Goal: Answer question/provide support: Share knowledge or assist other users

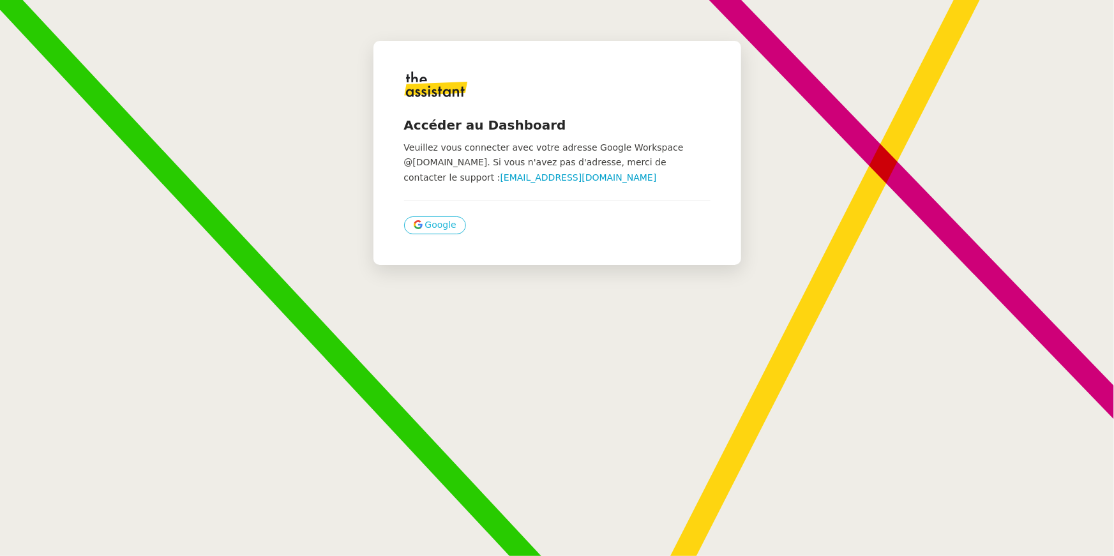
click at [441, 229] on span "Google" at bounding box center [440, 225] width 31 height 15
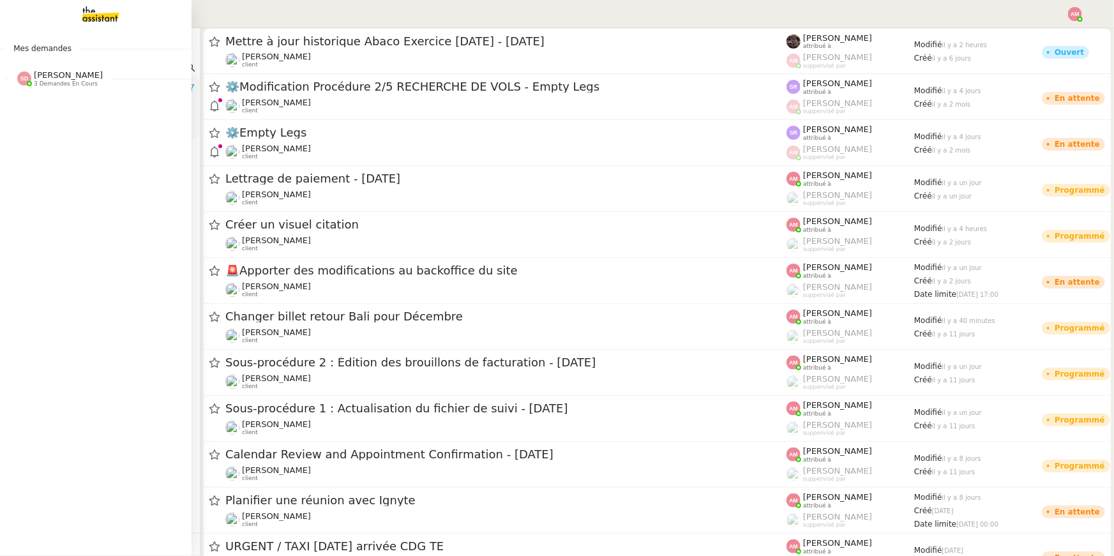
click at [77, 26] on img at bounding box center [90, 14] width 99 height 28
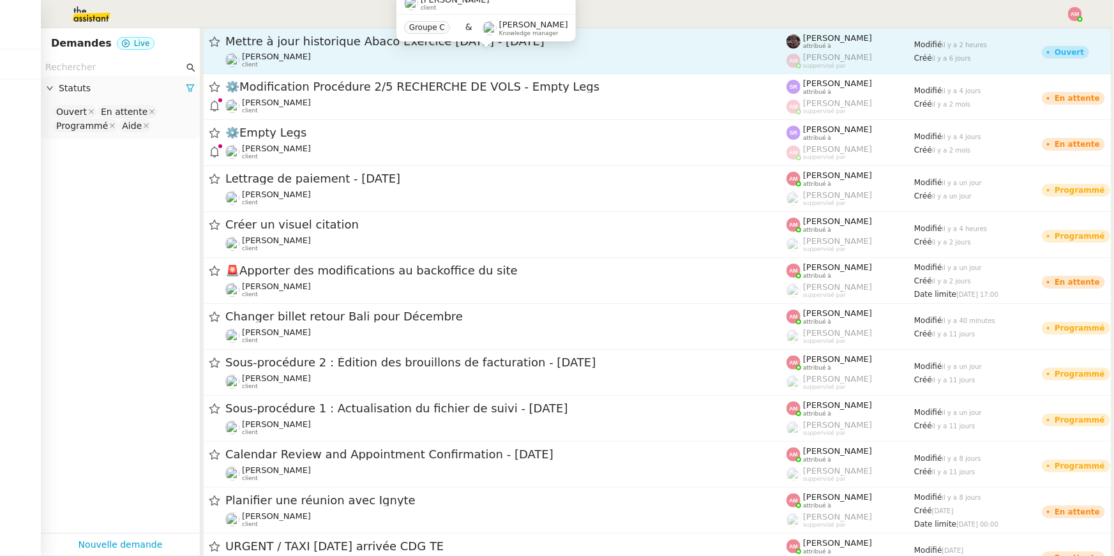
click at [290, 57] on span "[PERSON_NAME]" at bounding box center [276, 57] width 69 height 10
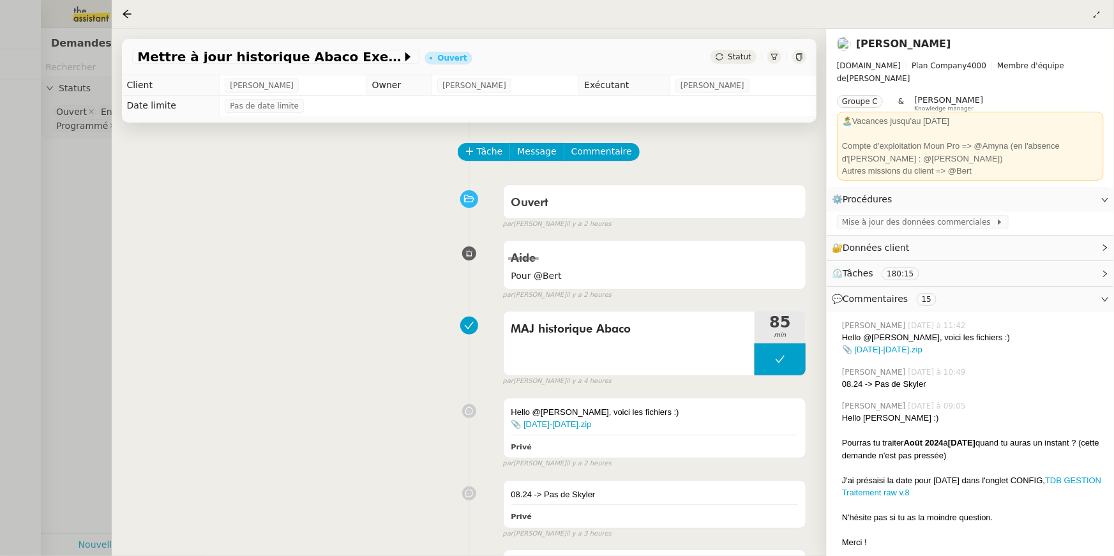
click at [45, 178] on div at bounding box center [557, 278] width 1114 height 556
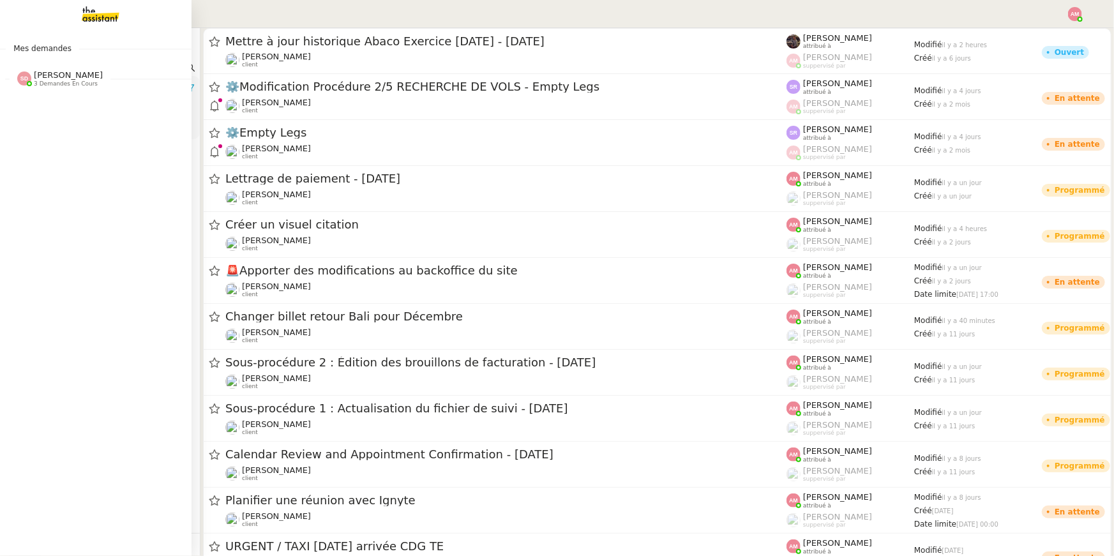
click at [69, 84] on span "3 demandes en cours" at bounding box center [66, 83] width 64 height 7
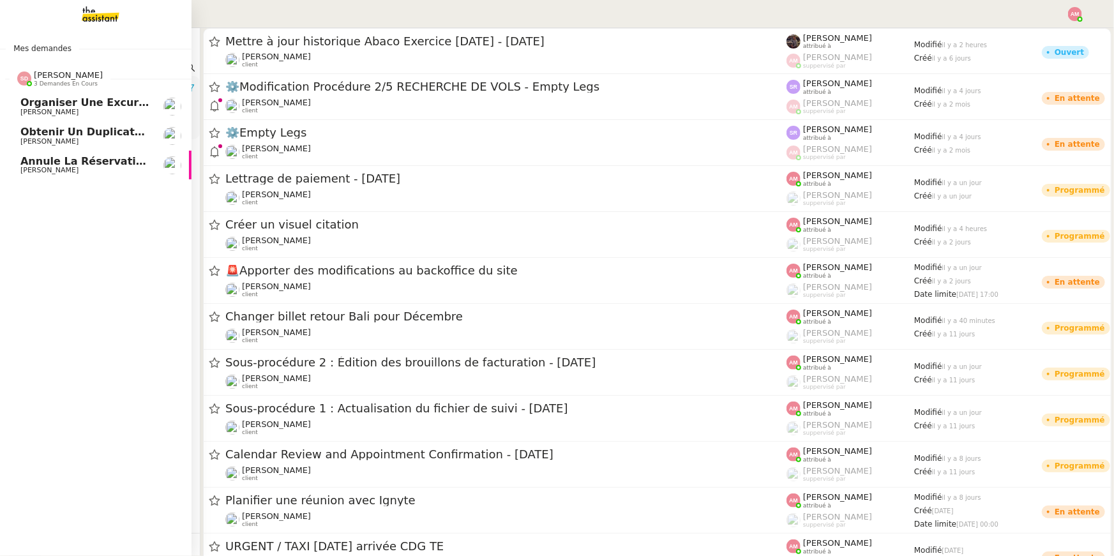
click at [49, 158] on span "Annule la réservation à [GEOGRAPHIC_DATA]" at bounding box center [152, 161] width 264 height 12
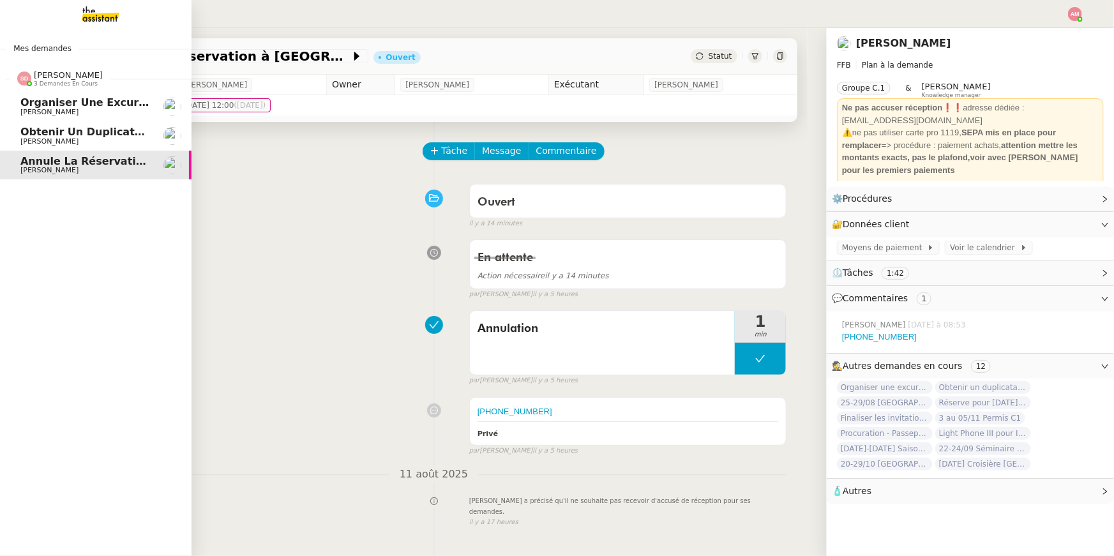
click at [34, 133] on span "Obtenir un duplicata du permis bateau" at bounding box center [134, 132] width 228 height 12
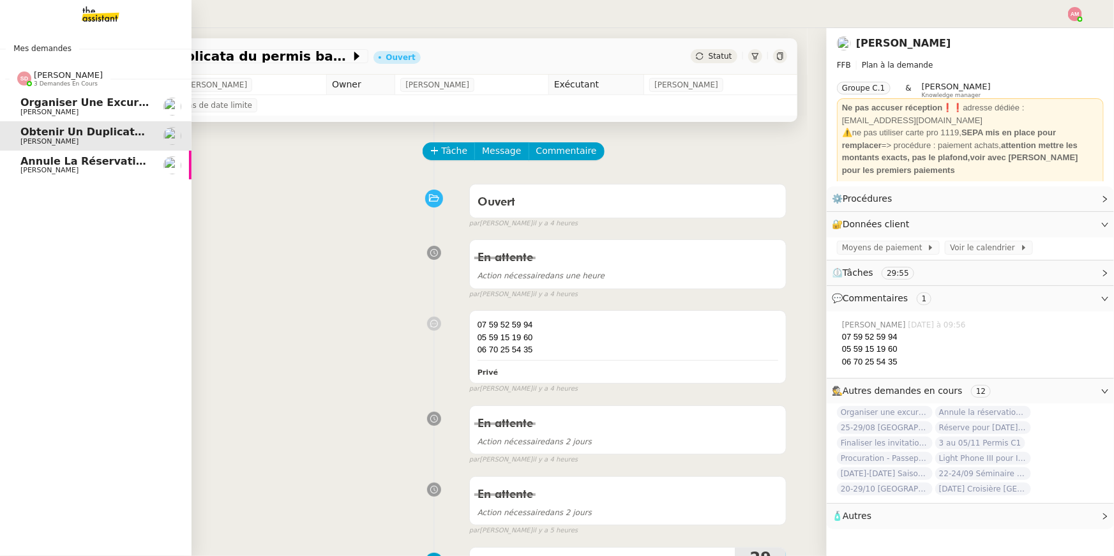
click at [31, 110] on span "[PERSON_NAME]" at bounding box center [49, 112] width 58 height 8
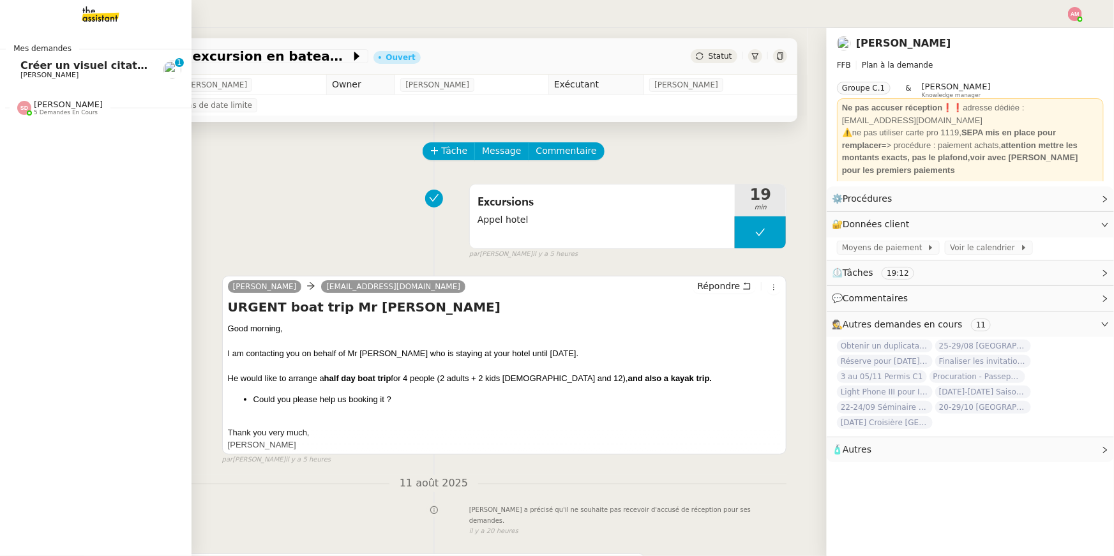
click at [11, 74] on link "Créer un visuel citation [PERSON_NAME] 0 1 2 3 4 5 6 7 8 9" at bounding box center [96, 69] width 192 height 29
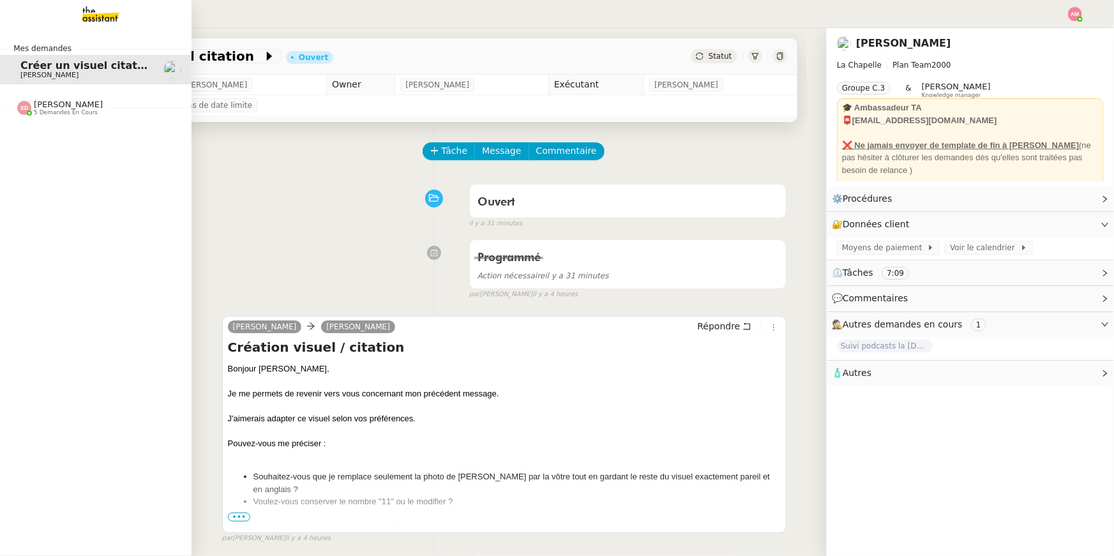
click at [25, 105] on img at bounding box center [24, 108] width 14 height 14
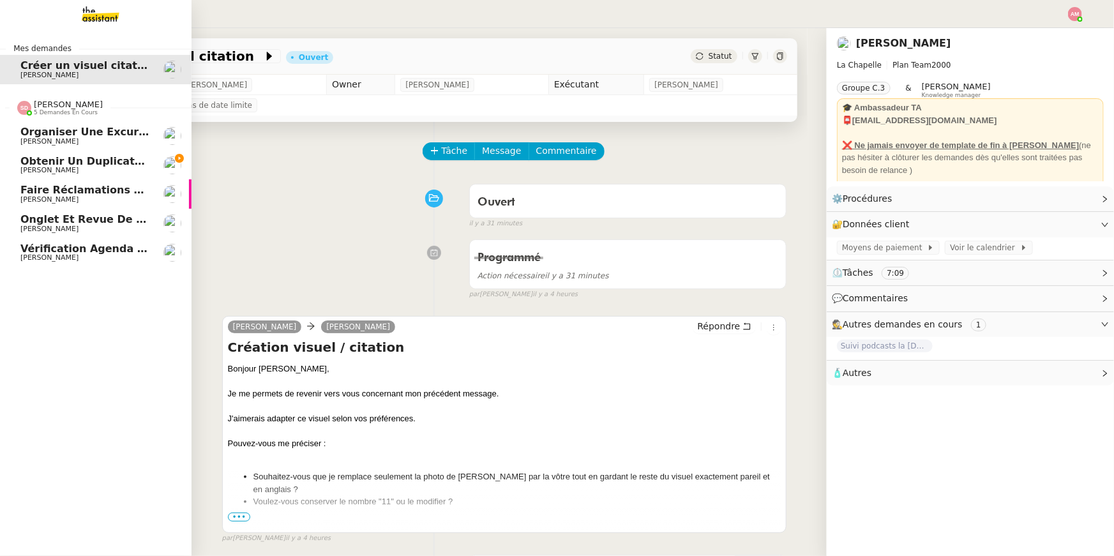
click at [72, 257] on span "[PERSON_NAME]" at bounding box center [84, 258] width 129 height 8
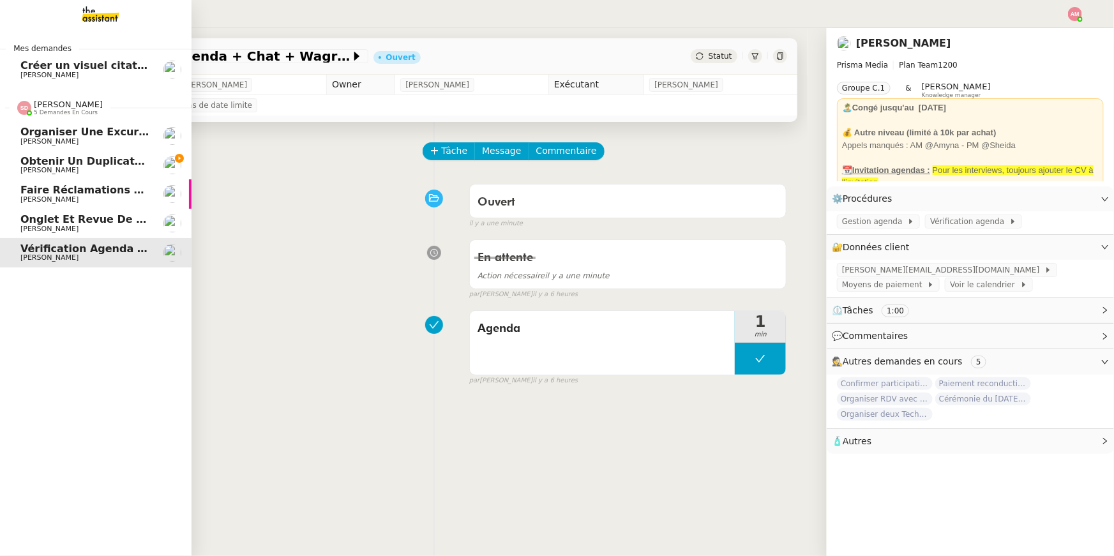
click at [77, 213] on link "Onglet et revue de littérature - [DATE] [PERSON_NAME]" at bounding box center [96, 223] width 192 height 29
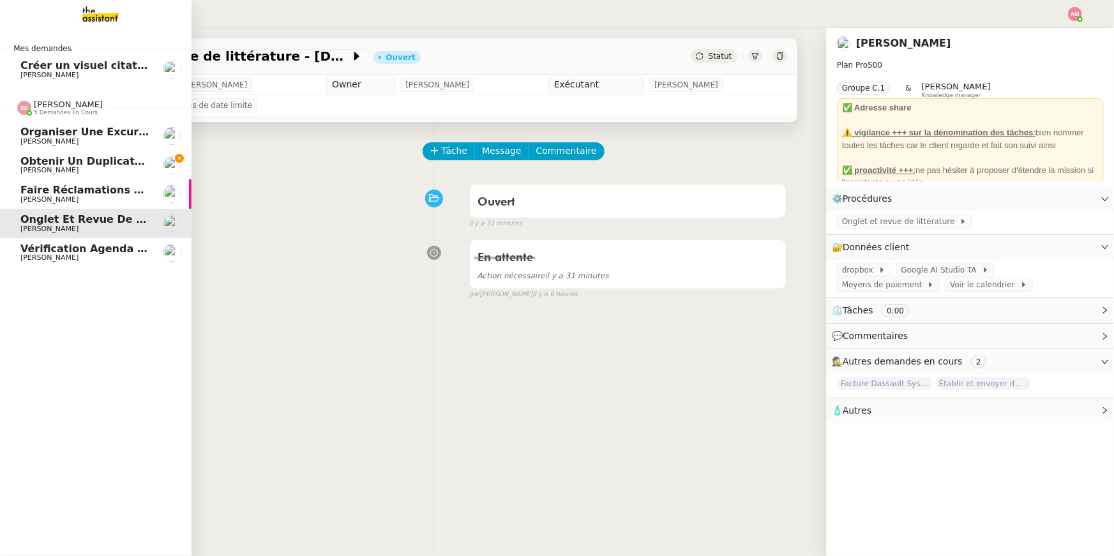
click at [64, 179] on link "Faire réclamations URSSAF pour Sodilandes [PERSON_NAME]" at bounding box center [96, 193] width 192 height 29
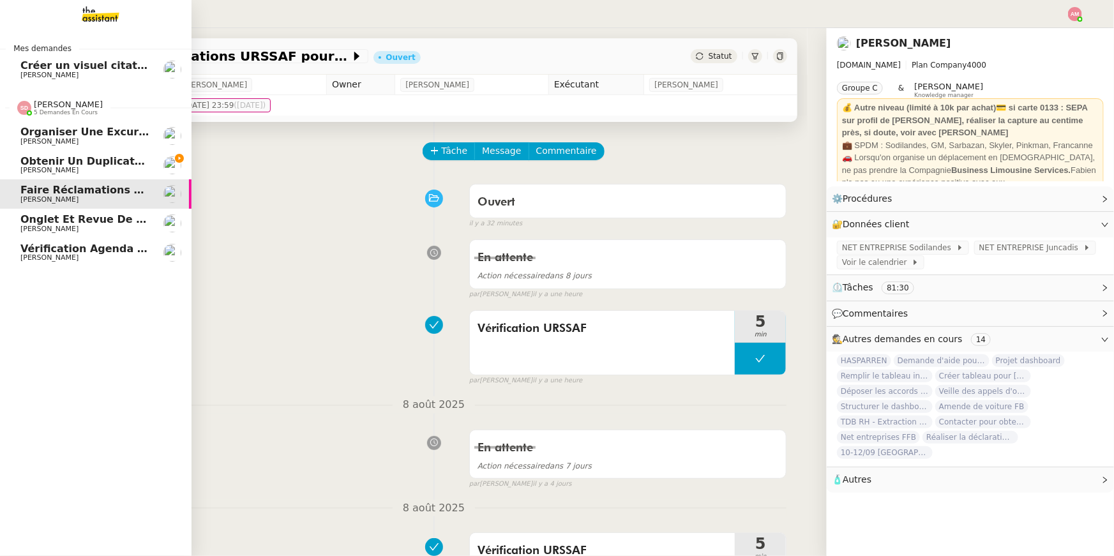
click at [68, 165] on span "Obtenir un duplicata du permis bateau" at bounding box center [134, 161] width 228 height 12
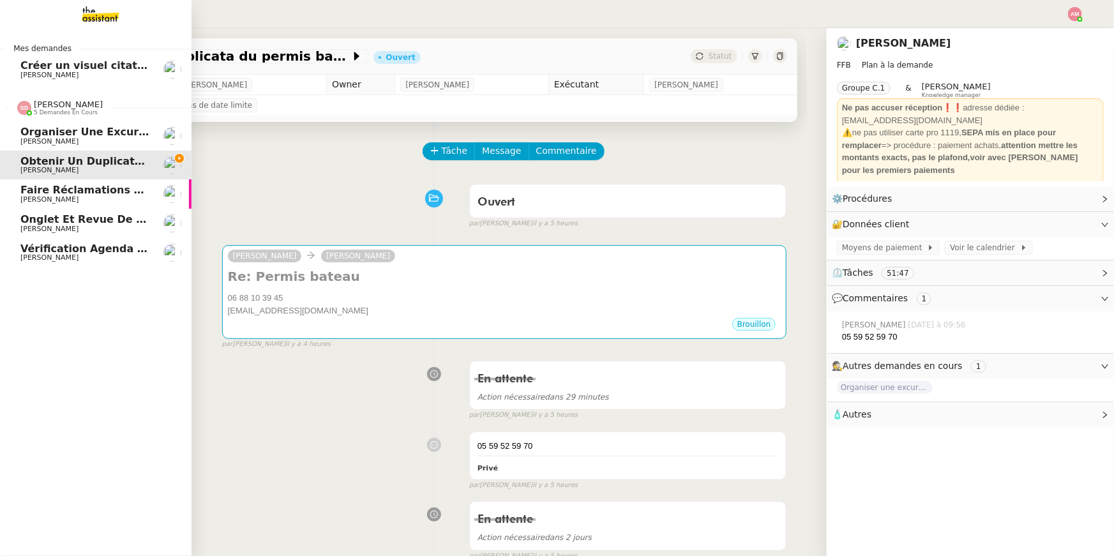
click at [58, 119] on div "[PERSON_NAME] 5 demandes en cours" at bounding box center [96, 102] width 192 height 37
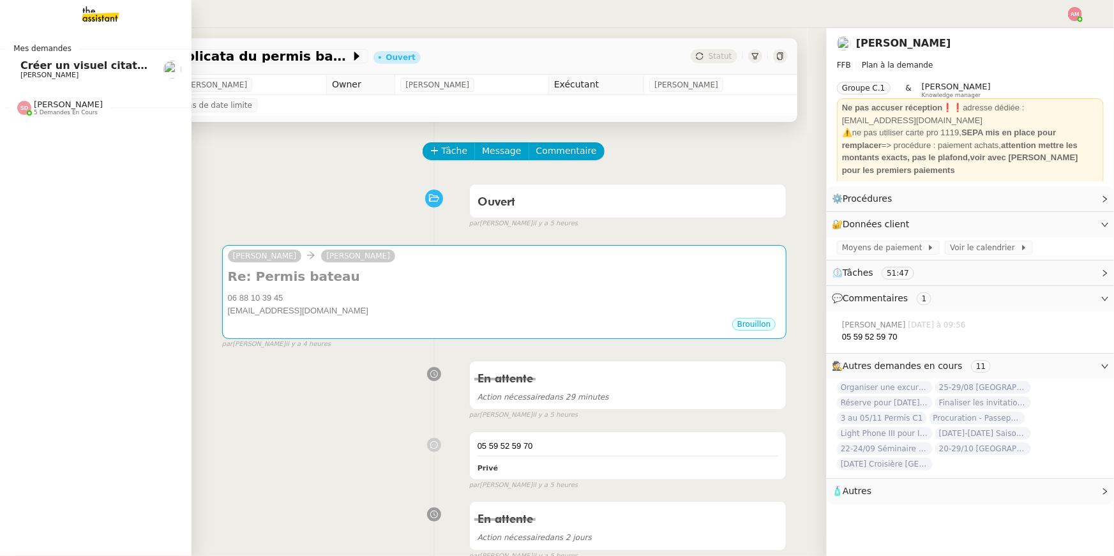
click at [56, 101] on span "[PERSON_NAME]" at bounding box center [68, 105] width 69 height 10
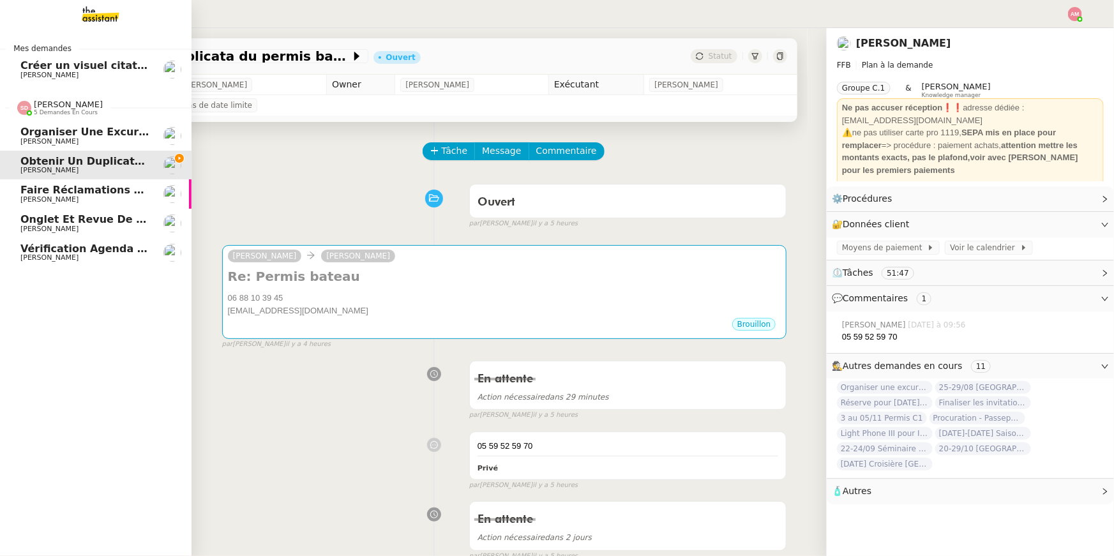
click at [55, 197] on span "[PERSON_NAME]" at bounding box center [49, 199] width 58 height 8
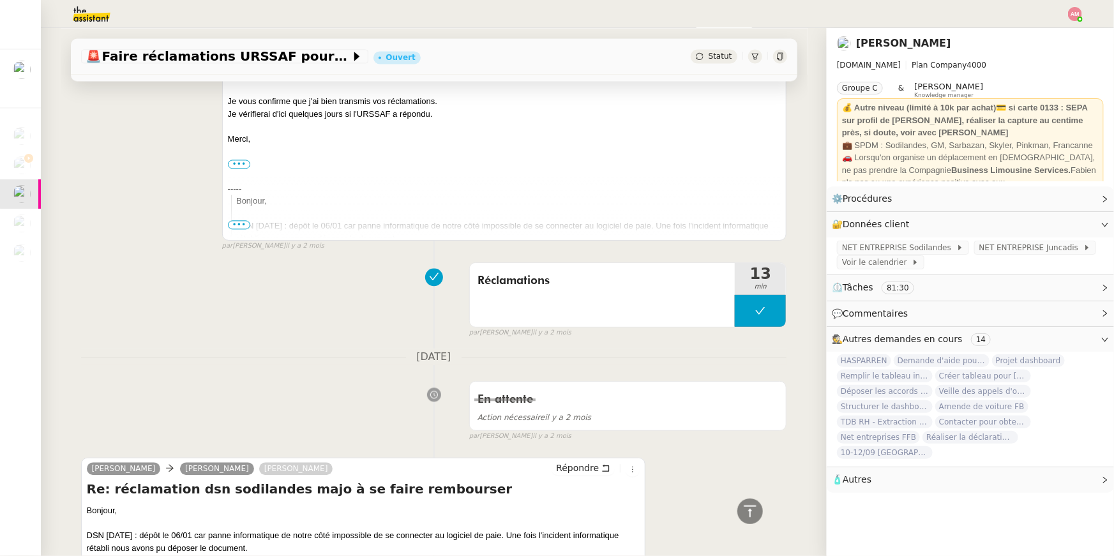
scroll to position [4028, 0]
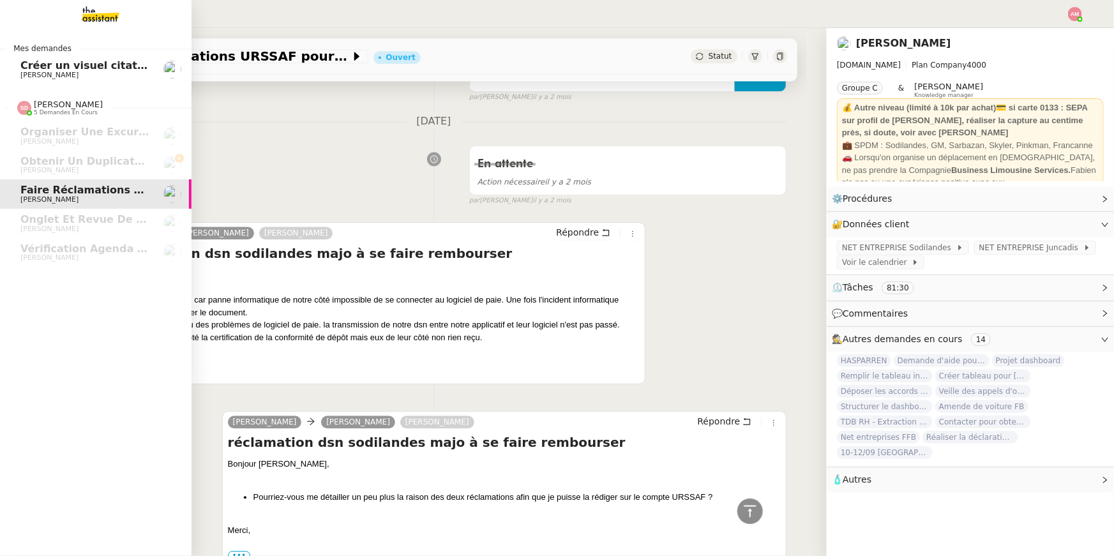
click at [37, 73] on span "[PERSON_NAME]" at bounding box center [49, 75] width 58 height 8
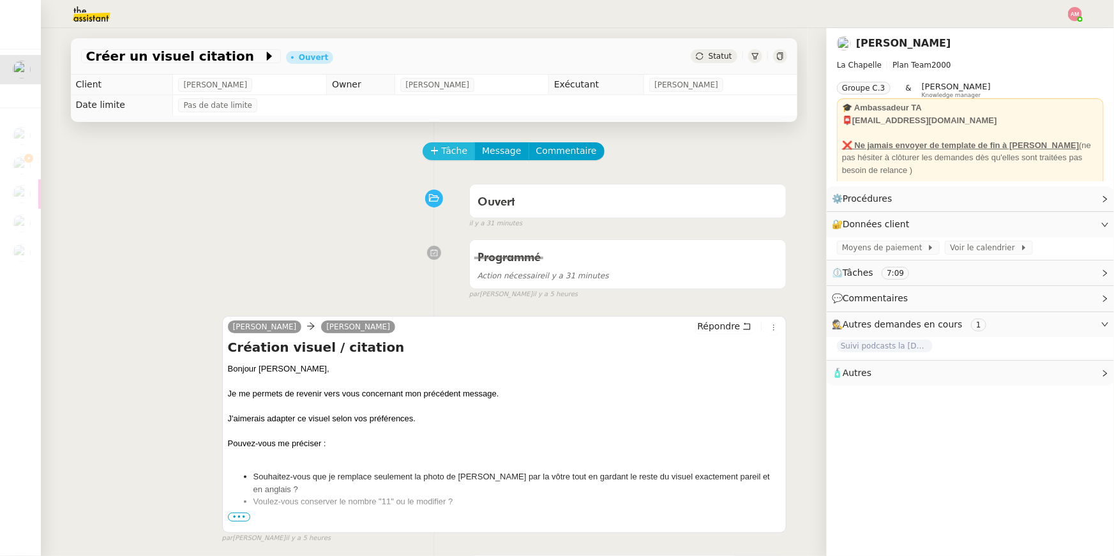
click at [448, 142] on button "Tâche" at bounding box center [449, 151] width 53 height 18
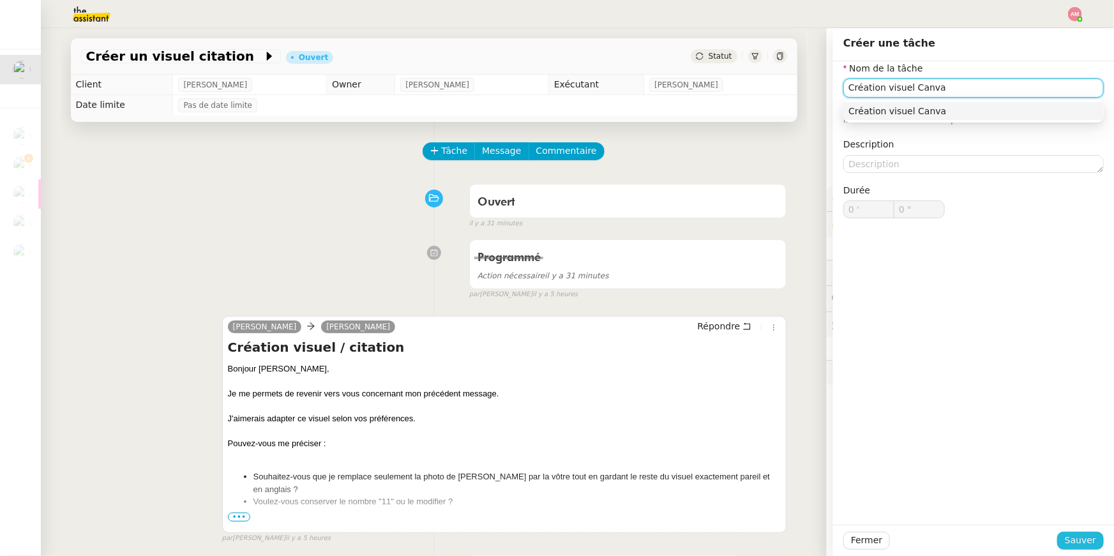
type input "Création visuel Canva"
click at [1095, 547] on span "Sauver" at bounding box center [1080, 540] width 31 height 15
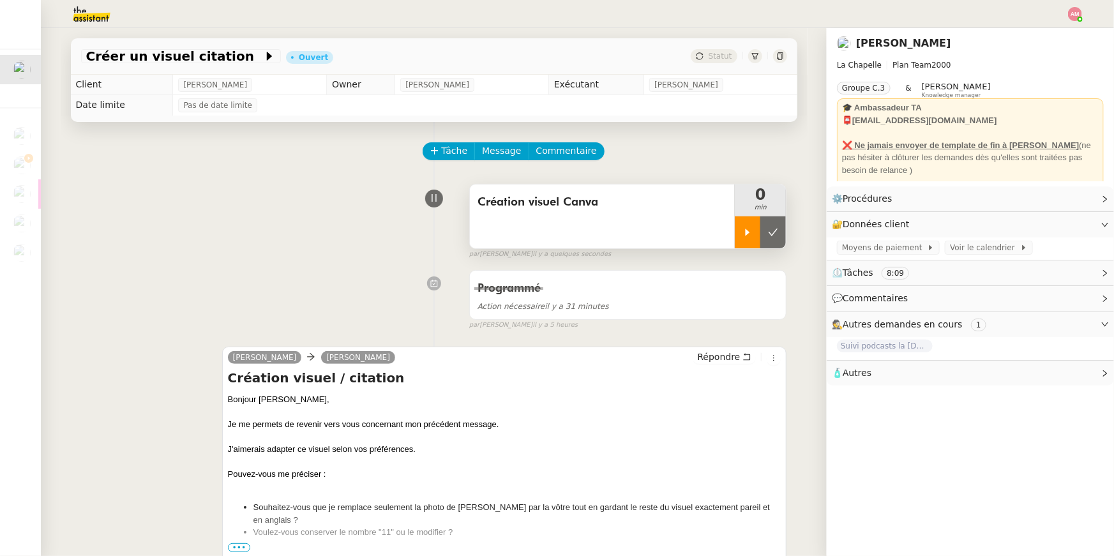
click at [741, 240] on div at bounding box center [748, 232] width 26 height 32
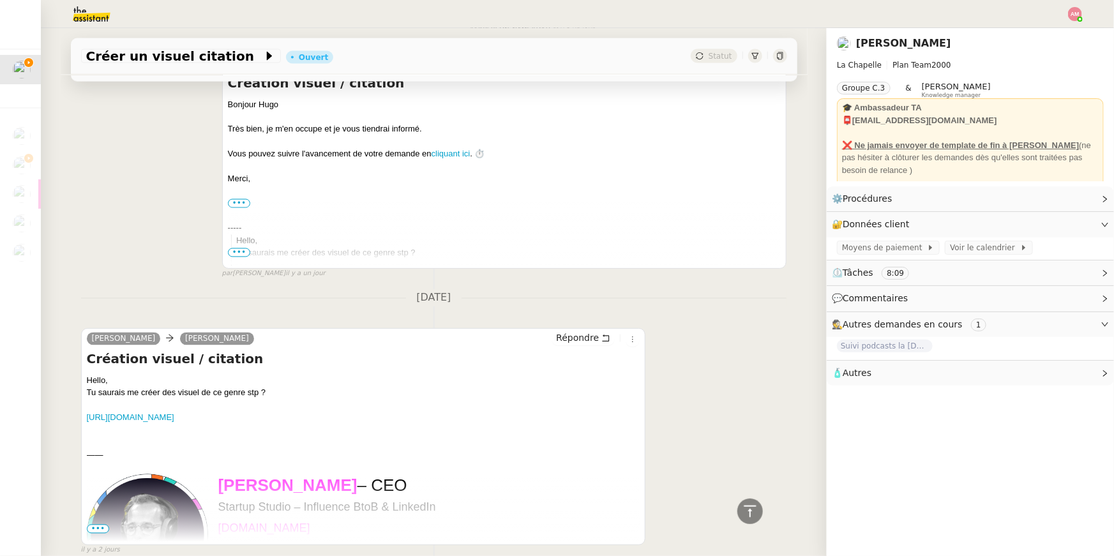
scroll to position [1193, 0]
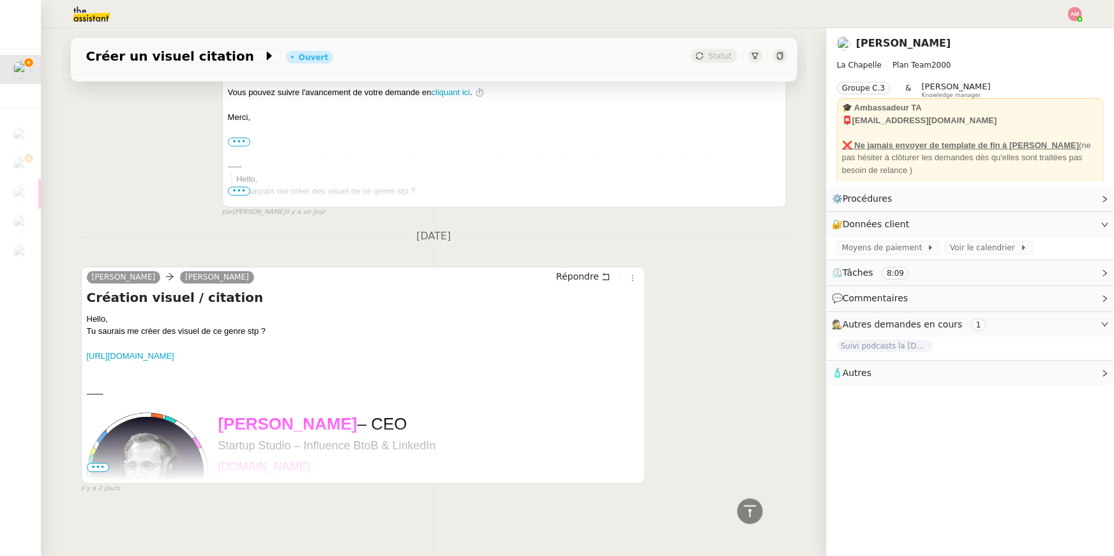
click at [216, 364] on div "—— [PERSON_NAME] – CEO Startup Studio – Influence BtoB & LinkedIn [DOMAIN_NAME]" at bounding box center [363, 535] width 553 height 345
click at [174, 353] on link "[URL][DOMAIN_NAME]" at bounding box center [130, 357] width 87 height 10
click at [174, 359] on link "[URL][DOMAIN_NAME]" at bounding box center [130, 357] width 87 height 10
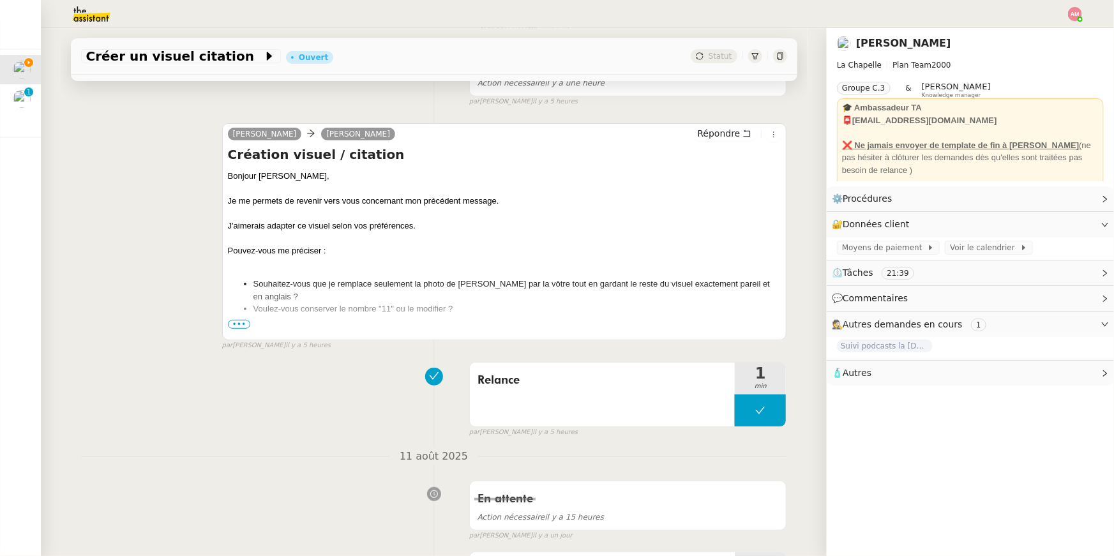
scroll to position [0, 0]
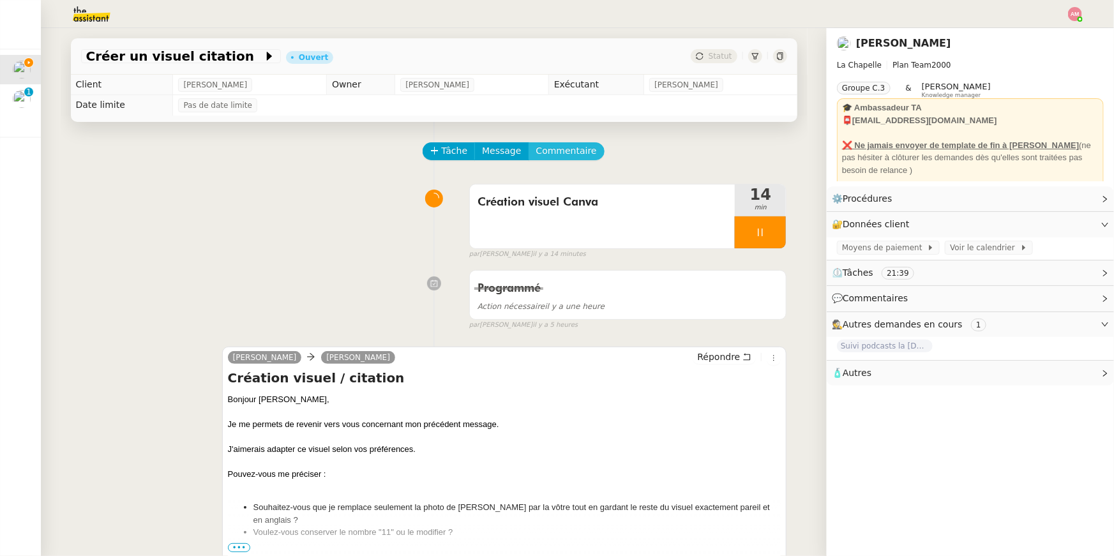
click at [577, 147] on span "Commentaire" at bounding box center [566, 151] width 61 height 15
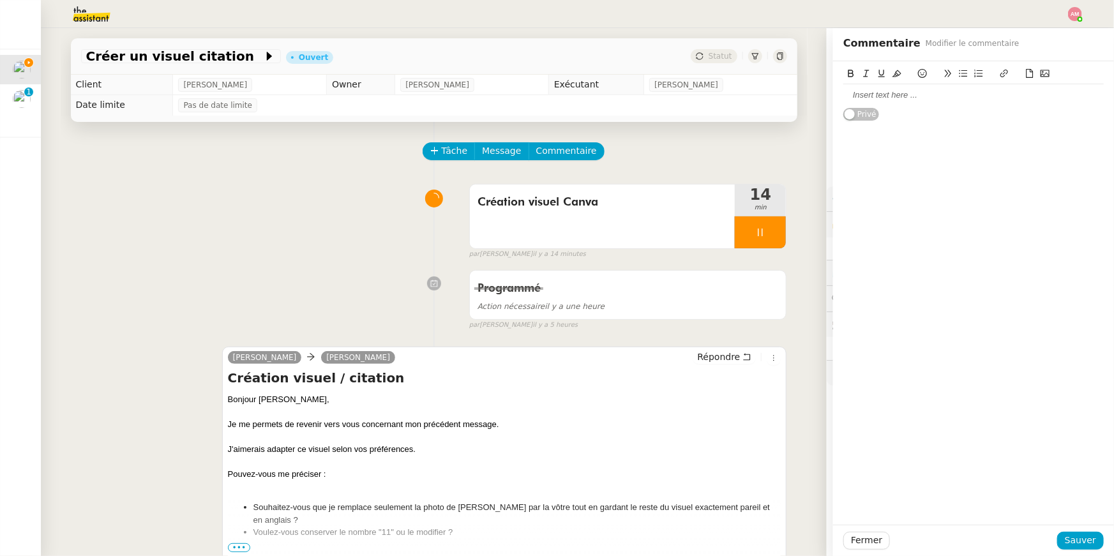
click at [901, 91] on div at bounding box center [973, 94] width 260 height 11
drag, startPoint x: 954, startPoint y: 117, endPoint x: 816, endPoint y: 102, distance: 138.7
click at [816, 102] on app-ticket "Créer un visuel citation Ouvert Statut Client [PERSON_NAME] Owner [PERSON_NAME]…" at bounding box center [577, 292] width 1073 height 528
click at [1005, 73] on icon at bounding box center [1004, 73] width 9 height 9
type input "[URL][DOMAIN_NAME]"
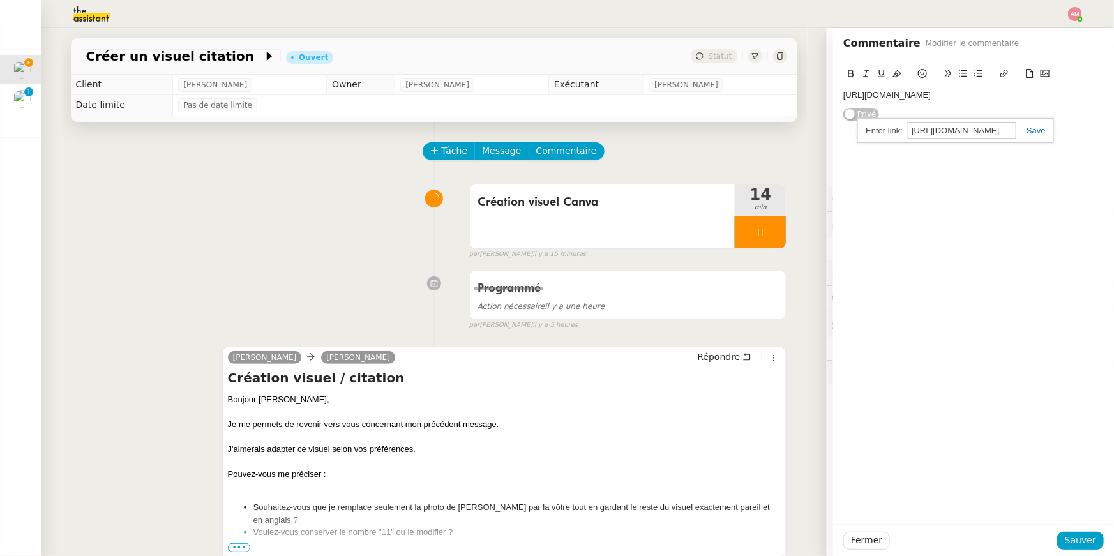
click at [1037, 133] on link at bounding box center [1030, 131] width 29 height 10
click at [1082, 540] on span "Sauver" at bounding box center [1080, 540] width 31 height 15
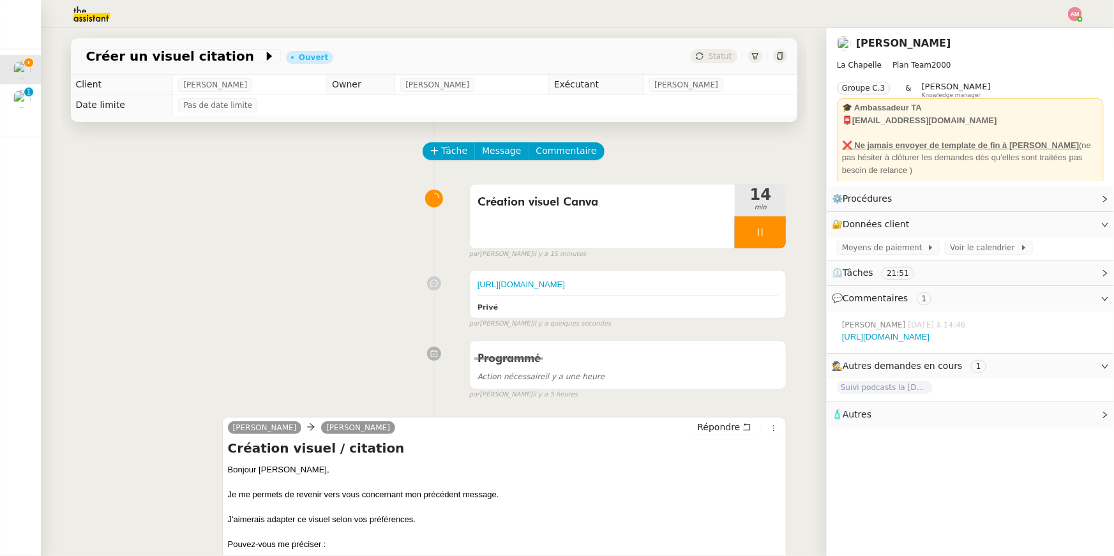
click at [696, 230] on div "Création visuel Canva" at bounding box center [603, 216] width 266 height 64
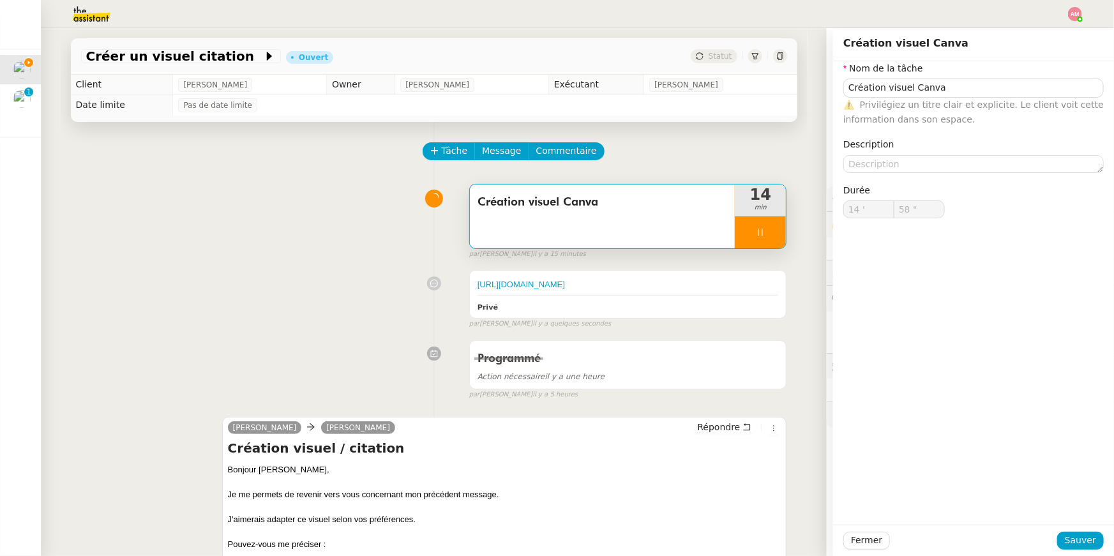
type input "59 ""
type input "15 '"
type input "1 ""
click at [755, 238] on div at bounding box center [760, 232] width 51 height 32
click at [764, 238] on button at bounding box center [773, 232] width 26 height 32
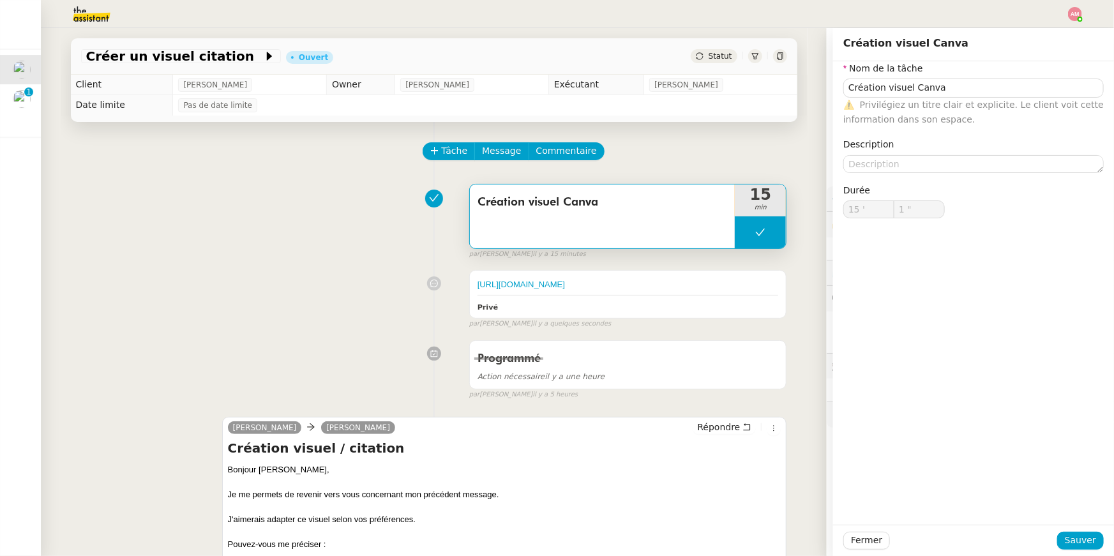
type input "Création visuel Canva"
type input "15 '"
type input "0 ""
type input "Création visuel Canva"
type input "15 '"
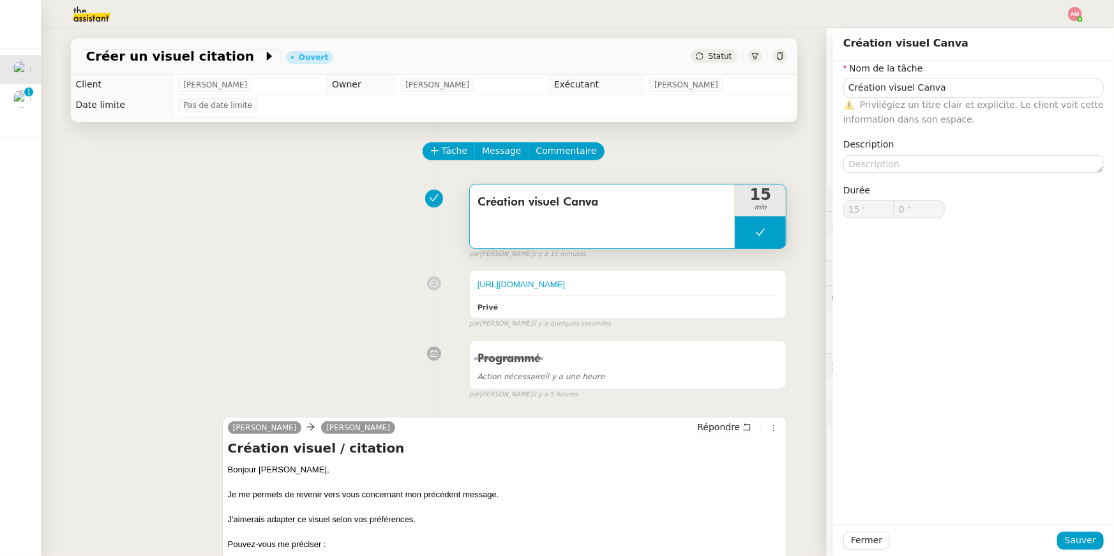
type input "0 ""
type input "Création visuel Canva"
type input "15 '"
type input "0 ""
type input "Création visuel Canva"
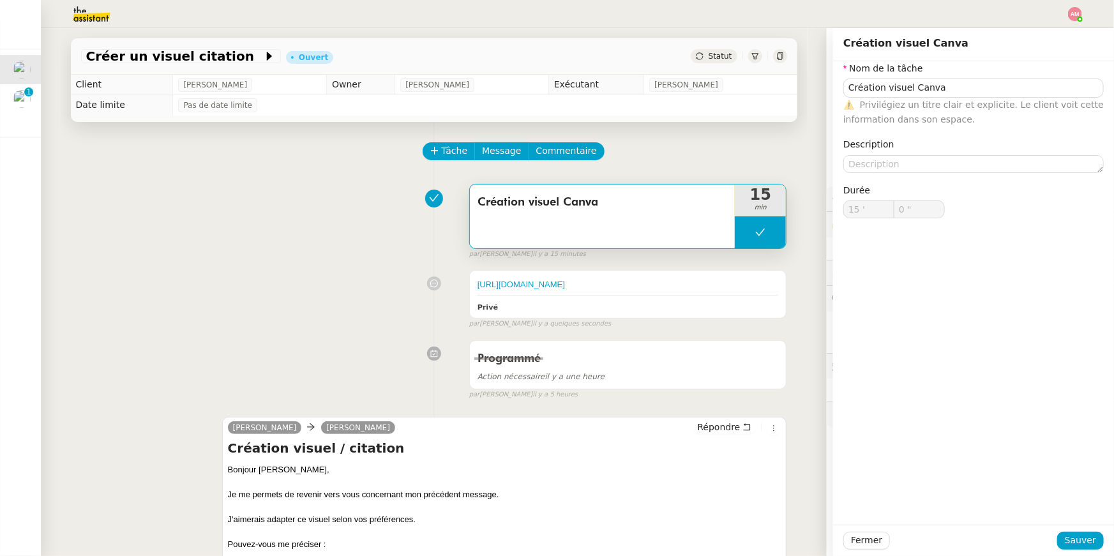
type input "15 '"
type input "0 ""
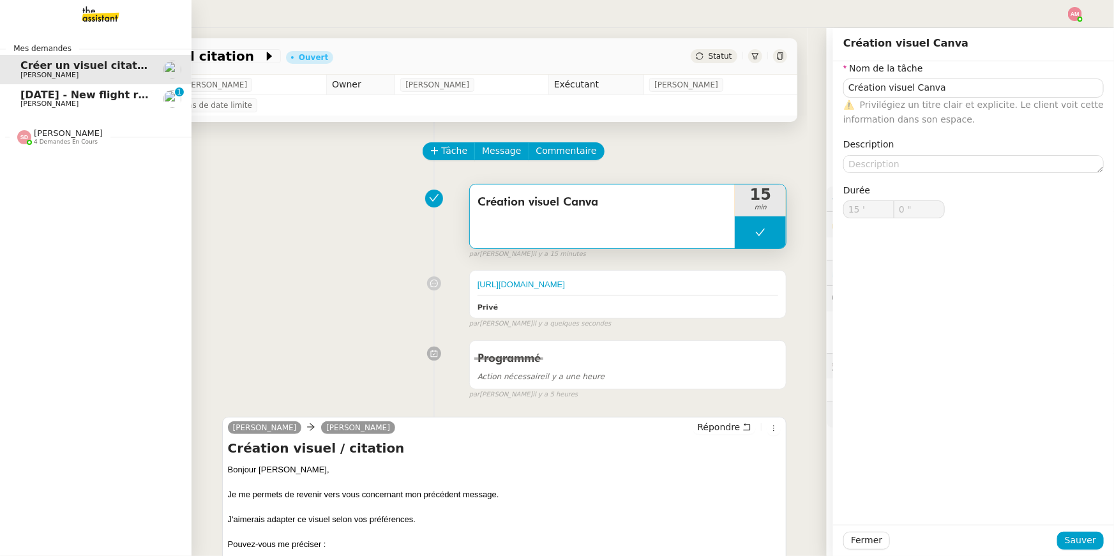
click at [3, 109] on link "[DATE] - New flight request - [PERSON_NAME] Adsul [PERSON_NAME] 0 1 2 3 4 5 6 7…" at bounding box center [96, 98] width 192 height 29
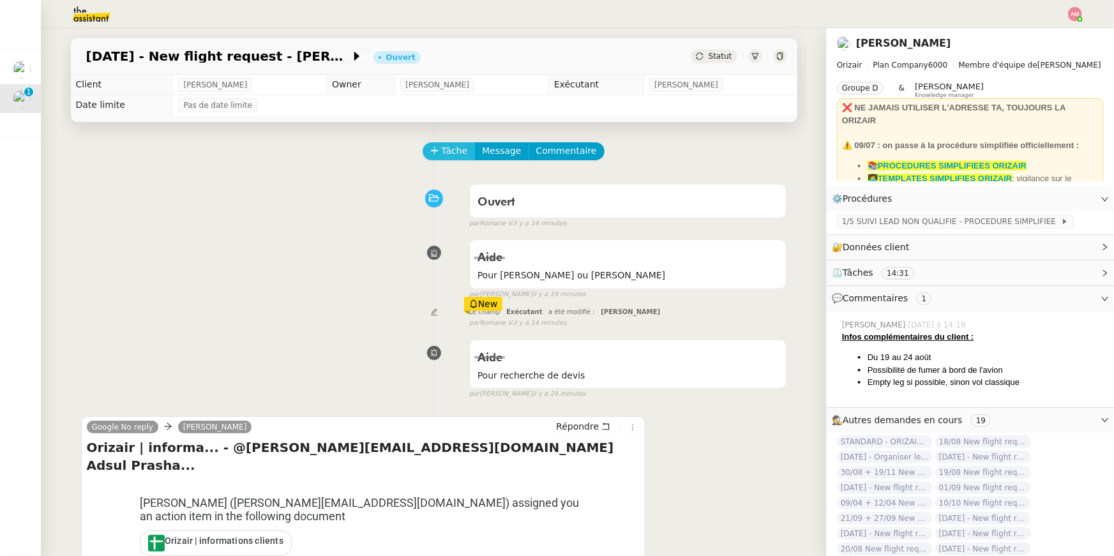
click at [453, 158] on span "Tâche" at bounding box center [455, 151] width 26 height 15
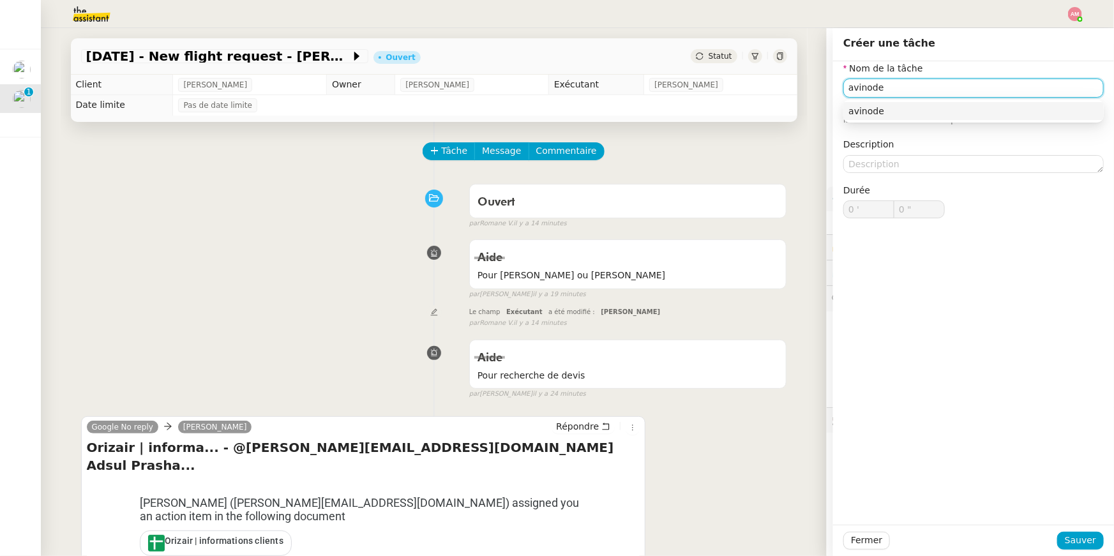
drag, startPoint x: 855, startPoint y: 89, endPoint x: 841, endPoint y: 89, distance: 14.0
click at [847, 89] on input "avinode" at bounding box center [973, 88] width 260 height 19
type input "Avinode"
click at [1078, 536] on span "Sauver" at bounding box center [1080, 540] width 31 height 15
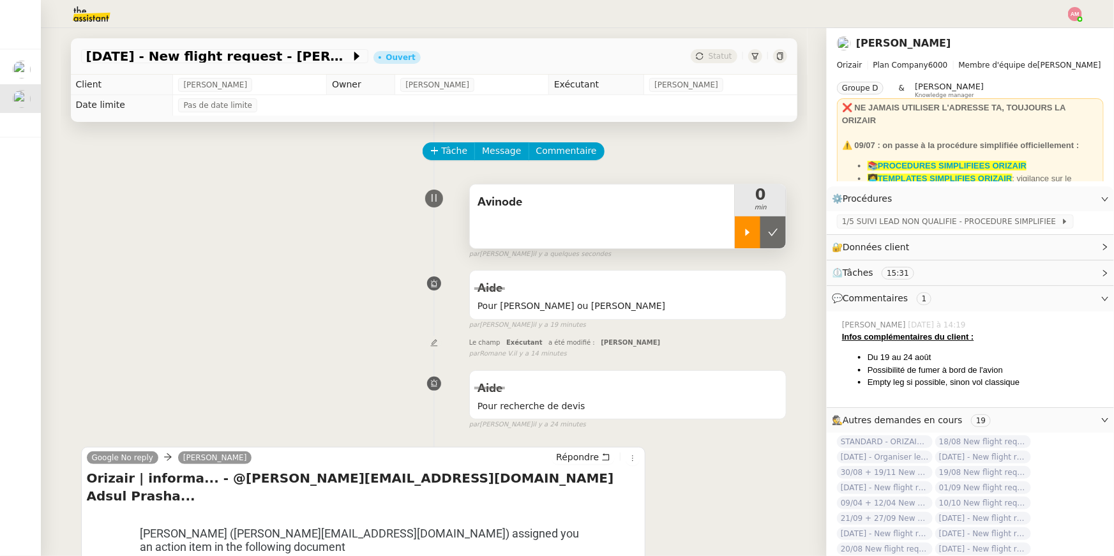
click at [756, 245] on div at bounding box center [748, 232] width 26 height 32
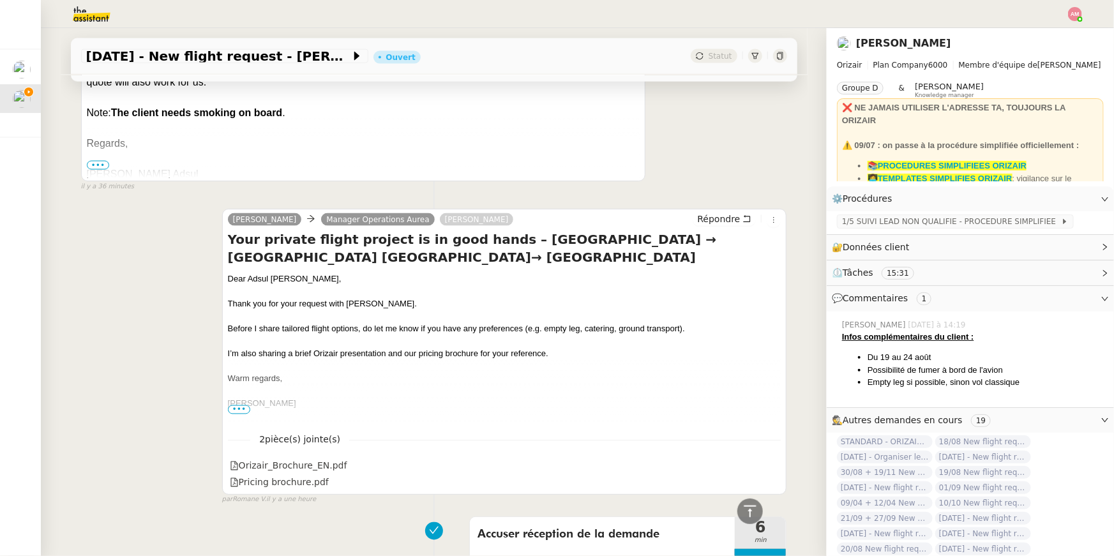
scroll to position [1360, 0]
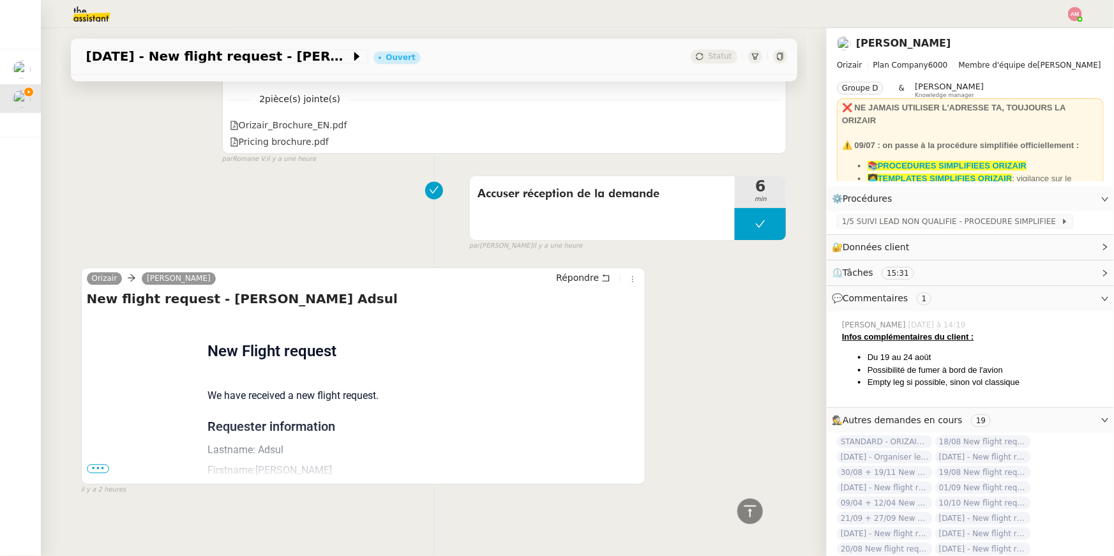
click at [85, 462] on div "Orizair [PERSON_NAME] New flight request - [PERSON_NAME] Adsul Flight request c…" at bounding box center [363, 375] width 565 height 217
click at [87, 470] on span "•••" at bounding box center [98, 468] width 23 height 9
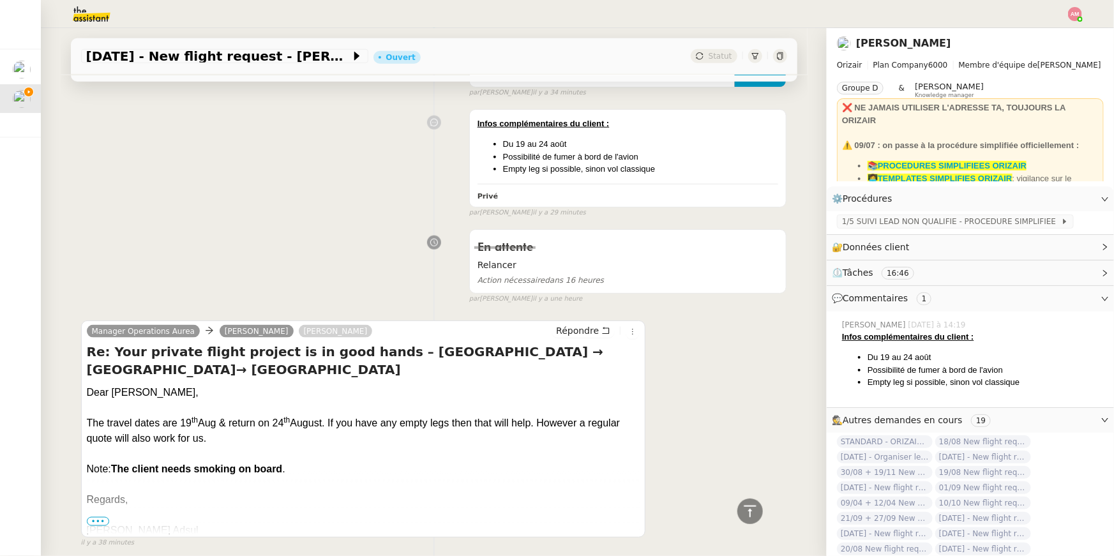
scroll to position [0, 0]
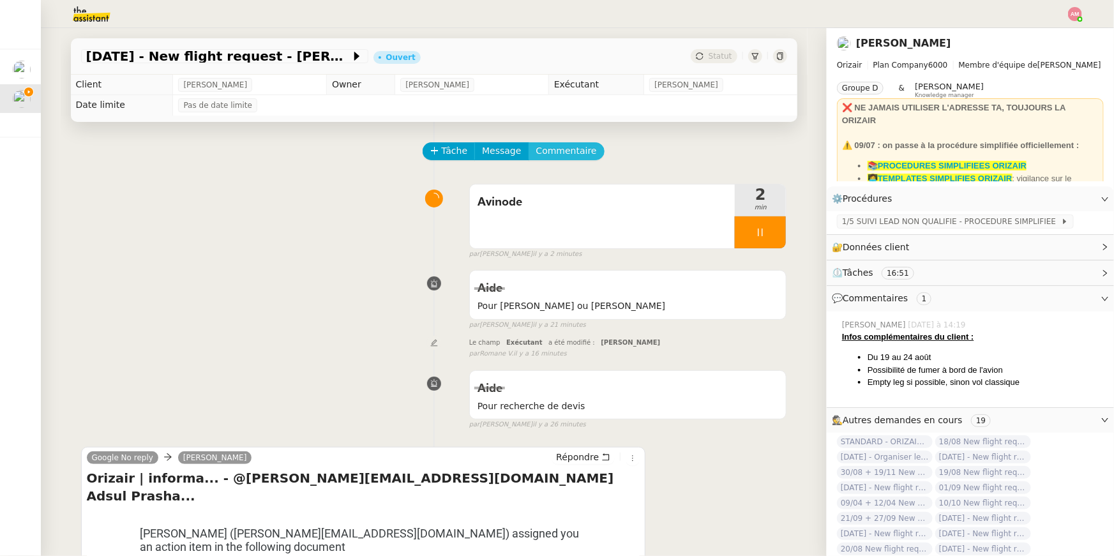
click at [543, 146] on span "Commentaire" at bounding box center [566, 151] width 61 height 15
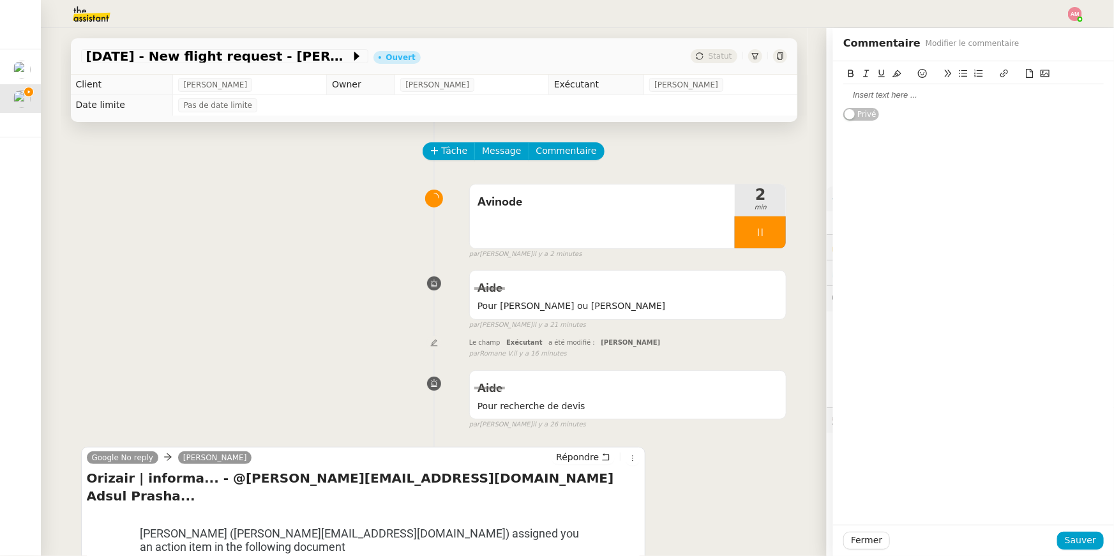
click at [908, 89] on div at bounding box center [973, 94] width 260 height 11
click at [1082, 546] on span "Sauver" at bounding box center [1080, 540] width 31 height 15
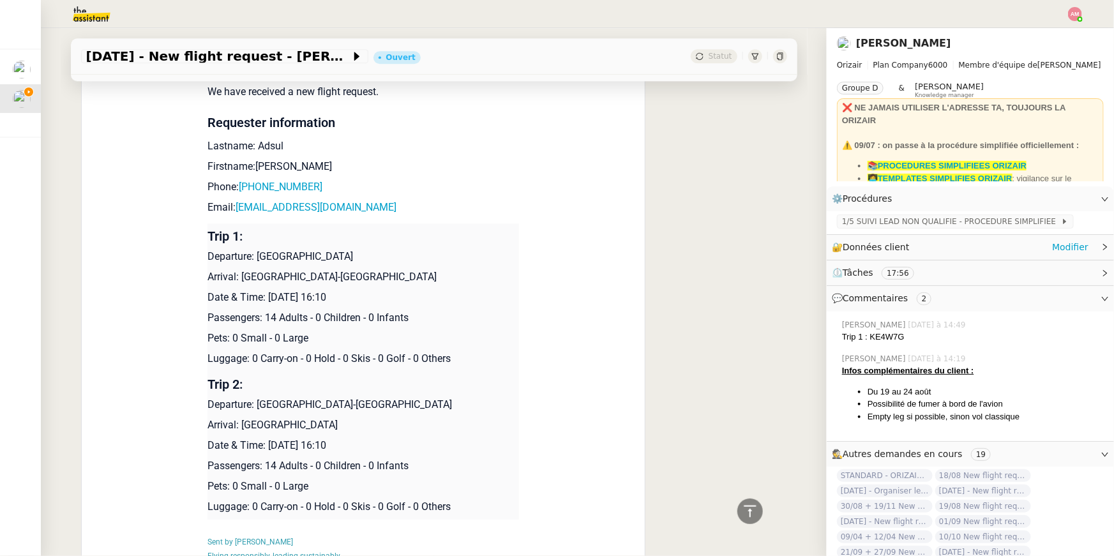
scroll to position [1641, 0]
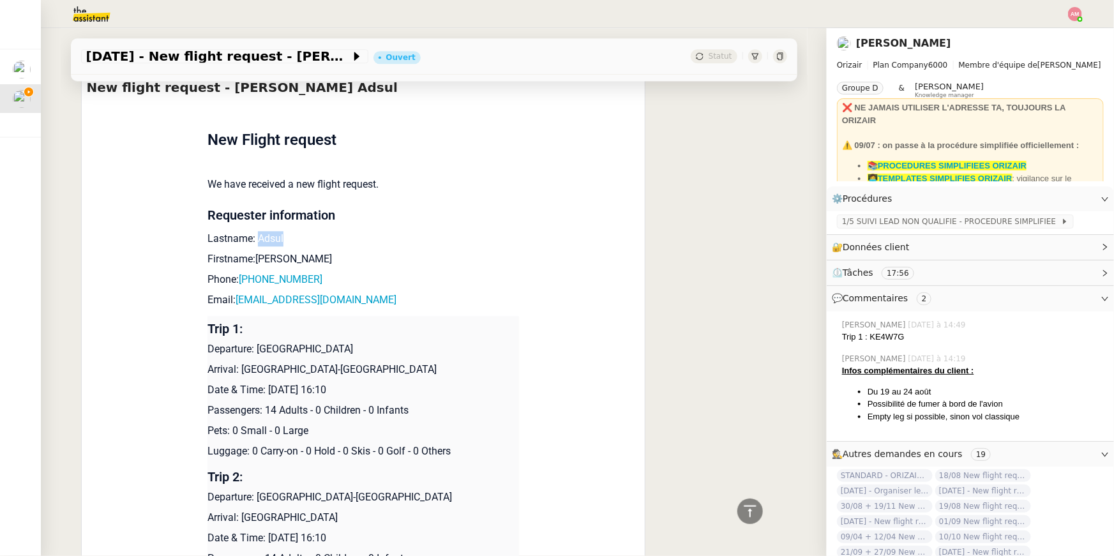
drag, startPoint x: 259, startPoint y: 237, endPoint x: 307, endPoint y: 239, distance: 47.9
click at [307, 239] on p "Lastname: Adsul" at bounding box center [363, 238] width 312 height 15
copy p "[DEMOGRAPHIC_DATA]"
drag, startPoint x: 262, startPoint y: 255, endPoint x: 318, endPoint y: 255, distance: 55.5
click at [318, 255] on p "Firstname:[PERSON_NAME]" at bounding box center [363, 259] width 312 height 15
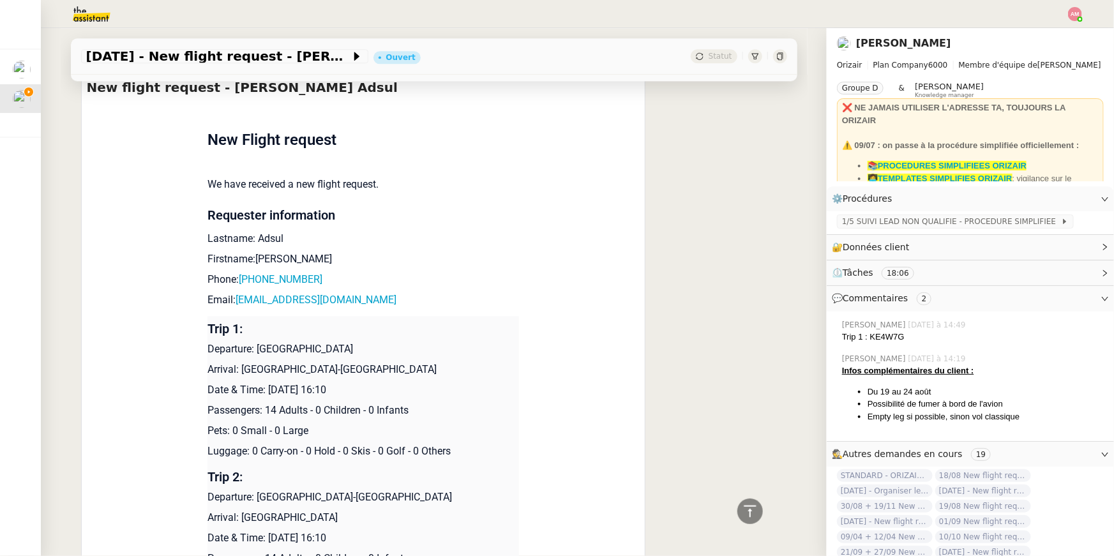
click at [265, 253] on p "Firstname:[PERSON_NAME]" at bounding box center [363, 259] width 312 height 15
drag, startPoint x: 257, startPoint y: 256, endPoint x: 347, endPoint y: 253, distance: 90.1
click at [347, 253] on p "Firstname:[PERSON_NAME]" at bounding box center [363, 259] width 312 height 15
copy p "[PERSON_NAME]"
click at [336, 270] on td "New Flight request We have received a new flight request. Requester information…" at bounding box center [363, 387] width 312 height 568
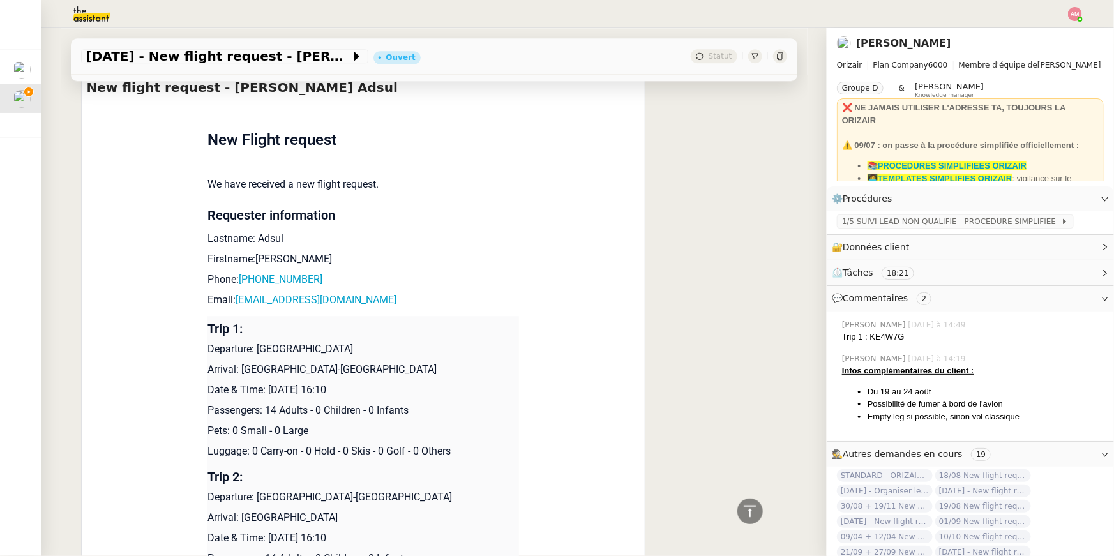
drag, startPoint x: 350, startPoint y: 277, endPoint x: 236, endPoint y: 289, distance: 115.5
click at [236, 289] on td "New Flight request We have received a new flight request. Requester information…" at bounding box center [363, 387] width 312 height 568
click at [423, 268] on td "New Flight request We have received a new flight request. Requester information…" at bounding box center [363, 387] width 312 height 568
drag, startPoint x: 332, startPoint y: 283, endPoint x: 243, endPoint y: 282, distance: 88.7
click at [243, 282] on p "Phone: [PHONE_NUMBER]" at bounding box center [363, 279] width 312 height 15
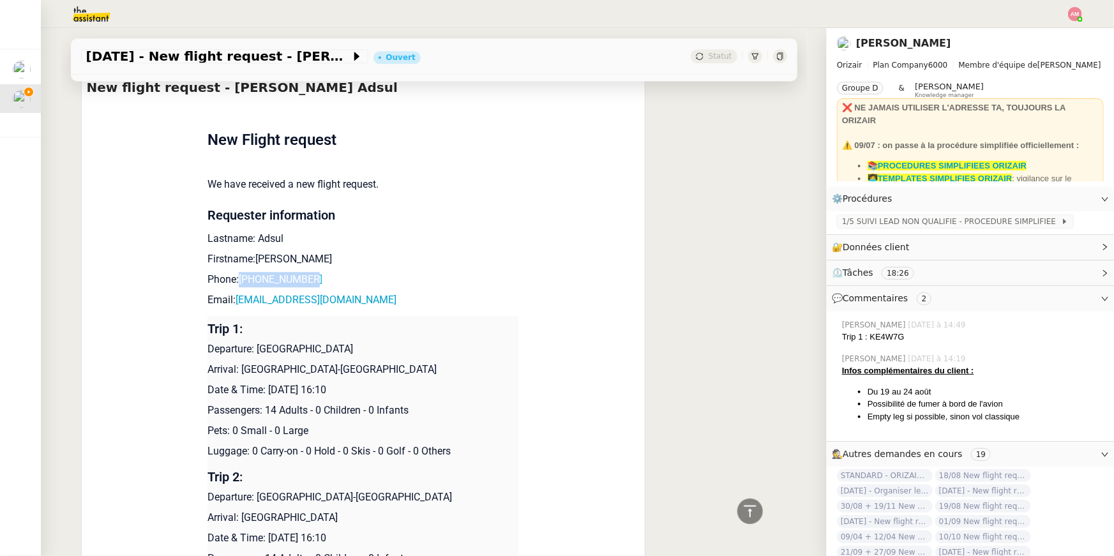
copy link "[PHONE_NUMBER]"
drag, startPoint x: 356, startPoint y: 302, endPoint x: 239, endPoint y: 303, distance: 116.8
click at [239, 303] on p "Email: [EMAIL_ADDRESS][DOMAIN_NAME]" at bounding box center [363, 299] width 312 height 15
copy link "[EMAIL_ADDRESS][DOMAIN_NAME]"
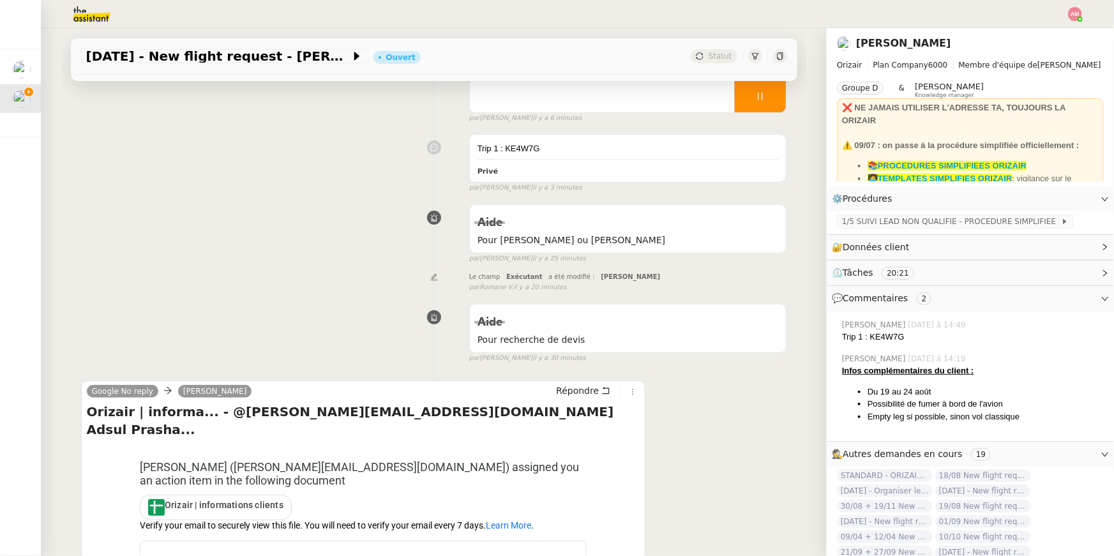
scroll to position [0, 0]
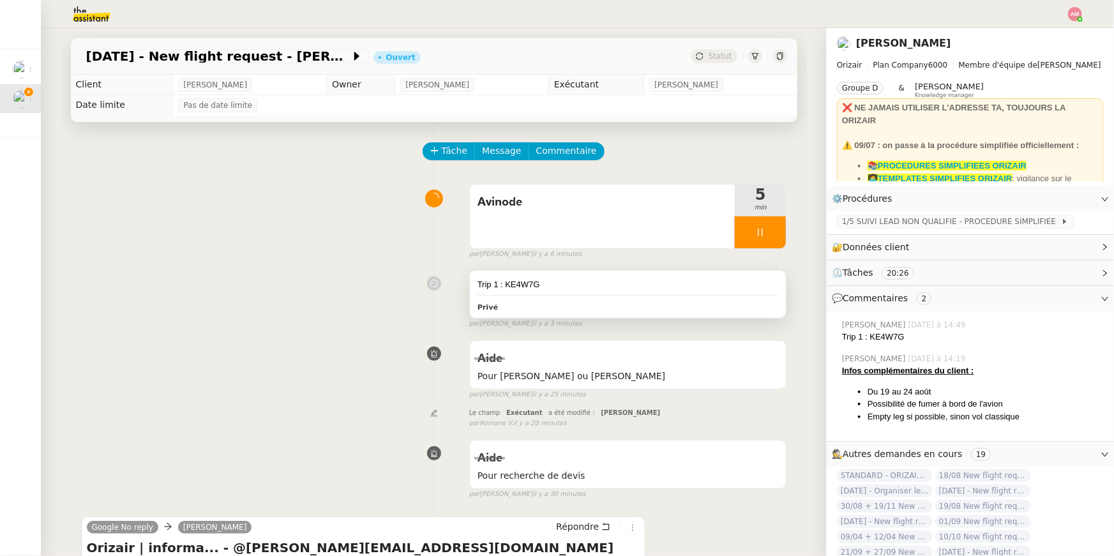
click at [711, 308] on div "Privé" at bounding box center [628, 306] width 301 height 15
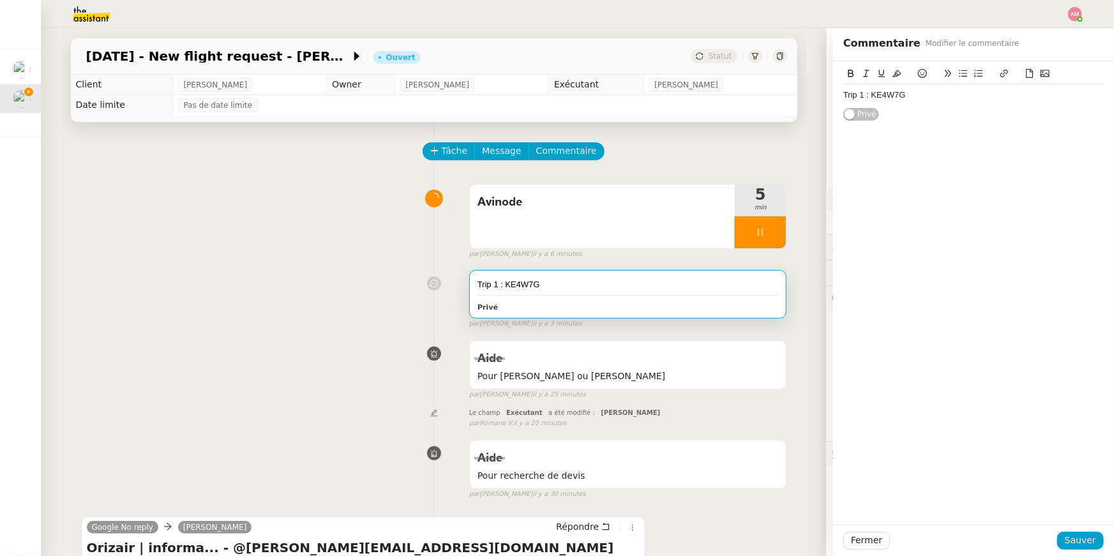
click at [914, 98] on div "Trip 1 : KE4W7G" at bounding box center [973, 94] width 260 height 11
click at [1079, 543] on span "Sauver" at bounding box center [1080, 540] width 31 height 15
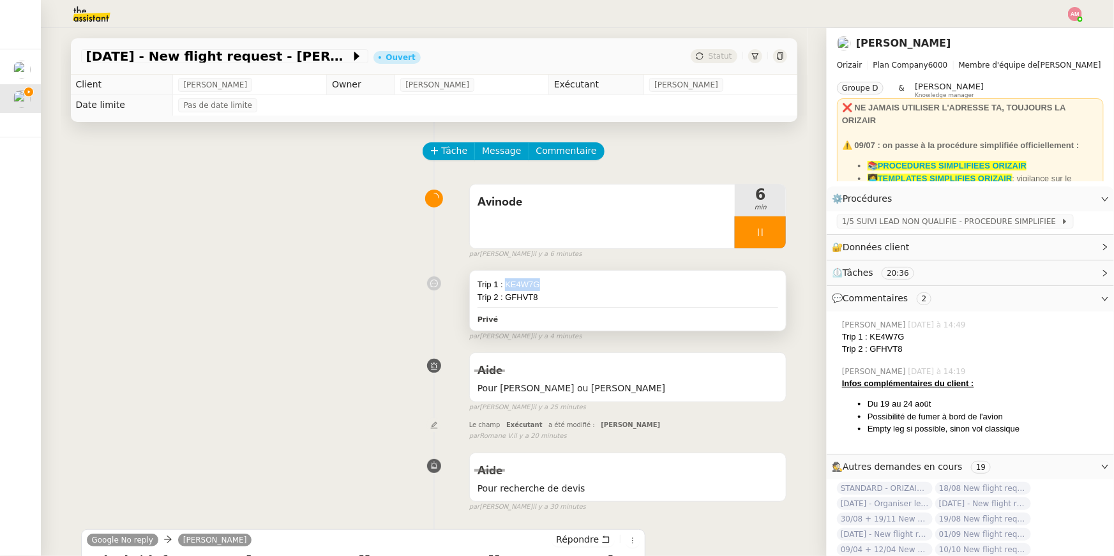
drag, startPoint x: 550, startPoint y: 279, endPoint x: 506, endPoint y: 285, distance: 44.4
click at [506, 285] on div "Trip 1 : KE4W7G" at bounding box center [628, 284] width 301 height 13
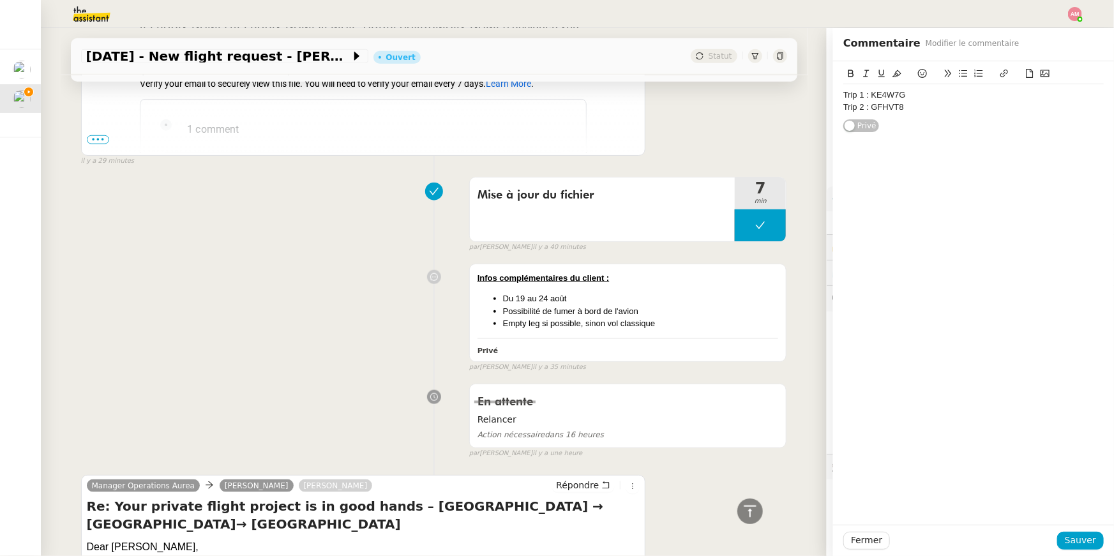
scroll to position [543, 0]
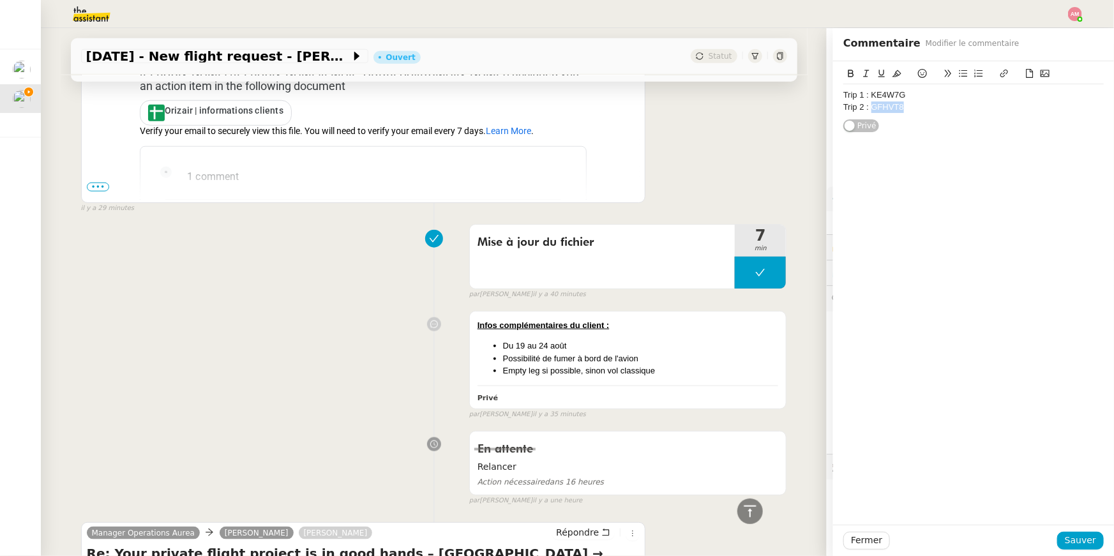
drag, startPoint x: 873, startPoint y: 105, endPoint x: 954, endPoint y: 105, distance: 81.1
click at [954, 105] on div "Trip 2 : GFHVT8" at bounding box center [973, 107] width 260 height 11
copy div "GFHVT8"
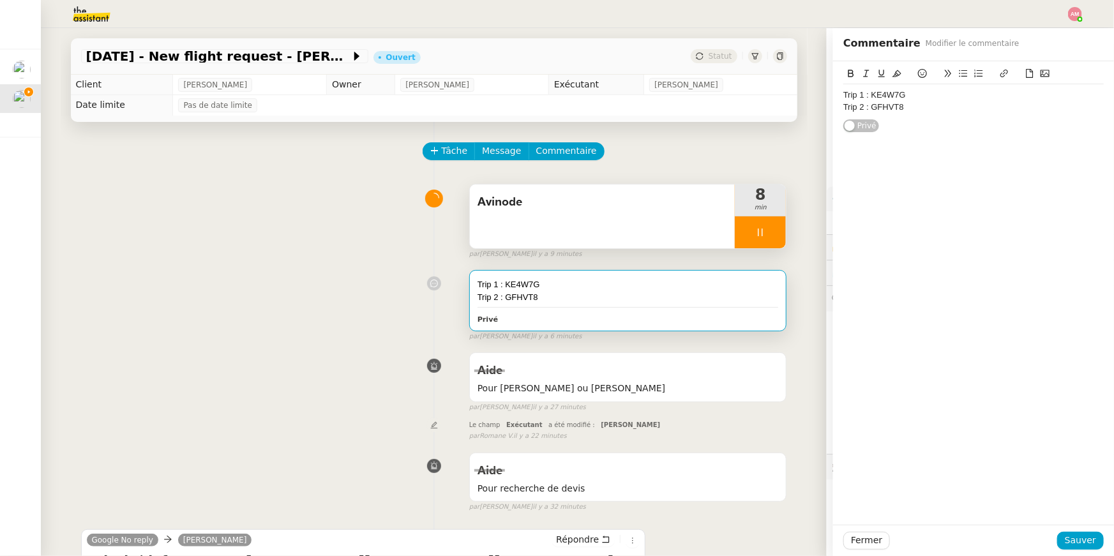
click at [664, 191] on div "Avinode" at bounding box center [603, 216] width 266 height 64
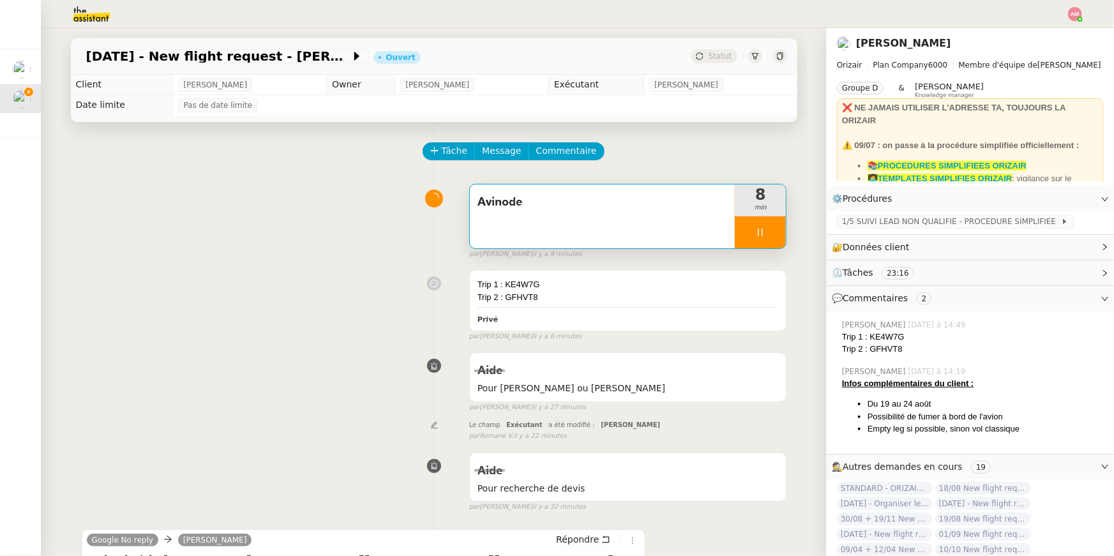
click at [664, 191] on div "Avinode" at bounding box center [603, 216] width 266 height 64
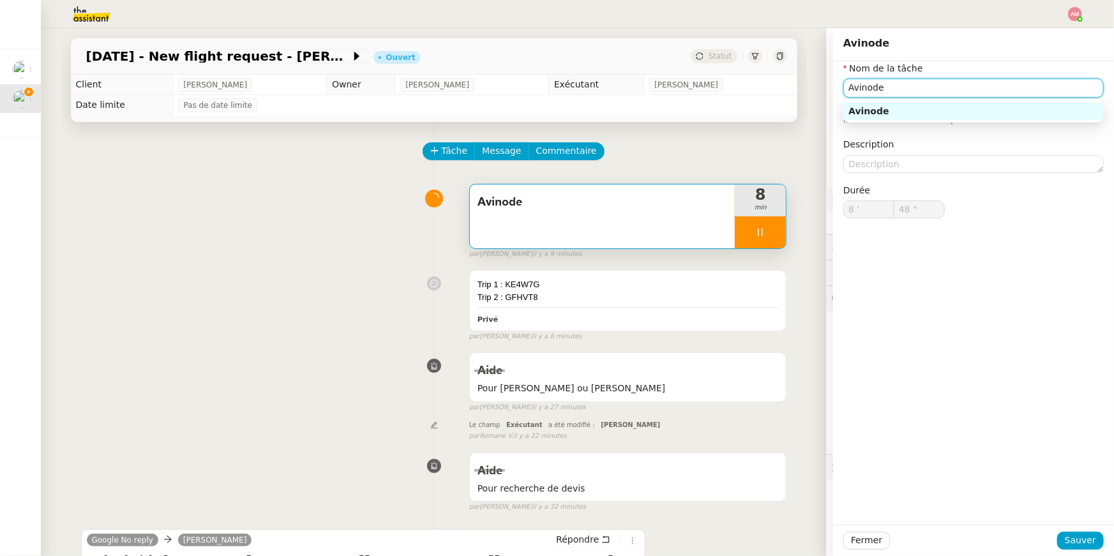
drag, startPoint x: 921, startPoint y: 84, endPoint x: 805, endPoint y: 87, distance: 116.3
click at [804, 87] on app-ticket "[DATE] - New flight request - [PERSON_NAME] Adsul Ouvert Statut Client [PERSON_…" at bounding box center [577, 292] width 1073 height 528
type input "49 ""
type input "Rech"
type input "50 ""
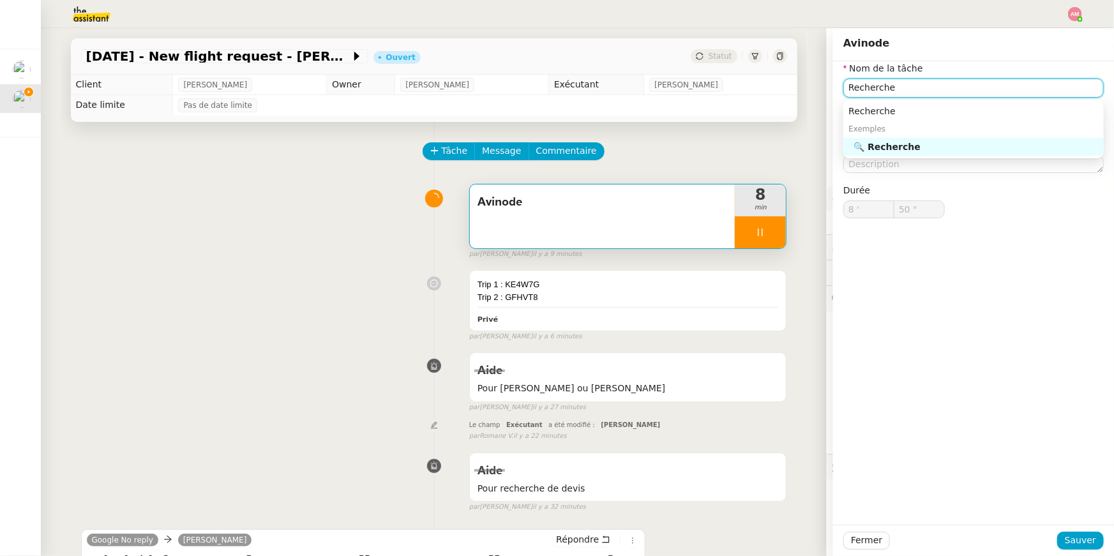
type input "Recherche"
type input "51 ""
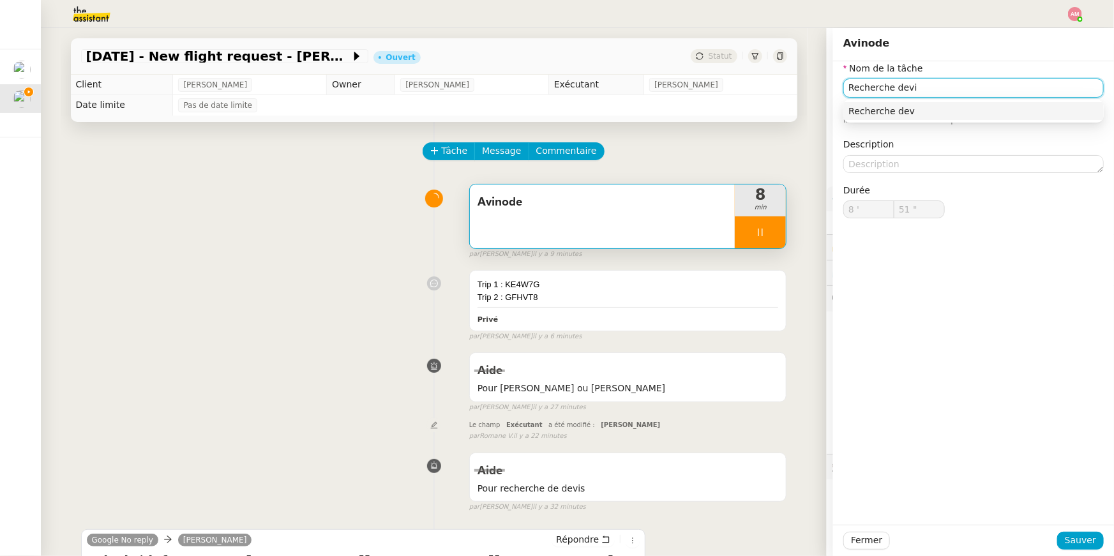
type input "Recherche devis"
type input "52 ""
type input "Recherche devis"
click at [1087, 527] on div "Fermer Sauver" at bounding box center [973, 540] width 281 height 31
click at [1088, 534] on span "Sauver" at bounding box center [1080, 540] width 31 height 15
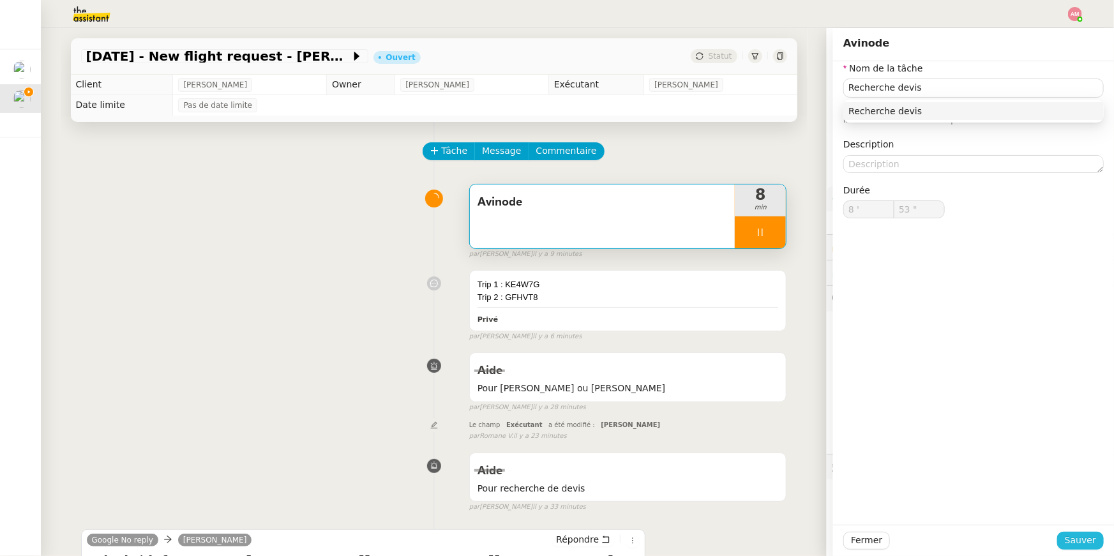
type input "54 ""
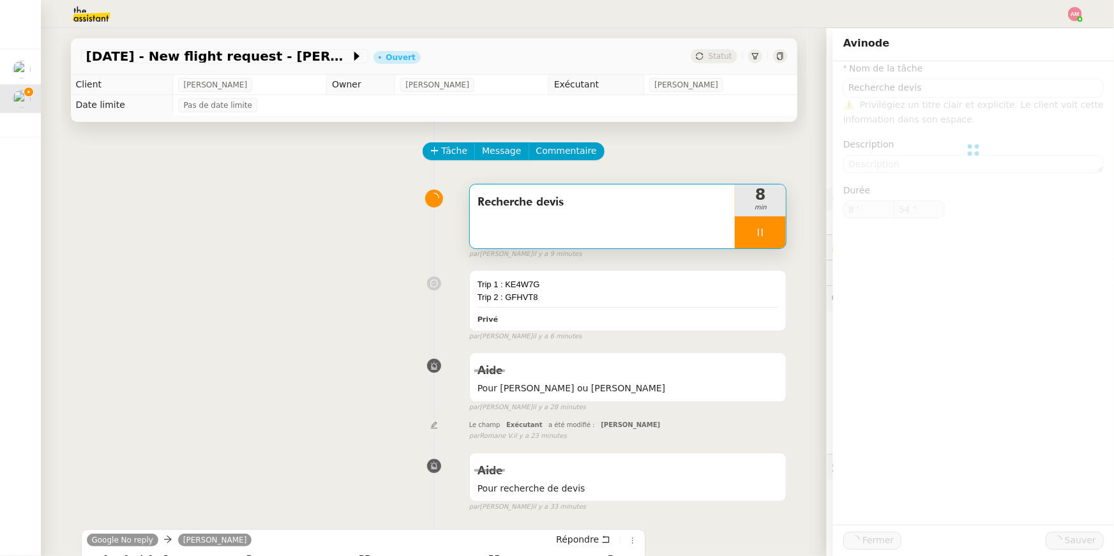
type input "Recherche devis"
type input "8 '"
type input "54 ""
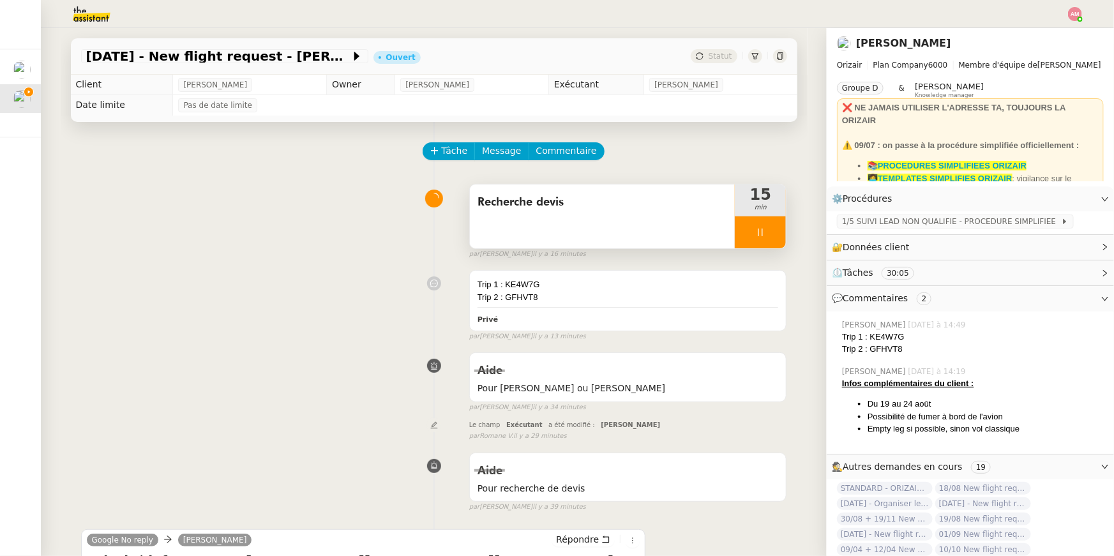
click at [760, 221] on div at bounding box center [760, 232] width 51 height 32
click at [776, 220] on button at bounding box center [773, 232] width 26 height 32
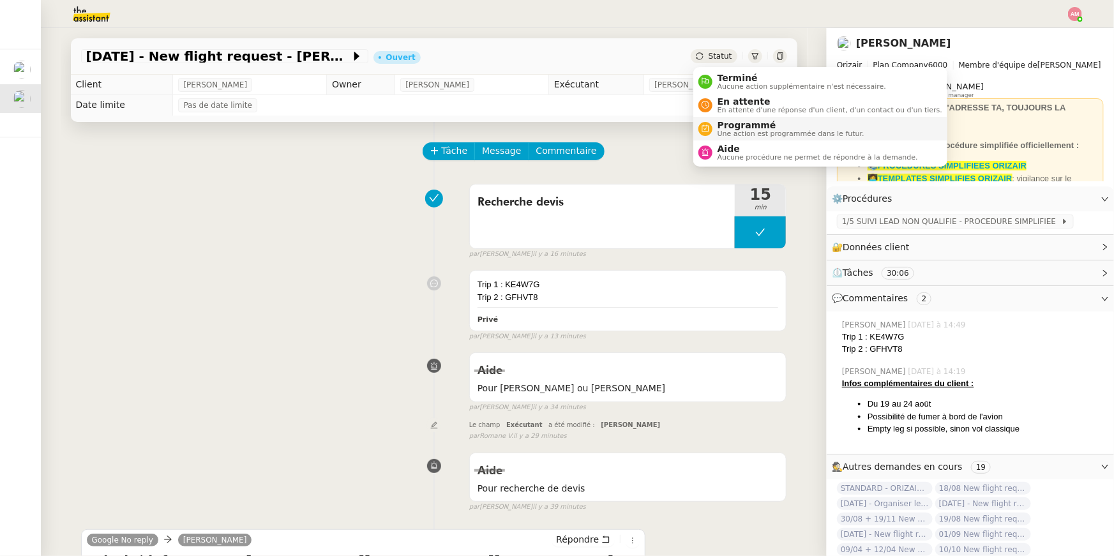
click at [718, 126] on span "Programmé" at bounding box center [791, 125] width 147 height 10
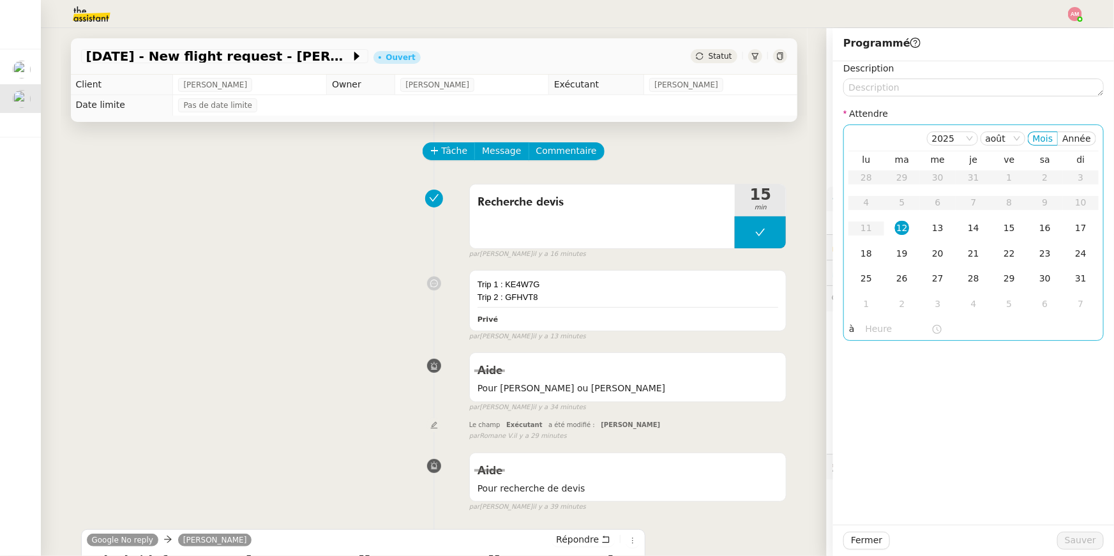
click at [880, 326] on input "text" at bounding box center [899, 329] width 66 height 15
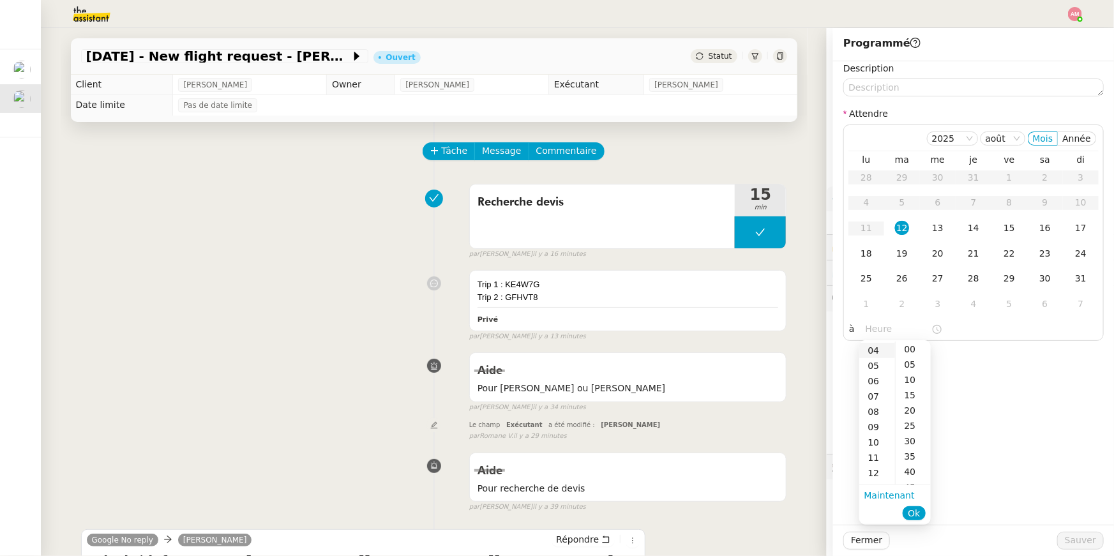
scroll to position [86, 0]
click at [878, 465] on div "16" at bounding box center [877, 469] width 36 height 15
click at [915, 355] on div "00" at bounding box center [913, 349] width 35 height 15
type input "16:00"
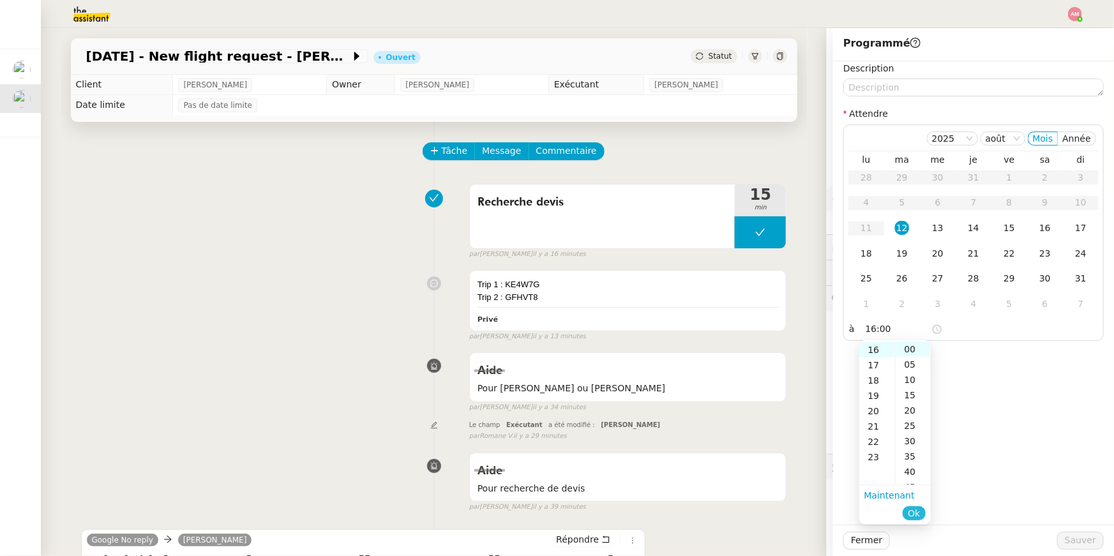
click at [912, 507] on span "Ok" at bounding box center [914, 513] width 12 height 13
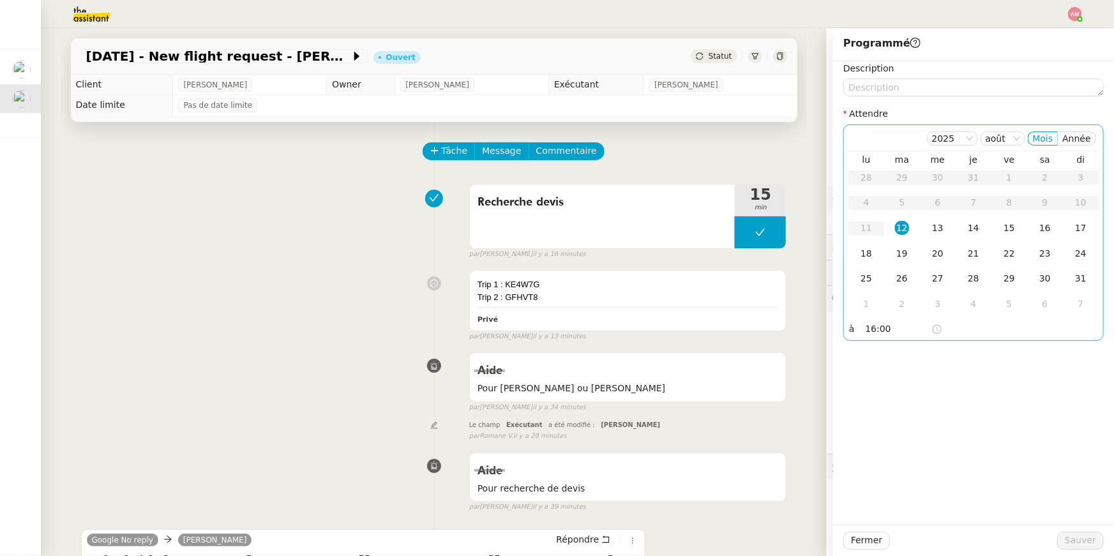
click at [899, 234] on div "12" at bounding box center [902, 228] width 14 height 14
click at [1062, 537] on button "Sauver" at bounding box center [1080, 541] width 47 height 18
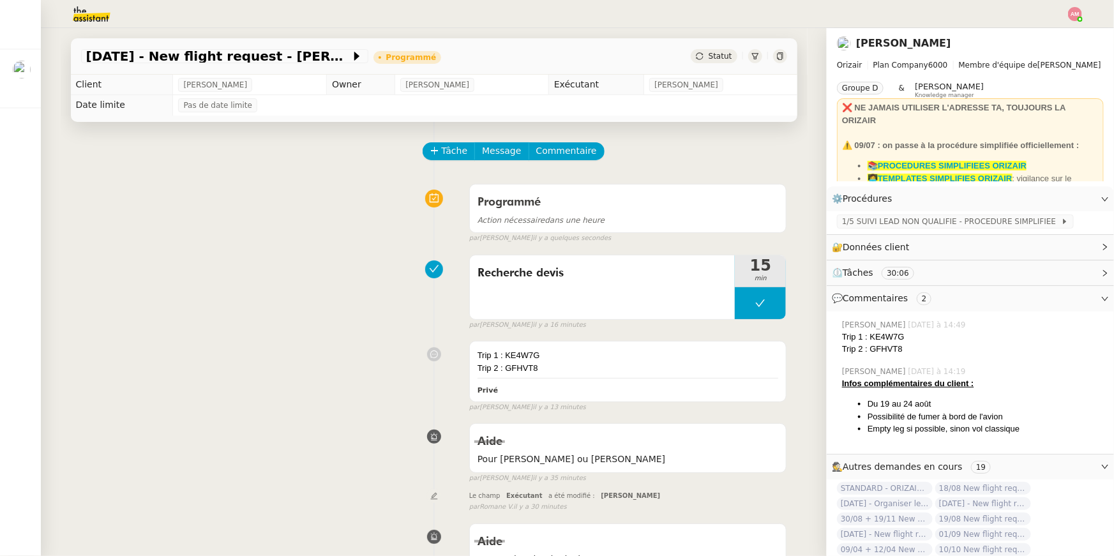
click at [53, 76] on div "[DATE] - New flight request - [PERSON_NAME] Adsul Programmé Statut Client [PERS…" at bounding box center [434, 292] width 786 height 528
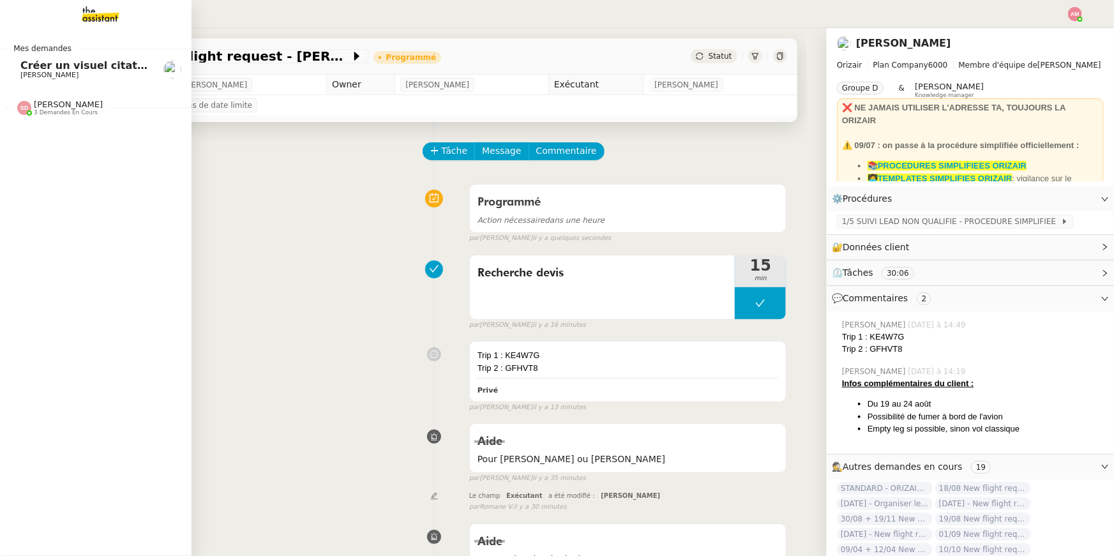
click at [22, 65] on span "Créer un visuel citation" at bounding box center [87, 65] width 135 height 12
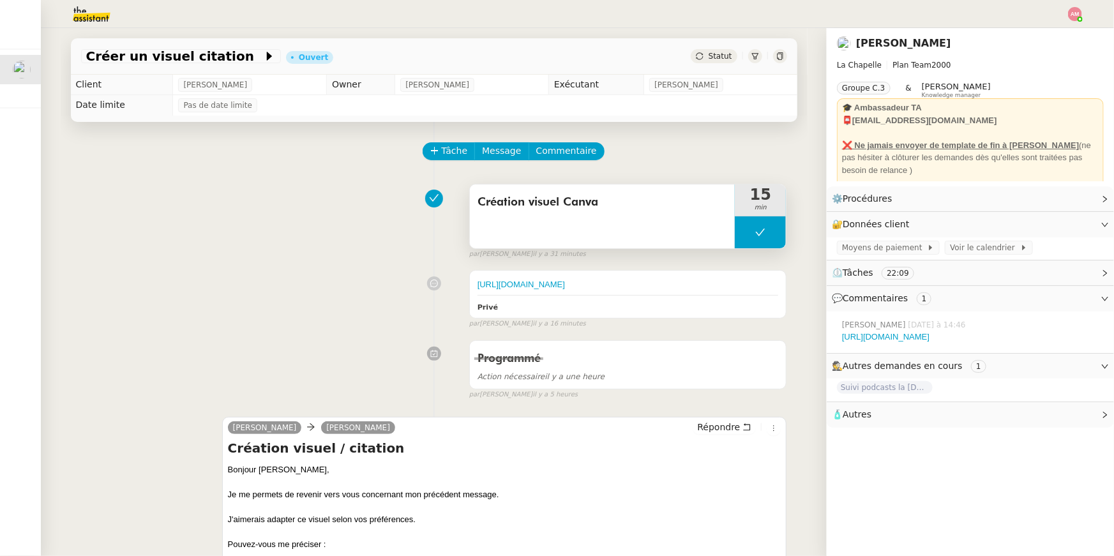
click at [751, 237] on button at bounding box center [760, 232] width 51 height 32
click at [748, 237] on icon at bounding box center [747, 232] width 10 height 10
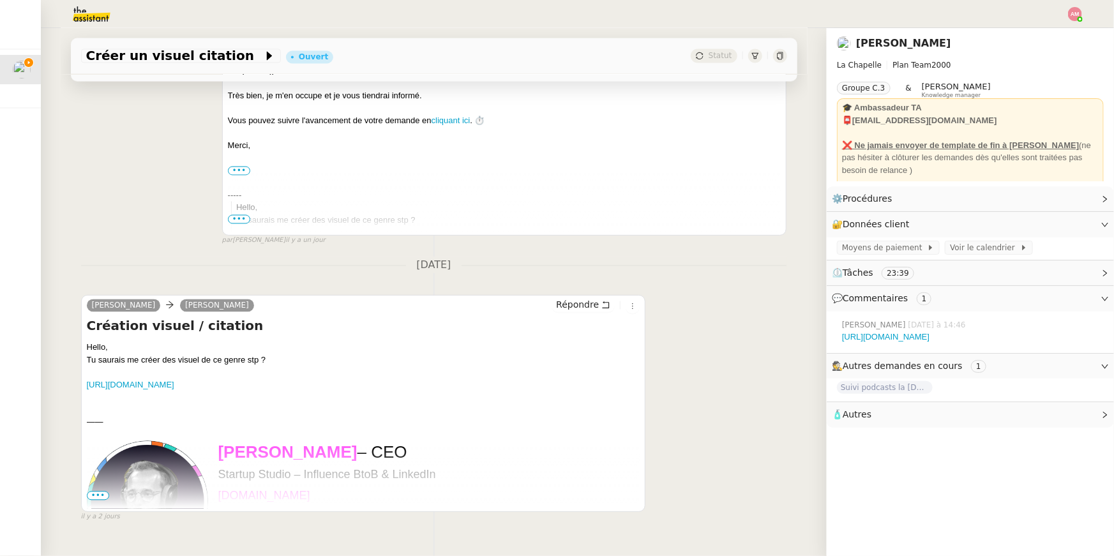
scroll to position [1274, 0]
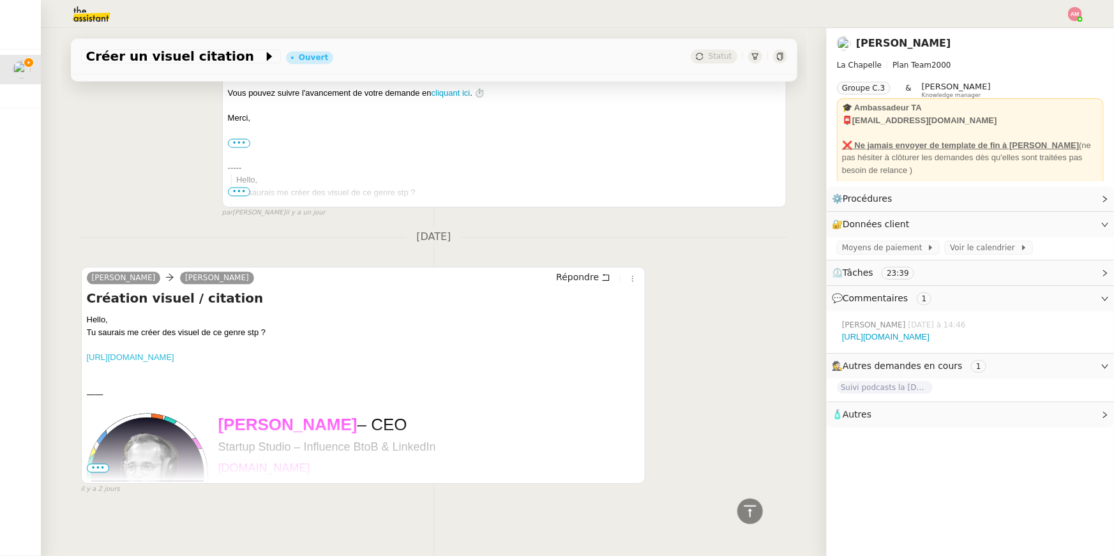
click at [174, 359] on link "[URL][DOMAIN_NAME]" at bounding box center [130, 357] width 87 height 10
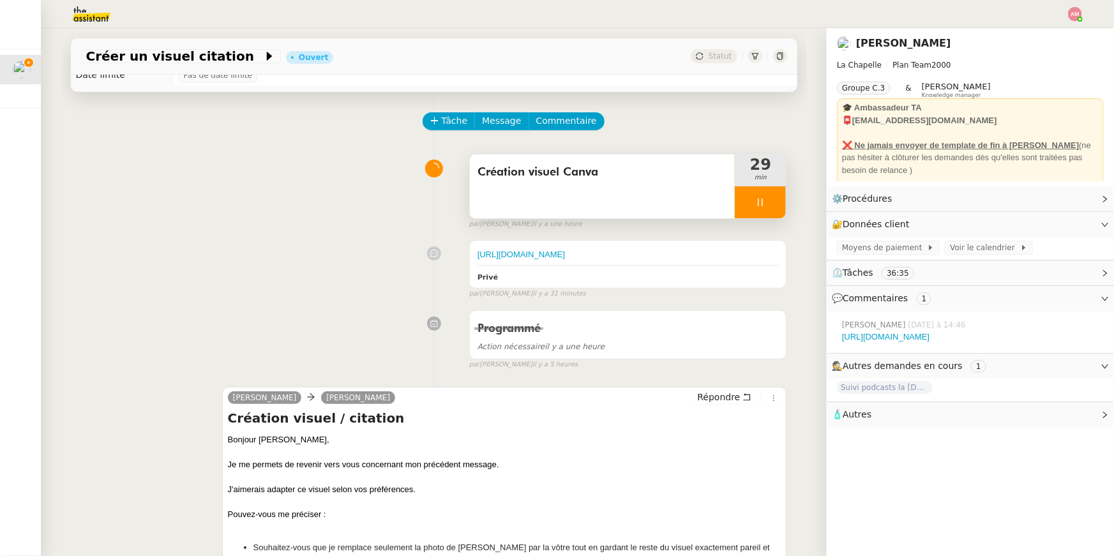
scroll to position [0, 0]
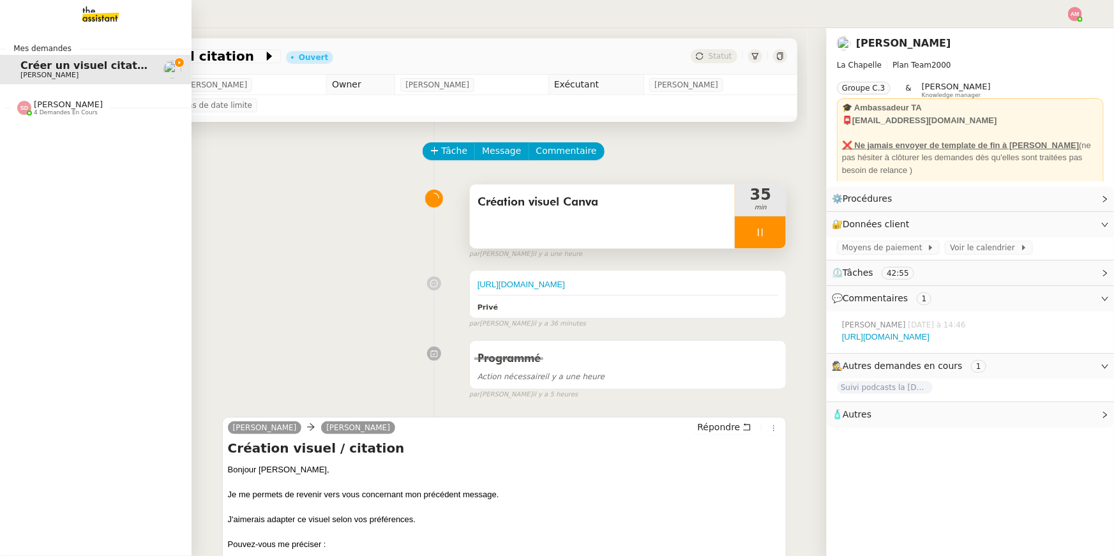
click at [24, 98] on span "[PERSON_NAME] 4 demandes en cours" at bounding box center [101, 102] width 192 height 27
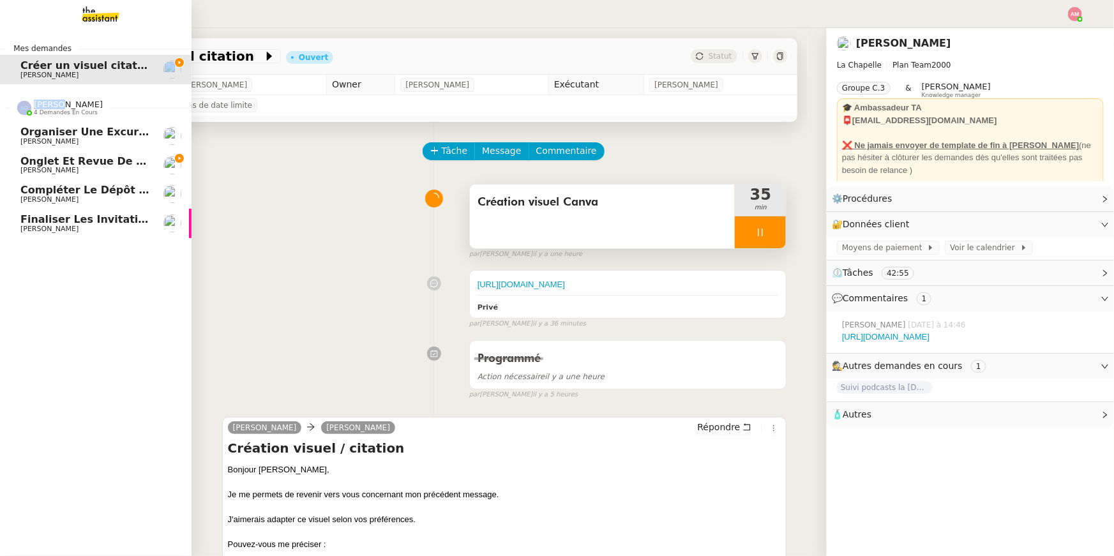
click at [24, 98] on span "[PERSON_NAME] 4 demandes en cours" at bounding box center [101, 102] width 192 height 27
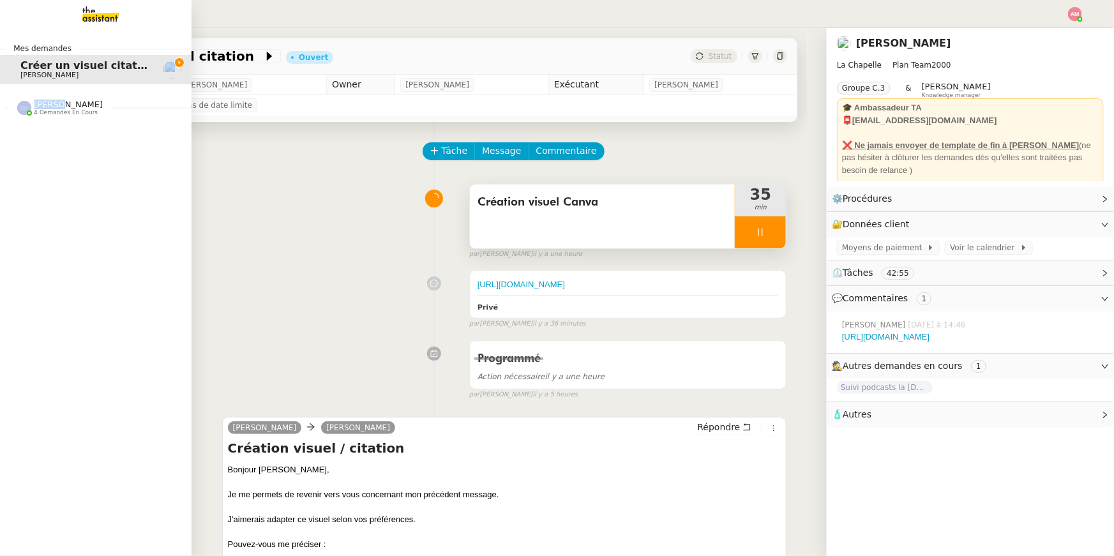
click at [24, 98] on span "[PERSON_NAME] 4 demandes en cours" at bounding box center [101, 102] width 192 height 27
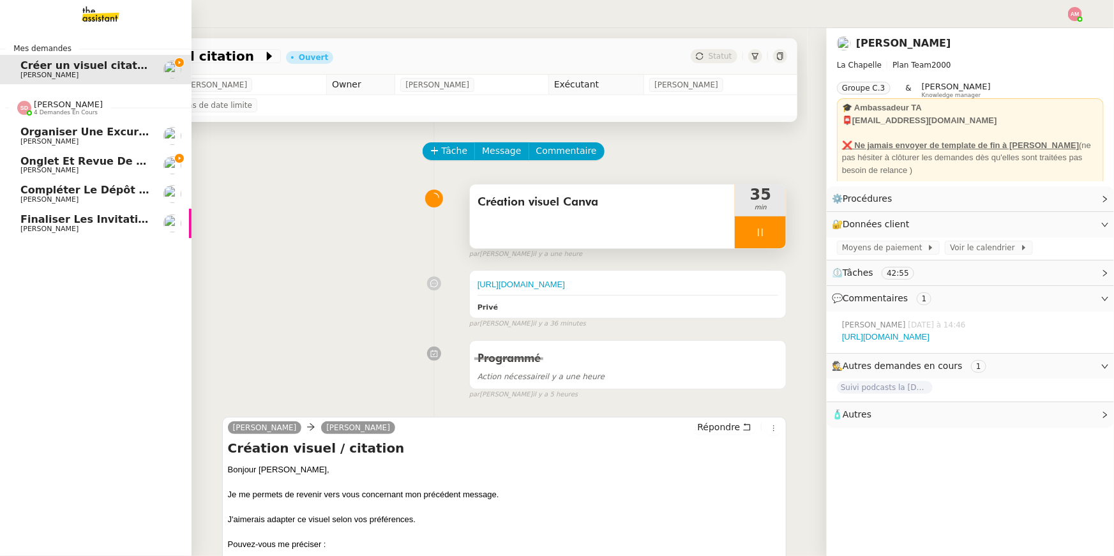
click at [59, 154] on link "Onglet et revue de littérature - [DATE] [PERSON_NAME]" at bounding box center [96, 165] width 192 height 29
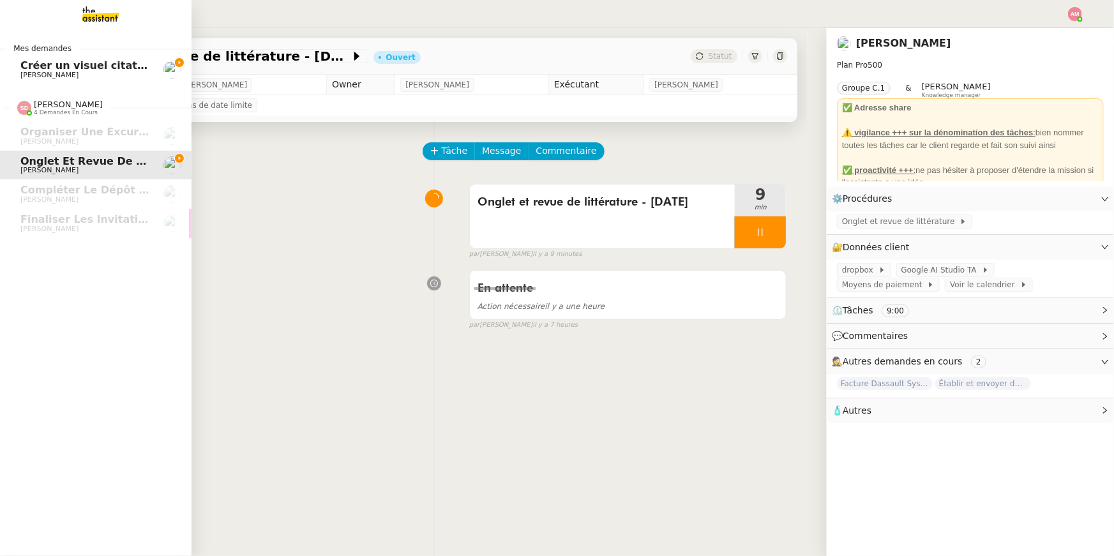
click at [48, 60] on span "Créer un visuel citation" at bounding box center [87, 65] width 135 height 12
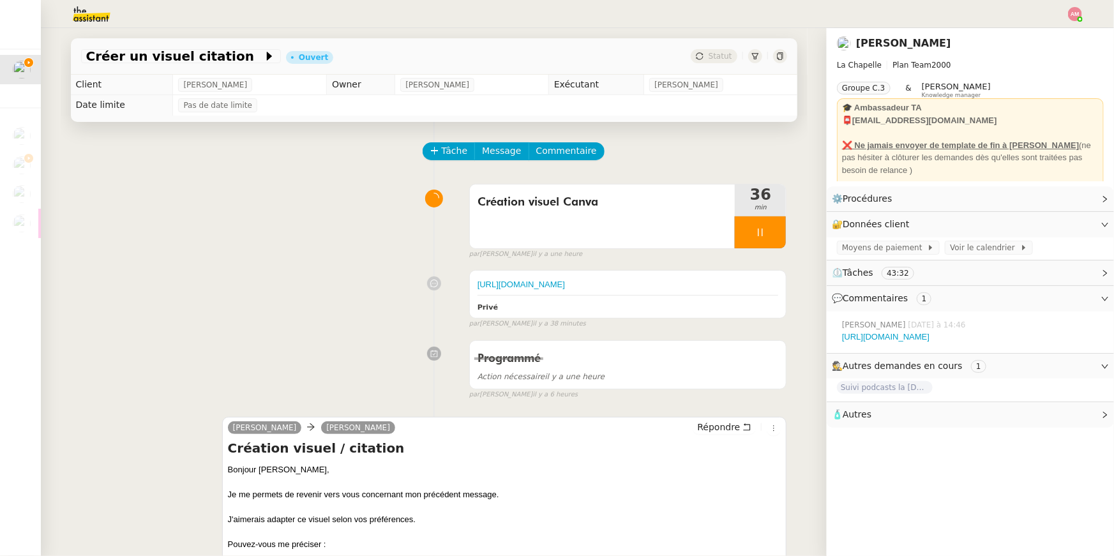
click at [778, 224] on div at bounding box center [760, 232] width 51 height 32
click at [778, 224] on button at bounding box center [773, 232] width 26 height 32
click at [1067, 13] on div at bounding box center [557, 14] width 1050 height 28
click at [1073, 10] on img at bounding box center [1075, 14] width 14 height 14
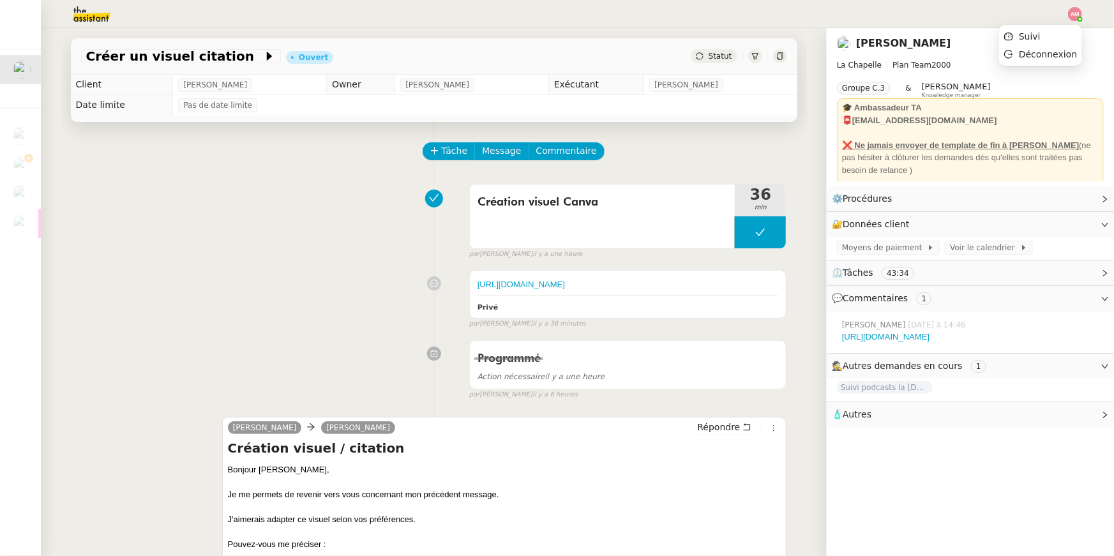
click at [1055, 26] on ul "Suivi Déconnexion" at bounding box center [1040, 45] width 83 height 41
click at [1053, 33] on li "Suivi" at bounding box center [1040, 36] width 83 height 18
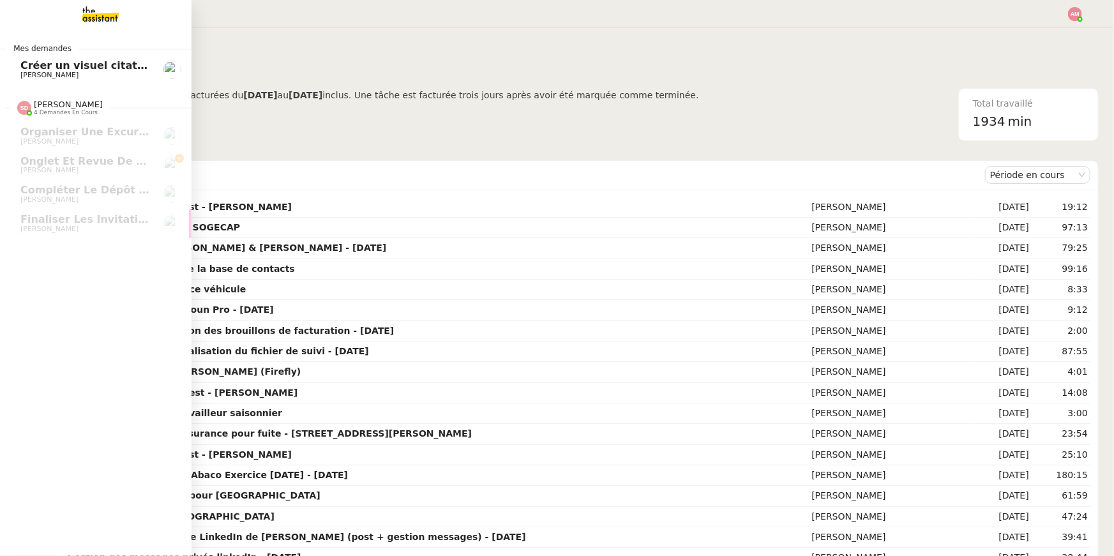
click at [14, 70] on link "Créer un visuel citation [PERSON_NAME]" at bounding box center [96, 69] width 192 height 29
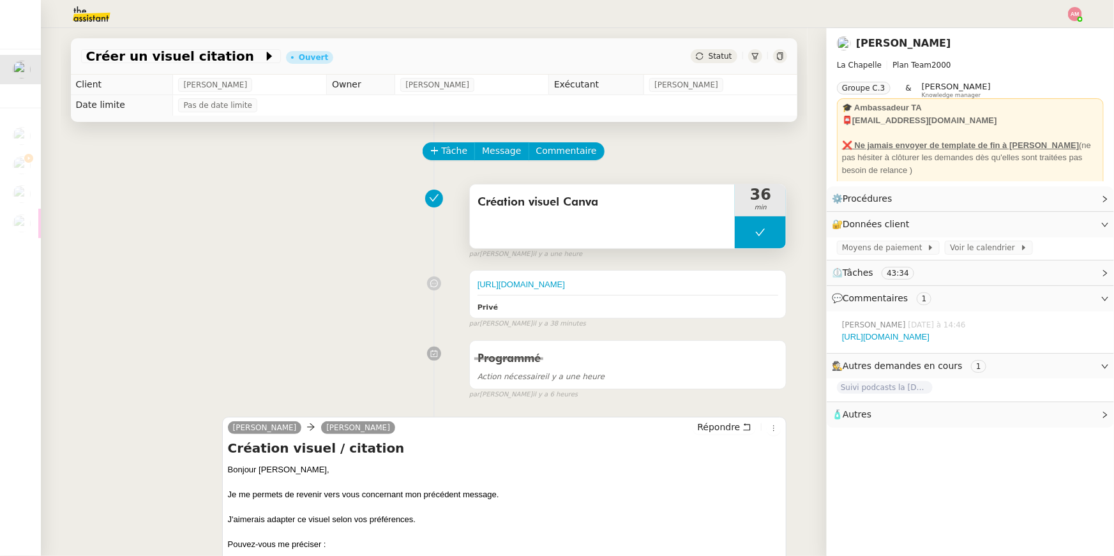
click at [742, 232] on button at bounding box center [760, 232] width 51 height 32
click at [741, 232] on div at bounding box center [748, 232] width 26 height 32
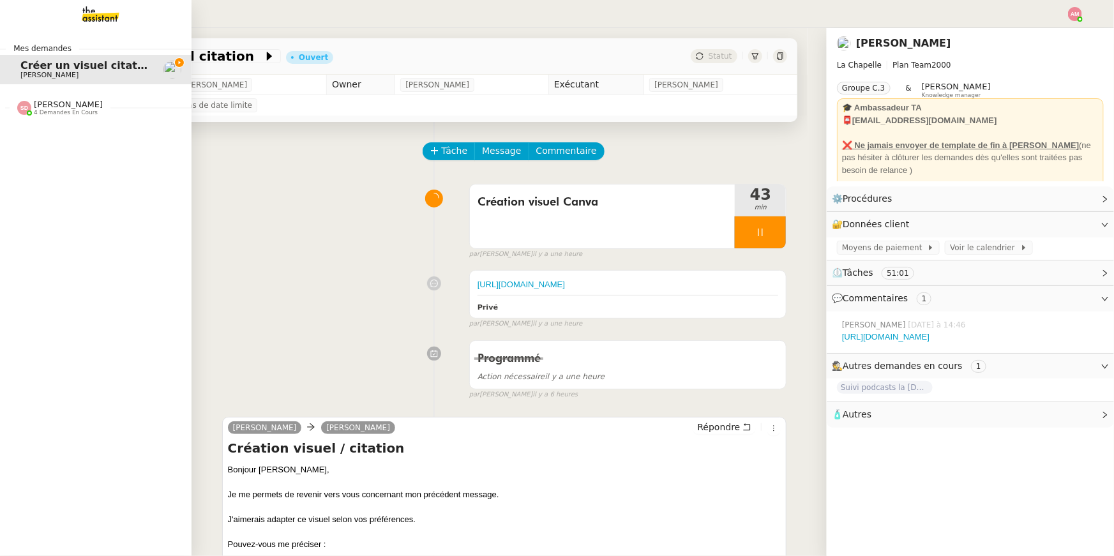
click at [32, 93] on span "[PERSON_NAME] 4 demandes en cours" at bounding box center [101, 102] width 192 height 27
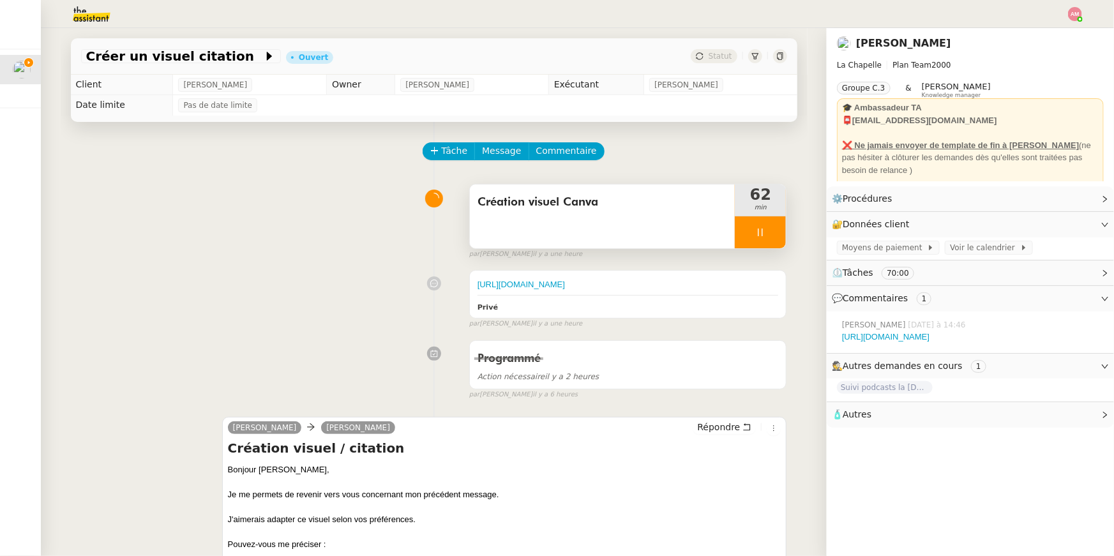
click at [769, 238] on div at bounding box center [760, 232] width 51 height 32
click at [774, 238] on button at bounding box center [773, 232] width 26 height 32
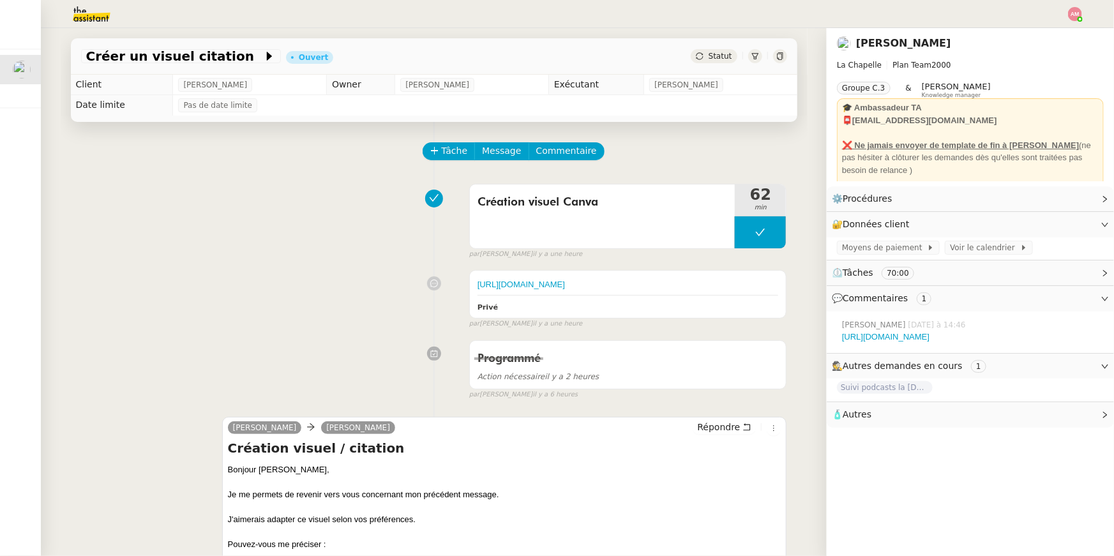
click at [1071, 17] on img at bounding box center [1075, 14] width 14 height 14
click at [1046, 36] on li "Suivi" at bounding box center [1040, 36] width 83 height 18
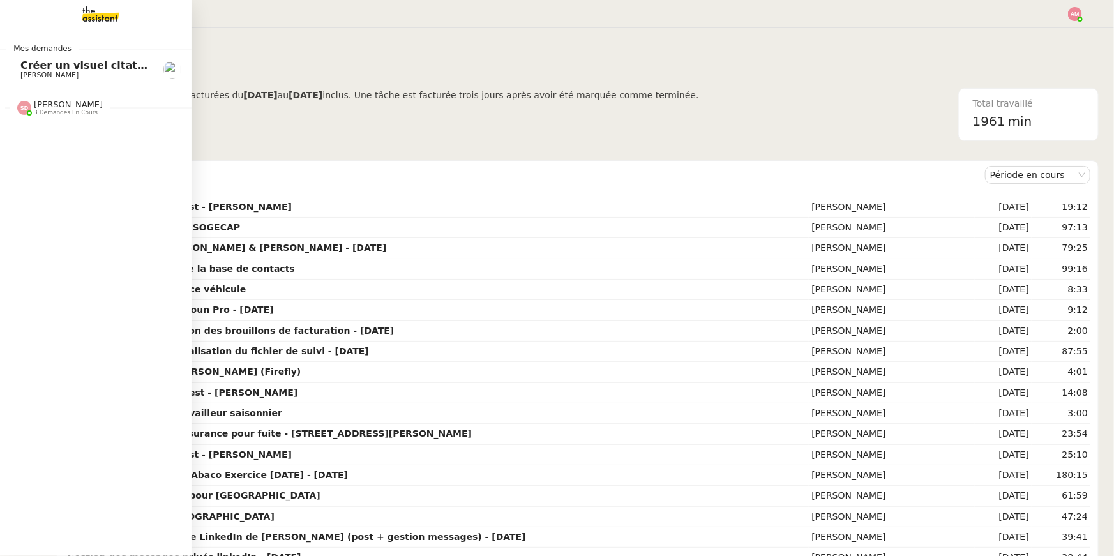
drag, startPoint x: 17, startPoint y: 69, endPoint x: 73, endPoint y: 66, distance: 56.2
click at [17, 68] on link "Créer un visuel citation [PERSON_NAME]" at bounding box center [96, 69] width 192 height 29
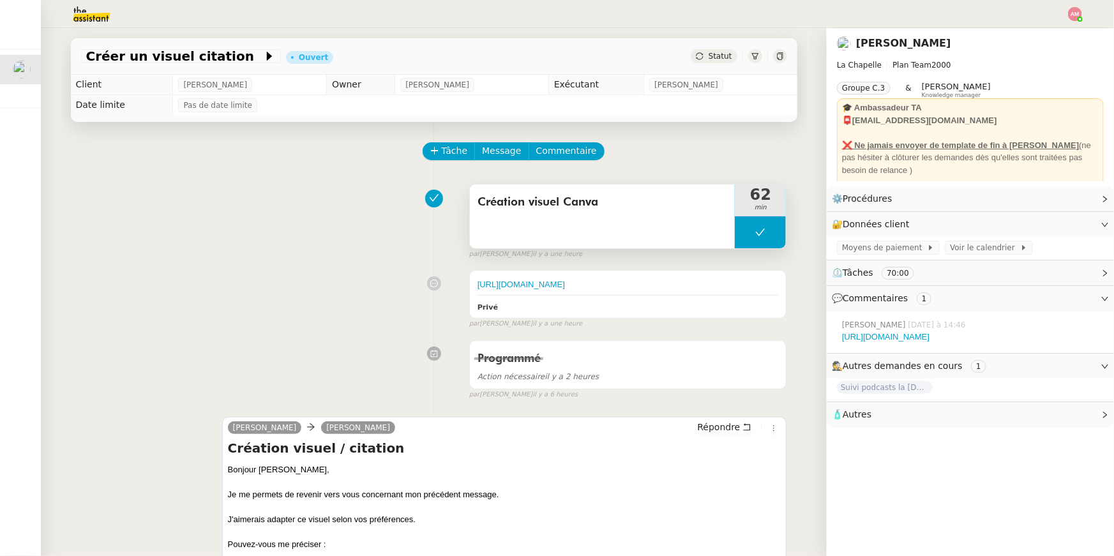
click at [751, 218] on button at bounding box center [760, 232] width 51 height 32
click at [748, 218] on div at bounding box center [748, 232] width 26 height 32
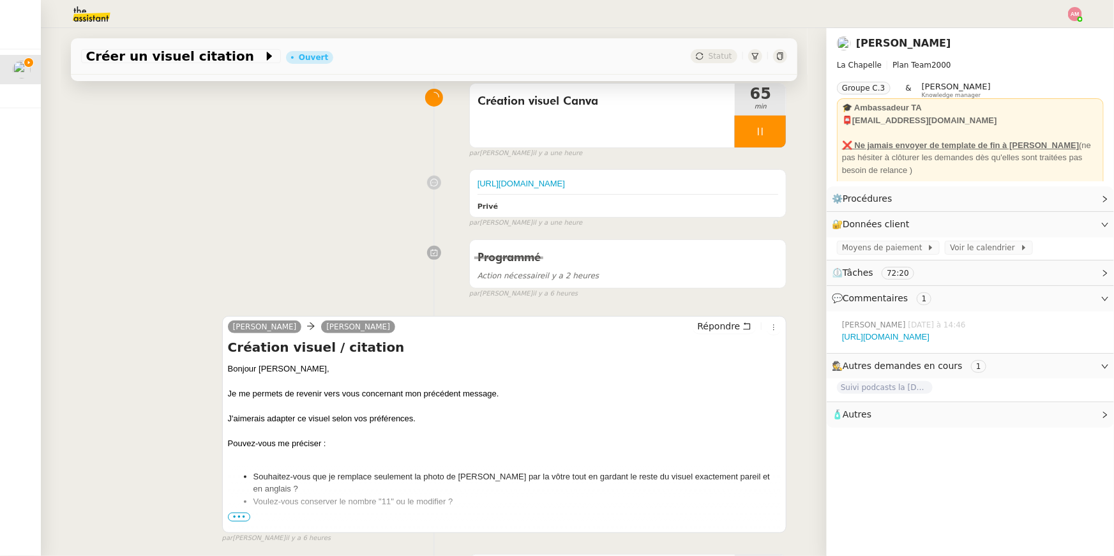
scroll to position [107, 0]
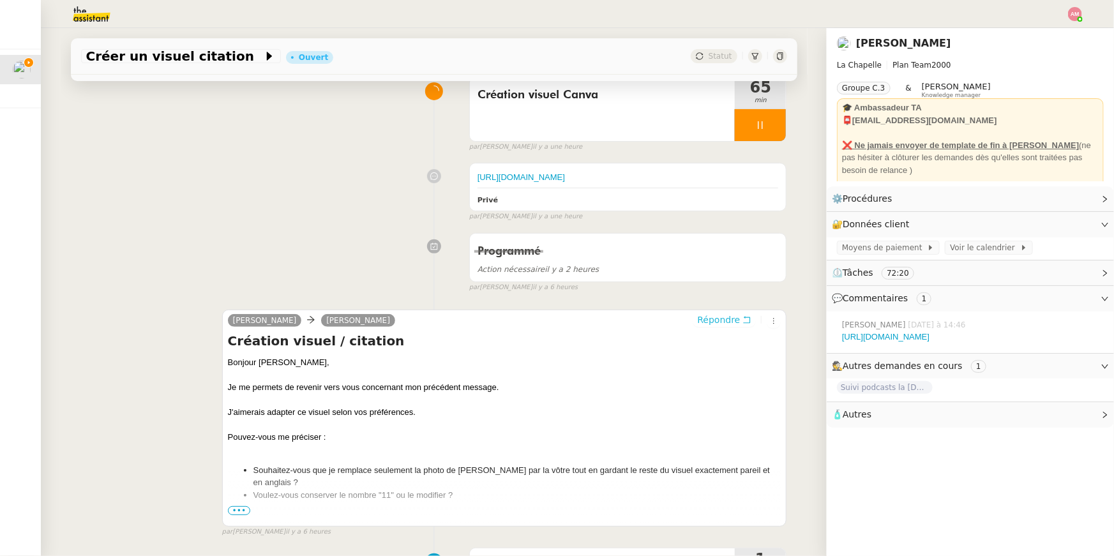
click at [723, 326] on span "Répondre" at bounding box center [718, 319] width 43 height 13
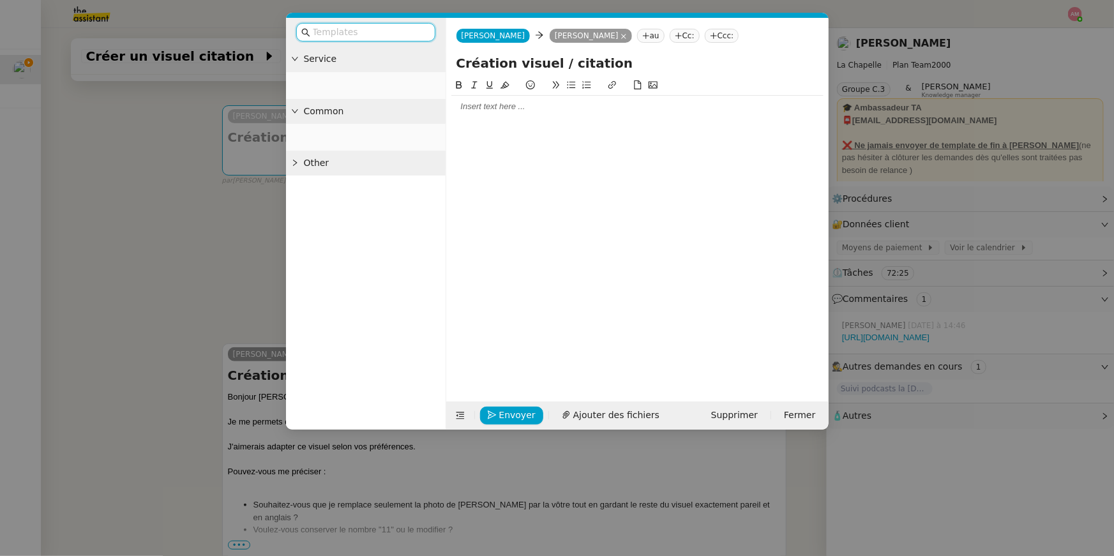
scroll to position [255, 0]
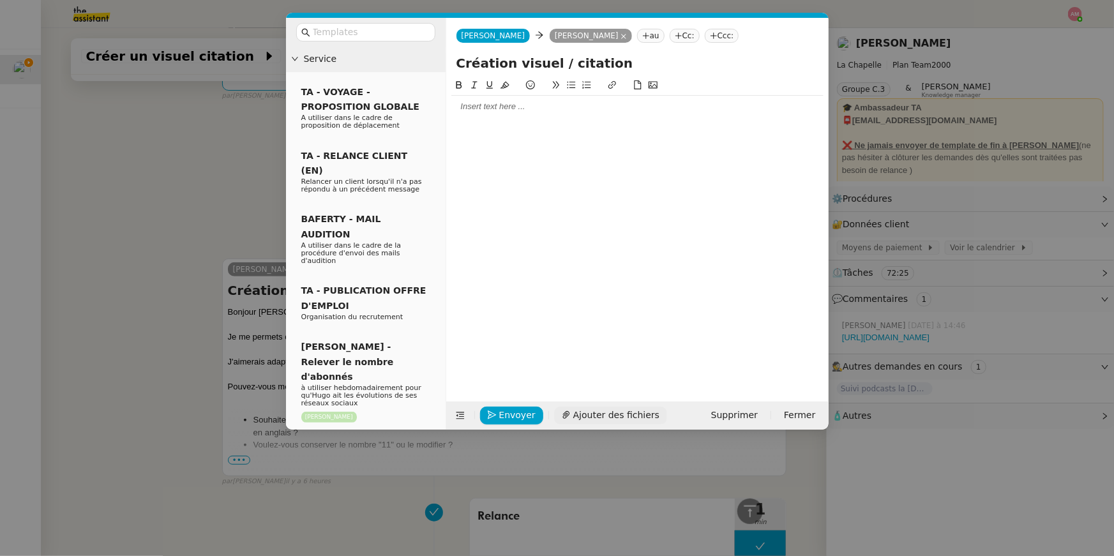
click at [618, 419] on span "Ajouter des fichiers" at bounding box center [616, 415] width 86 height 15
click at [512, 110] on div at bounding box center [637, 106] width 372 height 11
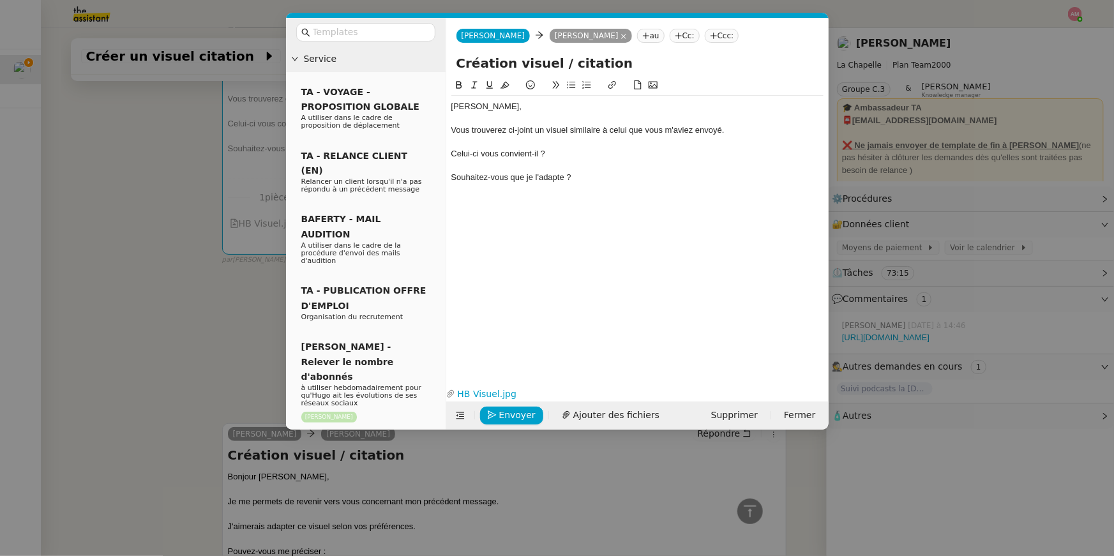
click at [183, 462] on nz-modal-container "Service TA - VOYAGE - PROPOSITION GLOBALE A utiliser dans le cadre de propositi…" at bounding box center [557, 278] width 1114 height 556
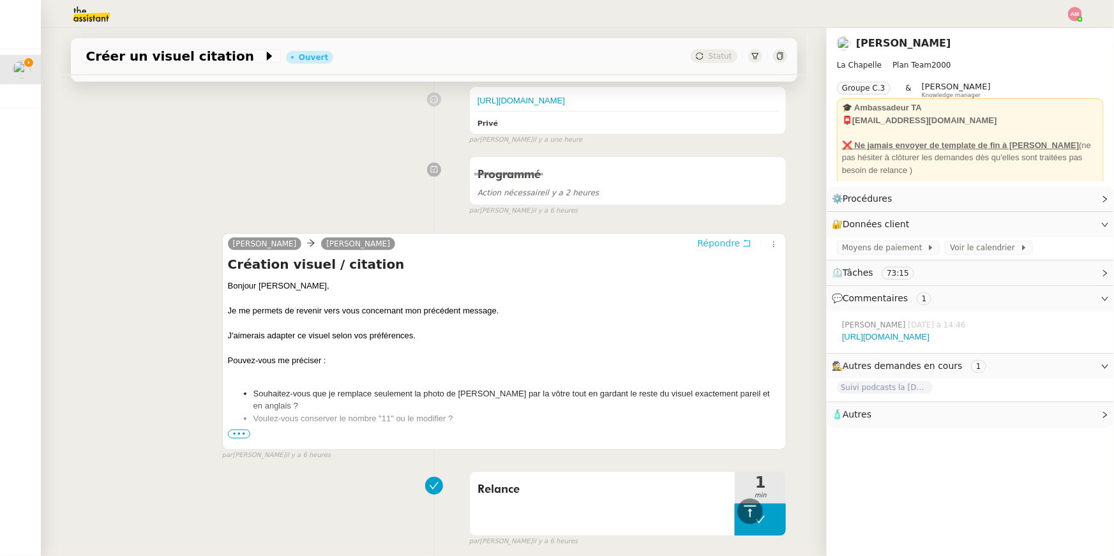
scroll to position [448, 0]
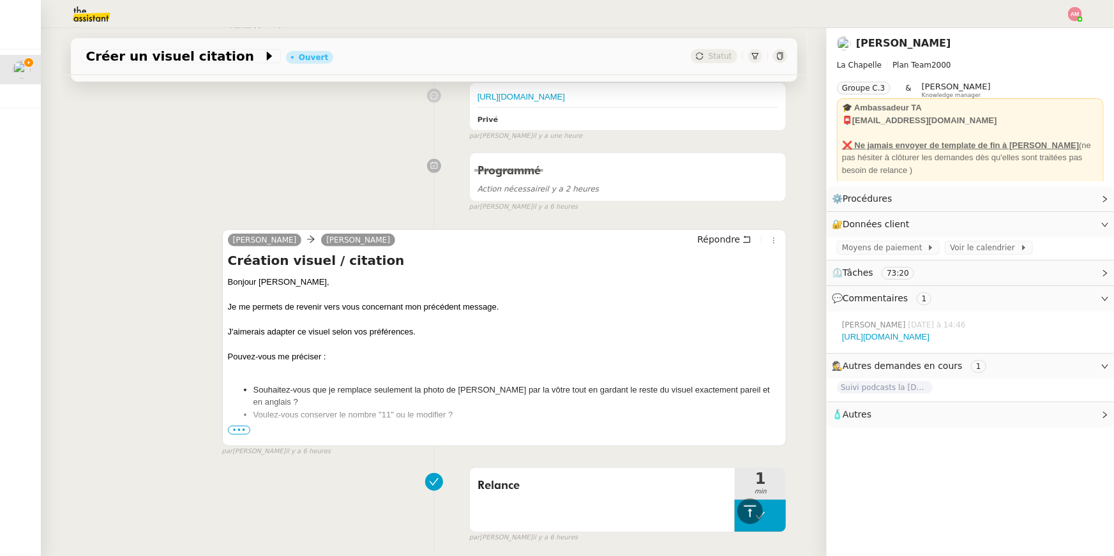
click at [230, 435] on span "•••" at bounding box center [239, 430] width 23 height 9
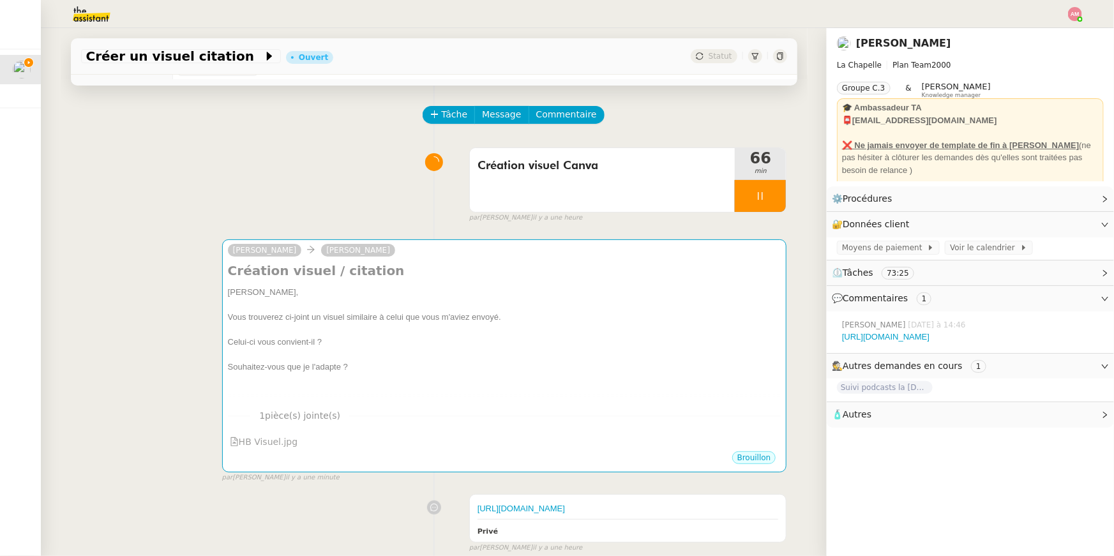
scroll to position [0, 0]
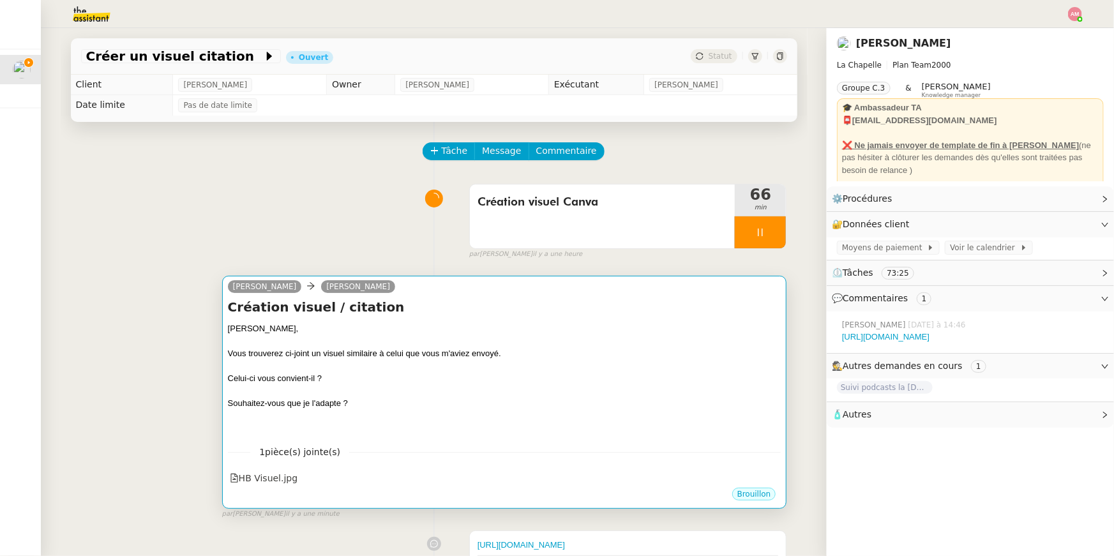
click at [389, 348] on div "Vous trouverez ci-joint un visuel similaire à celui que vous m'aviez envoyé." at bounding box center [504, 353] width 553 height 13
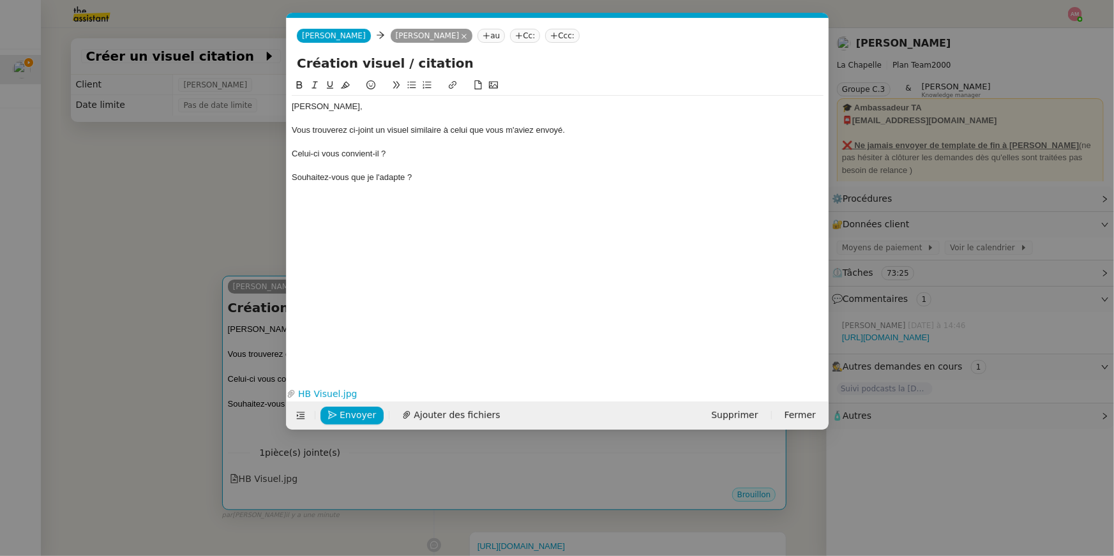
scroll to position [0, 27]
click at [421, 167] on div at bounding box center [558, 165] width 532 height 11
click at [421, 174] on div "Souhaitez-vous que je l'adapte ?" at bounding box center [558, 177] width 532 height 11
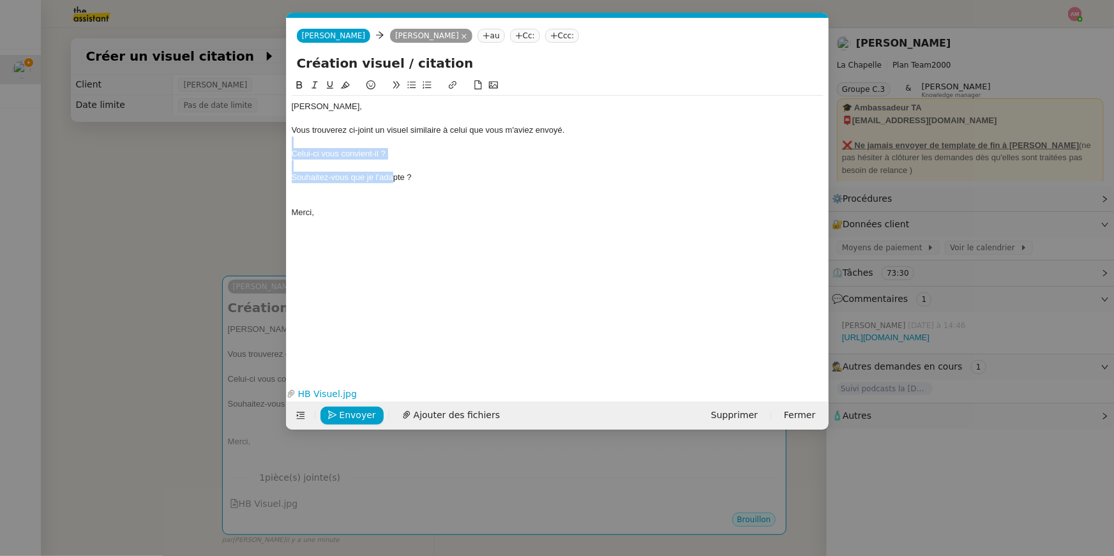
drag, startPoint x: 395, startPoint y: 174, endPoint x: 358, endPoint y: 146, distance: 46.4
click at [358, 146] on div "[PERSON_NAME], Vous trouverez ci-joint un visuel similaire à celui que vous m'a…" at bounding box center [558, 166] width 532 height 140
click at [410, 85] on icon at bounding box center [411, 85] width 8 height 7
click at [400, 146] on li at bounding box center [564, 142] width 520 height 11
click at [400, 156] on li "Celui-ci vous convient-il ?" at bounding box center [564, 153] width 520 height 11
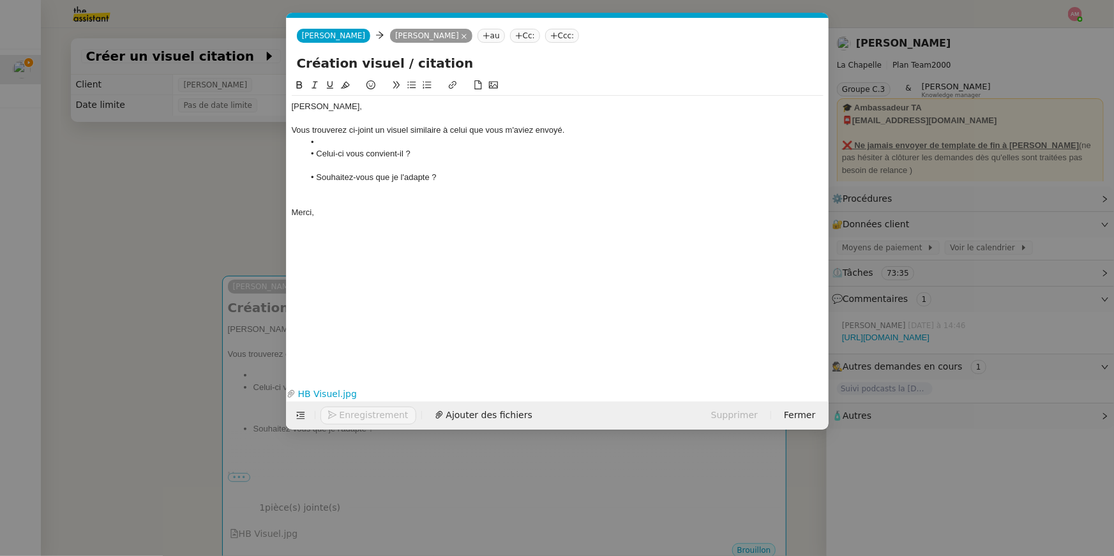
click at [376, 142] on li at bounding box center [564, 142] width 520 height 11
click at [319, 195] on div at bounding box center [558, 200] width 532 height 11
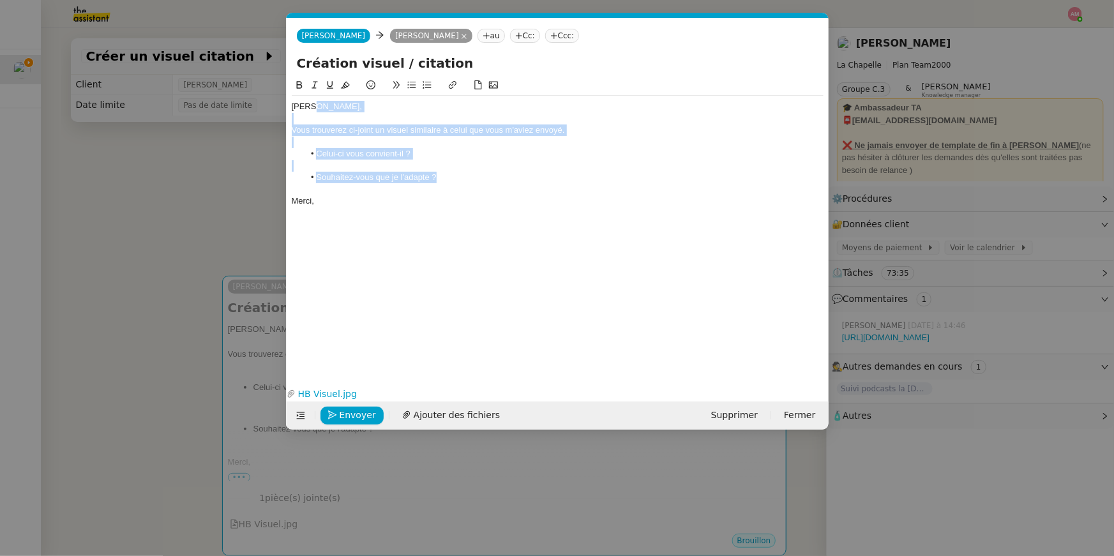
drag, startPoint x: 442, startPoint y: 176, endPoint x: 442, endPoint y: 103, distance: 73.4
click at [442, 103] on div "[PERSON_NAME], Vous trouverez ci-joint un visuel similaire à celui que vous m'a…" at bounding box center [558, 160] width 532 height 128
copy div "Vous trouverez ci-joint un visuel similaire à celui que vous m'aviez envoyé. Ce…"
click at [419, 145] on div at bounding box center [558, 142] width 532 height 11
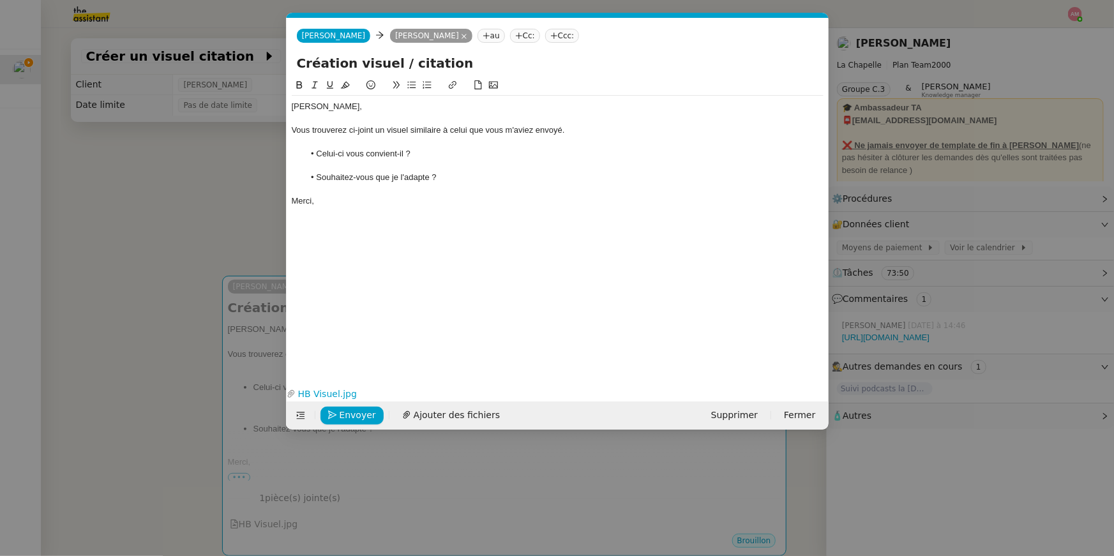
click at [437, 206] on div "Merci," at bounding box center [558, 200] width 532 height 11
click at [333, 394] on link "HB Visuel.jpg" at bounding box center [555, 394] width 519 height 15
click at [441, 177] on li "Souhaitez-vous que je l'adapte ?" at bounding box center [564, 177] width 520 height 11
click at [347, 416] on span "Envoyer" at bounding box center [358, 415] width 36 height 15
drag, startPoint x: 347, startPoint y: 416, endPoint x: 469, endPoint y: 190, distance: 257.1
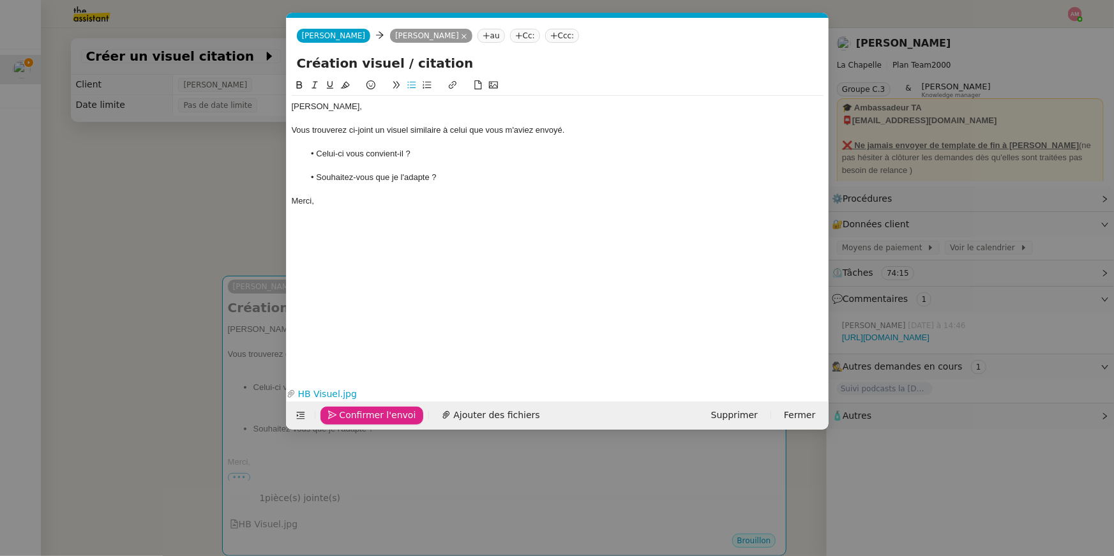
click at [469, 190] on form "[PERSON_NAME] au Cc: Ccc: Création visuel / citation [PERSON_NAME], Vous trouve…" at bounding box center [557, 224] width 543 height 412
click at [465, 184] on div at bounding box center [558, 189] width 532 height 11
click at [459, 173] on li "Souhaitez-vous que je l'adapte ?" at bounding box center [564, 177] width 520 height 11
click at [410, 81] on icon at bounding box center [411, 84] width 9 height 9
drag, startPoint x: 420, startPoint y: 227, endPoint x: 415, endPoint y: 144, distance: 83.8
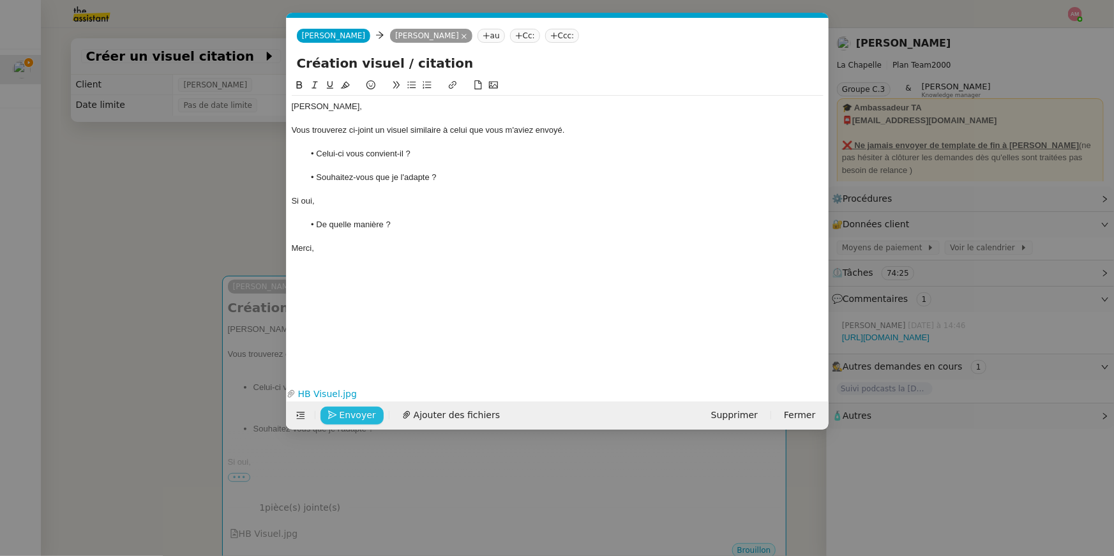
click at [415, 144] on div "[PERSON_NAME], Vous trouverez ci-joint un visuel similaire à celui que vous m'a…" at bounding box center [558, 183] width 532 height 175
copy div "Celui-ci vous convient-il ? Souhaitez-vous que je l'adapte ? Si oui, De quelle …"
click at [393, 220] on li "De quelle manière ?" at bounding box center [564, 224] width 520 height 11
drag, startPoint x: 407, startPoint y: 231, endPoint x: 303, endPoint y: 151, distance: 131.0
click at [303, 151] on div "[PERSON_NAME], Vous trouverez ci-joint un visuel similaire à celui que vous m'a…" at bounding box center [558, 183] width 532 height 175
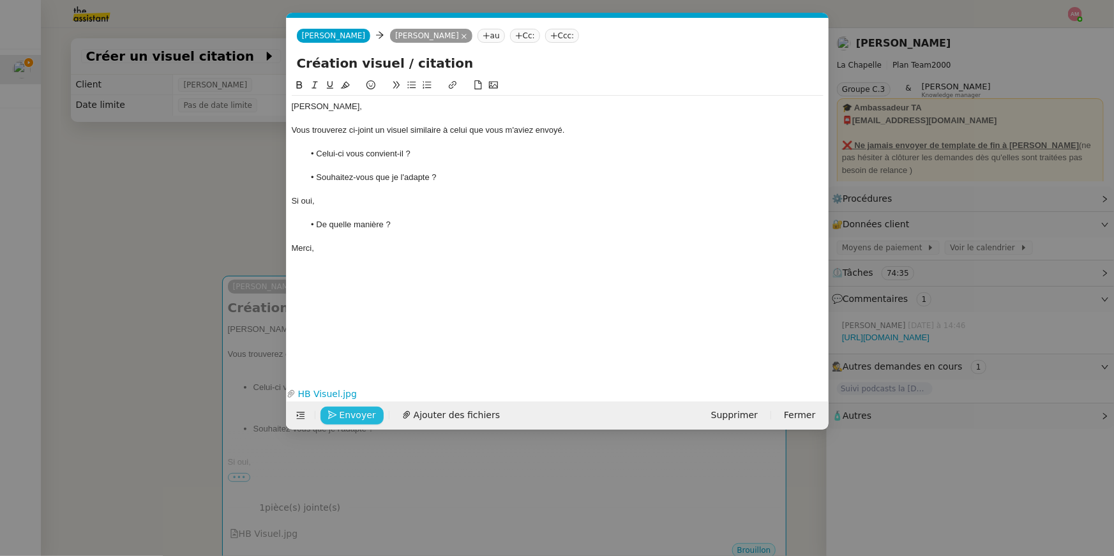
click at [390, 247] on div "Merci," at bounding box center [558, 248] width 532 height 11
click at [345, 410] on span "Envoyer" at bounding box center [358, 415] width 36 height 15
click at [345, 410] on span "Confirmer l'envoi" at bounding box center [378, 415] width 77 height 15
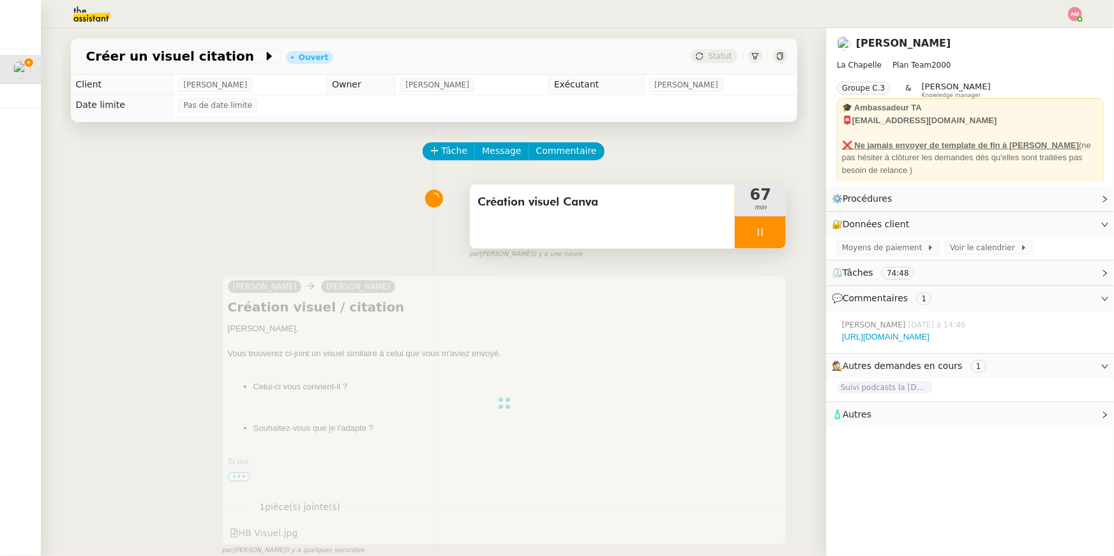
click at [767, 234] on div at bounding box center [760, 232] width 51 height 32
click at [746, 231] on icon at bounding box center [748, 232] width 4 height 7
click at [710, 231] on div "Création visuel Canva" at bounding box center [603, 216] width 266 height 64
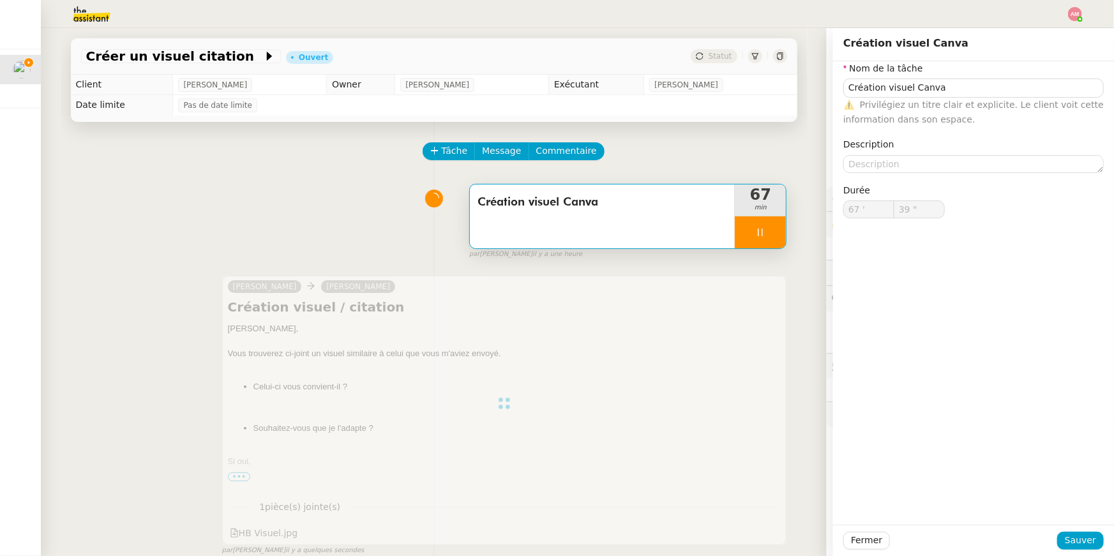
type input "40 ""
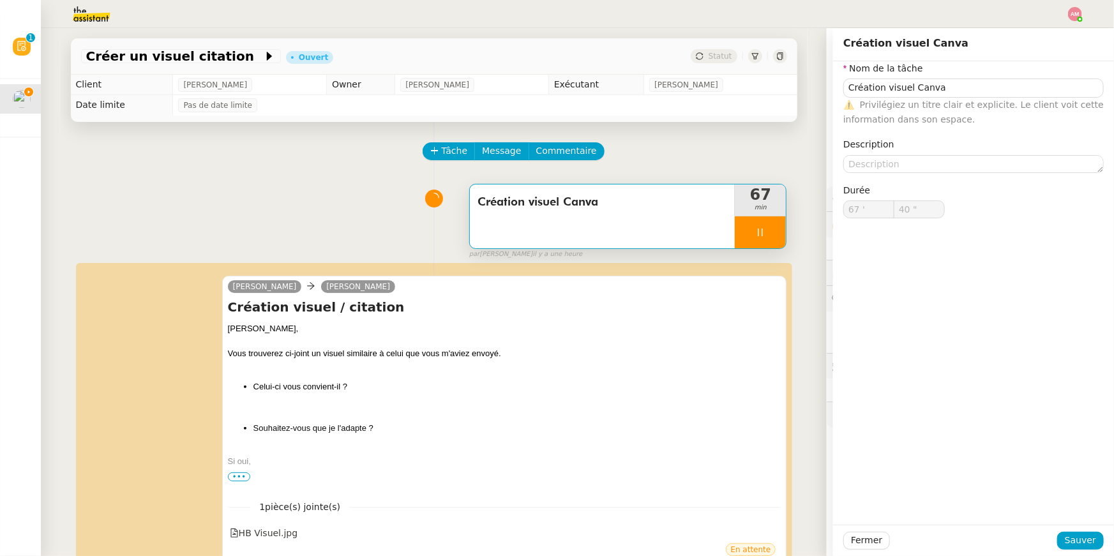
type input "Création visuel Canva"
type input "67 '"
type input "41 ""
type input "Création visuel Canva"
type input "67 '"
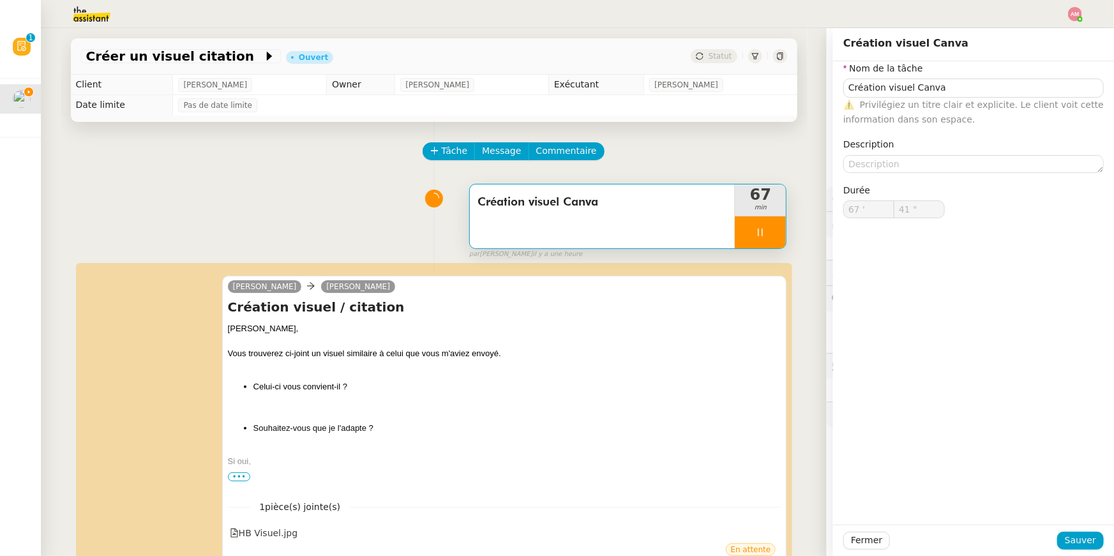
type input "41 ""
type input "Création visuel Canva"
type input "67 '"
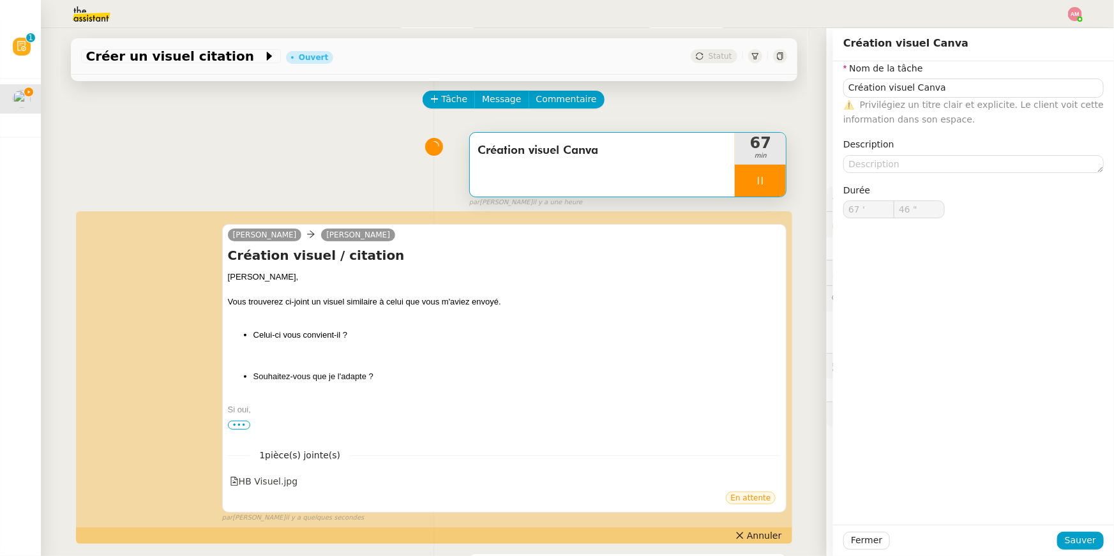
scroll to position [34, 0]
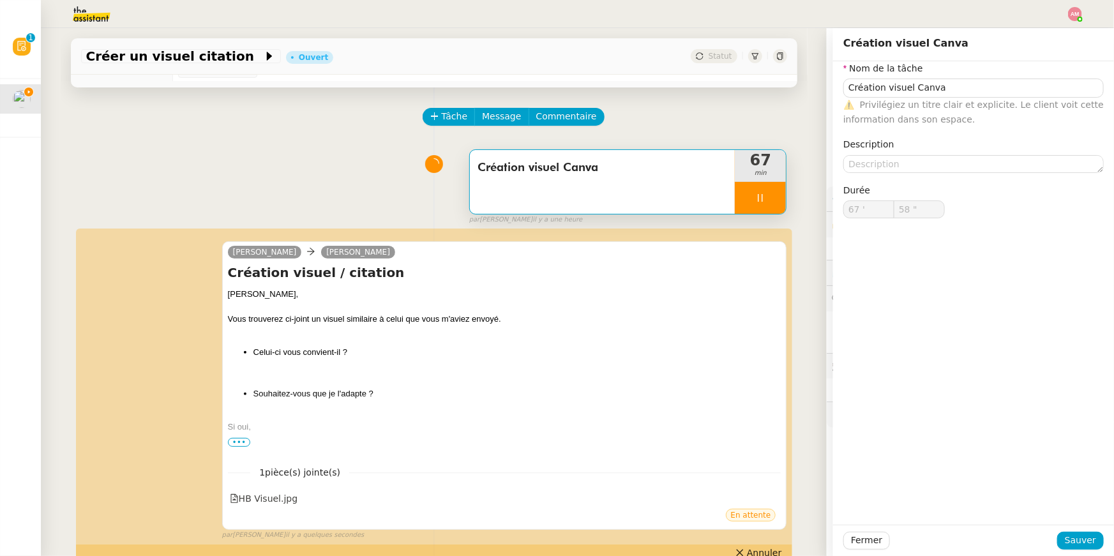
type input "59 ""
type input "68 '"
type input "3 ""
click at [738, 207] on div at bounding box center [760, 198] width 51 height 32
click at [769, 202] on button at bounding box center [773, 198] width 26 height 32
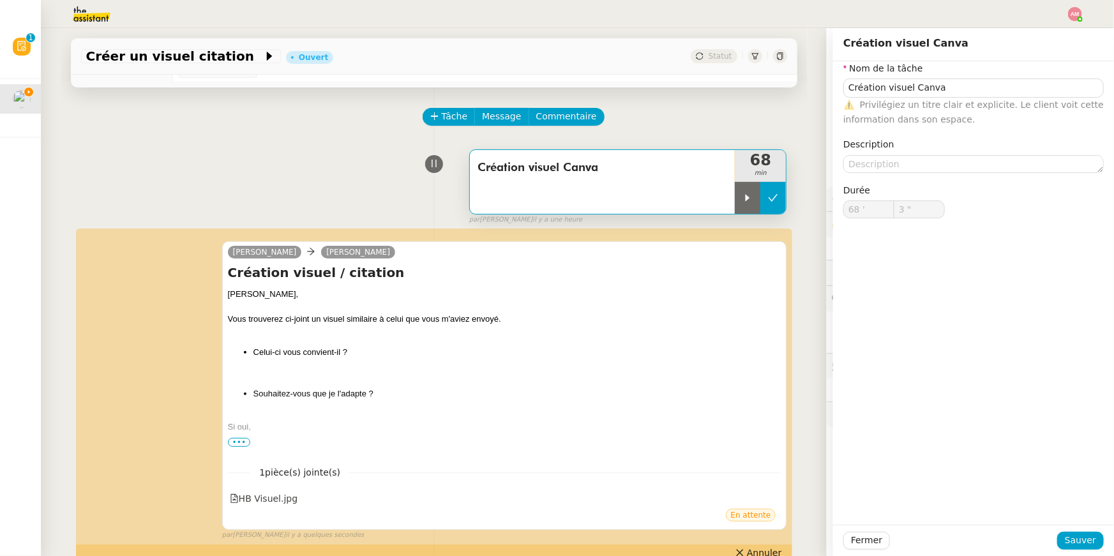
type input "Création visuel Canva"
type input "68 '"
type input "3 ""
type input "Création visuel Canva"
type input "68 '"
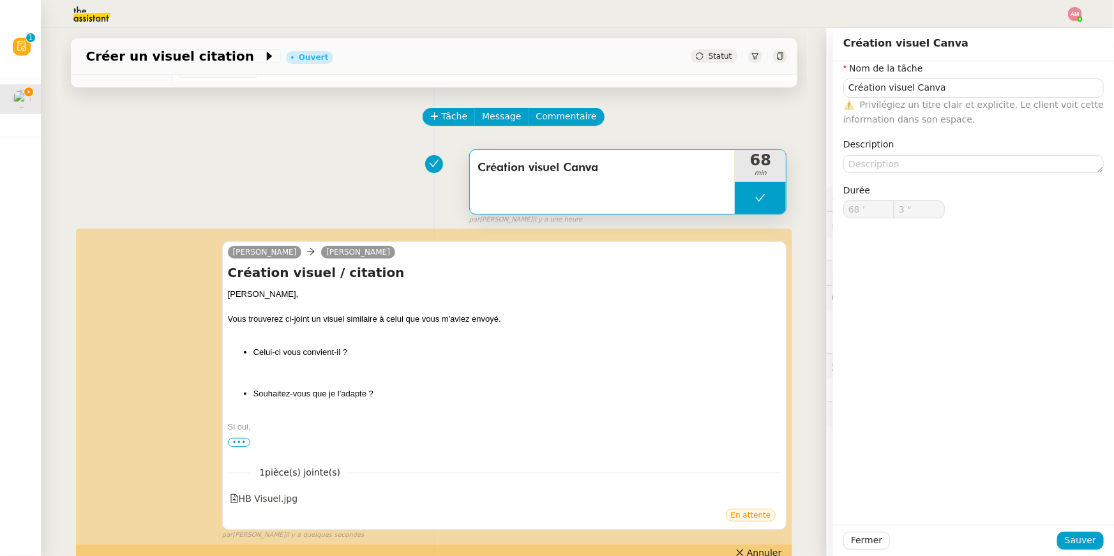
type input "3 ""
type input "Création visuel Canva"
type input "68 '"
type input "3 ""
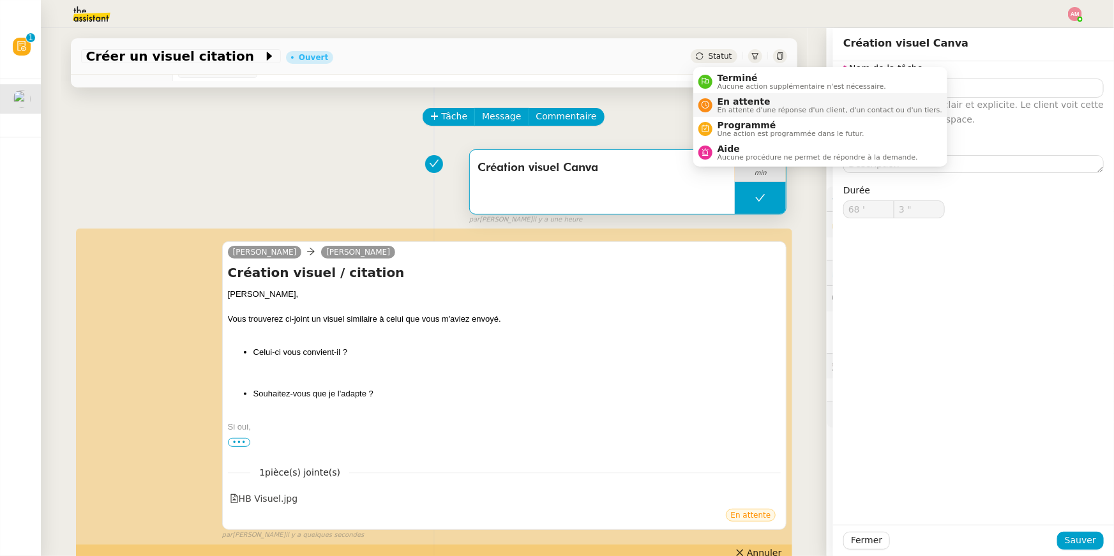
click at [727, 101] on span "En attente" at bounding box center [830, 101] width 225 height 10
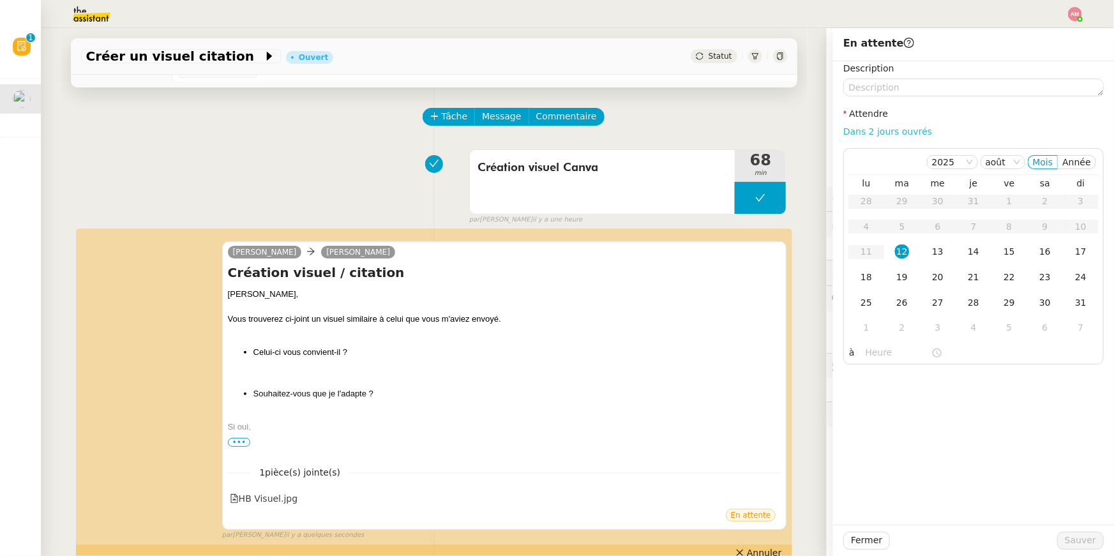
click at [907, 133] on link "Dans 2 jours ouvrés" at bounding box center [887, 131] width 89 height 10
type input "07:00"
click at [1083, 549] on button "Sauver" at bounding box center [1080, 541] width 47 height 18
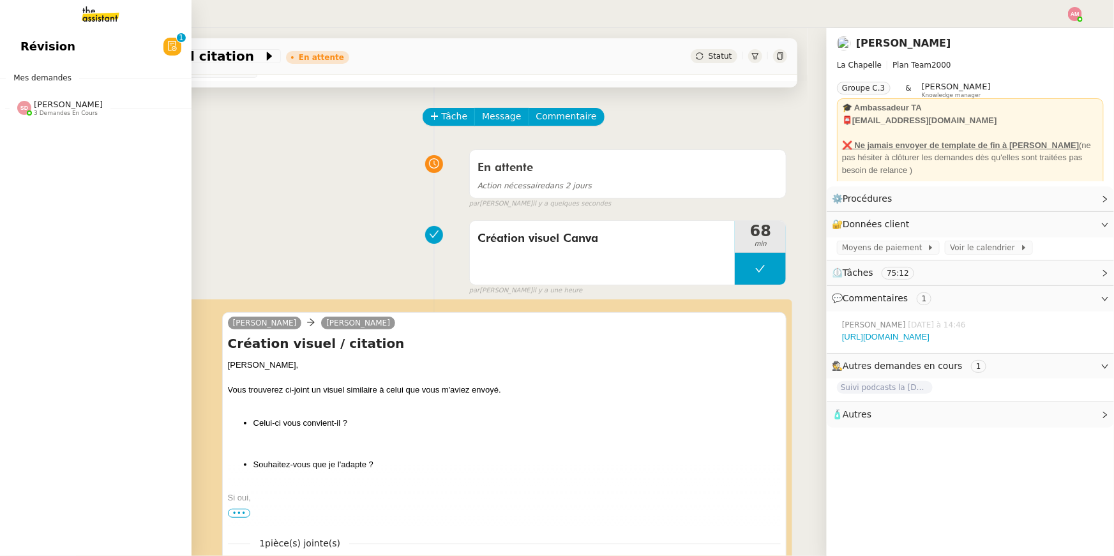
click at [84, 112] on span "3 demandes en cours" at bounding box center [66, 113] width 64 height 7
click at [117, 45] on link "Révision 0 1 2 3 4 5 6 7 8 9" at bounding box center [96, 46] width 192 height 29
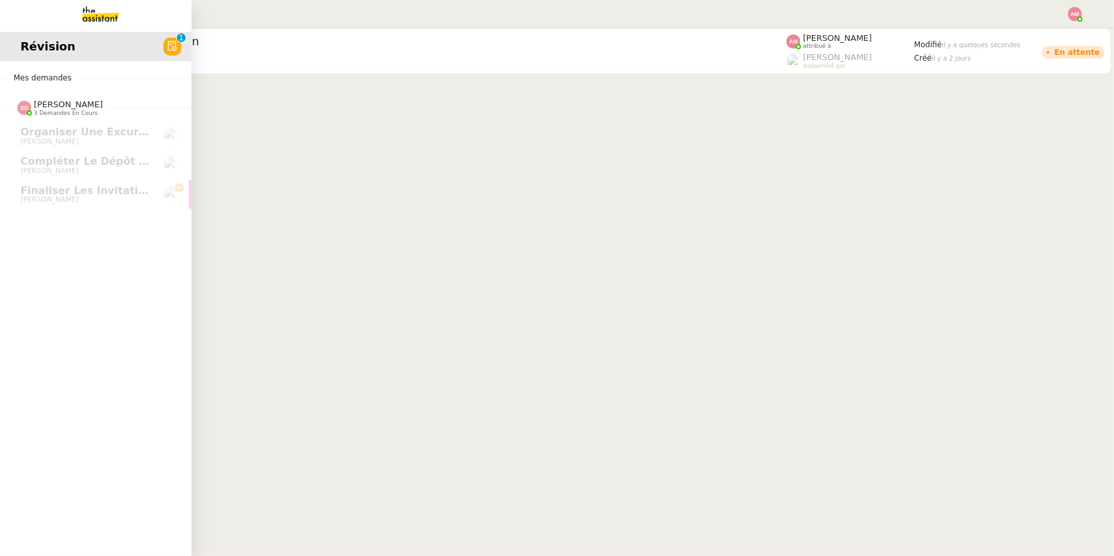
click at [134, 11] on img at bounding box center [90, 14] width 99 height 28
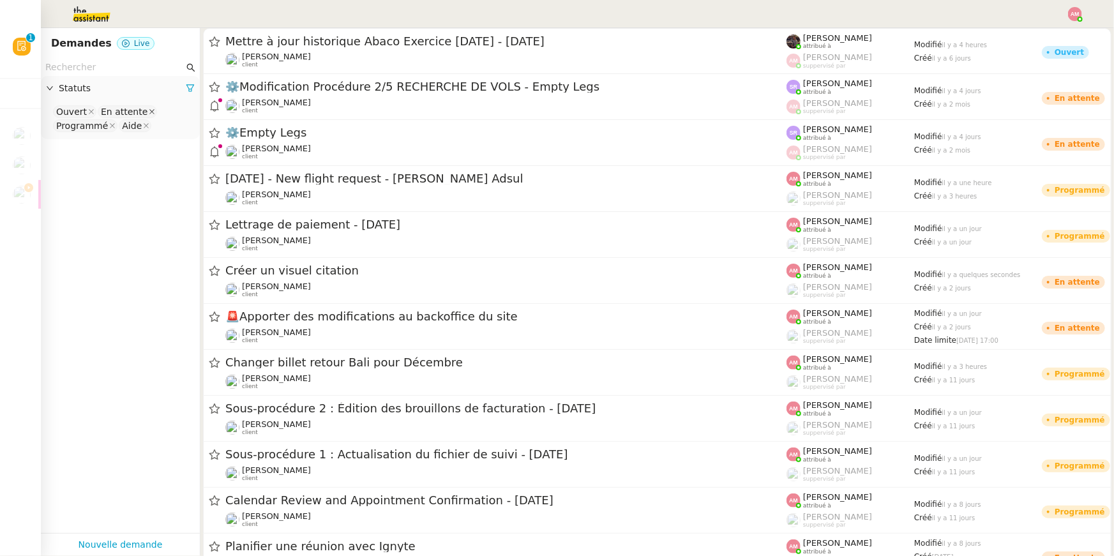
click at [149, 109] on icon at bounding box center [152, 112] width 6 height 6
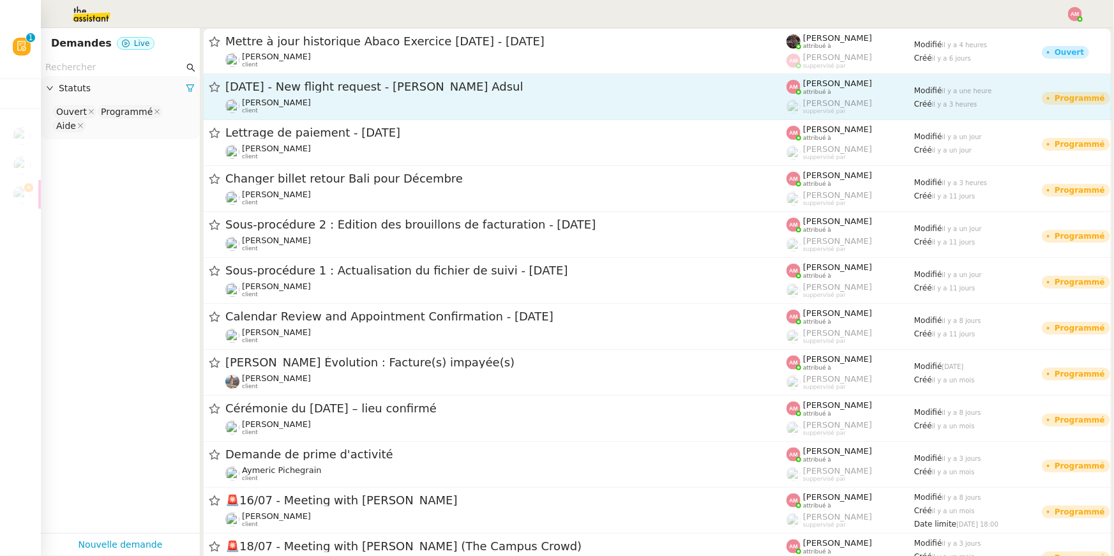
click at [250, 79] on div "[DATE] - New flight request - [PERSON_NAME] Adsul" at bounding box center [505, 87] width 561 height 16
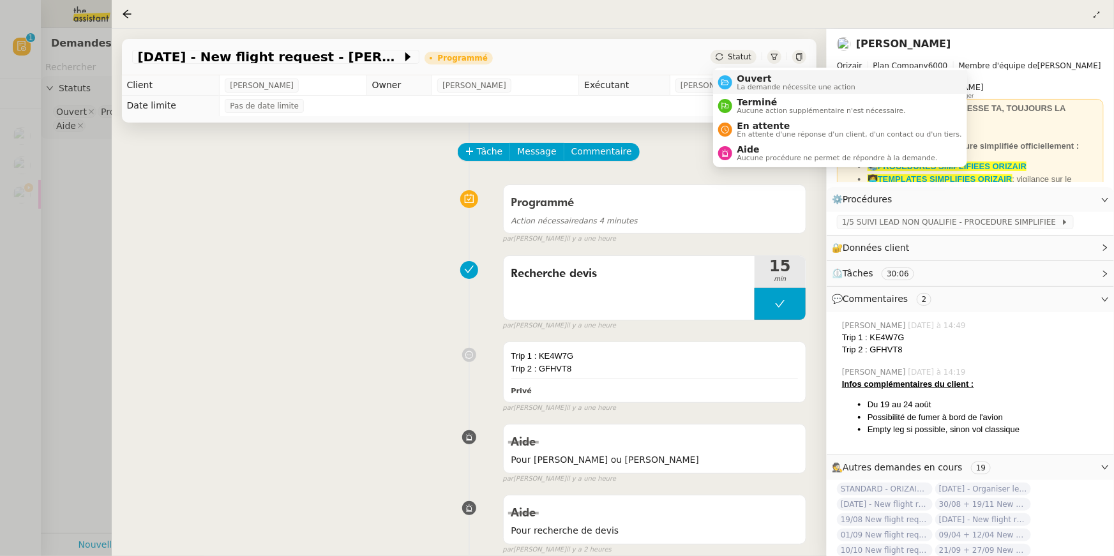
click at [734, 73] on li "Ouvert La demande nécessite une action" at bounding box center [840, 82] width 254 height 24
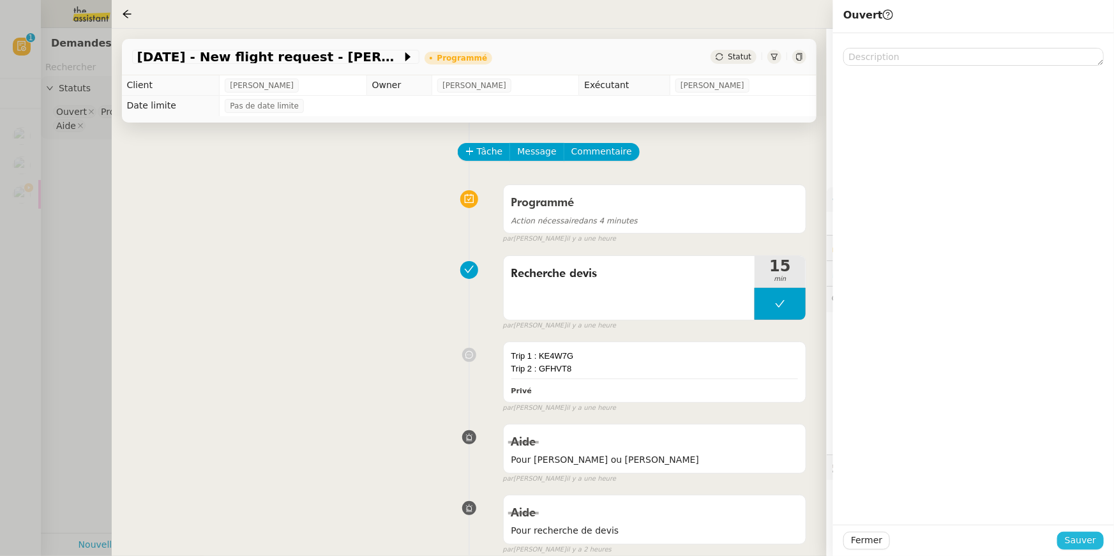
click at [1085, 540] on span "Sauver" at bounding box center [1080, 540] width 31 height 15
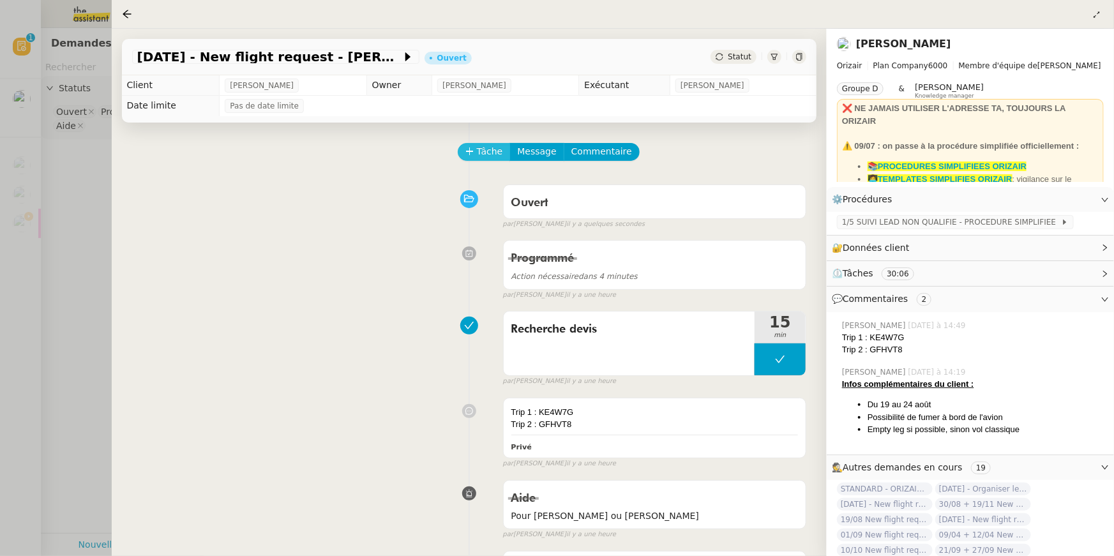
click at [490, 153] on span "Tâche" at bounding box center [490, 151] width 26 height 15
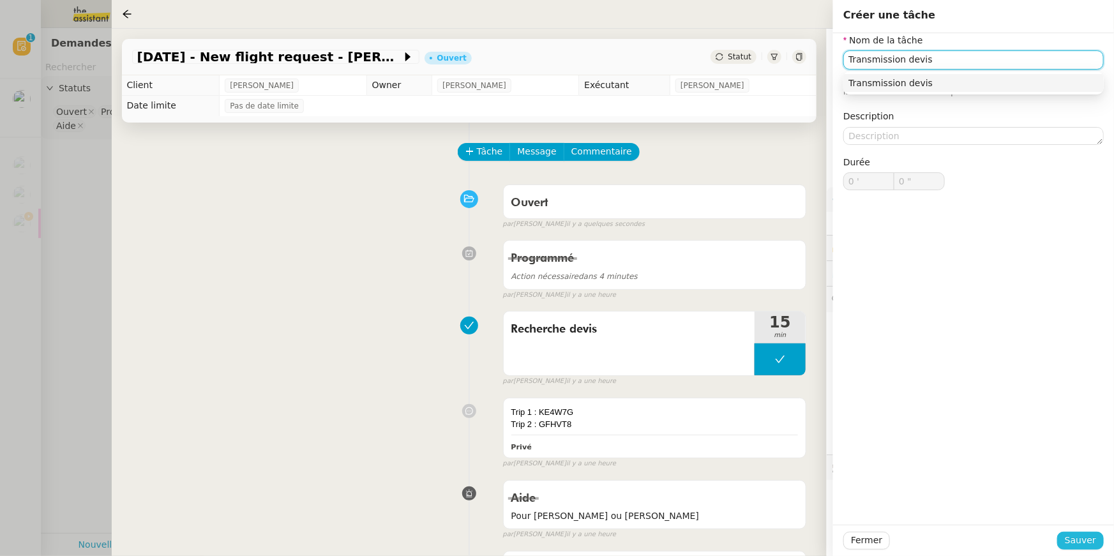
type input "Transmission devis"
click at [1063, 546] on button "Sauver" at bounding box center [1080, 541] width 47 height 18
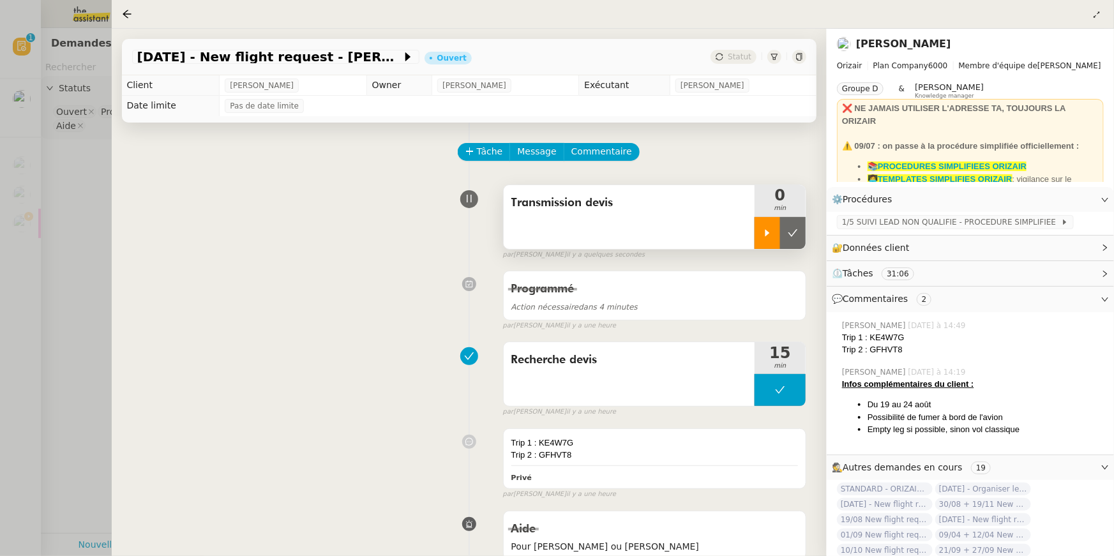
click at [762, 222] on div at bounding box center [768, 233] width 26 height 32
drag, startPoint x: 870, startPoint y: 336, endPoint x: 912, endPoint y: 336, distance: 42.1
click at [912, 336] on div "Trip 1 : KE4W7G" at bounding box center [973, 337] width 262 height 13
copy div "KE4W7G"
click at [446, 315] on div "Programmé Action nécessaire dans quelques secondes false par [PERSON_NAME] il y…" at bounding box center [469, 298] width 675 height 66
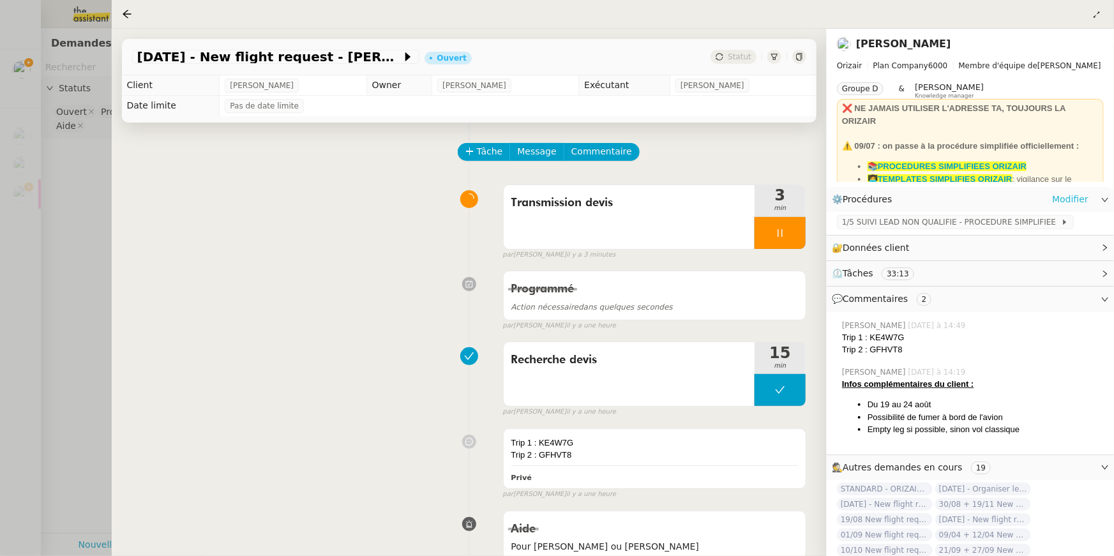
click at [1064, 192] on link "Modifier" at bounding box center [1070, 199] width 36 height 15
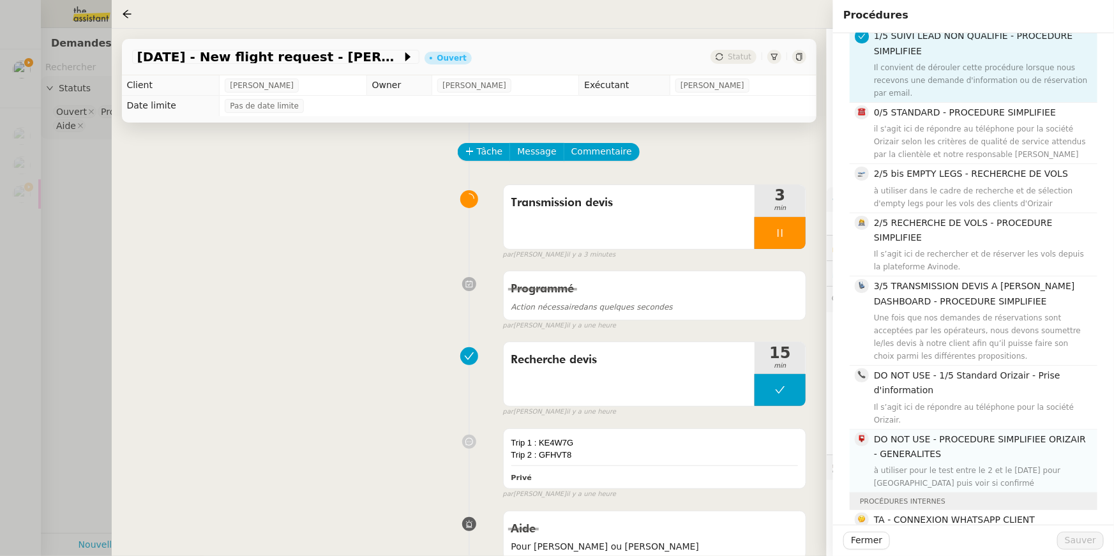
scroll to position [74, 0]
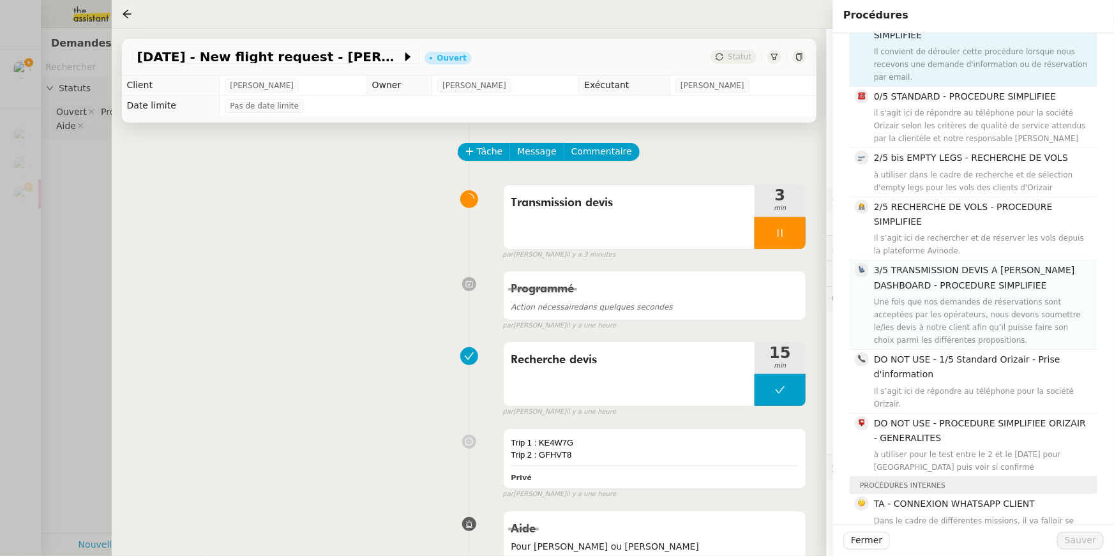
click at [938, 287] on span "3/5 TRANSMISSION DEVIS A [PERSON_NAME] DASHBOARD - PROCEDURE SIMPLIFIEE" at bounding box center [974, 277] width 201 height 25
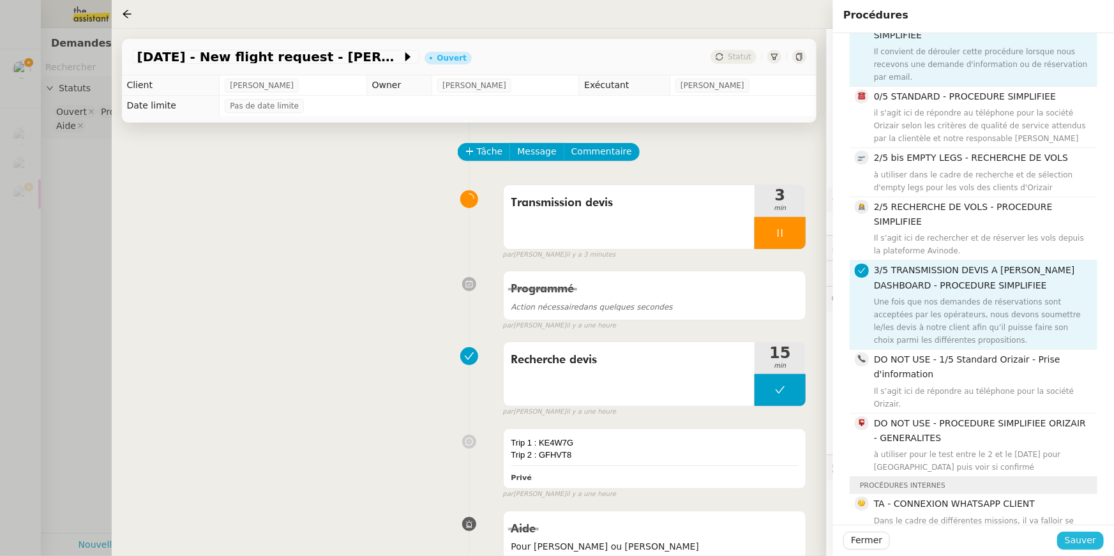
click at [1078, 544] on span "Sauver" at bounding box center [1080, 540] width 31 height 15
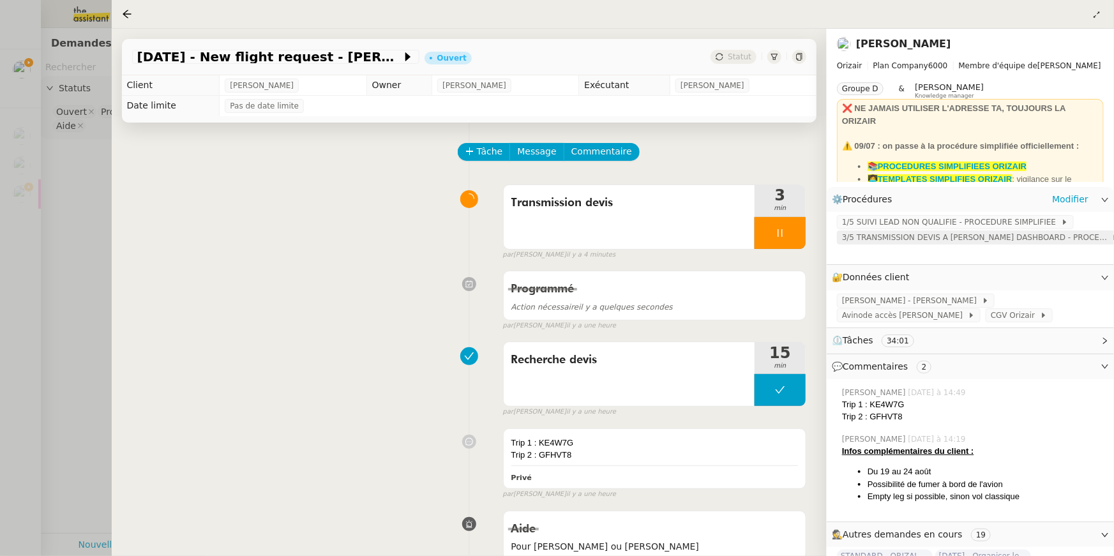
click at [878, 238] on span "3/5 TRANSMISSION DEVIS A [PERSON_NAME] DASHBOARD - PROCEDURE SIMPLIFIEE" at bounding box center [976, 237] width 269 height 13
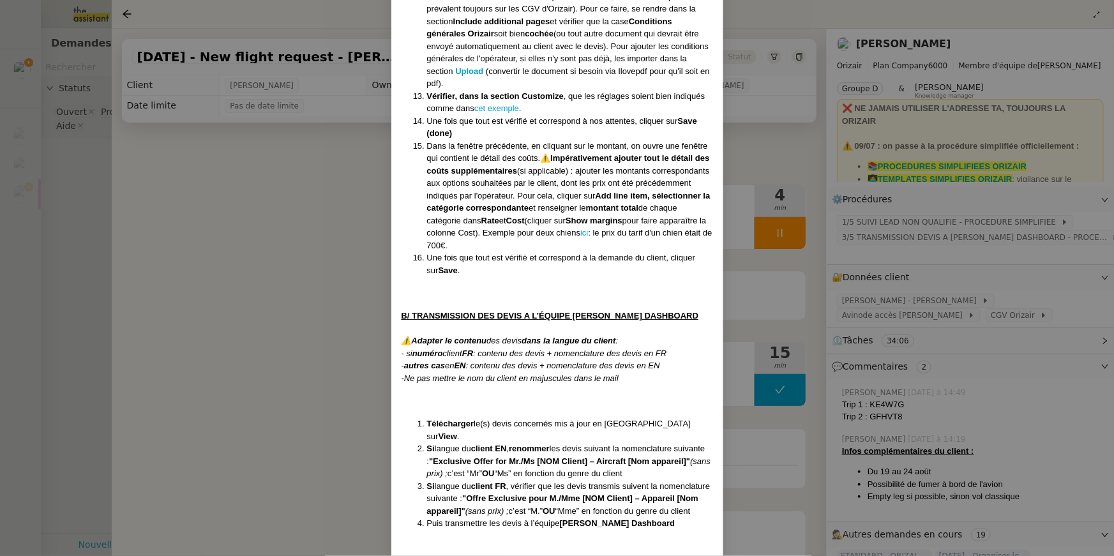
scroll to position [1011, 0]
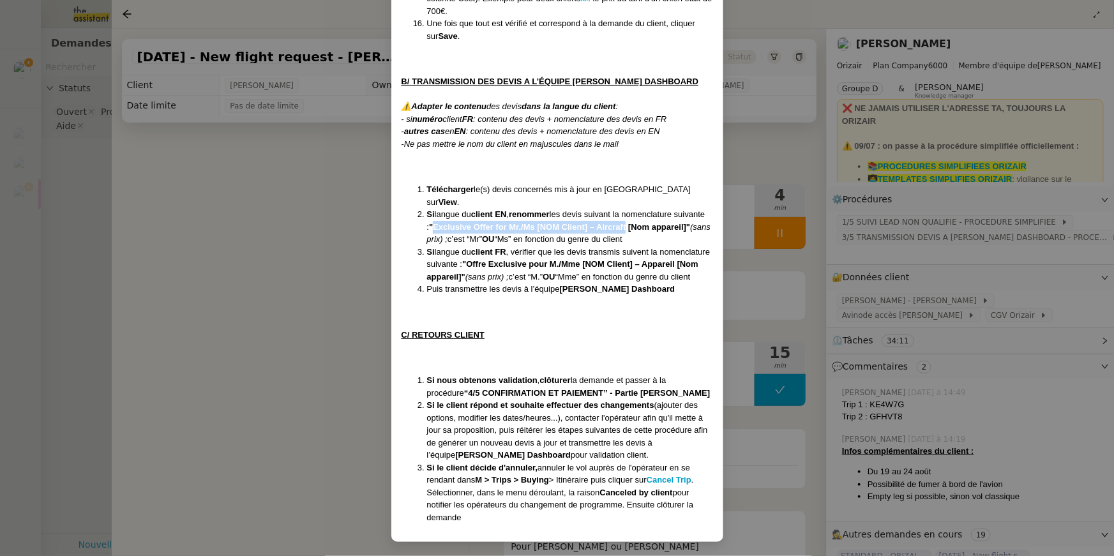
drag, startPoint x: 467, startPoint y: 215, endPoint x: 661, endPoint y: 210, distance: 194.1
click at [661, 222] on strong ""Exclusive Offer for Mr./Ms [NOM Client] – Aircraft [Nom appareil]"" at bounding box center [559, 227] width 261 height 10
copy strong "Exclusive Offer for Mr./Ms [NOM Client] – Aircraft"
click at [319, 232] on nz-modal-container "Créée le [DATE] MAJ le [DATE] Équipe Orizair qui réalise la procédure : Équipe …" at bounding box center [557, 278] width 1114 height 556
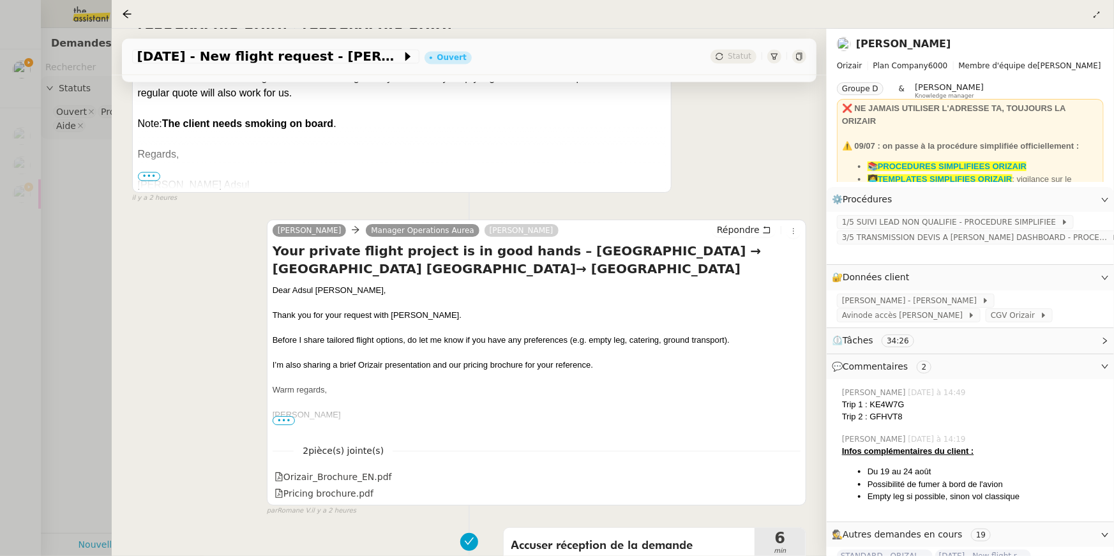
scroll to position [1571, 0]
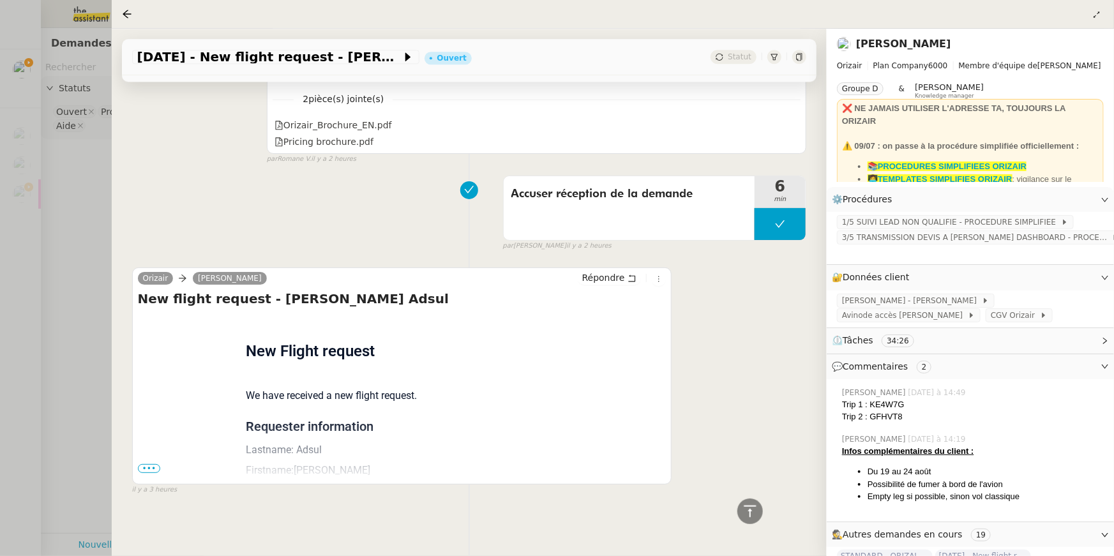
drag, startPoint x: 329, startPoint y: 444, endPoint x: 299, endPoint y: 444, distance: 30.0
click at [299, 444] on p "Lastname: Adsul" at bounding box center [402, 449] width 312 height 15
copy p "[DEMOGRAPHIC_DATA]"
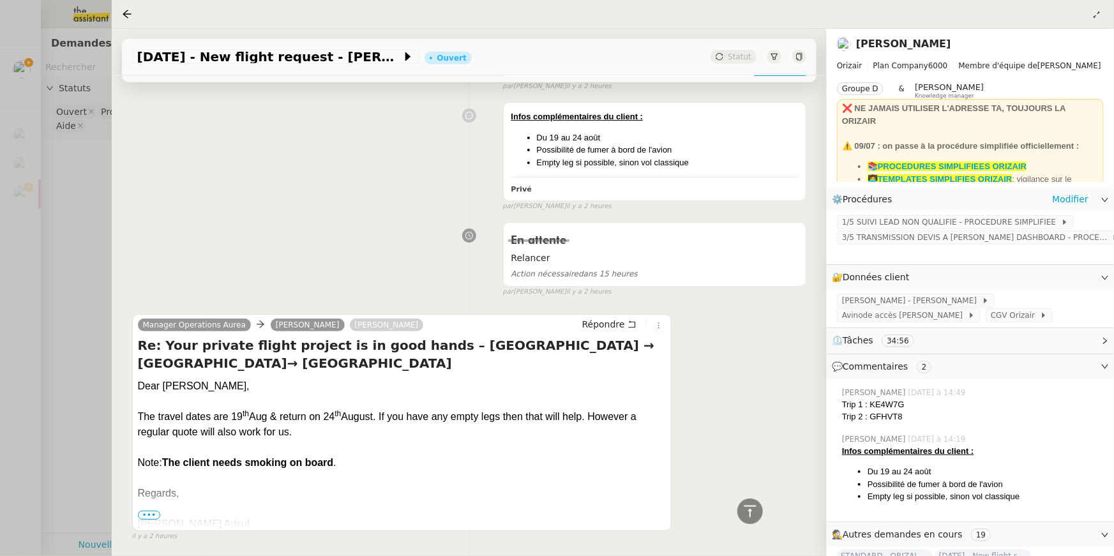
scroll to position [896, 0]
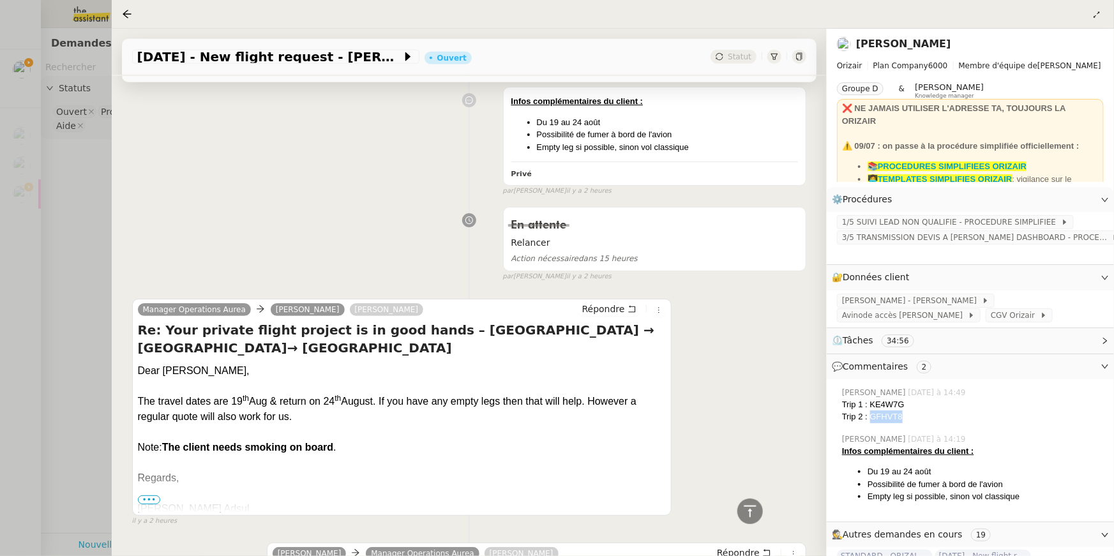
drag, startPoint x: 871, startPoint y: 419, endPoint x: 908, endPoint y: 419, distance: 36.4
click at [908, 419] on div "Trip 2 : GFHVT8" at bounding box center [973, 416] width 262 height 13
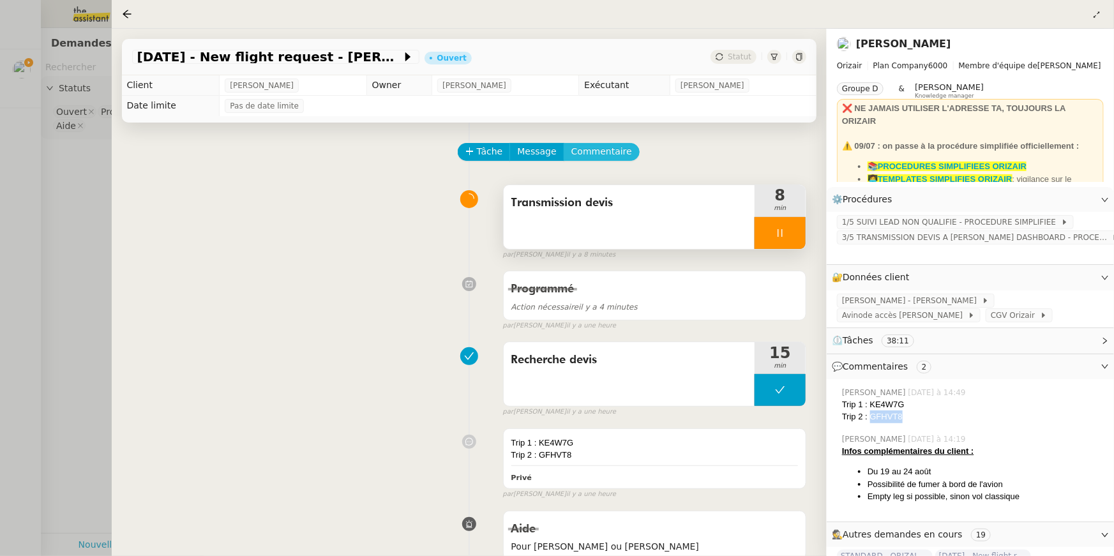
drag, startPoint x: 595, startPoint y: 155, endPoint x: 578, endPoint y: 198, distance: 46.1
click at [599, 444] on div "Trip 1 : KE4W7G" at bounding box center [654, 443] width 287 height 13
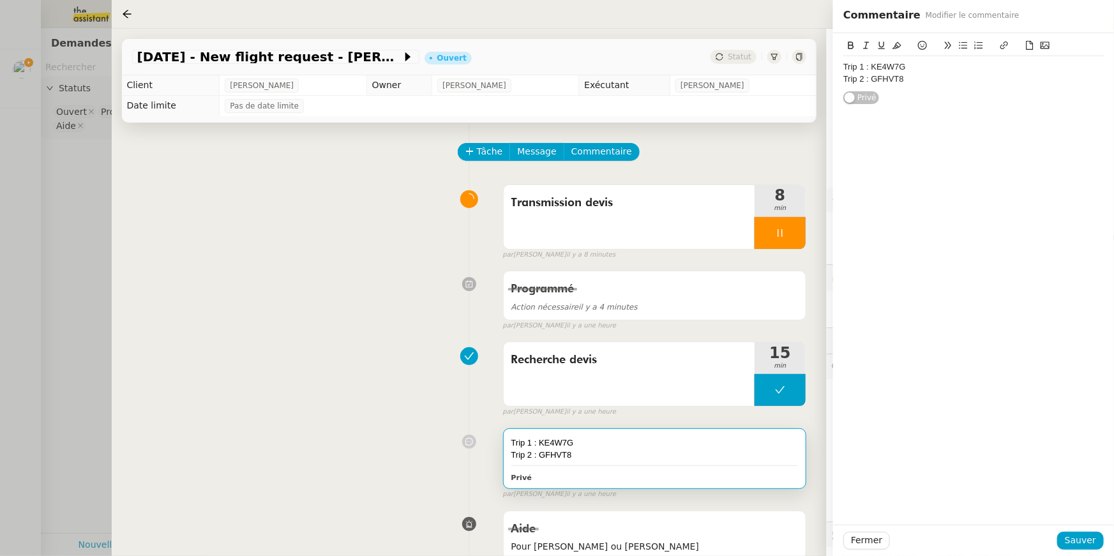
click at [912, 69] on div "Trip 1 : KE4W7G" at bounding box center [973, 66] width 260 height 11
click at [864, 83] on div at bounding box center [973, 78] width 260 height 11
click at [1030, 42] on icon at bounding box center [1030, 45] width 7 height 9
click at [1030, 50] on icon at bounding box center [1030, 45] width 7 height 9
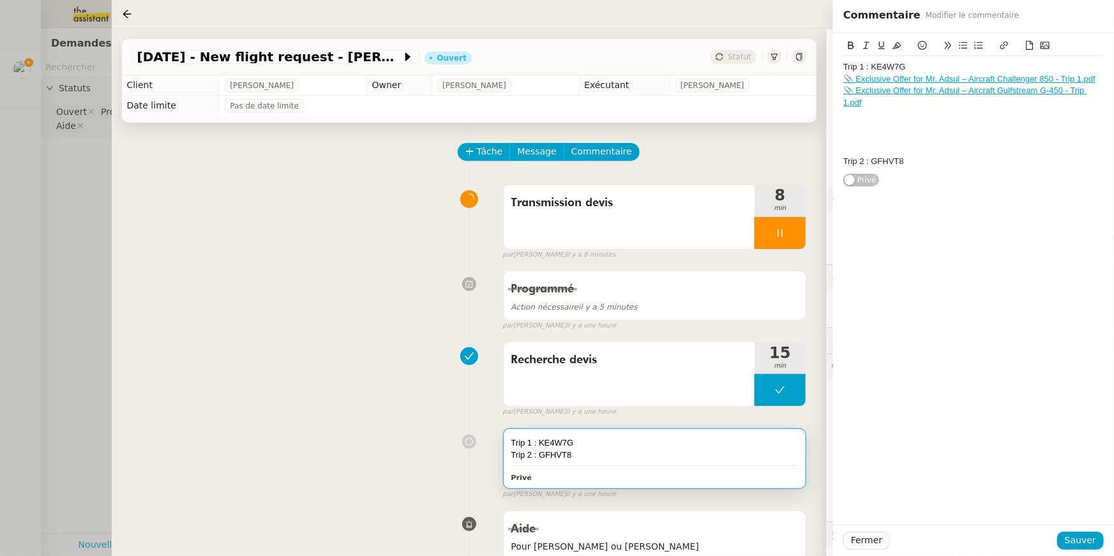
click at [1034, 46] on button at bounding box center [1029, 45] width 15 height 15
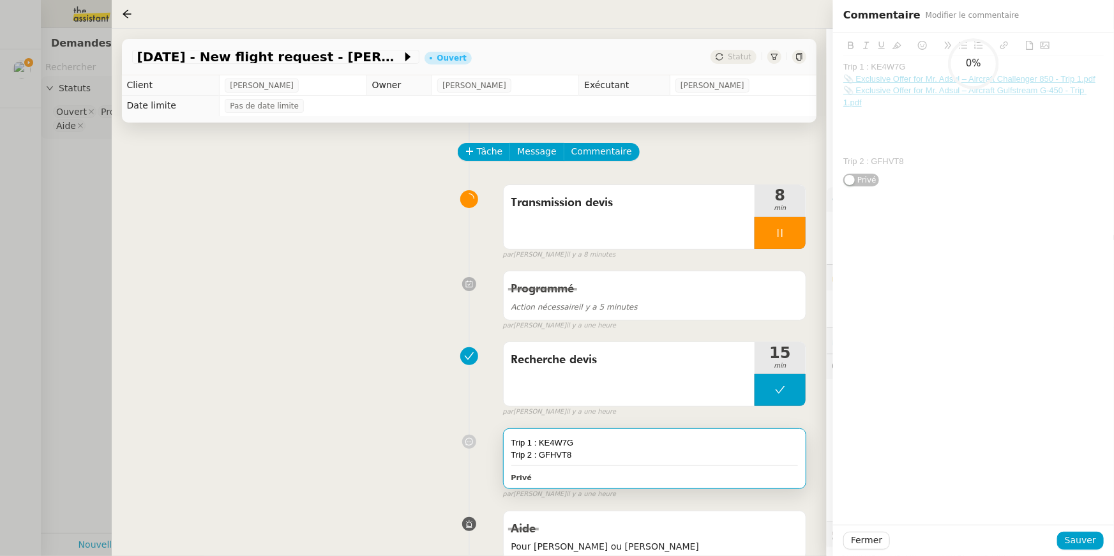
drag, startPoint x: 870, startPoint y: 68, endPoint x: 952, endPoint y: 68, distance: 81.7
click at [952, 68] on div "0%" at bounding box center [973, 105] width 260 height 134
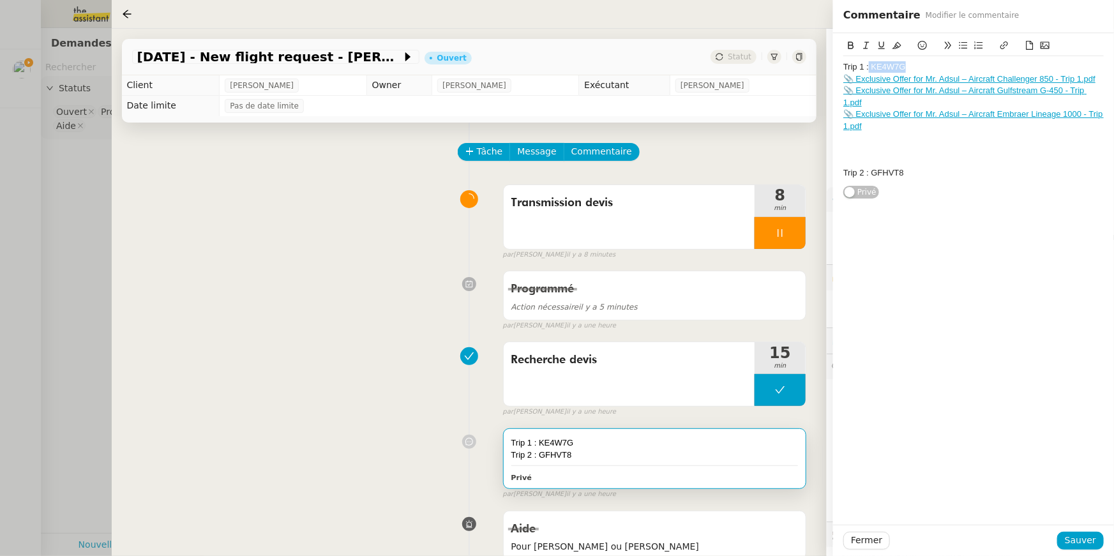
drag, startPoint x: 870, startPoint y: 69, endPoint x: 908, endPoint y: 69, distance: 38.3
click at [908, 69] on div "Trip 1 : KE4W7G" at bounding box center [973, 66] width 260 height 11
click at [895, 45] on icon at bounding box center [896, 45] width 9 height 9
click at [910, 182] on div "Trip 1 : KE4W7G 📎 Exclusive Offer for Mr. Adsul – Aircraft Challenger 850 - Tri…" at bounding box center [973, 120] width 260 height 128
click at [1022, 52] on button at bounding box center [1029, 45] width 15 height 15
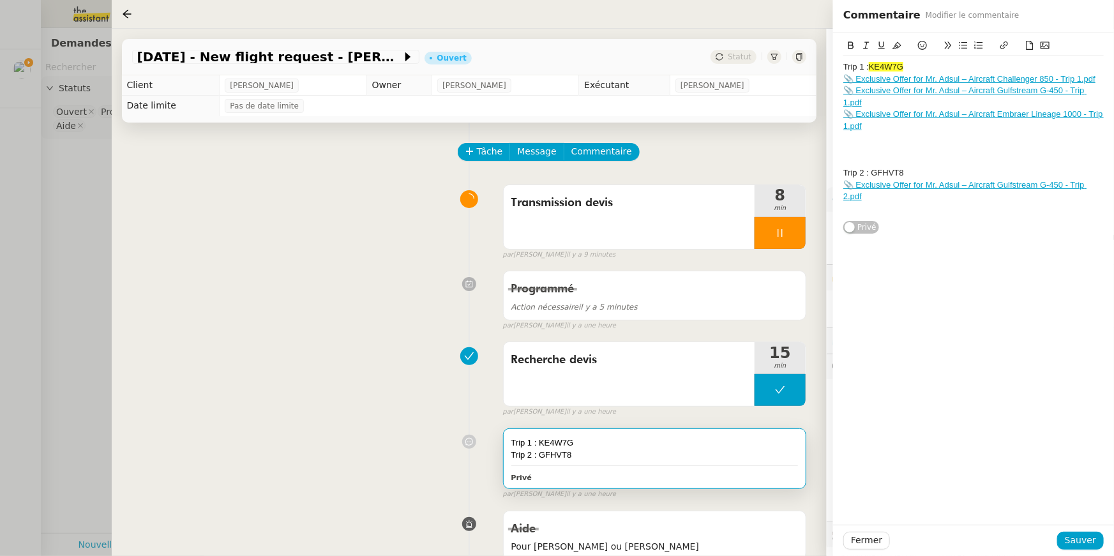
click at [1025, 49] on icon at bounding box center [1029, 45] width 9 height 9
click at [1030, 45] on icon at bounding box center [1029, 45] width 9 height 9
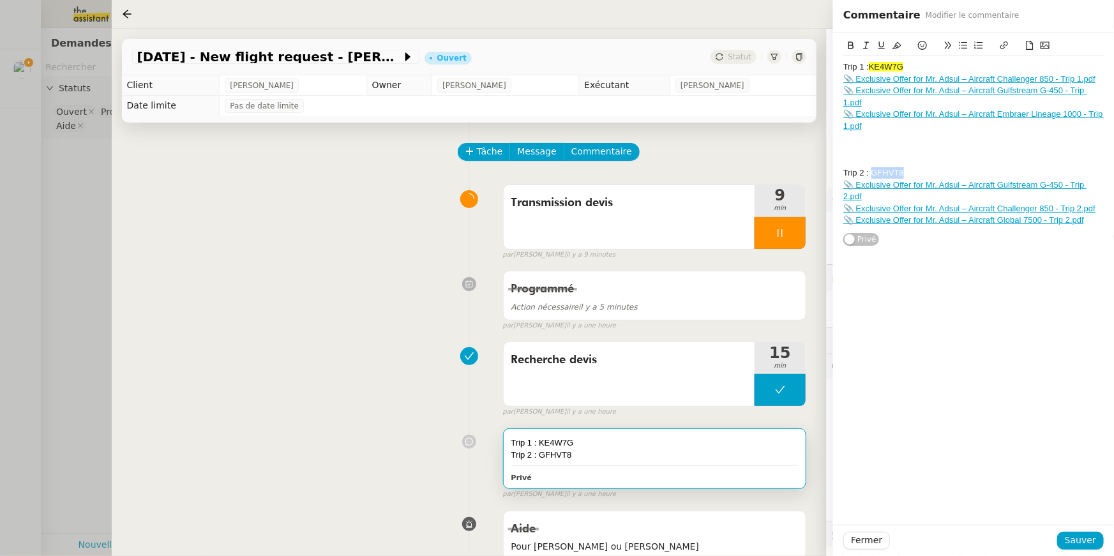
drag, startPoint x: 871, startPoint y: 174, endPoint x: 912, endPoint y: 174, distance: 40.9
click at [912, 174] on div "Trip 2 : GFHVT8" at bounding box center [973, 172] width 260 height 11
click at [895, 41] on icon at bounding box center [896, 45] width 9 height 9
click at [928, 174] on div "Trip 2 : GFHVT8" at bounding box center [973, 172] width 260 height 11
click at [919, 158] on div at bounding box center [973, 161] width 260 height 11
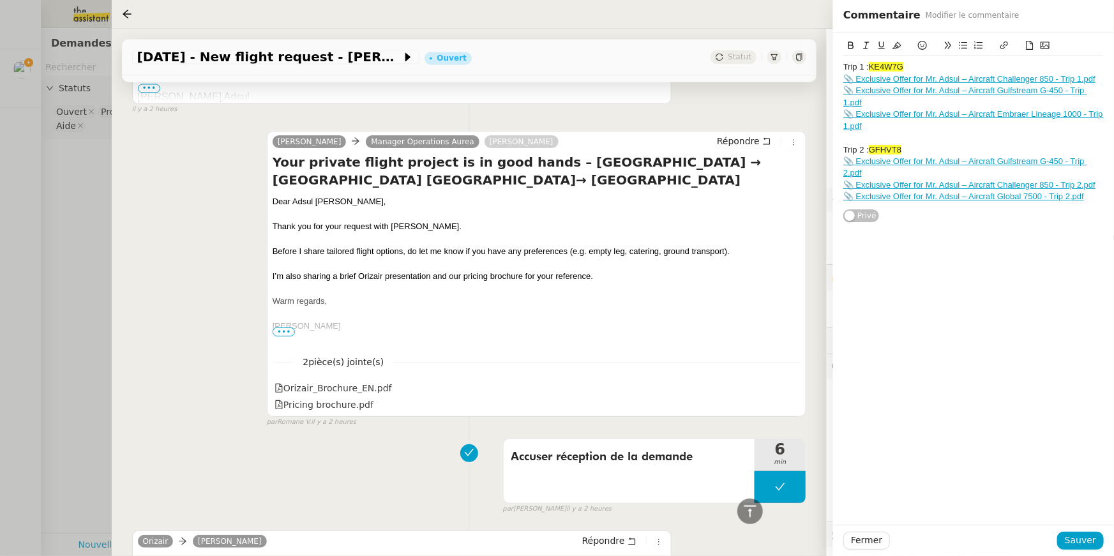
scroll to position [1571, 0]
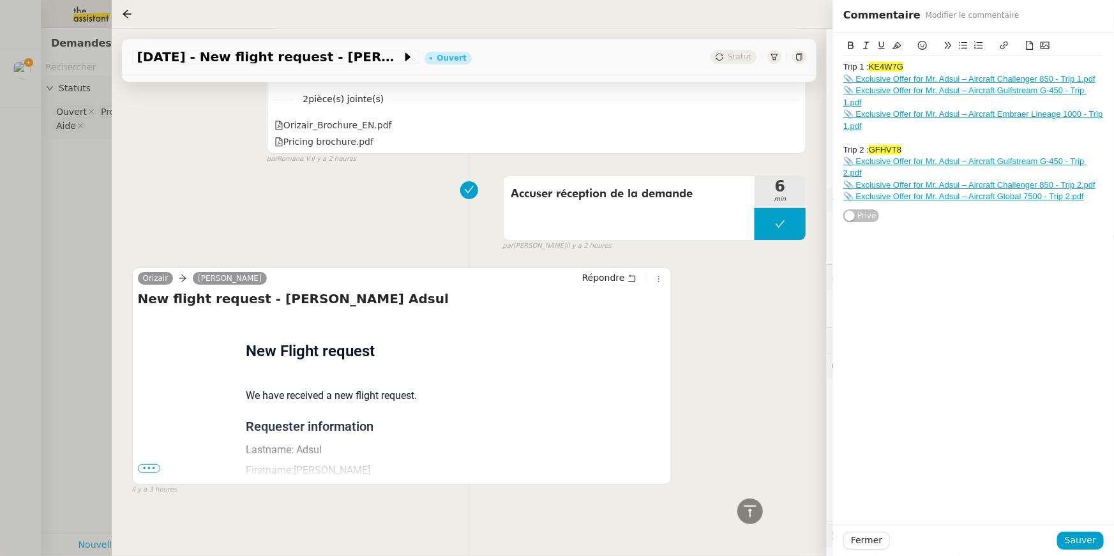
click at [146, 466] on span "•••" at bounding box center [149, 468] width 23 height 9
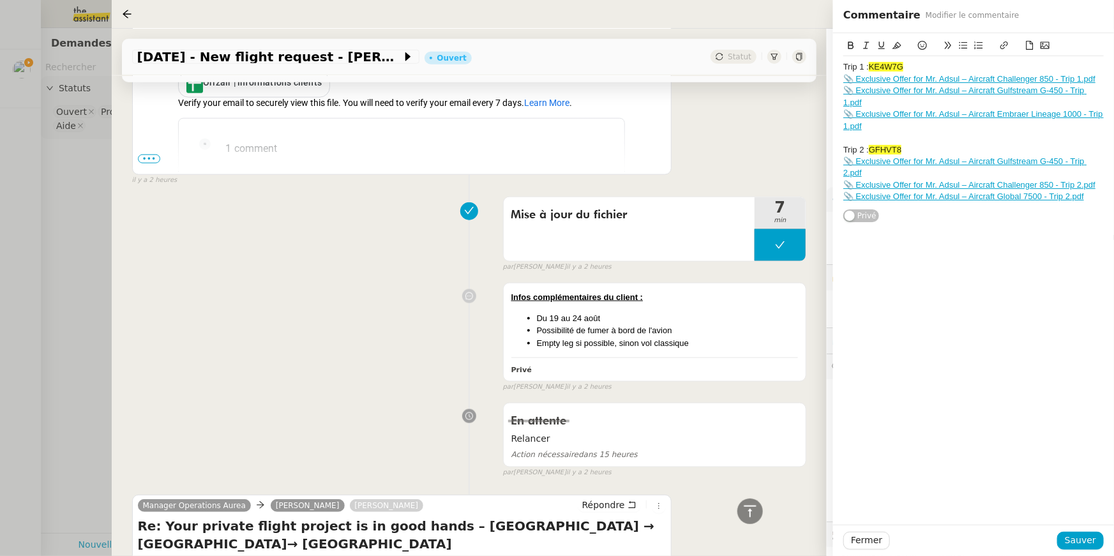
scroll to position [615, 0]
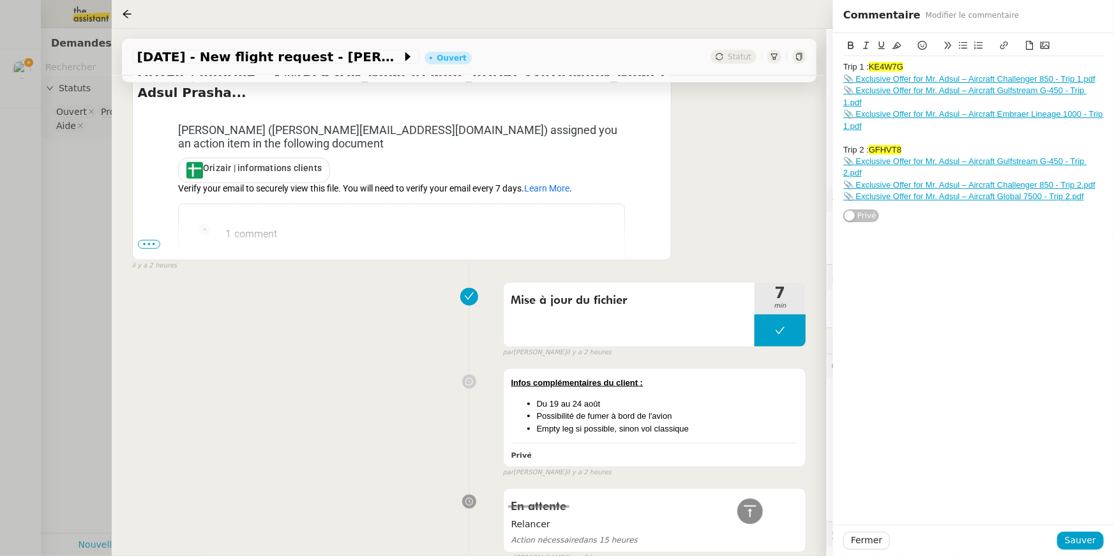
click at [989, 213] on div "Exclusive Offer for Mr. Adsul – Aircraft Challenger 850 - Trip 1.pdf Exclusive …" at bounding box center [973, 128] width 260 height 190
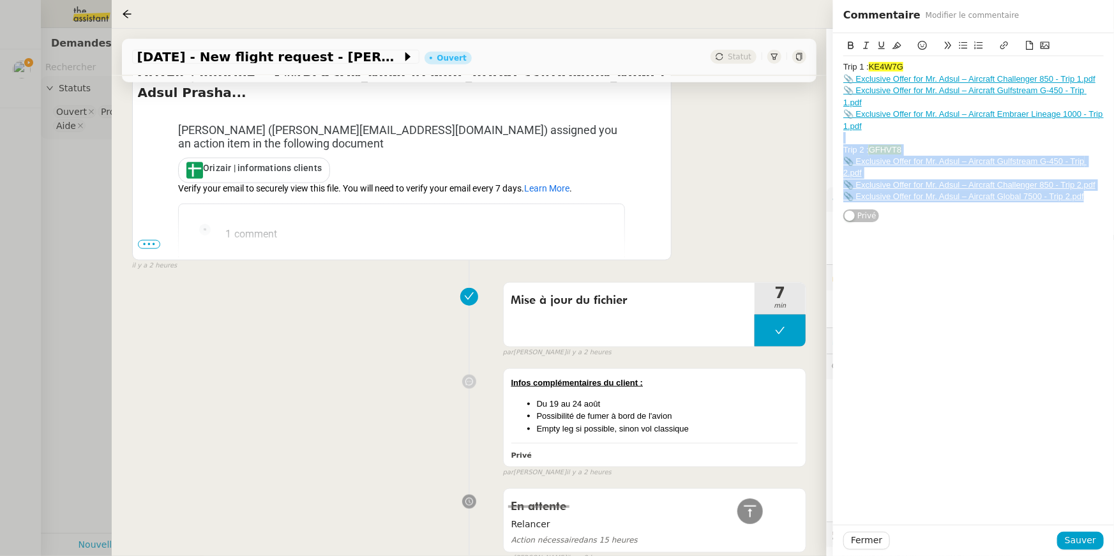
drag, startPoint x: 1088, startPoint y: 193, endPoint x: 1088, endPoint y: 143, distance: 49.8
click at [1088, 143] on div "Trip 1 : KE4W7G 📎 Exclusive Offer for Mr. Adsul – Aircraft Challenger 850 - Tri…" at bounding box center [973, 131] width 260 height 151
click at [1093, 200] on div "📎 Exclusive Offer for Mr. Adsul – Aircraft Global 7500 - Trip 2.pdf" at bounding box center [973, 196] width 260 height 11
drag, startPoint x: 1093, startPoint y: 201, endPoint x: 1087, endPoint y: 151, distance: 50.8
click at [1087, 151] on div "Trip 1 : KE4W7G 📎 Exclusive Offer for Mr. Adsul – Aircraft Challenger 850 - Tri…" at bounding box center [973, 131] width 260 height 151
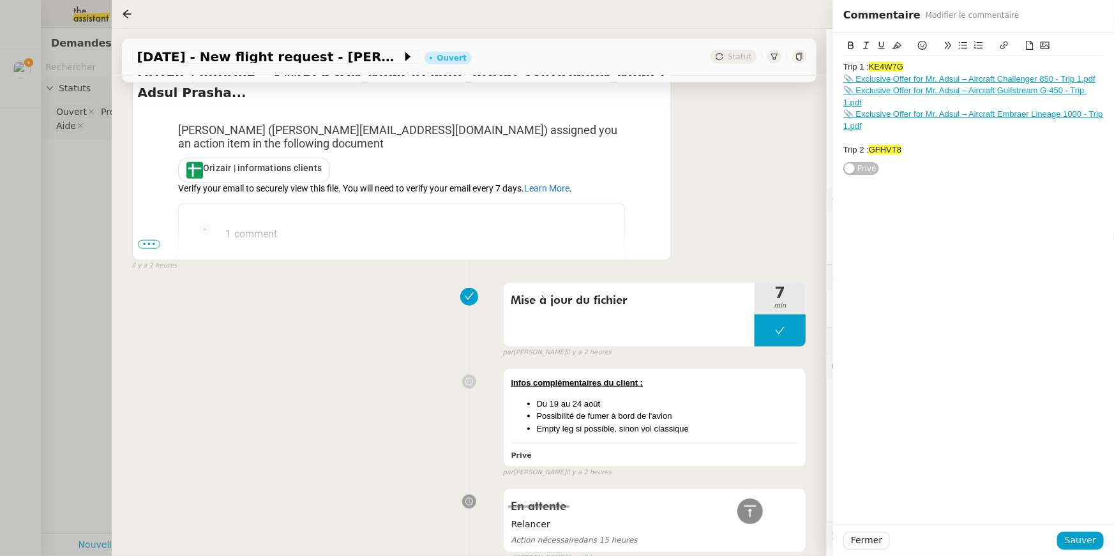
click at [1080, 552] on div "Fermer Sauver" at bounding box center [973, 540] width 281 height 31
click at [1075, 547] on span "Sauver" at bounding box center [1080, 540] width 31 height 15
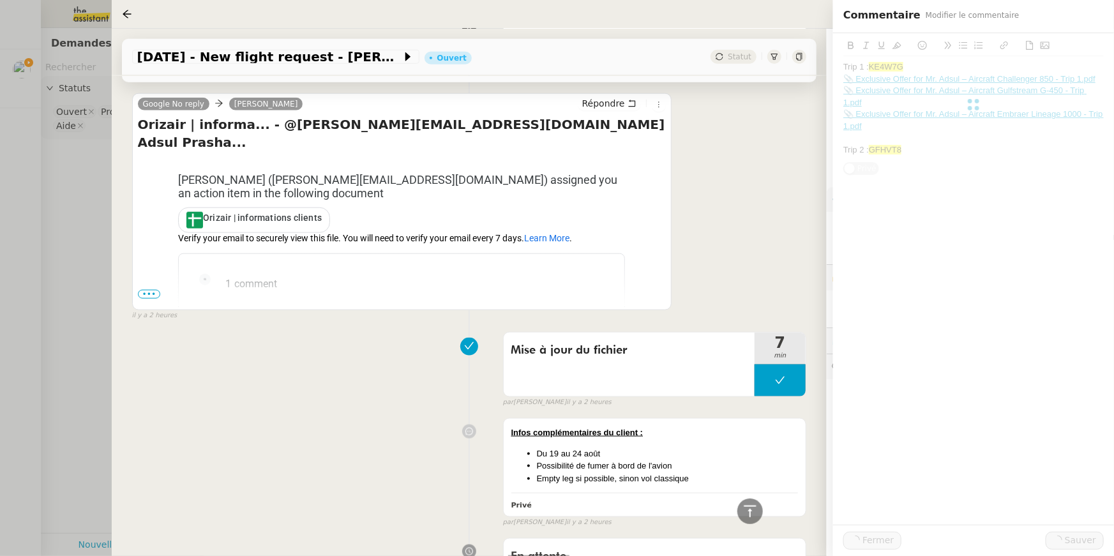
scroll to position [665, 0]
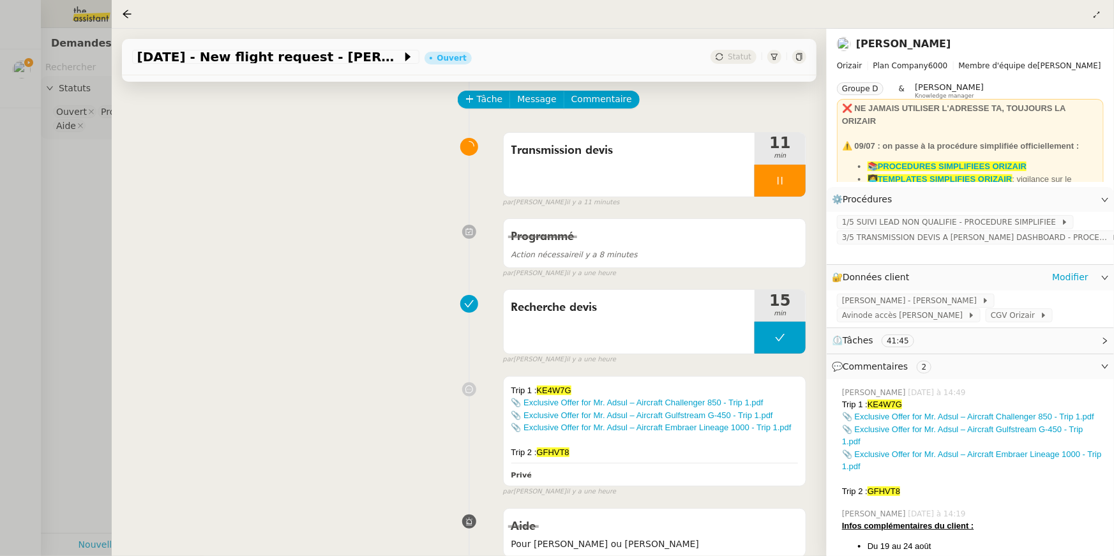
scroll to position [40, 0]
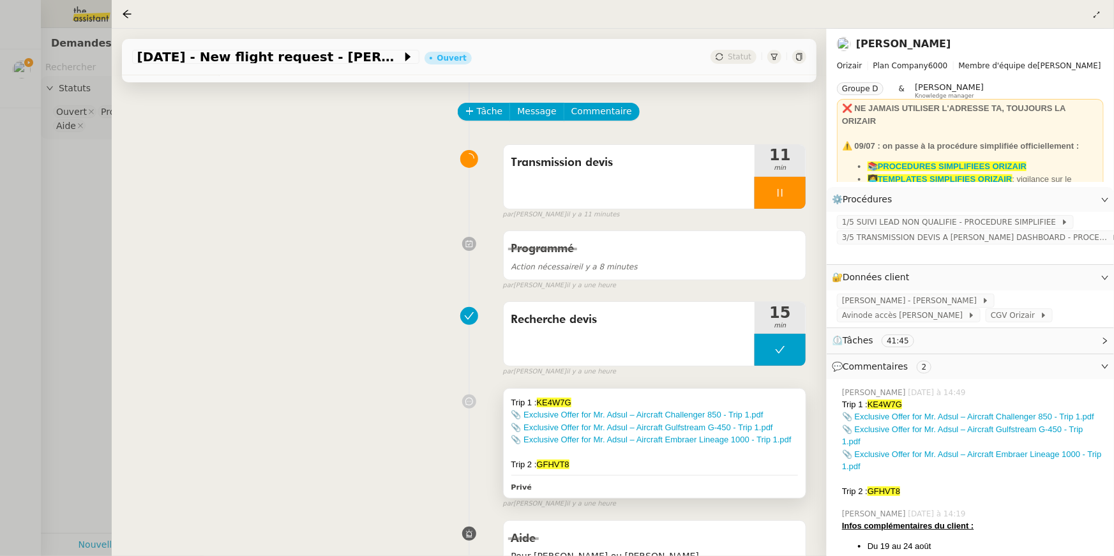
click at [604, 398] on div "Trip 1 : KE4W7G" at bounding box center [654, 402] width 287 height 13
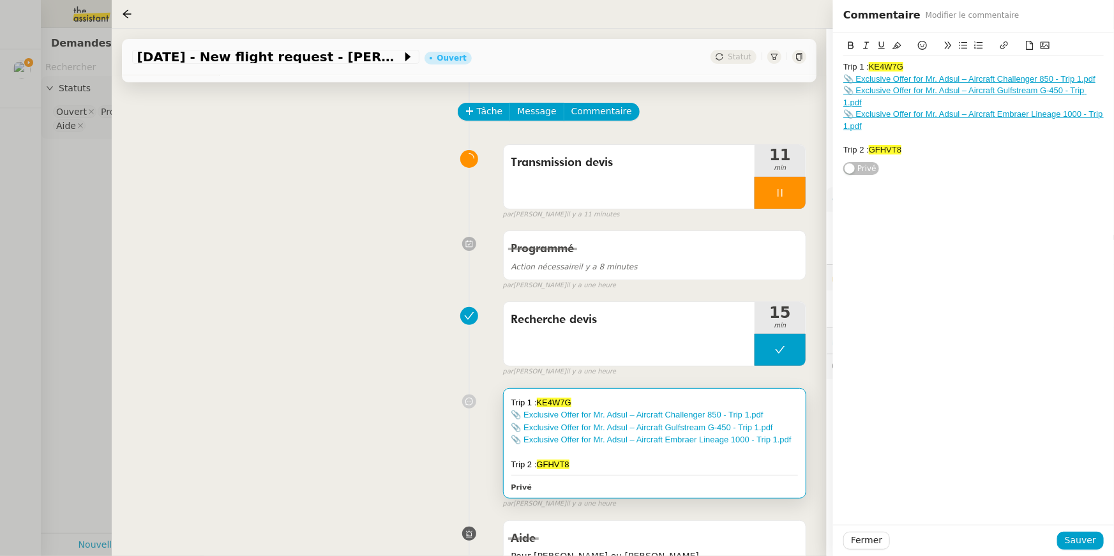
click at [603, 398] on div "Trip 1 : KE4W7G" at bounding box center [654, 402] width 287 height 13
drag, startPoint x: 765, startPoint y: 475, endPoint x: 868, endPoint y: 149, distance: 341.8
click at [765, 475] on div "Trip 1 : KE4W7G 📎 Exclusive Offer for Mr. Adsul – Aircraft Challenger 850 - Tri…" at bounding box center [655, 443] width 302 height 109
drag, startPoint x: 868, startPoint y: 149, endPoint x: 914, endPoint y: 147, distance: 46.6
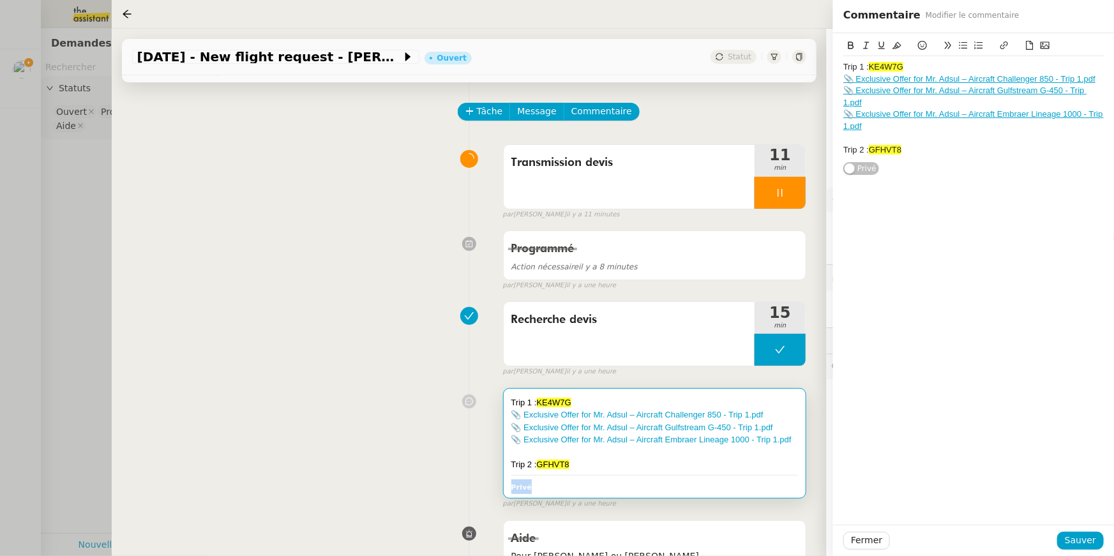
click at [868, 149] on div "Trip 2 : GFHVT8" at bounding box center [973, 149] width 260 height 11
click at [914, 147] on div "Trip 2 : GFHVT8" at bounding box center [973, 149] width 260 height 11
drag, startPoint x: 908, startPoint y: 149, endPoint x: 872, endPoint y: 151, distance: 36.4
click at [872, 151] on div "Trip 2 : GFHVT8 3ZMT3X" at bounding box center [973, 149] width 260 height 11
click at [1073, 540] on span "Sauver" at bounding box center [1080, 540] width 31 height 15
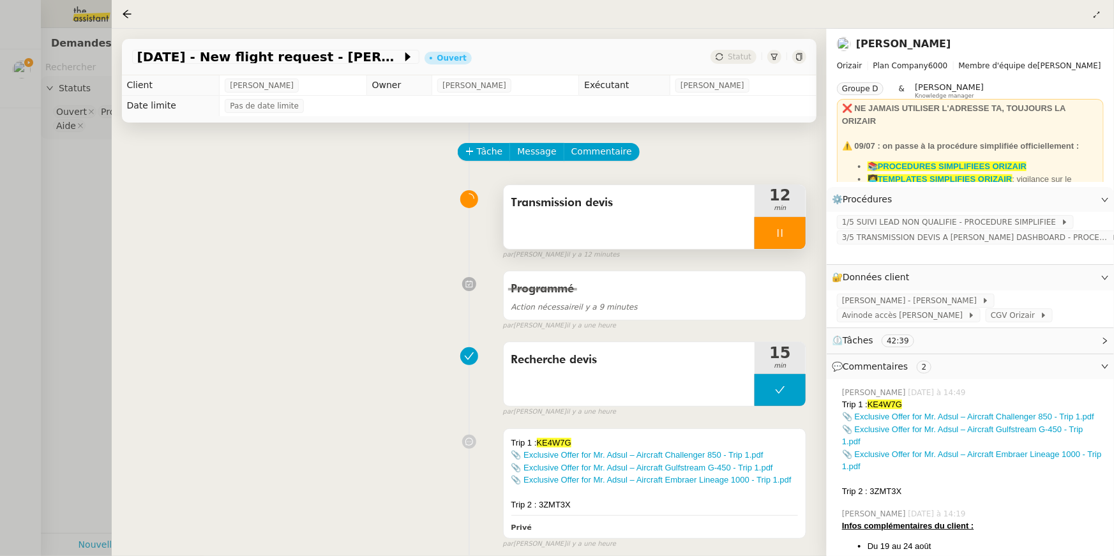
click at [790, 234] on div at bounding box center [780, 233] width 51 height 32
click at [762, 230] on icon at bounding box center [767, 233] width 10 height 10
drag, startPoint x: 771, startPoint y: 238, endPoint x: 801, endPoint y: 217, distance: 36.1
click at [771, 237] on div at bounding box center [780, 233] width 51 height 32
click at [764, 228] on icon at bounding box center [767, 233] width 10 height 10
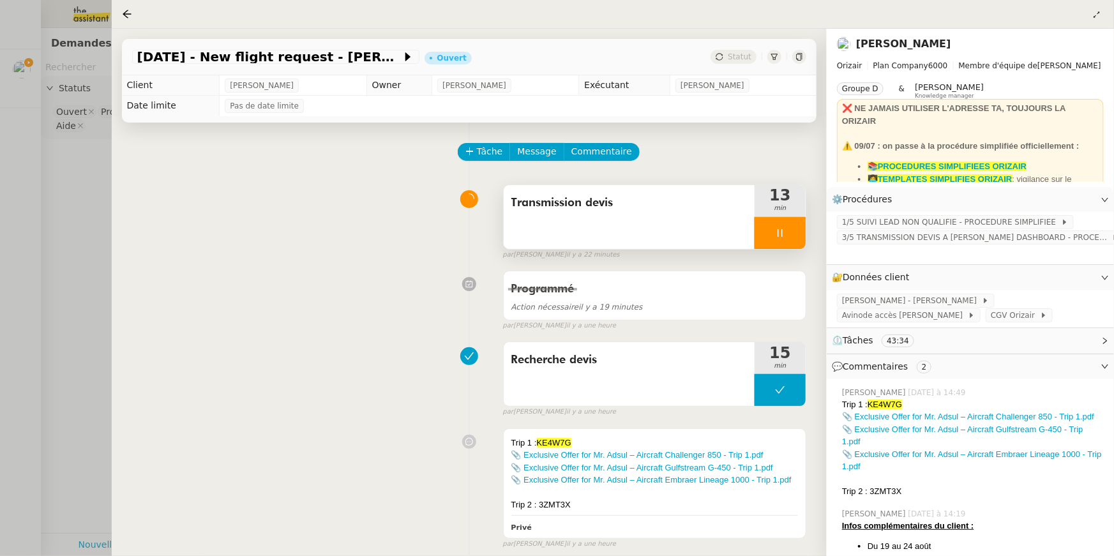
click at [102, 212] on div at bounding box center [557, 278] width 1114 height 556
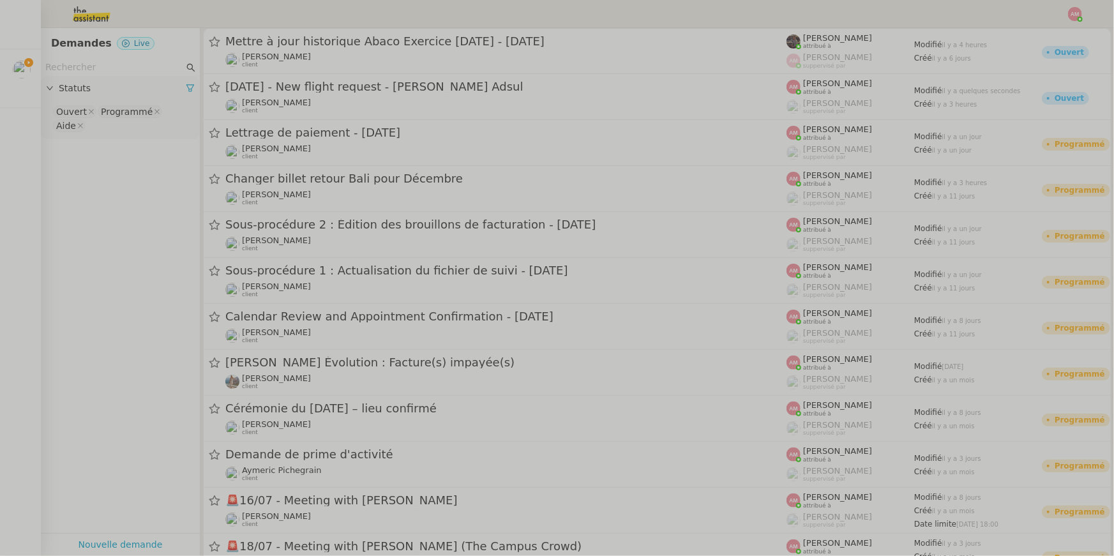
click at [56, 204] on app-tickets-filter "Statuts Ouvert Programmé Aide" at bounding box center [120, 296] width 159 height 474
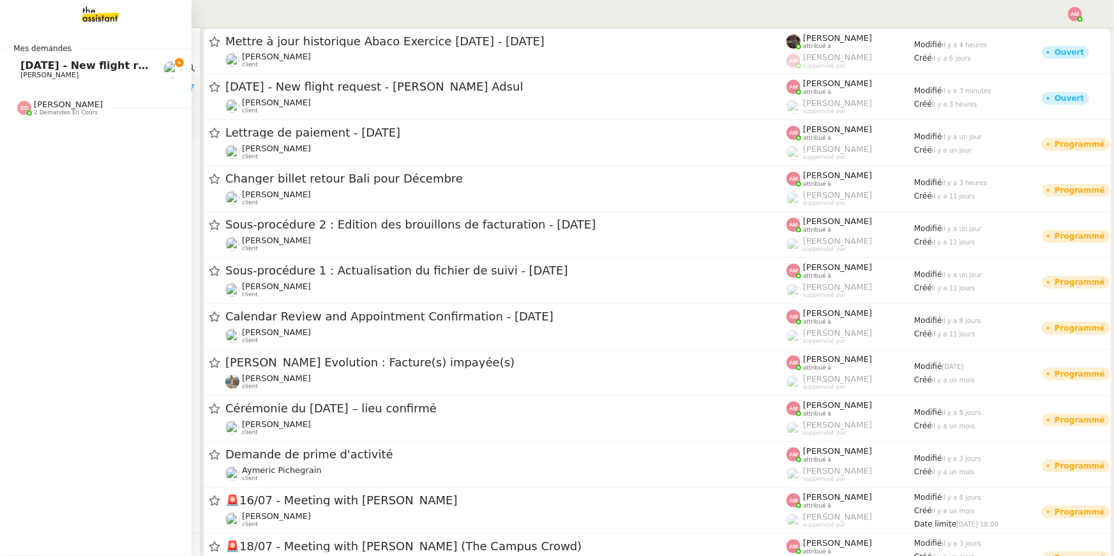
click at [26, 63] on span "[DATE] - New flight request - [PERSON_NAME] Adsul" at bounding box center [169, 65] width 299 height 12
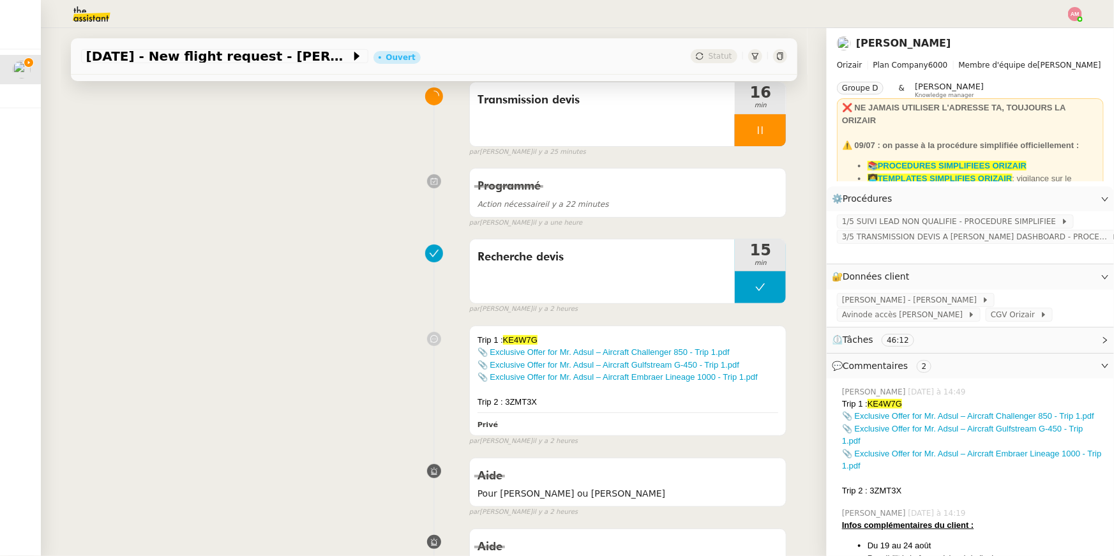
scroll to position [123, 0]
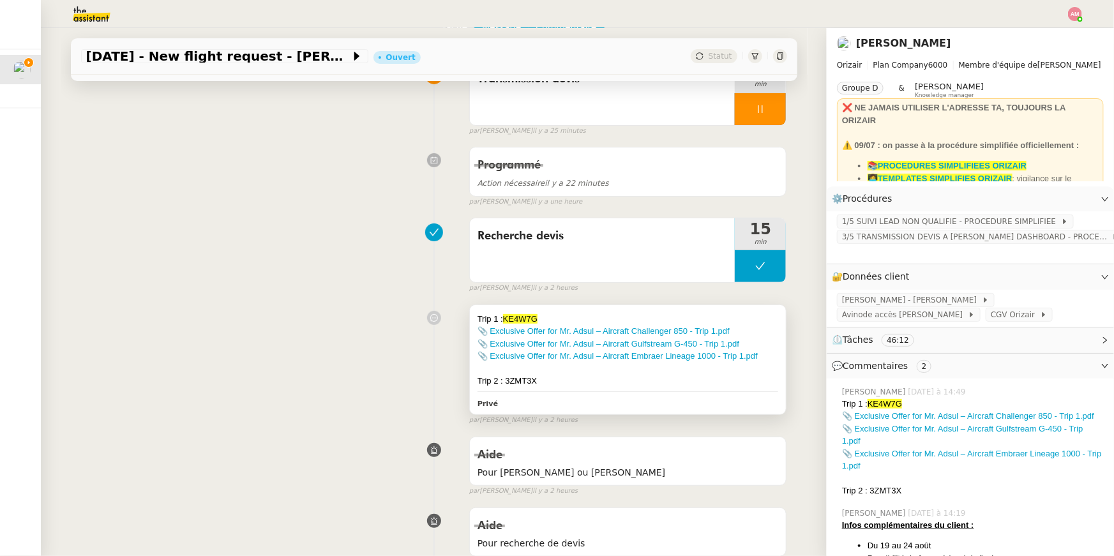
click at [547, 405] on div "Privé" at bounding box center [628, 403] width 301 height 15
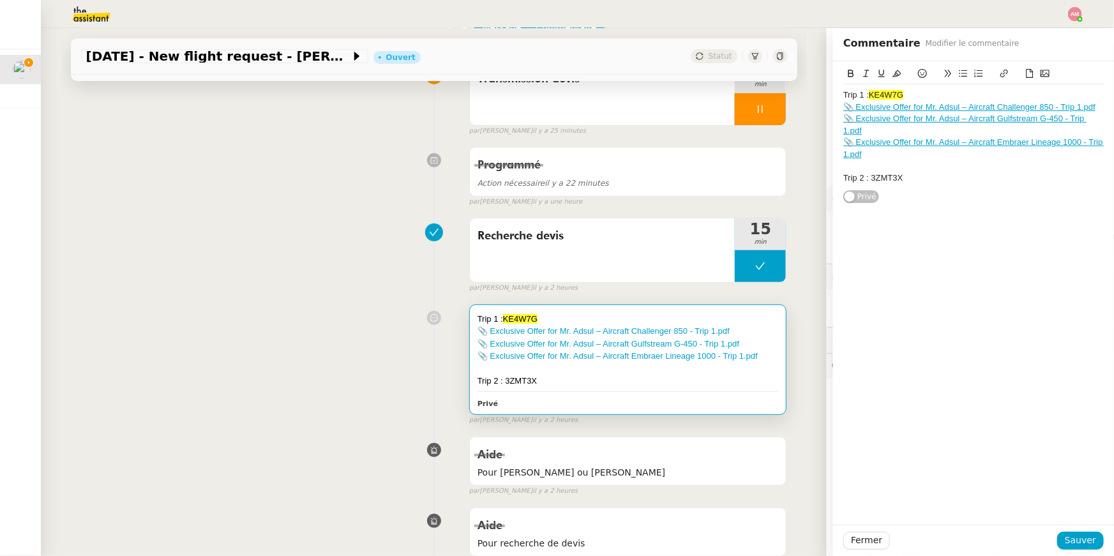
click at [916, 177] on div "Trip 2 : 3ZMT3X" at bounding box center [973, 177] width 260 height 11
click at [1030, 70] on icon at bounding box center [1030, 73] width 7 height 9
click at [1027, 73] on icon at bounding box center [1030, 73] width 7 height 9
click at [1024, 77] on button at bounding box center [1029, 73] width 15 height 15
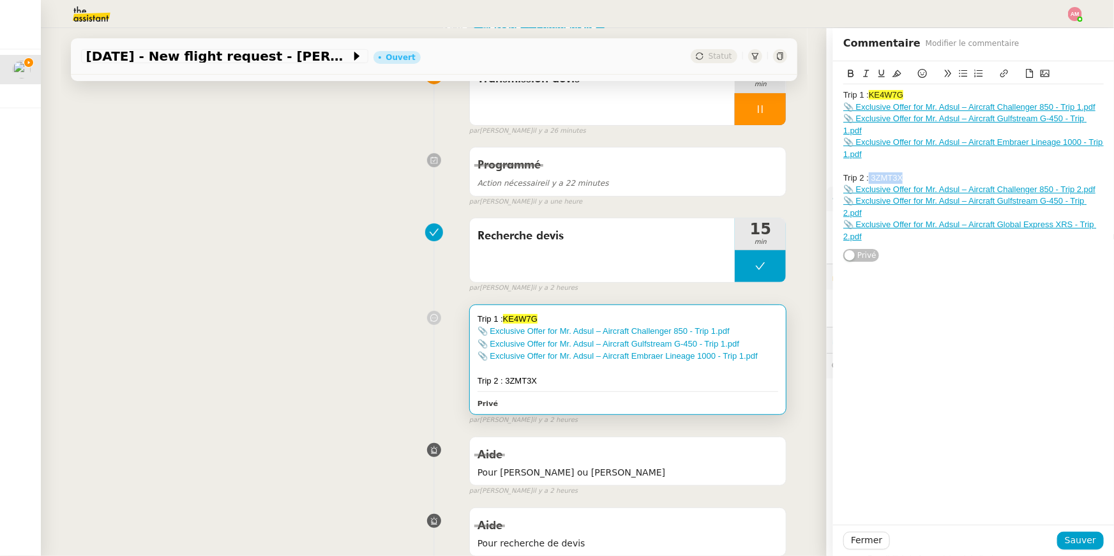
drag, startPoint x: 869, startPoint y: 181, endPoint x: 906, endPoint y: 181, distance: 36.4
click at [906, 181] on div "Trip 2 : 3ZMT3X" at bounding box center [973, 177] width 260 height 11
click at [903, 176] on div "Trip 2 : 3ZMT3X" at bounding box center [973, 177] width 260 height 11
drag, startPoint x: 903, startPoint y: 176, endPoint x: 874, endPoint y: 176, distance: 29.4
click at [874, 176] on div "Trip 2 : 3ZMT3X" at bounding box center [973, 177] width 260 height 11
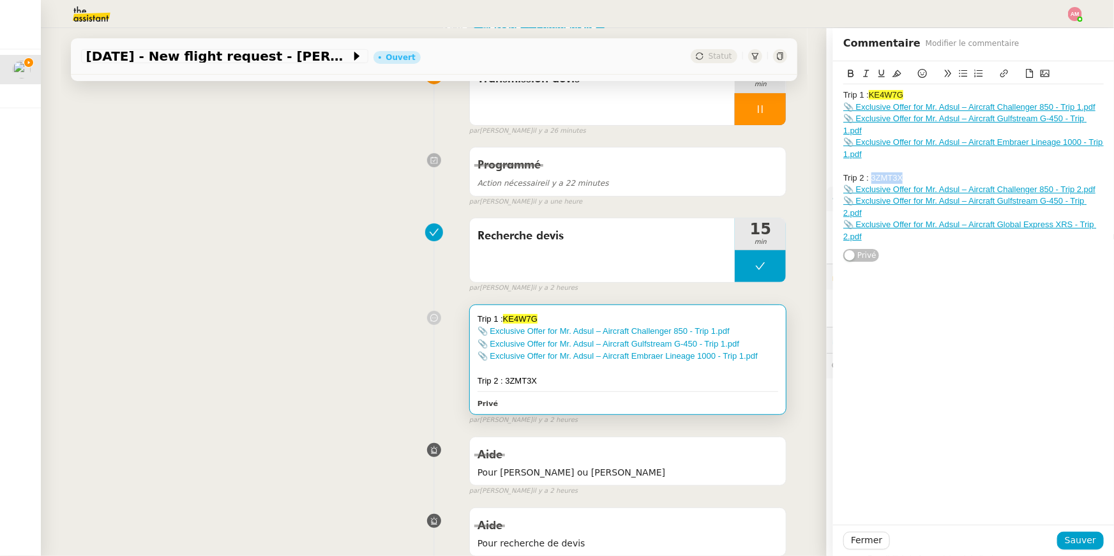
click at [893, 73] on icon at bounding box center [896, 73] width 9 height 9
click at [904, 258] on div "Exclusive Offer for Mr. Adsul – Aircraft Challenger 850 - Trip 2.pdf Exclusive …" at bounding box center [973, 162] width 260 height 202
click at [1090, 541] on span "Sauver" at bounding box center [1080, 540] width 31 height 15
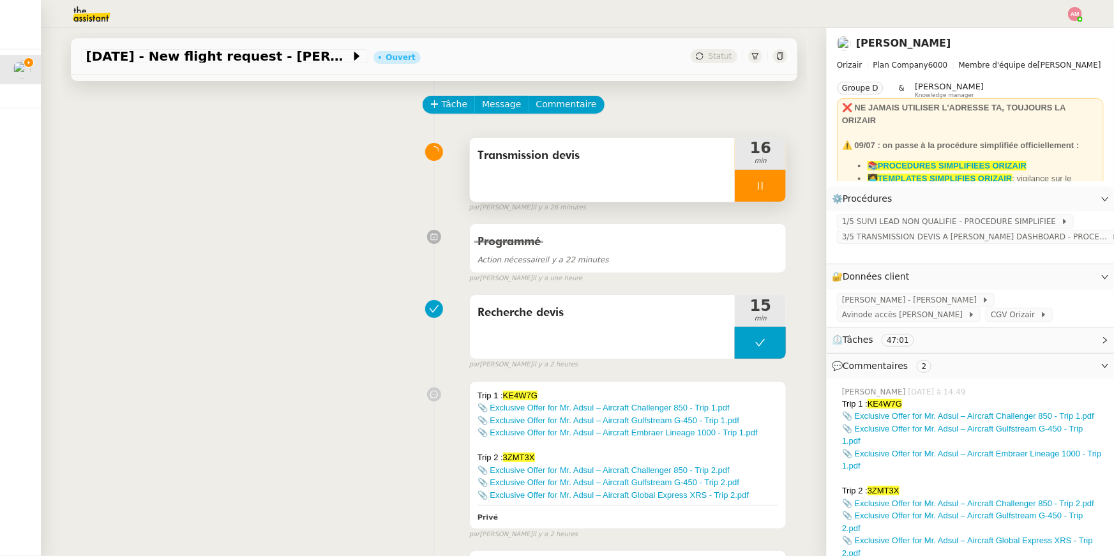
scroll to position [45, 0]
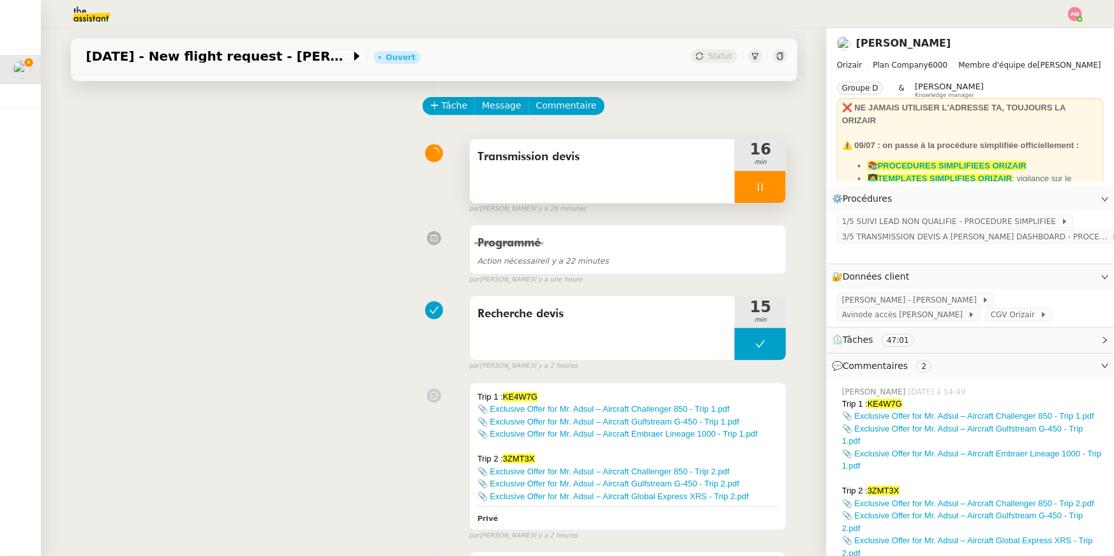
click at [665, 161] on span "Transmission devis" at bounding box center [603, 156] width 250 height 19
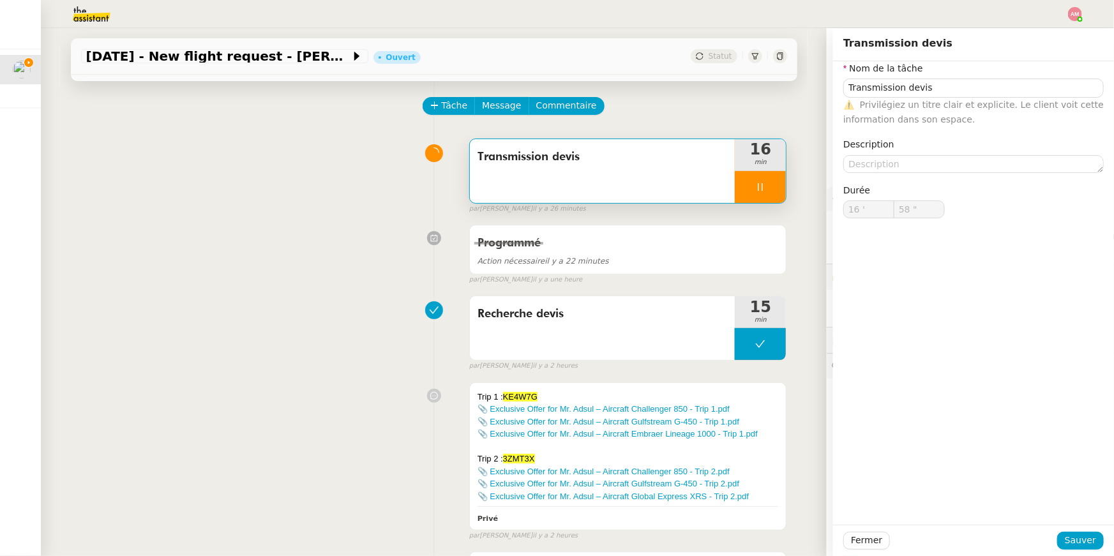
type input "59 ""
type input "17 '"
type input "1 ""
click at [755, 187] on icon at bounding box center [760, 187] width 10 height 10
click at [771, 189] on icon at bounding box center [773, 187] width 10 height 10
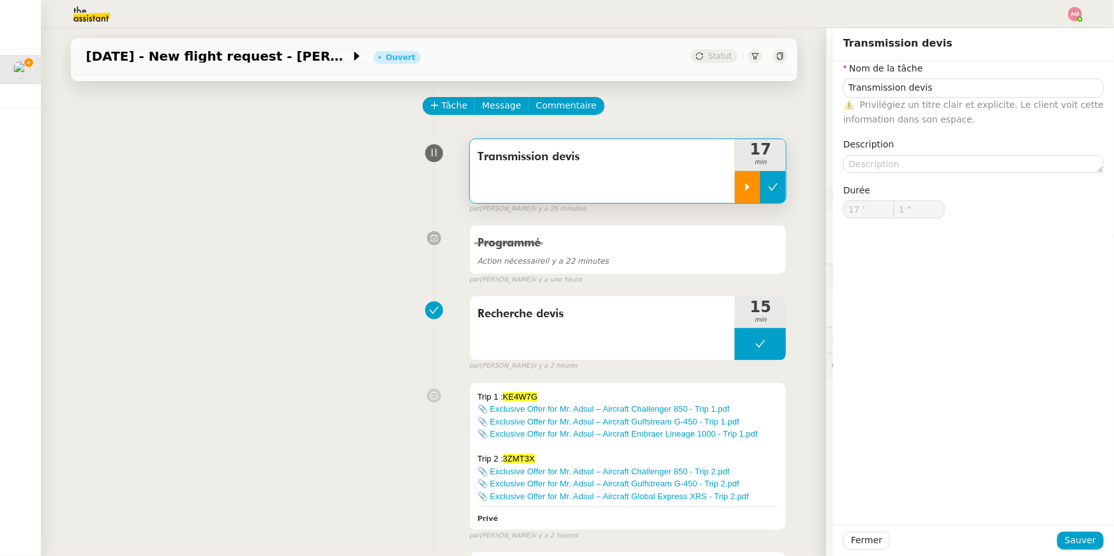
type input "Transmission devis"
type input "17 '"
type input "1 ""
type input "Transmission devis"
type input "17 '"
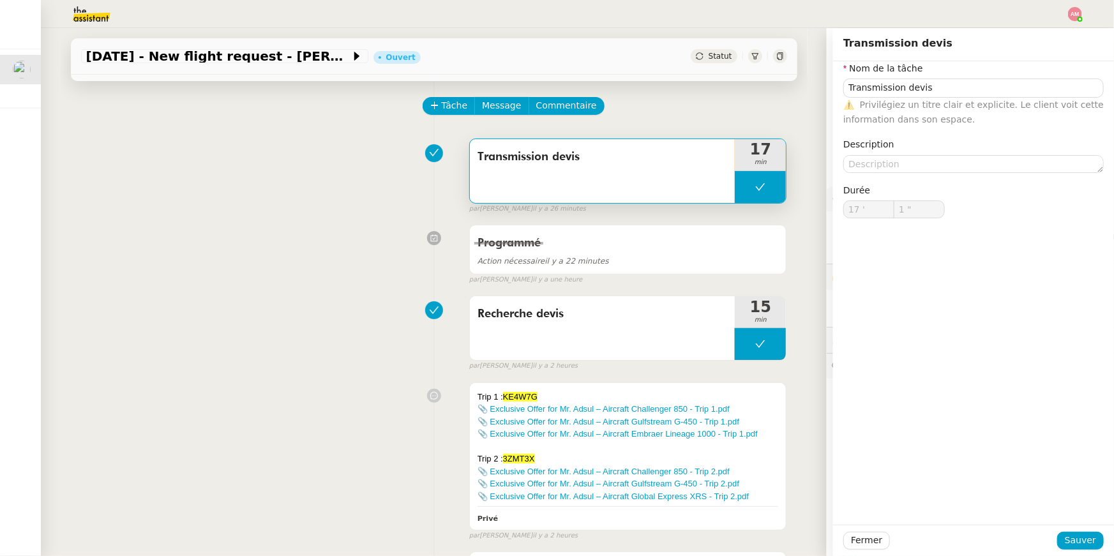
type input "1 ""
type input "Transmission devis"
type input "17 '"
type input "1 ""
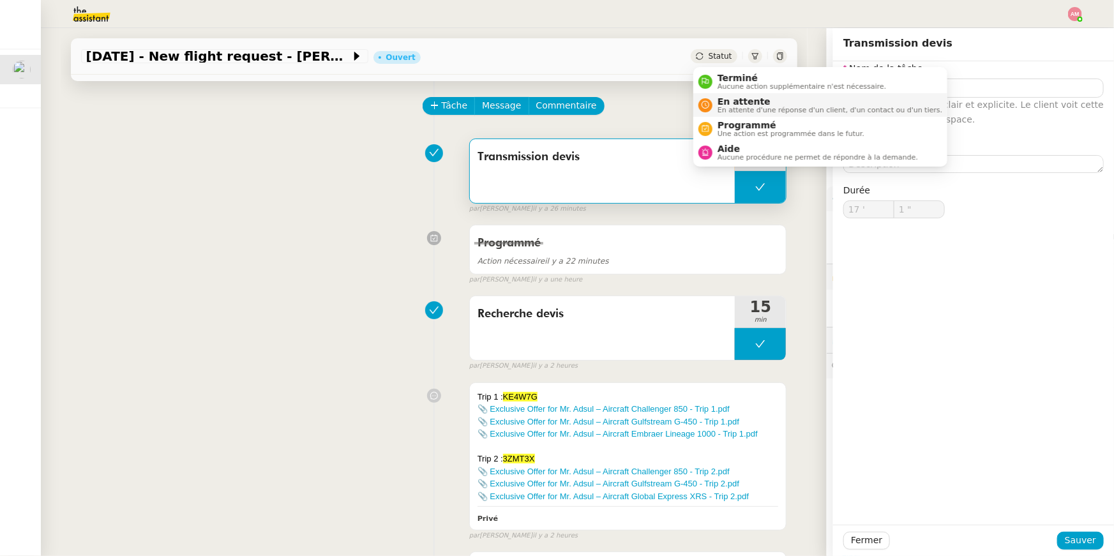
type input "Transmission devis"
type input "17 '"
type input "1 ""
click at [734, 151] on span "Aide" at bounding box center [818, 149] width 200 height 10
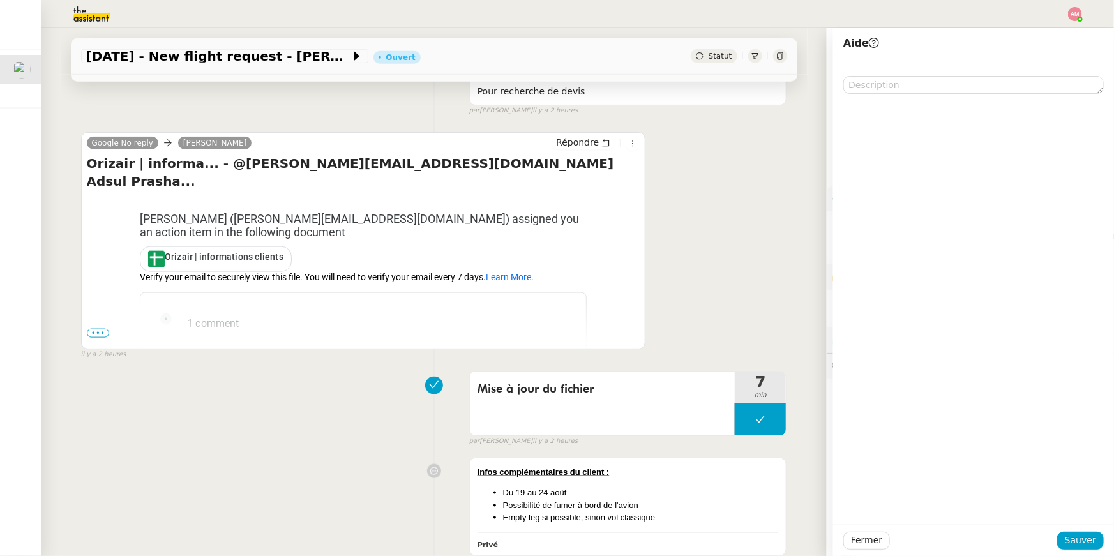
scroll to position [877, 0]
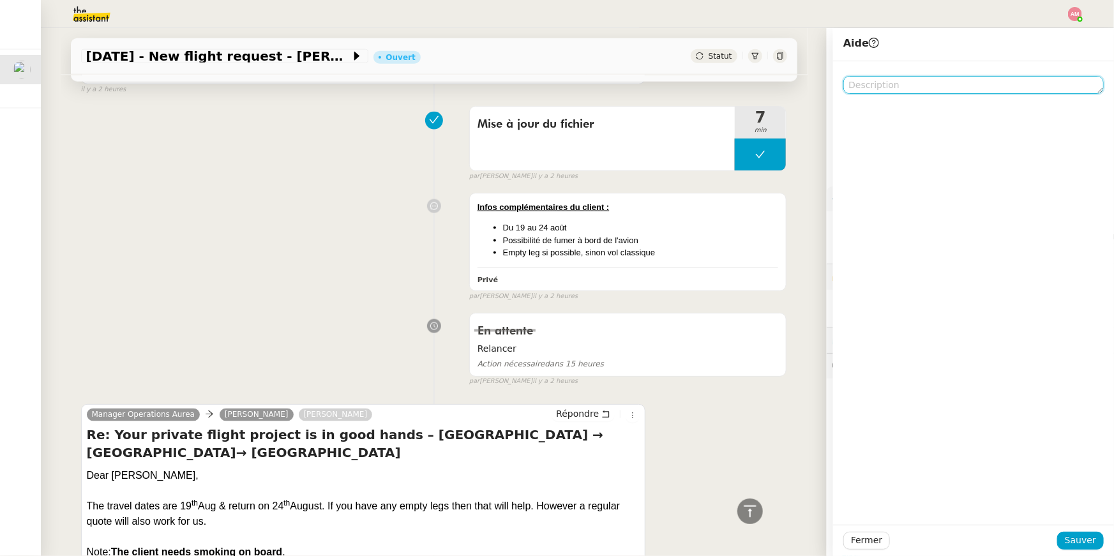
click at [853, 88] on textarea at bounding box center [973, 85] width 260 height 18
type textarea "Pour [PERSON_NAME]"
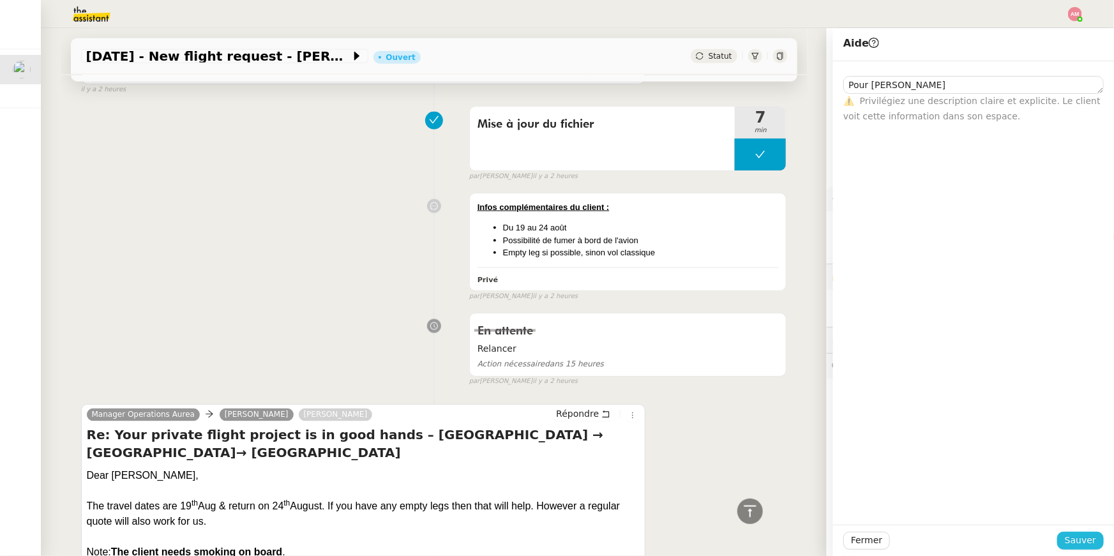
click at [1078, 536] on span "Sauver" at bounding box center [1080, 540] width 31 height 15
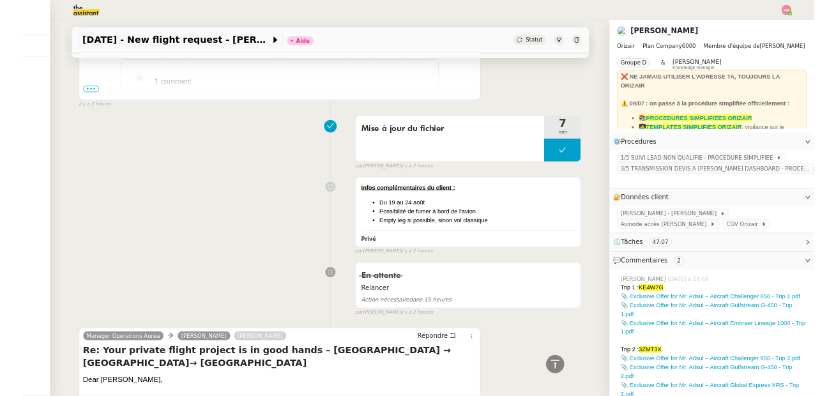
scroll to position [1004, 0]
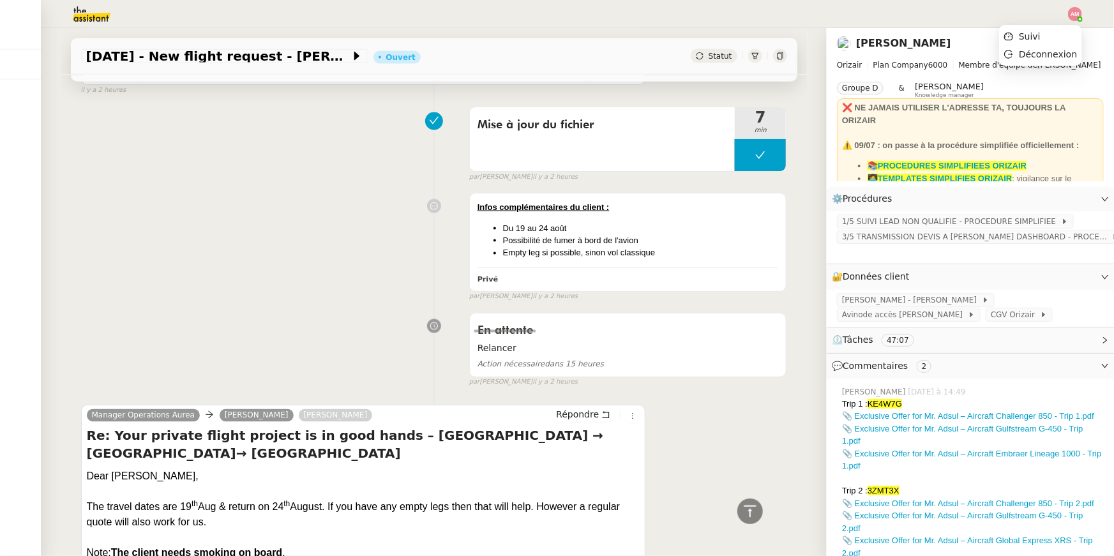
click at [1069, 10] on div at bounding box center [1075, 14] width 14 height 14
click at [1071, 12] on img at bounding box center [1075, 14] width 14 height 14
click at [1061, 33] on li "Suivi" at bounding box center [1040, 36] width 83 height 18
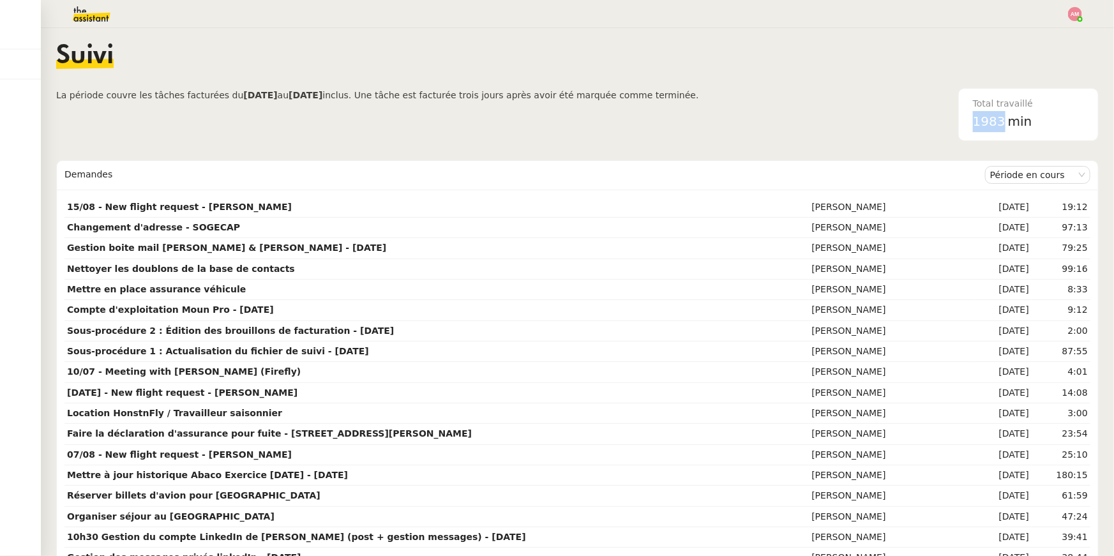
drag, startPoint x: 972, startPoint y: 125, endPoint x: 1004, endPoint y: 125, distance: 31.9
click at [1004, 125] on div "1983 min" at bounding box center [1028, 121] width 111 height 21
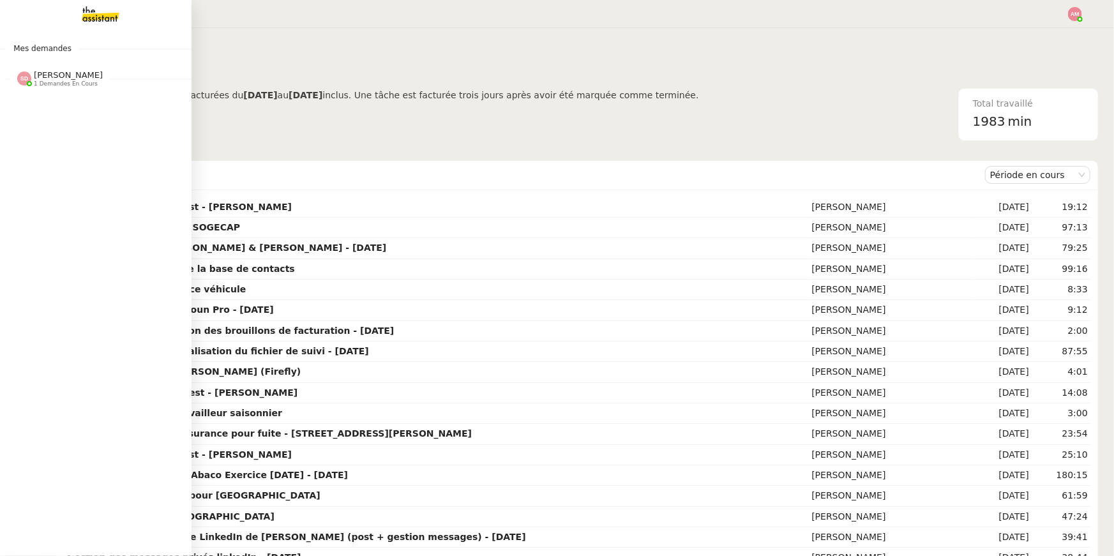
click at [39, 69] on span "[PERSON_NAME] 1 demandes en cours" at bounding box center [101, 73] width 192 height 27
click at [47, 94] on link "Organiser une excursion en bateau et kayak [PERSON_NAME]" at bounding box center [96, 106] width 192 height 29
click at [48, 103] on span "Organiser une excursion en bateau et kayak" at bounding box center [149, 102] width 258 height 12
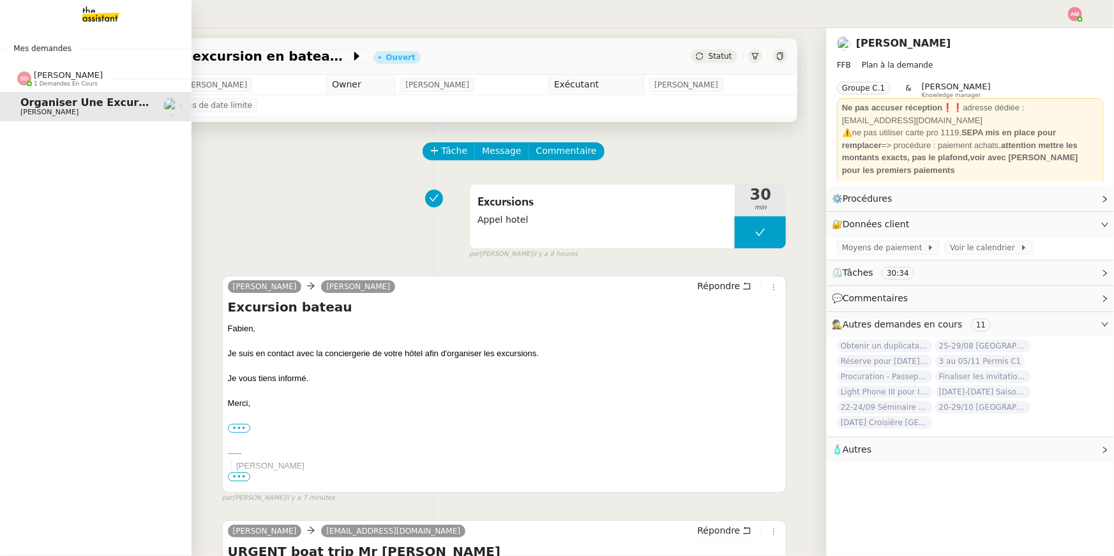
click at [47, 60] on span "[PERSON_NAME] 1 demandes en cours" at bounding box center [101, 73] width 192 height 27
click at [81, 5] on img at bounding box center [90, 14] width 99 height 28
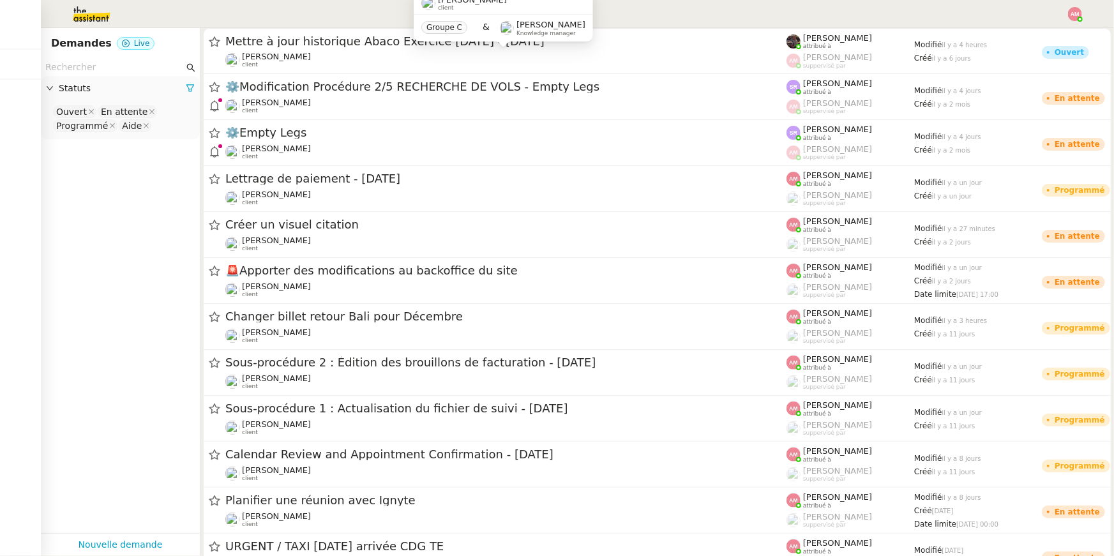
click at [466, 49] on div "[PERSON_NAME] client Groupe C & [PERSON_NAME] Knowledge manager" at bounding box center [503, 22] width 179 height 60
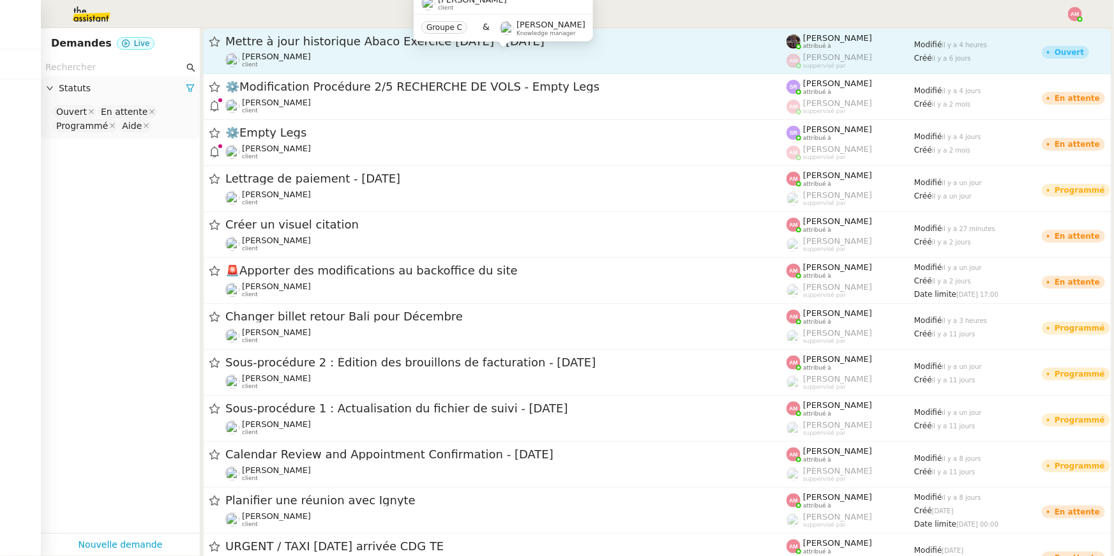
click at [465, 60] on div "[PERSON_NAME] client" at bounding box center [505, 60] width 561 height 17
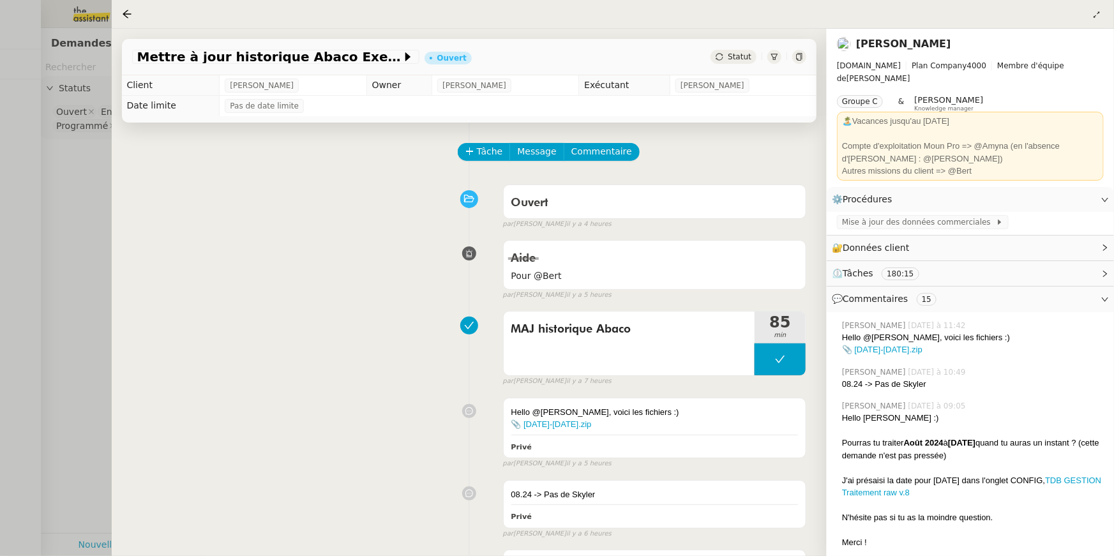
click at [82, 190] on div at bounding box center [557, 278] width 1114 height 556
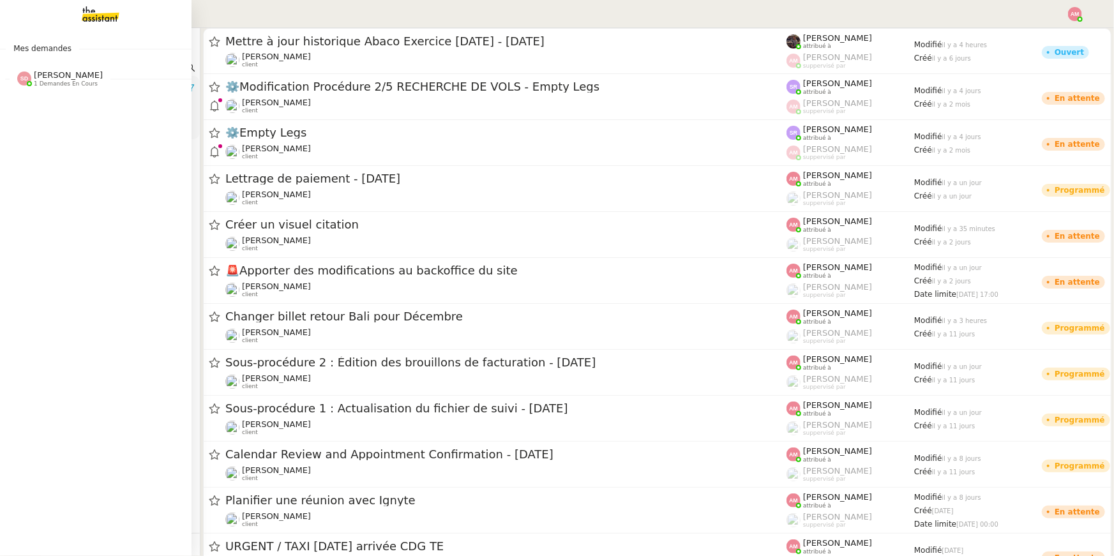
click at [47, 98] on div "Mes demandes [PERSON_NAME] 1 demandes en cours Organiser une excursion en batea…" at bounding box center [96, 292] width 192 height 528
click at [40, 92] on div "Mes demandes [PERSON_NAME] 1 demandes en cours Organiser une excursion en batea…" at bounding box center [96, 292] width 192 height 528
click at [29, 82] on div at bounding box center [24, 79] width 14 height 14
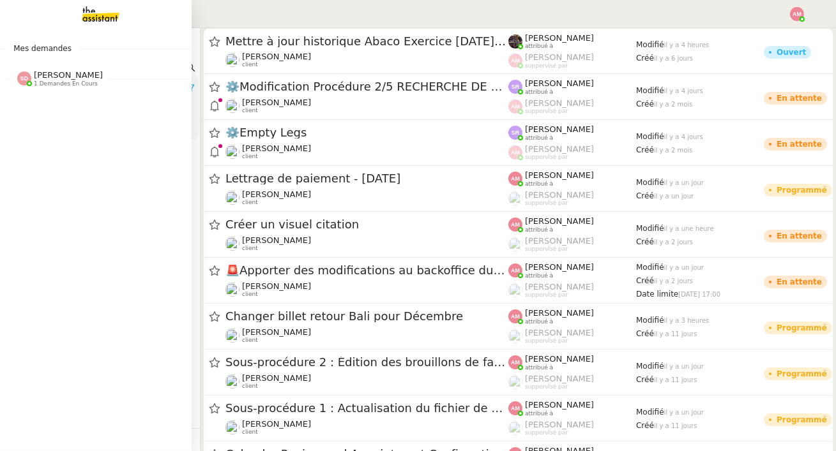
click at [27, 27] on link at bounding box center [96, 14] width 192 height 28
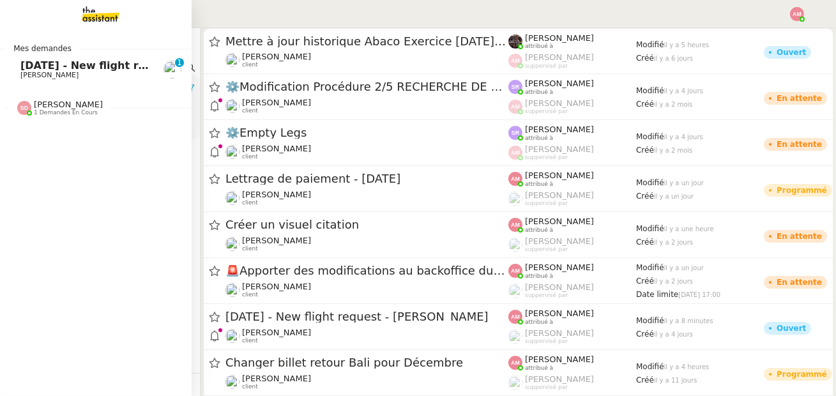
click at [36, 65] on span "[DATE] - New flight request - [PERSON_NAME]" at bounding box center [152, 65] width 264 height 12
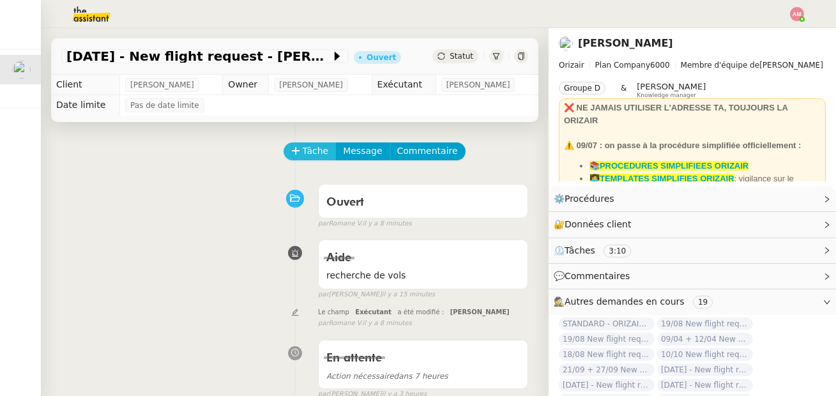
click at [312, 144] on span "Tâche" at bounding box center [316, 151] width 26 height 15
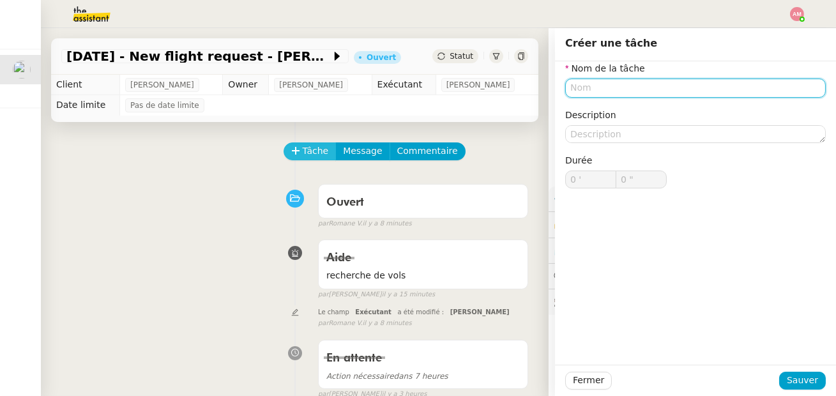
type input "r"
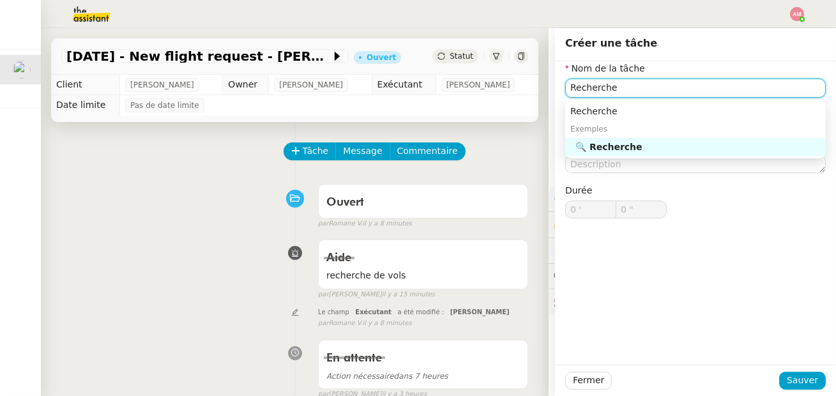
click at [612, 153] on nz-auto-option "🔍 Recherche" at bounding box center [695, 147] width 260 height 18
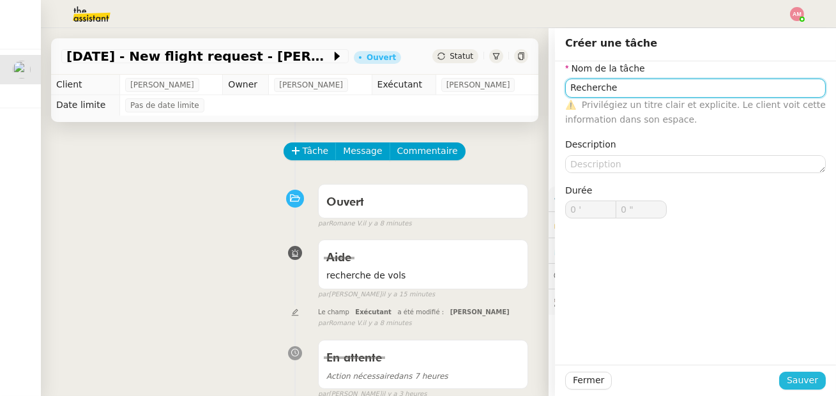
type input "Recherche"
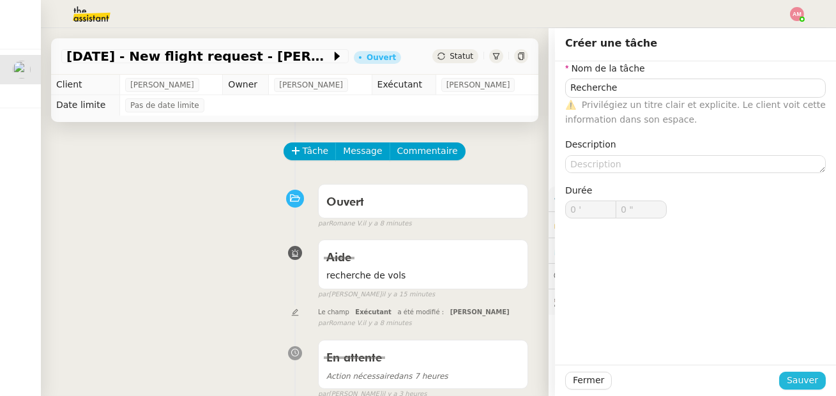
click at [794, 386] on span "Sauver" at bounding box center [802, 380] width 31 height 15
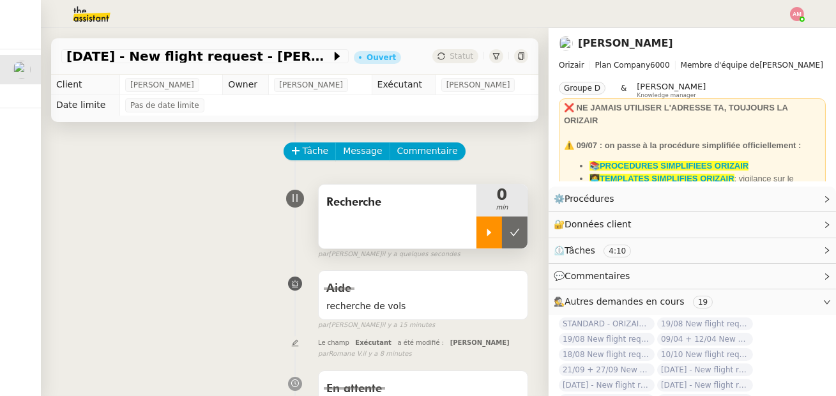
click at [491, 235] on icon at bounding box center [489, 232] width 10 height 10
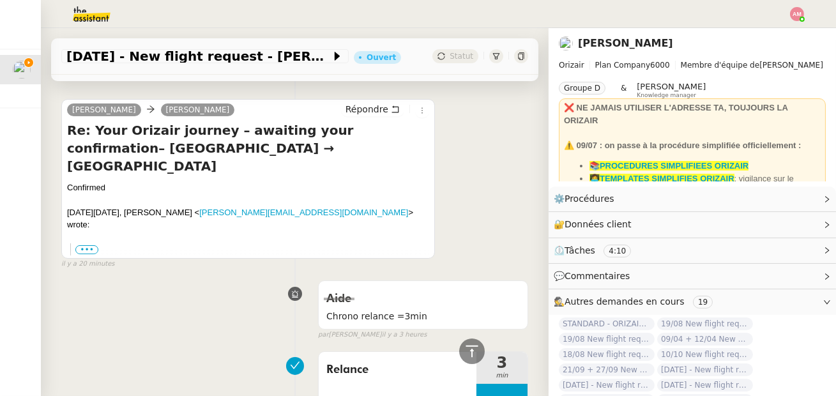
scroll to position [255, 0]
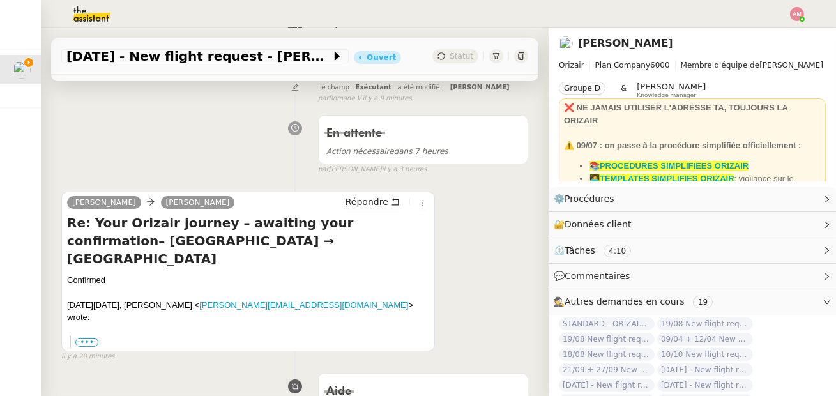
click at [89, 304] on div "Confirmed [DATE][DATE], [PERSON_NAME] < [PERSON_NAME][EMAIL_ADDRESS][DOMAIN_NAM…" at bounding box center [248, 311] width 362 height 75
click at [89, 338] on label "•••" at bounding box center [86, 342] width 23 height 9
click at [0, 0] on input "•••" at bounding box center [0, 0] width 0 height 0
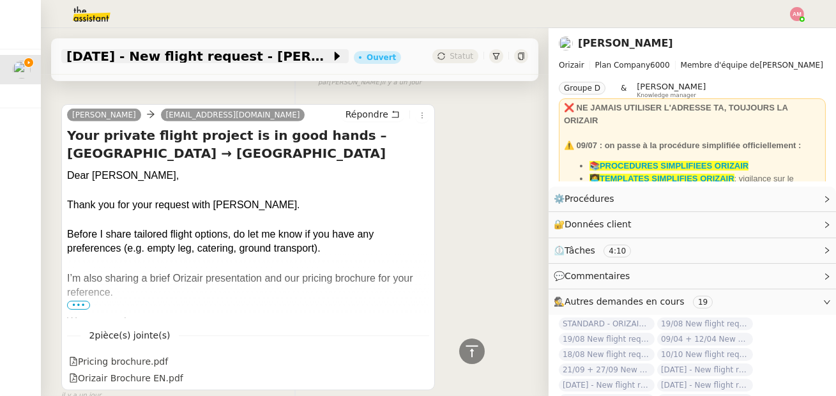
scroll to position [1111, 0]
click at [269, 59] on span "[DATE] - New flight request - [PERSON_NAME]" at bounding box center [198, 56] width 264 height 13
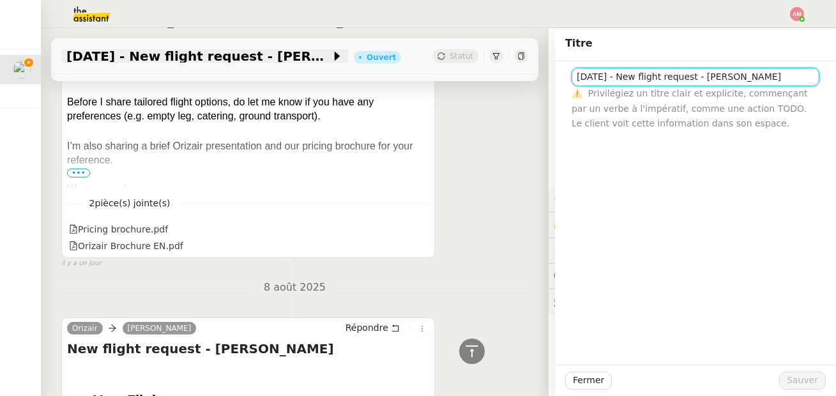
scroll to position [1434, 0]
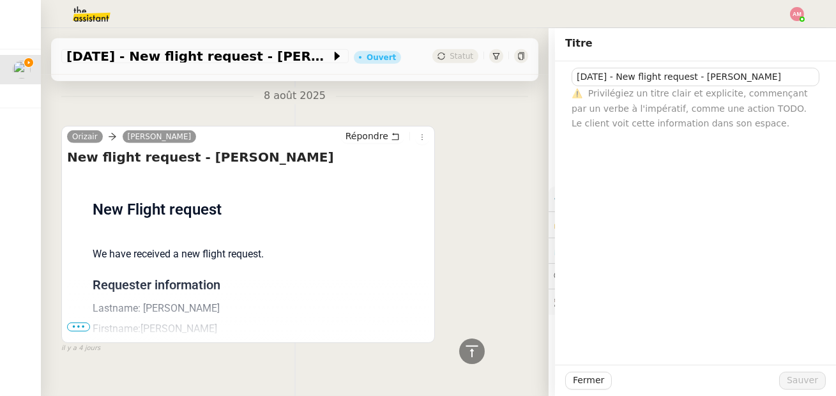
click at [72, 322] on span "•••" at bounding box center [78, 326] width 23 height 9
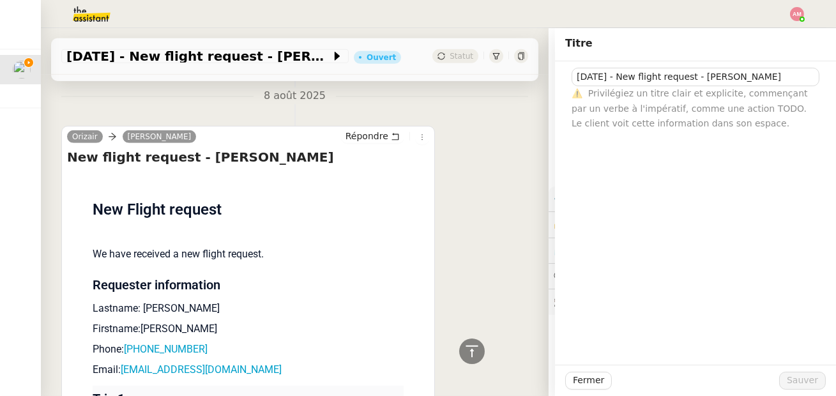
click at [72, 319] on div "Flight request created by [PERSON_NAME] New Flight request We have received a n…" at bounding box center [248, 382] width 362 height 420
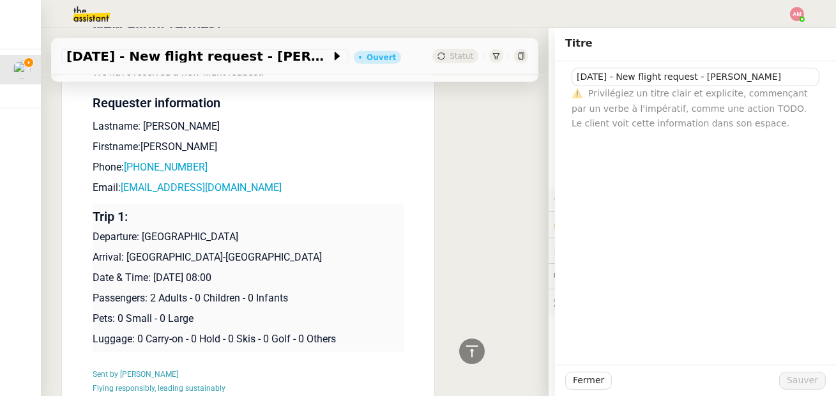
scroll to position [1615, 0]
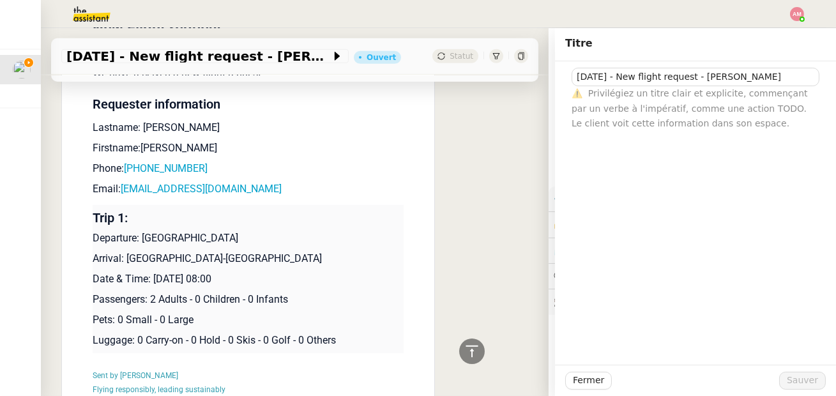
click at [340, 229] on td "Trip 1: Departure: [GEOGRAPHIC_DATA] Arrival: [GEOGRAPHIC_DATA]-[GEOGRAPHIC_DAT…" at bounding box center [249, 279] width 312 height 148
click at [177, 230] on p "Departure: [GEOGRAPHIC_DATA]" at bounding box center [249, 237] width 312 height 15
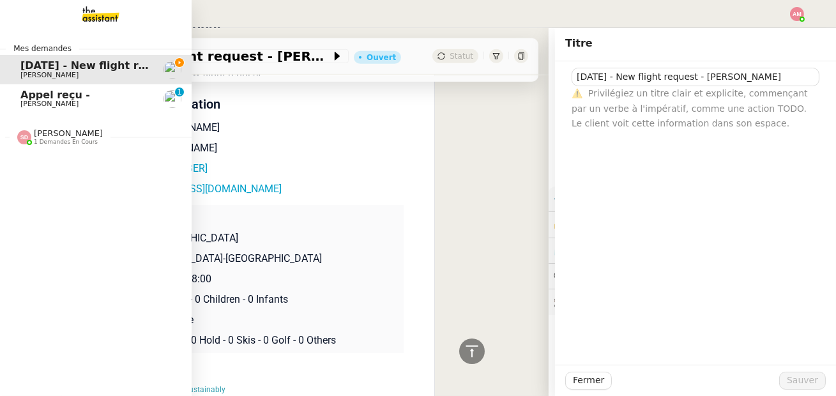
click at [19, 97] on link "Appel reçu - [PERSON_NAME] 0 1 2 3 4 5 6 7 8 9" at bounding box center [96, 98] width 192 height 29
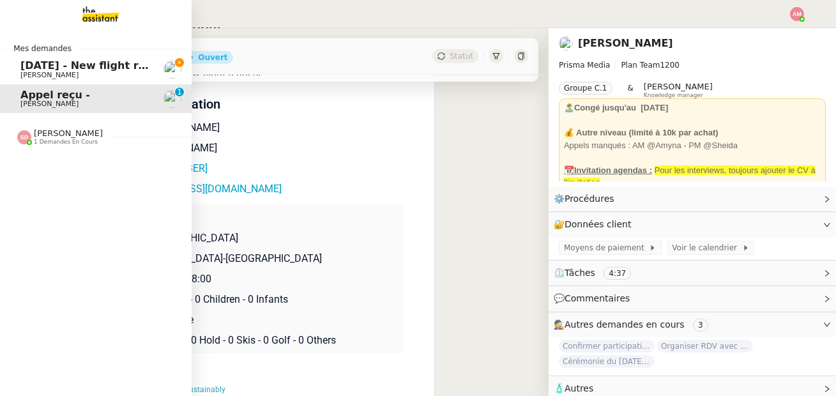
scroll to position [163, 0]
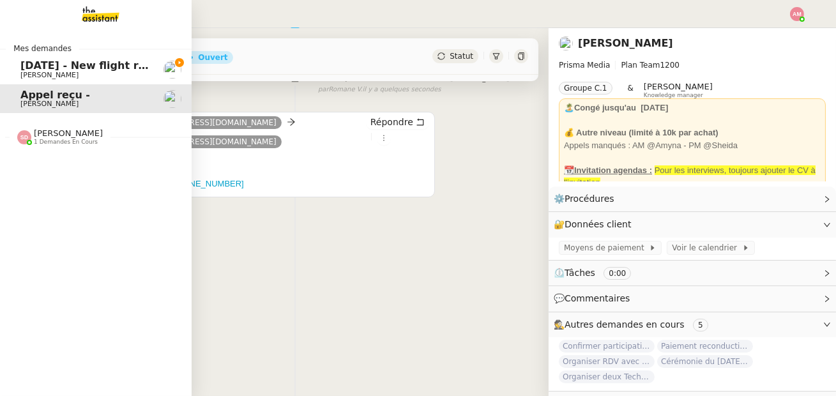
click at [27, 58] on link "[DATE] - New flight request - [PERSON_NAME] [PERSON_NAME]" at bounding box center [96, 69] width 192 height 29
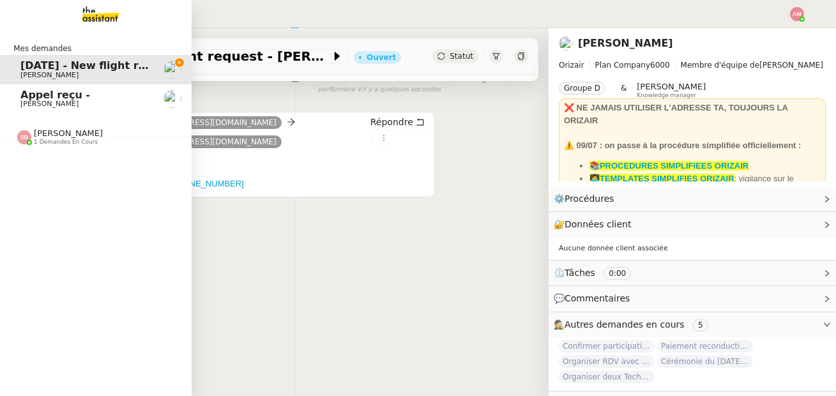
scroll to position [405, 0]
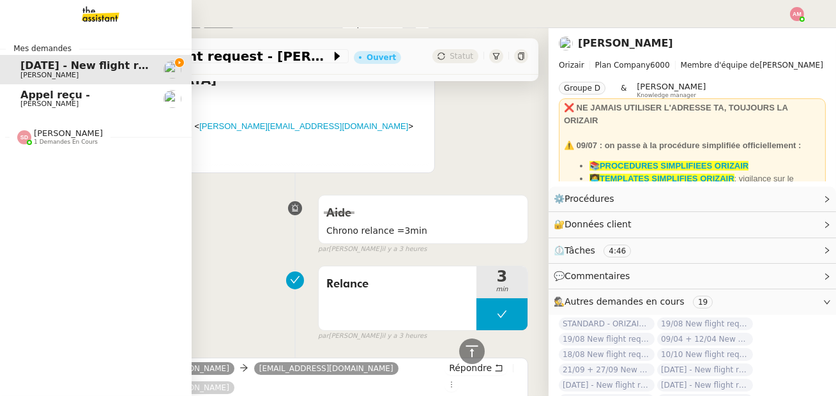
click at [33, 137] on div "[PERSON_NAME] 1 demandes en cours" at bounding box center [60, 136] width 86 height 17
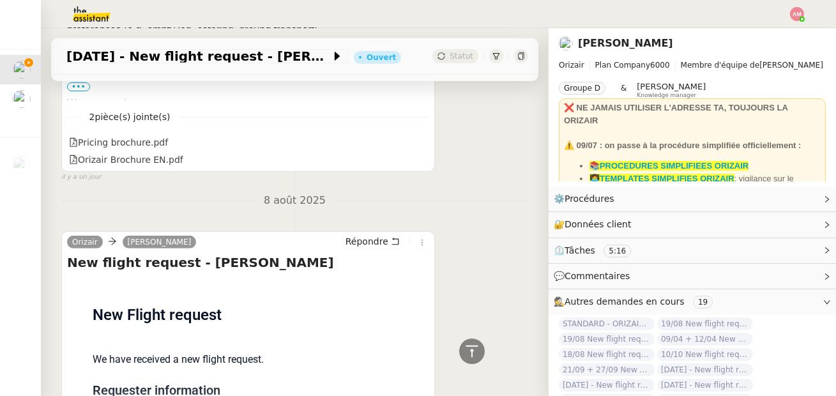
scroll to position [1318, 0]
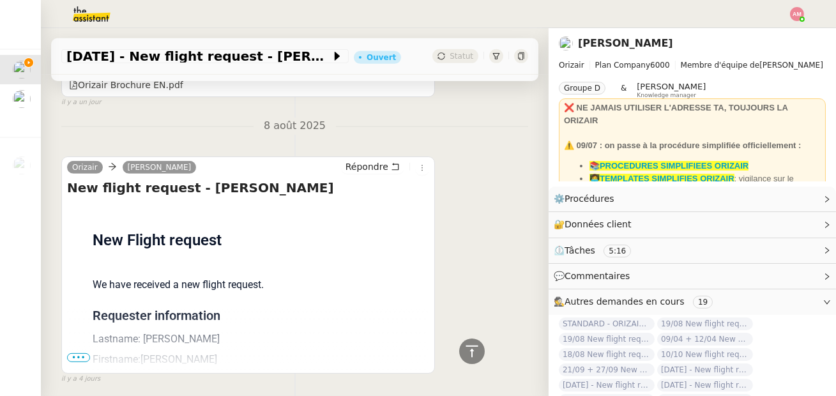
click at [72, 353] on span "•••" at bounding box center [78, 357] width 23 height 9
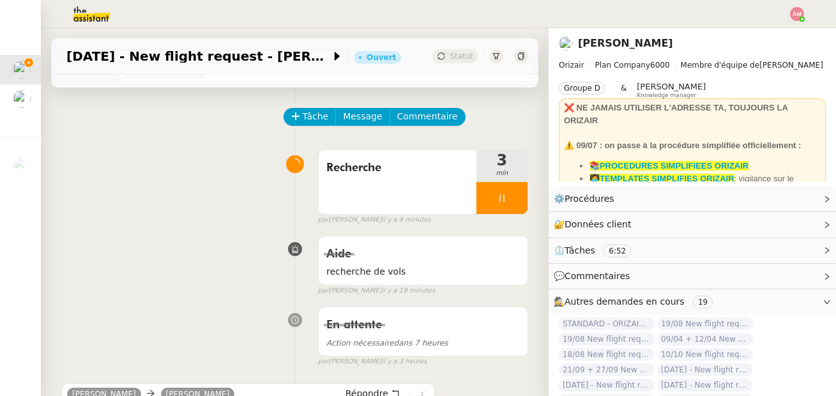
scroll to position [0, 0]
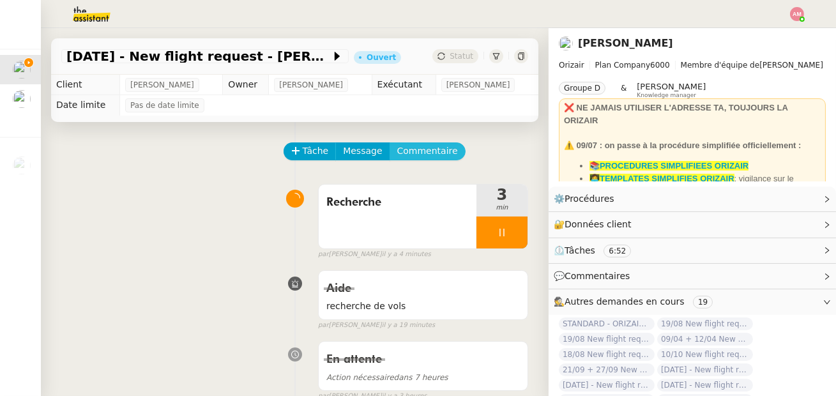
click at [417, 151] on span "Commentaire" at bounding box center [427, 151] width 61 height 15
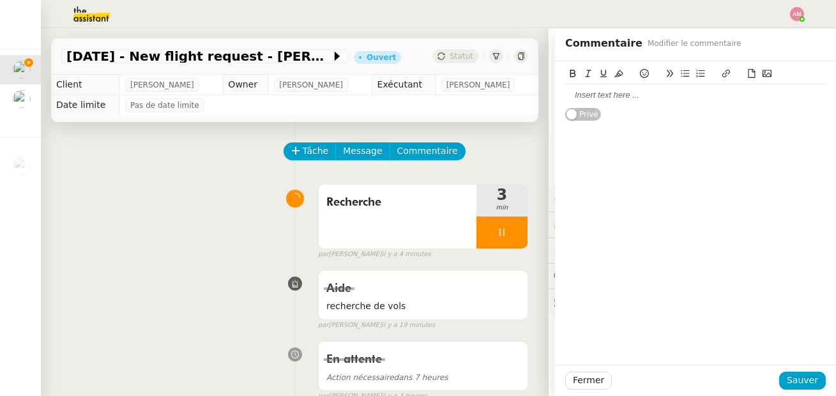
click at [592, 94] on div at bounding box center [695, 94] width 260 height 11
paste div
drag, startPoint x: 592, startPoint y: 96, endPoint x: 548, endPoint y: 96, distance: 44.0
click at [548, 96] on app-ticket "[DATE] - New flight request - [PERSON_NAME] Ouvert Statut Client [PERSON_NAME] …" at bounding box center [438, 212] width 795 height 368
click at [618, 79] on button at bounding box center [618, 73] width 15 height 15
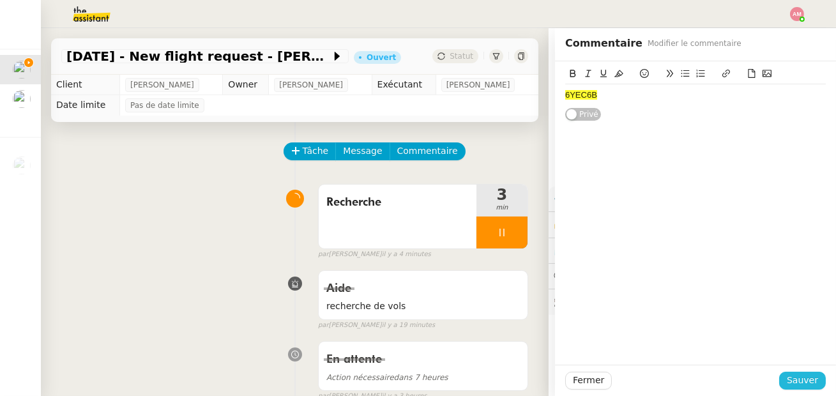
click at [787, 372] on button "Sauver" at bounding box center [802, 381] width 47 height 18
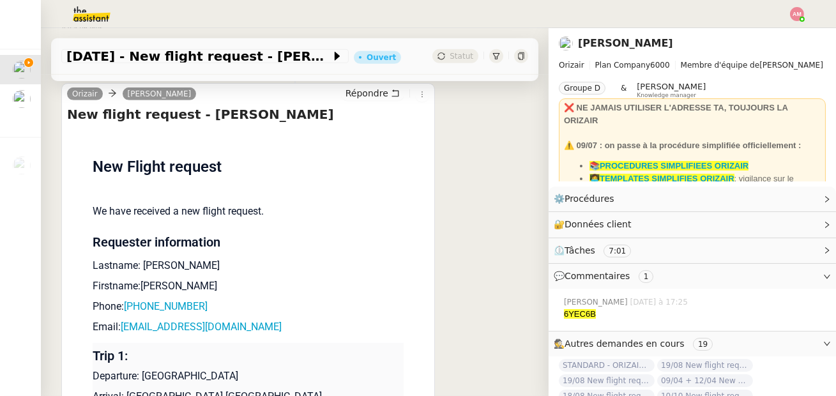
scroll to position [1463, 0]
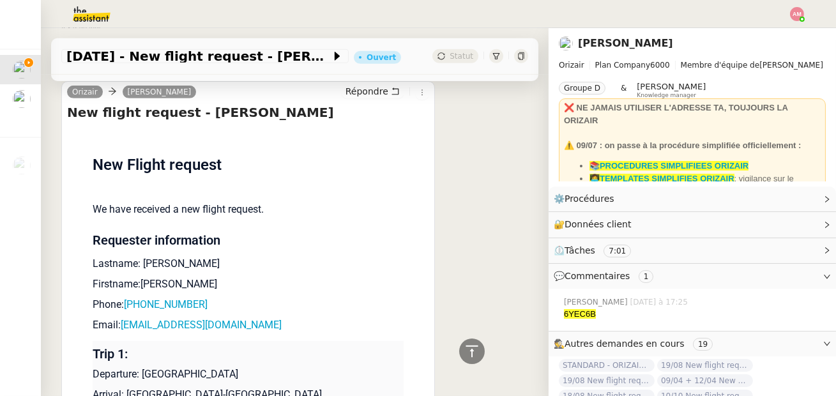
click at [141, 276] on p "Firstname:[PERSON_NAME]" at bounding box center [249, 283] width 312 height 15
drag, startPoint x: 142, startPoint y: 230, endPoint x: 165, endPoint y: 231, distance: 22.4
click at [165, 276] on p "Firstname:[PERSON_NAME]" at bounding box center [249, 283] width 312 height 15
click at [147, 256] on p "Lastname: [PERSON_NAME]" at bounding box center [249, 263] width 312 height 15
drag, startPoint x: 145, startPoint y: 214, endPoint x: 163, endPoint y: 220, distance: 19.6
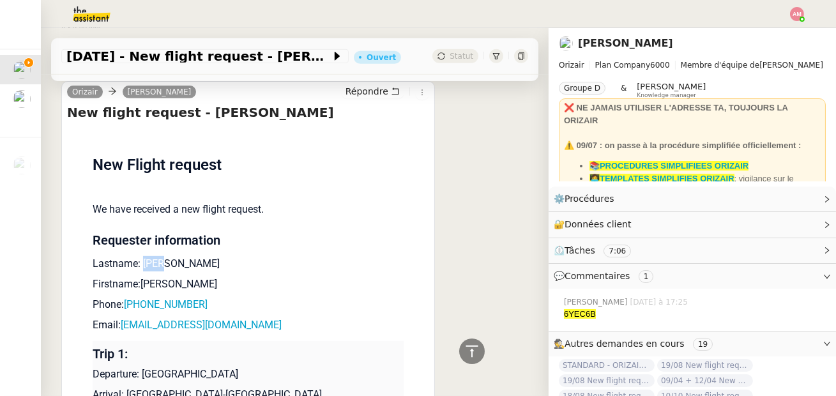
click at [163, 256] on p "Lastname: [PERSON_NAME]" at bounding box center [249, 263] width 312 height 15
click at [239, 57] on span "[DATE] - New flight request - [PERSON_NAME]" at bounding box center [198, 56] width 264 height 13
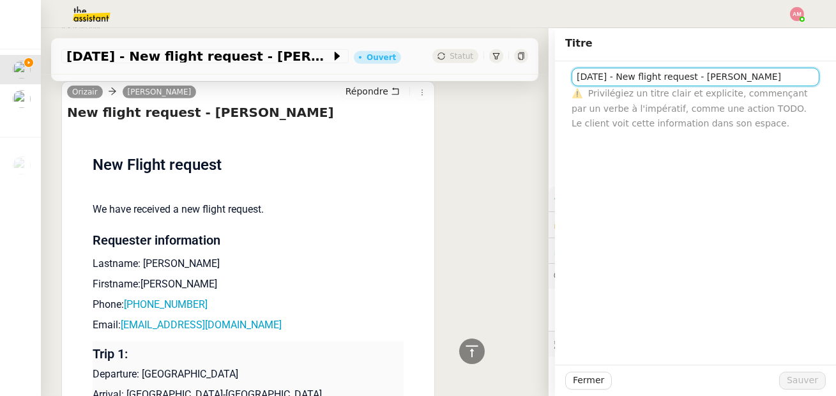
drag, startPoint x: 749, startPoint y: 75, endPoint x: 806, endPoint y: 79, distance: 56.9
click at [806, 79] on input "[DATE] - New flight request - [PERSON_NAME]" at bounding box center [695, 77] width 248 height 19
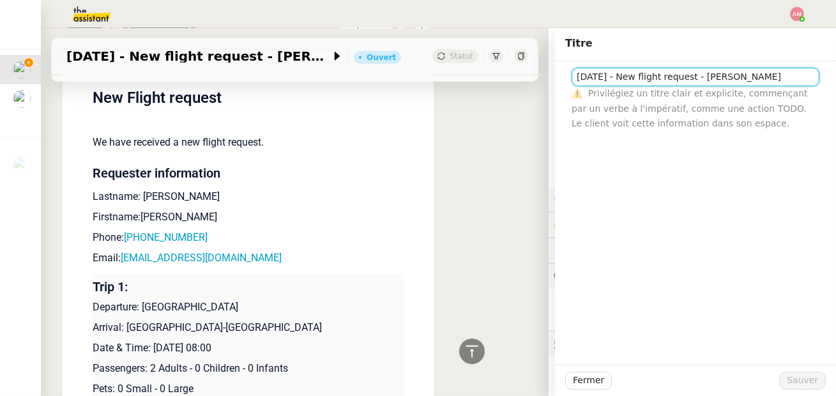
scroll to position [1533, 0]
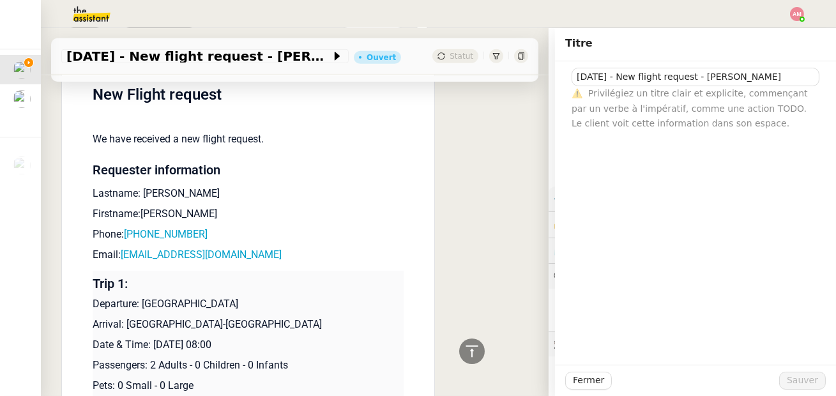
click at [192, 186] on p "Lastname: [PERSON_NAME]" at bounding box center [249, 193] width 312 height 15
click at [205, 227] on p "Phone: [PHONE_NUMBER]" at bounding box center [249, 234] width 312 height 15
drag, startPoint x: 209, startPoint y: 184, endPoint x: 125, endPoint y: 185, distance: 83.6
click at [125, 227] on p "Phone: [PHONE_NUMBER]" at bounding box center [249, 234] width 312 height 15
click at [242, 217] on td "New Flight request We have received a new flight request. Requester information…" at bounding box center [249, 267] width 312 height 420
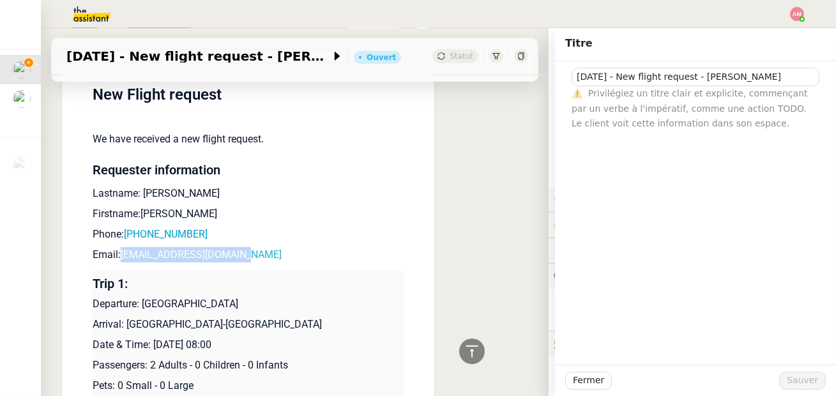
drag, startPoint x: 254, startPoint y: 207, endPoint x: 123, endPoint y: 204, distance: 131.5
click at [123, 247] on p "Email: [EMAIL_ADDRESS][DOMAIN_NAME]" at bounding box center [249, 254] width 312 height 15
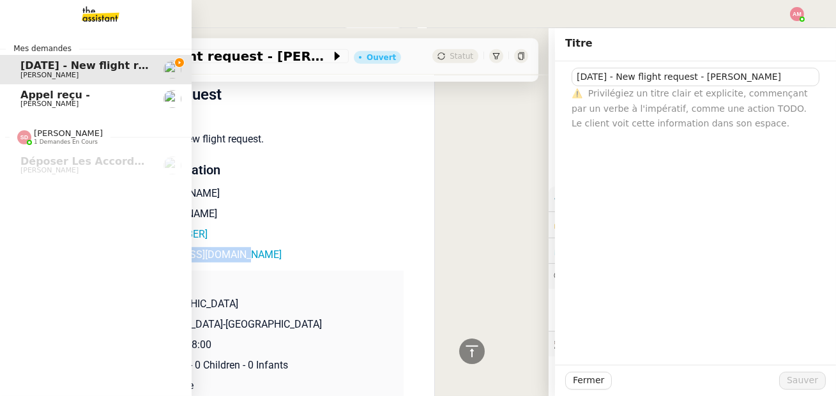
click at [15, 101] on link "Appel reçu - [PERSON_NAME]" at bounding box center [96, 98] width 192 height 29
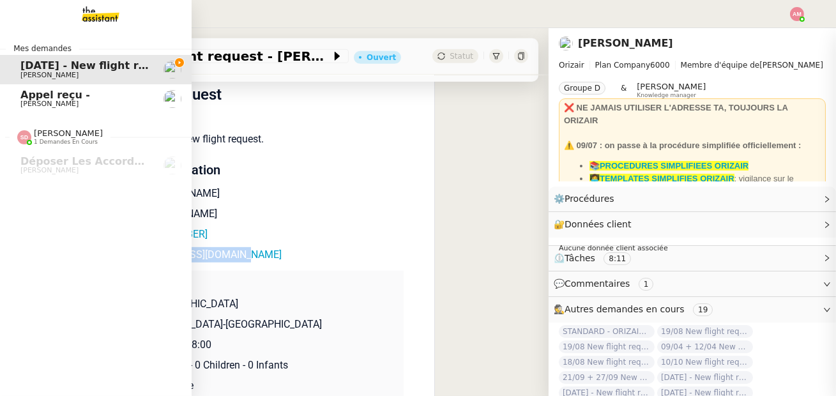
scroll to position [163, 0]
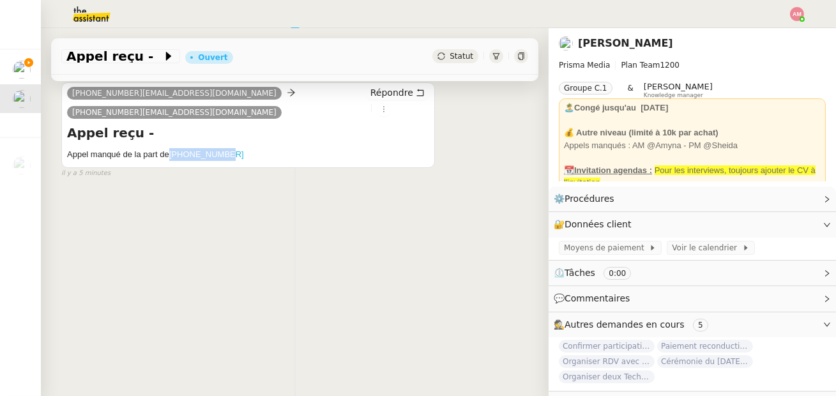
drag, startPoint x: 241, startPoint y: 154, endPoint x: 172, endPoint y: 154, distance: 68.9
click at [172, 154] on h5 "Appel manqué de la part de [PHONE_NUMBER]" at bounding box center [248, 154] width 362 height 13
click at [90, 13] on img at bounding box center [81, 14] width 99 height 28
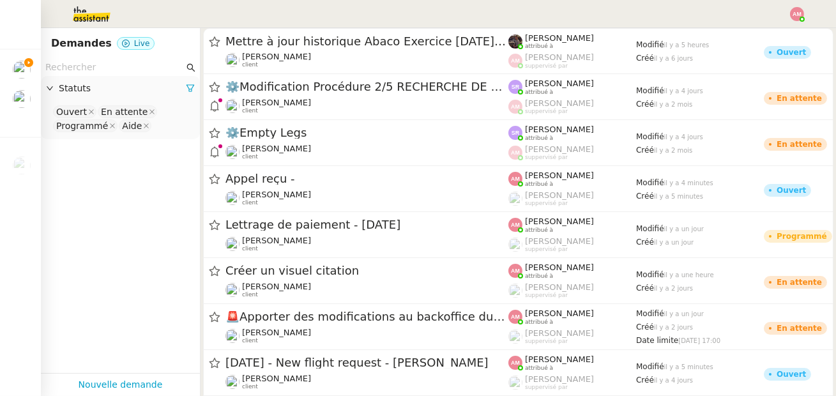
click at [74, 71] on input "text" at bounding box center [114, 67] width 139 height 15
paste input "[PHONE_NUMBER]"
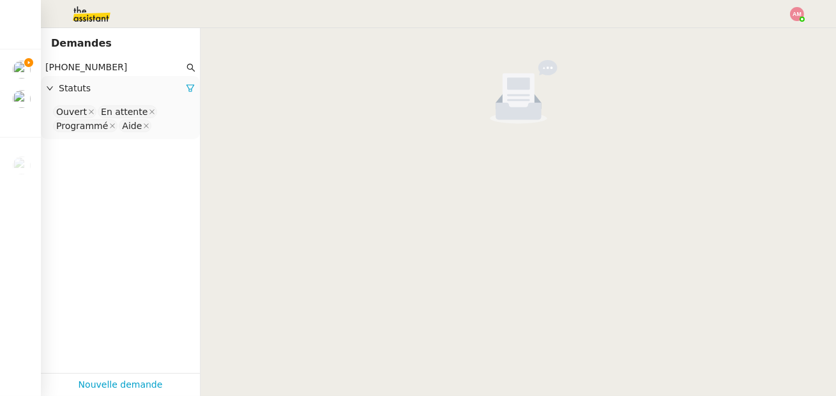
click at [172, 117] on nz-select-top-control "Ouvert En attente Programmé Aide" at bounding box center [120, 119] width 139 height 30
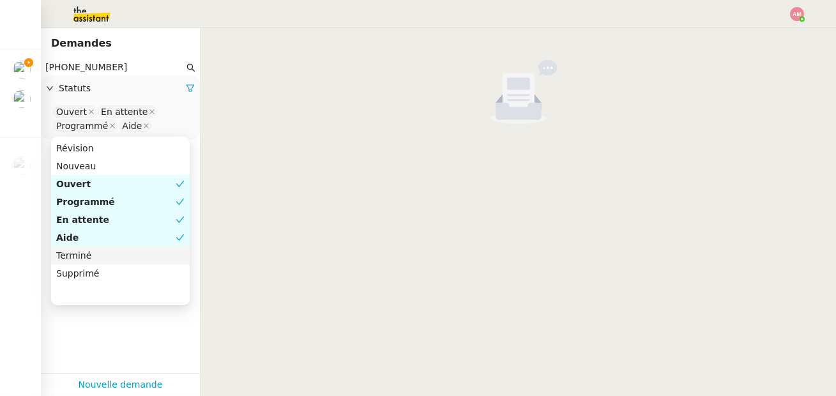
click at [87, 251] on div "Terminé" at bounding box center [120, 255] width 128 height 11
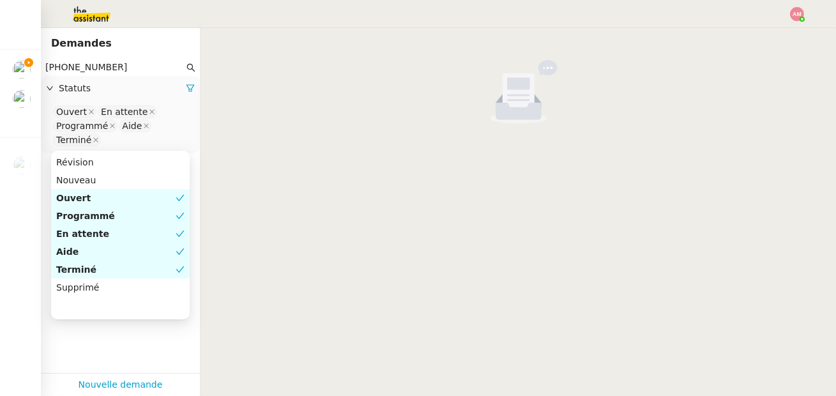
click at [85, 259] on nz-option-item "Aide" at bounding box center [120, 252] width 139 height 18
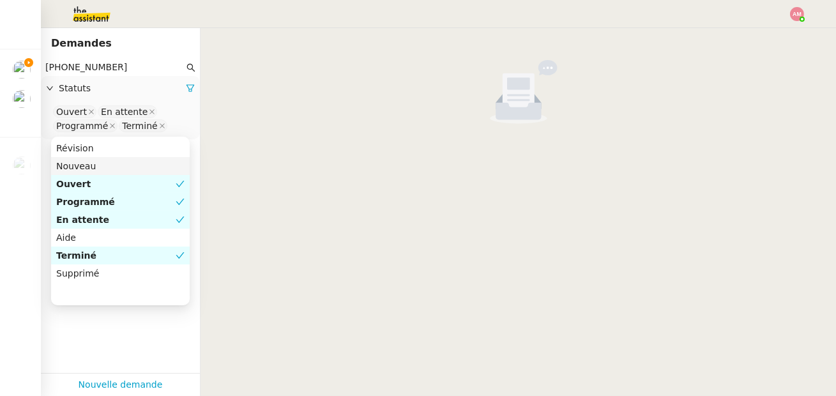
drag, startPoint x: 63, startPoint y: 66, endPoint x: 44, endPoint y: 66, distance: 19.2
click at [44, 66] on nz-input-group "[PHONE_NUMBER]" at bounding box center [120, 67] width 159 height 17
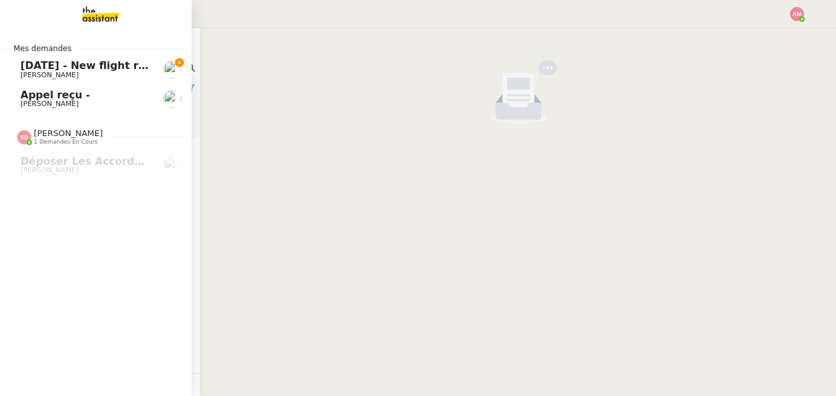
type input "173054603"
click at [33, 64] on span "[DATE] - New flight request - [PERSON_NAME]" at bounding box center [152, 65] width 264 height 12
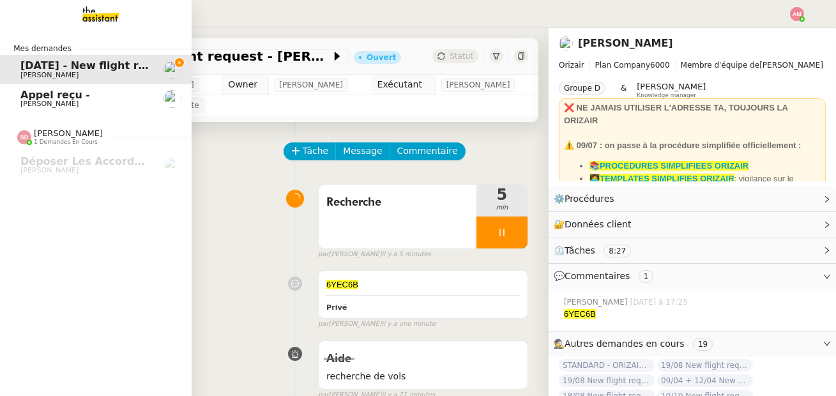
click at [47, 103] on span "[PERSON_NAME]" at bounding box center [49, 104] width 58 height 8
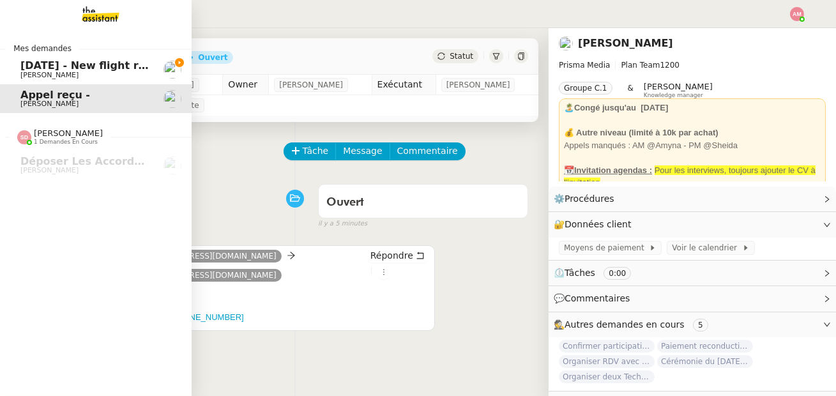
click at [132, 67] on span "[DATE] - New flight request - [PERSON_NAME]" at bounding box center [152, 65] width 264 height 12
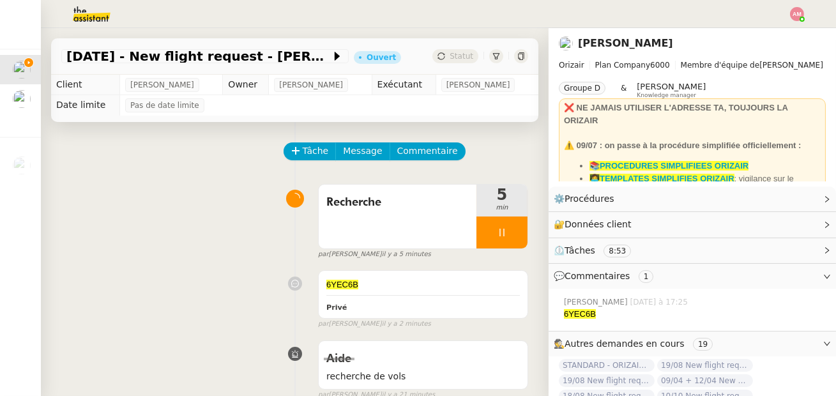
click at [389, 253] on span "il y a 5 minutes" at bounding box center [406, 254] width 49 height 11
click at [451, 196] on span "Recherche" at bounding box center [397, 202] width 142 height 19
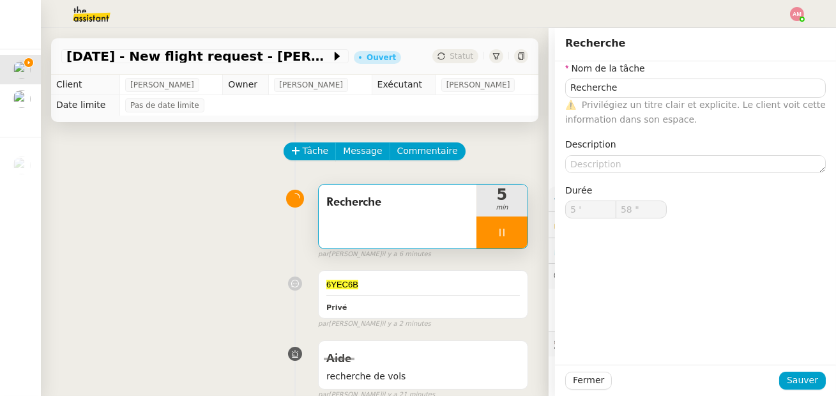
type input "59 ""
type input "6 '"
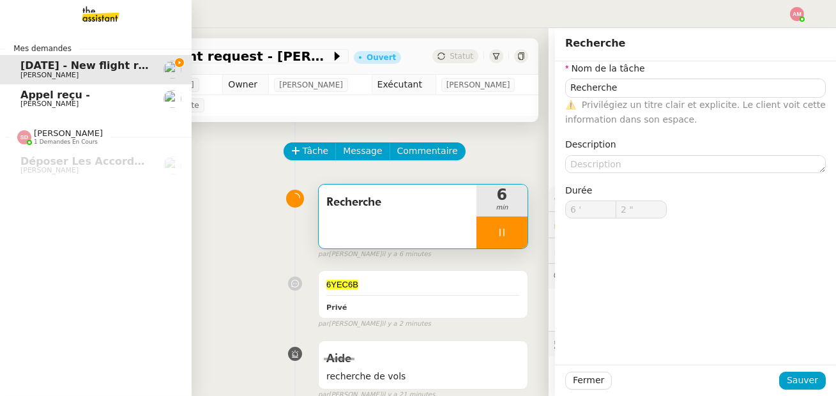
type input "3 ""
click at [4, 99] on link "Appel reçu - [PERSON_NAME]" at bounding box center [96, 98] width 192 height 29
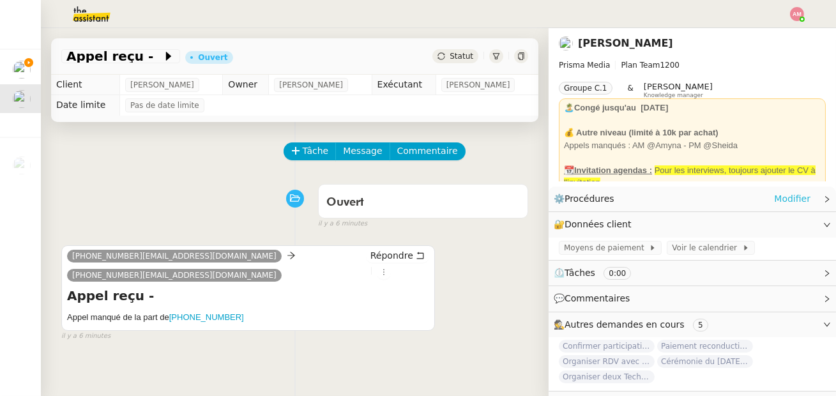
click at [788, 201] on link "Modifier" at bounding box center [792, 199] width 36 height 15
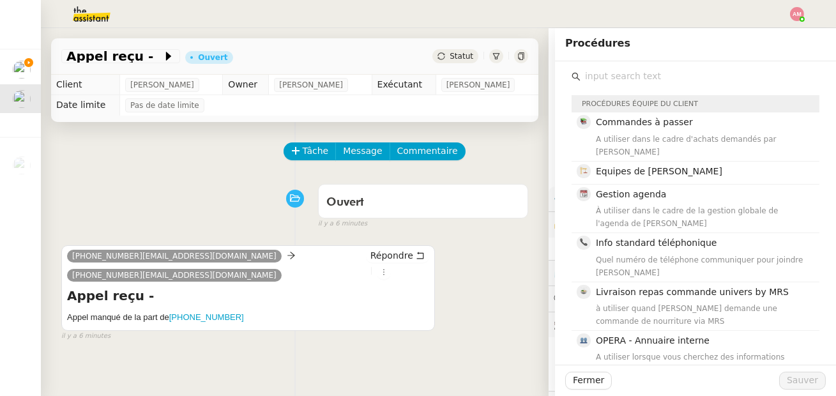
click at [644, 78] on input "text" at bounding box center [699, 76] width 239 height 17
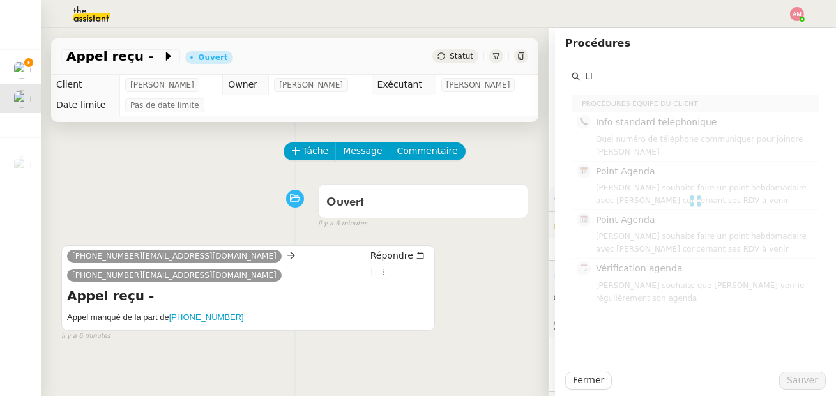
type input "L"
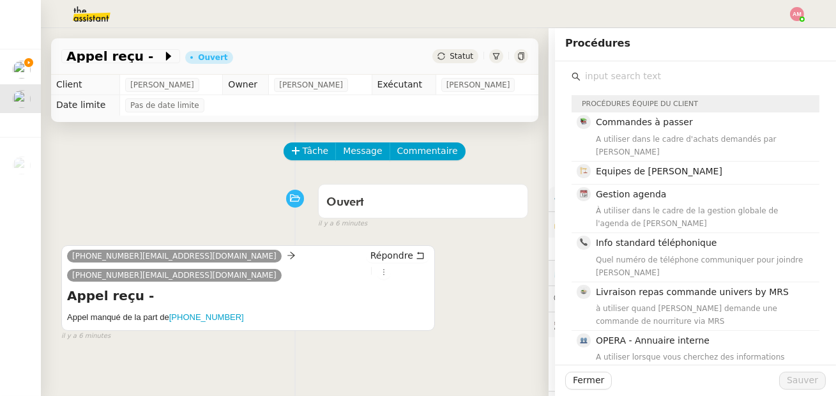
click at [577, 369] on div "Fermer Sauver" at bounding box center [695, 380] width 281 height 31
click at [580, 379] on span "Fermer" at bounding box center [588, 380] width 31 height 15
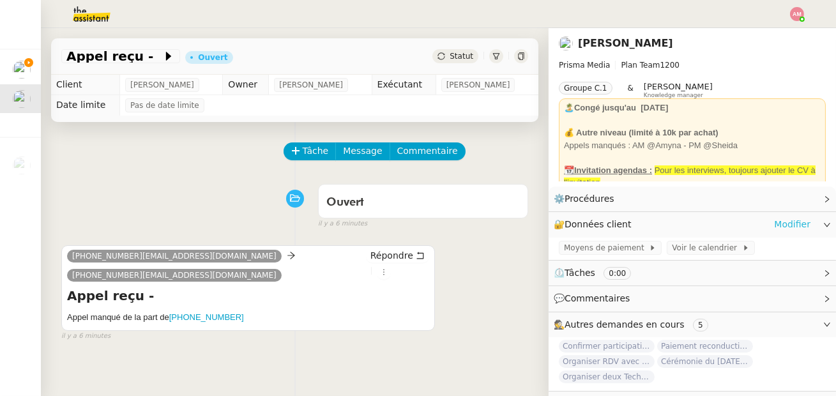
click at [792, 225] on link "Modifier" at bounding box center [792, 224] width 36 height 15
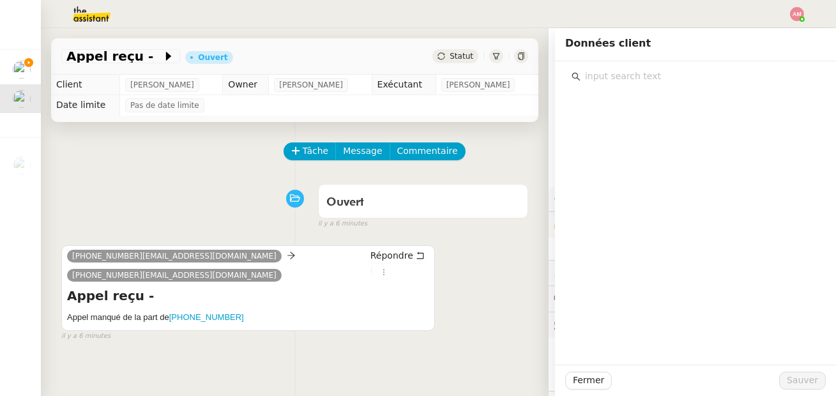
click at [723, 70] on input "text" at bounding box center [699, 76] width 239 height 17
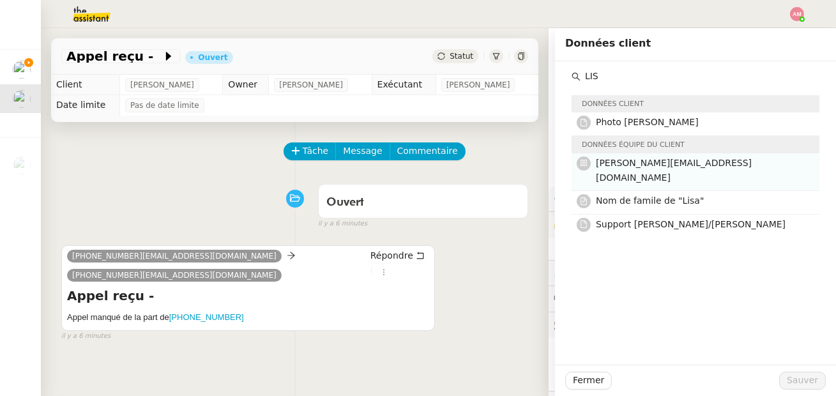
type input "LIS"
click at [647, 158] on span "[PERSON_NAME][EMAIL_ADDRESS][DOMAIN_NAME]" at bounding box center [674, 170] width 156 height 25
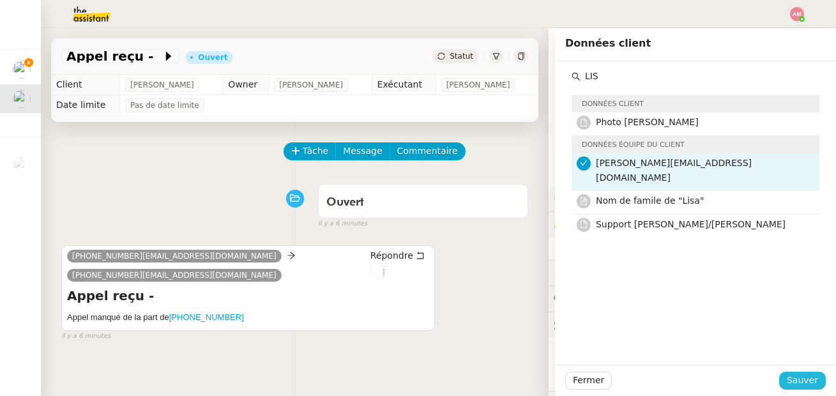
click at [785, 376] on button "Sauver" at bounding box center [802, 381] width 47 height 18
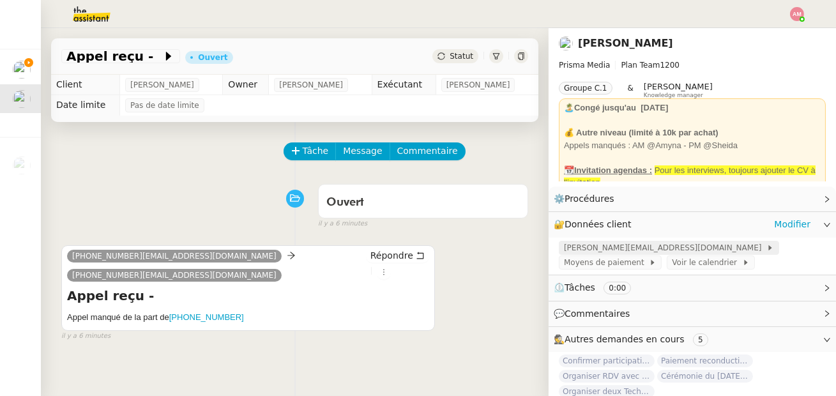
click at [601, 242] on span "[PERSON_NAME][EMAIL_ADDRESS][DOMAIN_NAME]" at bounding box center [665, 247] width 202 height 13
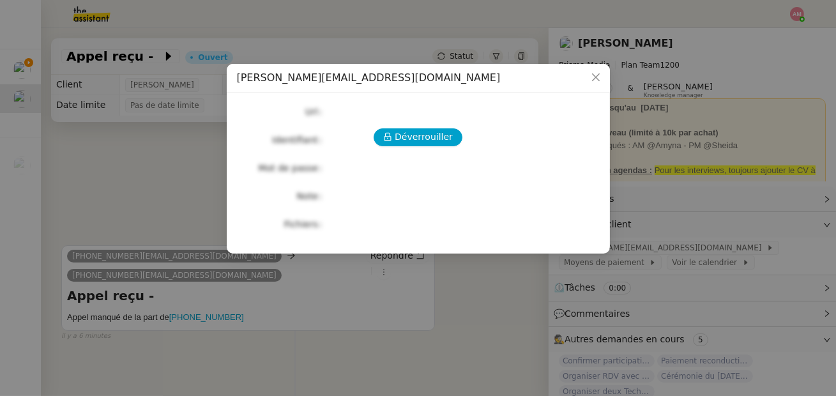
click at [380, 147] on div "Déverrouiller Url Identifiant Mot de passe Note Fichiers Upload" at bounding box center [418, 168] width 363 height 130
click at [391, 133] on icon at bounding box center [387, 137] width 7 height 8
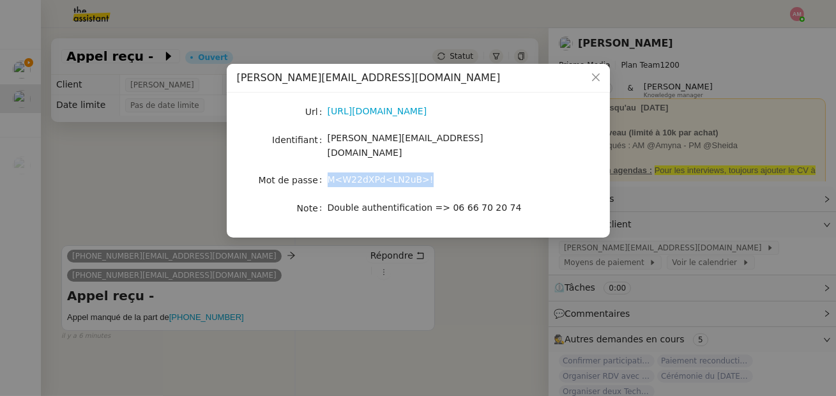
drag, startPoint x: 324, startPoint y: 168, endPoint x: 440, endPoint y: 169, distance: 116.2
click at [440, 171] on nz-form-item "Mot de passe M<W22dXPd<LN2uB>!" at bounding box center [418, 180] width 363 height 18
click at [267, 225] on div "Url [URL][DOMAIN_NAME] Identifiant [EMAIL_ADDRESS][DOMAIN_NAME] Mot de passe M<…" at bounding box center [418, 165] width 383 height 145
click at [140, 192] on nz-modal-container "[PERSON_NAME][EMAIL_ADDRESS][DOMAIN_NAME] Url [URL][DOMAIN_NAME] Identifiant [E…" at bounding box center [418, 198] width 836 height 396
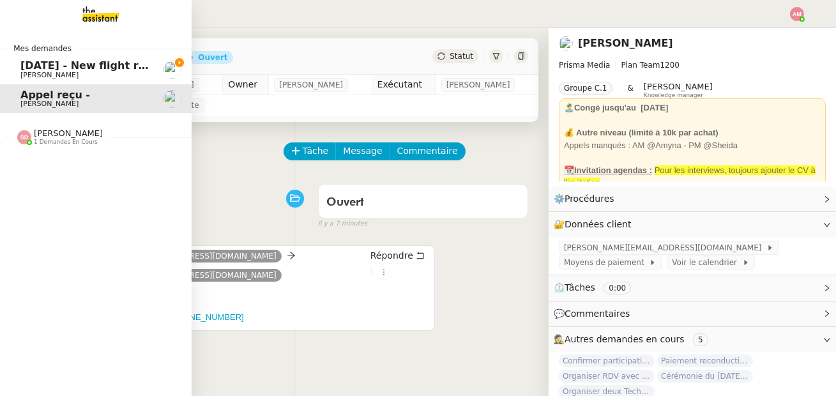
click at [40, 70] on span "[DATE] - New flight request - [PERSON_NAME]" at bounding box center [152, 65] width 264 height 12
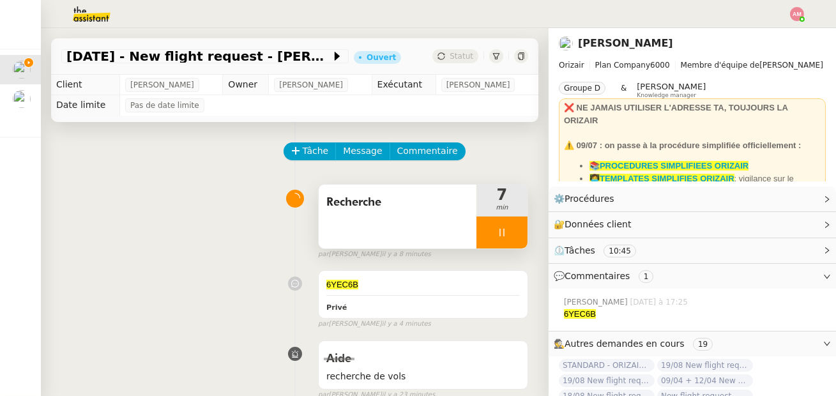
click at [513, 227] on div at bounding box center [501, 232] width 51 height 32
click at [517, 227] on icon at bounding box center [514, 232] width 10 height 10
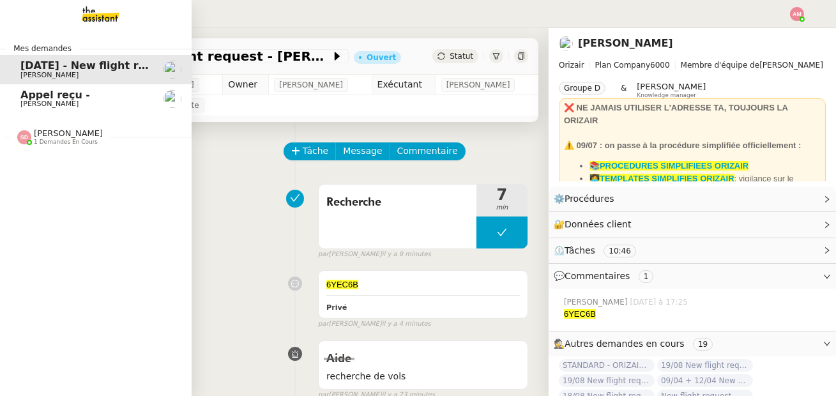
click at [45, 108] on span "[PERSON_NAME]" at bounding box center [49, 104] width 58 height 8
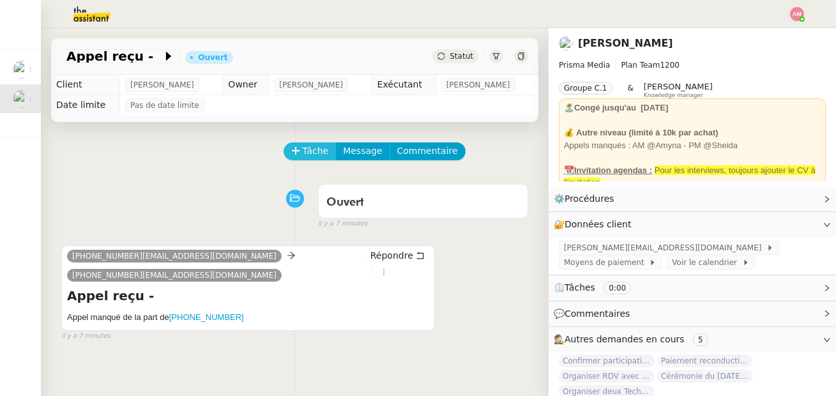
click at [297, 145] on button "Tâche" at bounding box center [309, 151] width 53 height 18
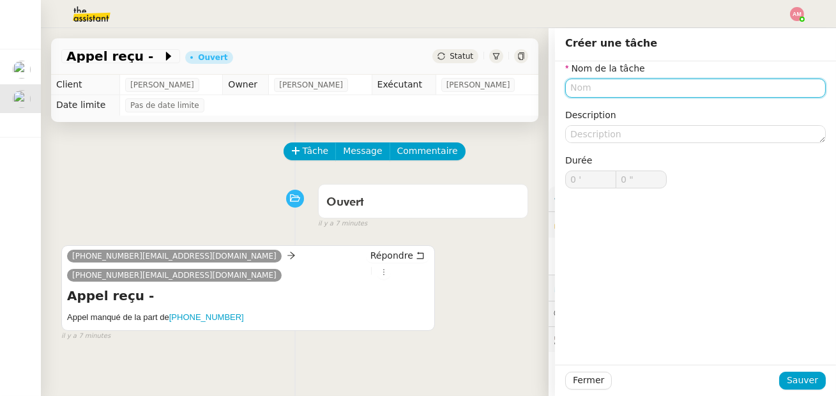
click at [579, 87] on input "text" at bounding box center [695, 88] width 260 height 19
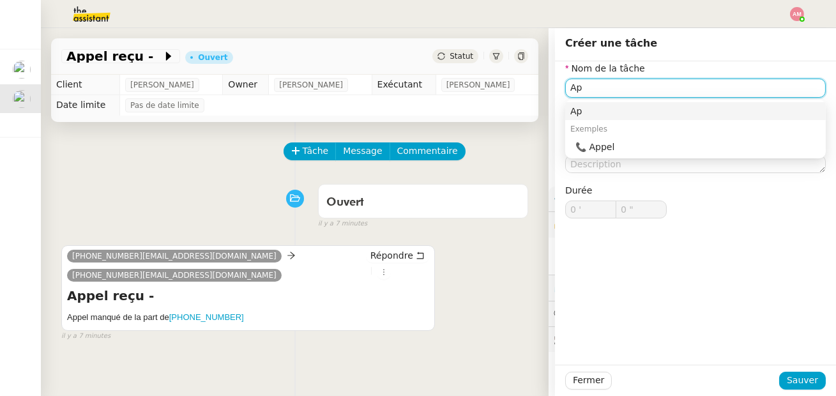
type input "A"
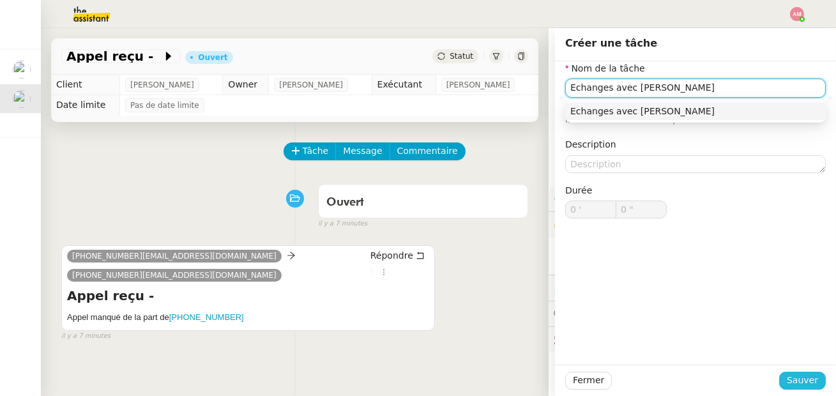
type input "Echanges avec [PERSON_NAME]"
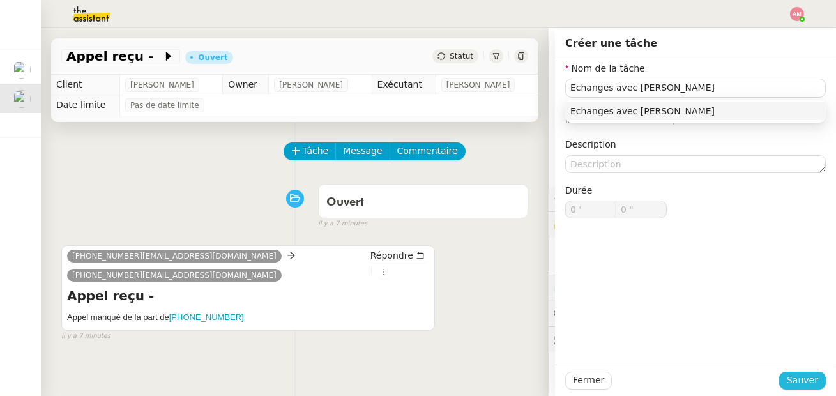
click at [797, 377] on span "Sauver" at bounding box center [802, 380] width 31 height 15
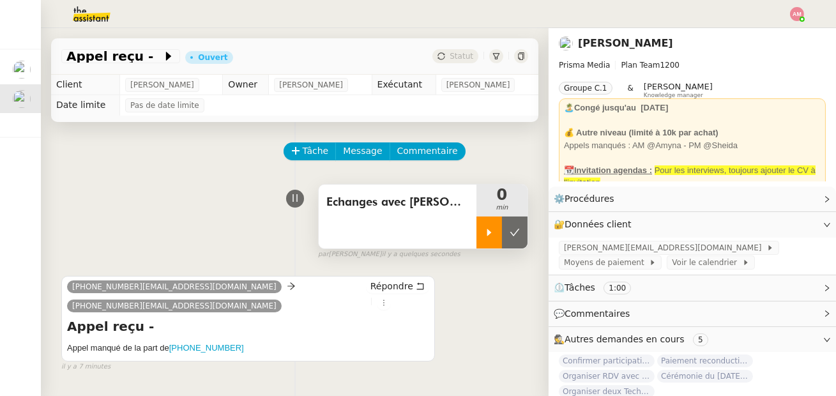
click at [488, 234] on icon at bounding box center [489, 232] width 4 height 7
click at [128, 61] on span "Appel reçu -" at bounding box center [114, 56] width 96 height 13
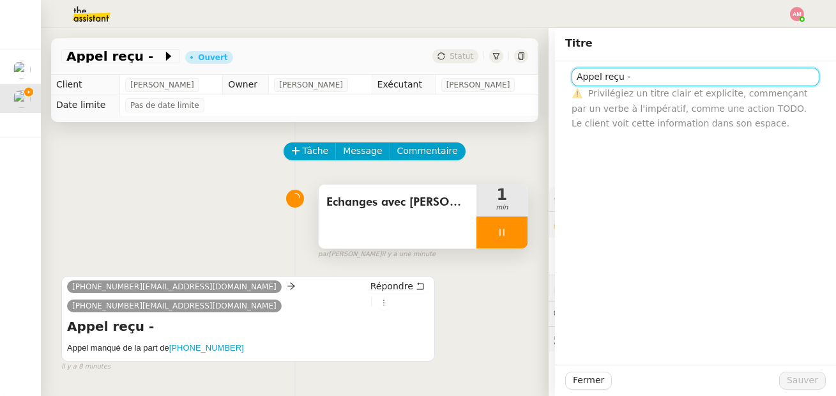
drag, startPoint x: 670, startPoint y: 79, endPoint x: 550, endPoint y: 64, distance: 121.5
click at [550, 64] on app-ticket "Appel reçu - Ouvert Statut Client [PERSON_NAME] Owner [PERSON_NAME] Exécutant […" at bounding box center [438, 212] width 795 height 368
type input "Organisation régulières avec [PERSON_NAME]"
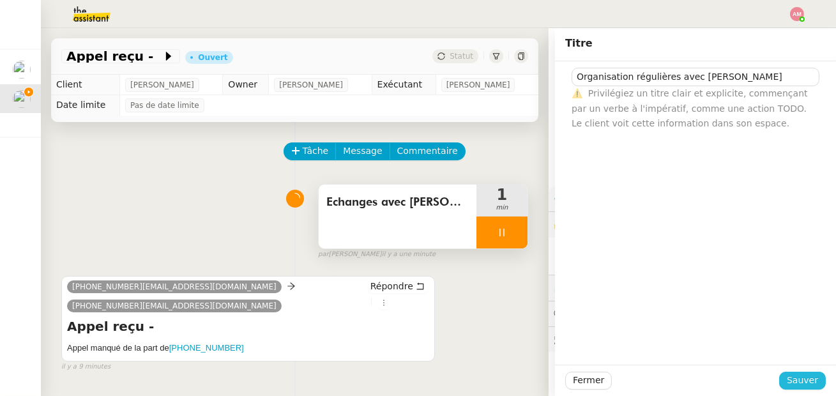
click at [788, 372] on button "Sauver" at bounding box center [802, 381] width 47 height 18
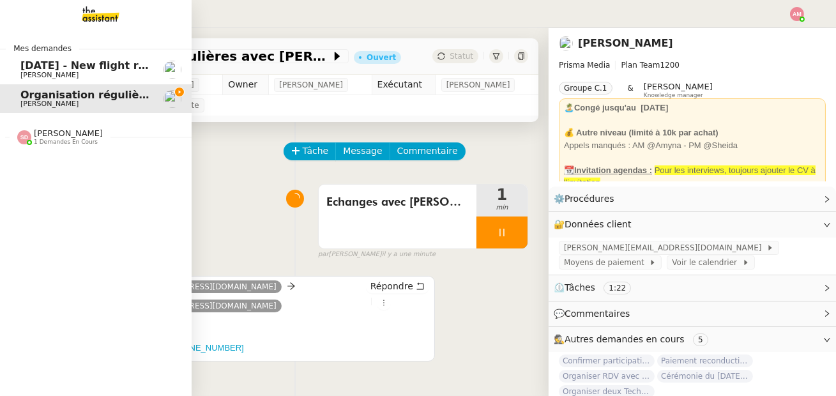
click at [19, 135] on img at bounding box center [24, 137] width 14 height 14
click at [35, 70] on span "[DATE] - New flight request - [PERSON_NAME]" at bounding box center [152, 65] width 264 height 12
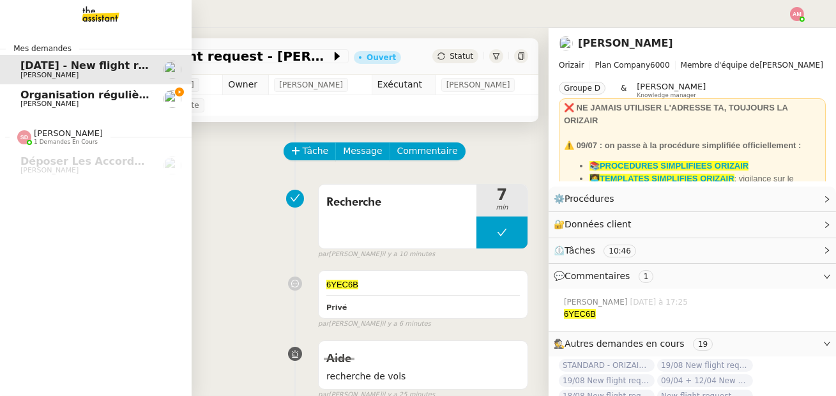
click at [47, 105] on span "[PERSON_NAME]" at bounding box center [49, 104] width 58 height 8
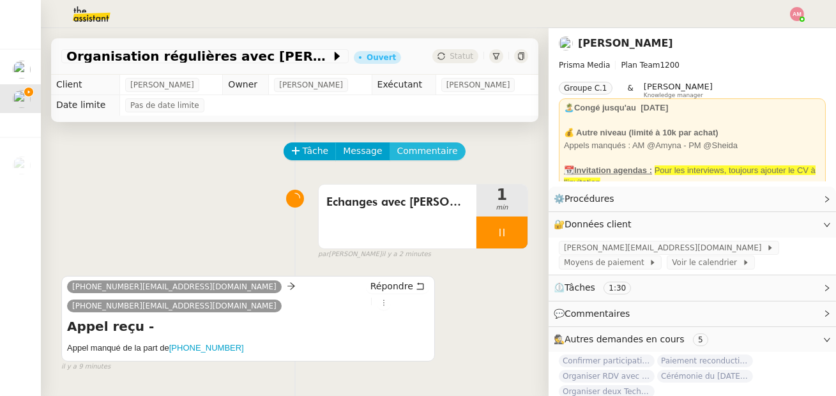
click at [434, 144] on span "Commentaire" at bounding box center [427, 151] width 61 height 15
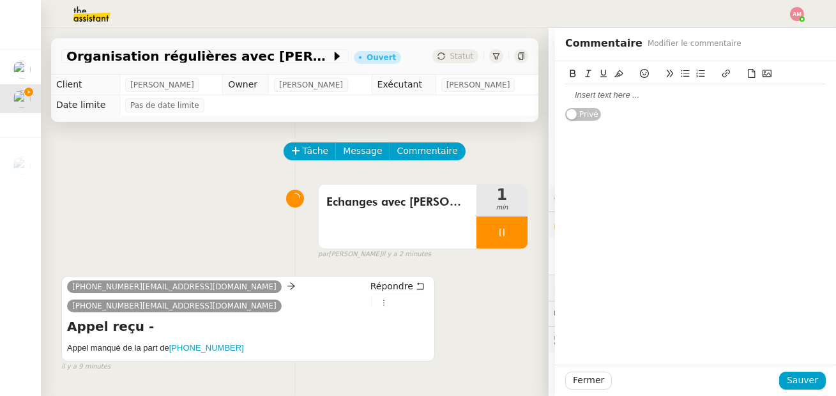
click at [666, 89] on div at bounding box center [695, 94] width 260 height 11
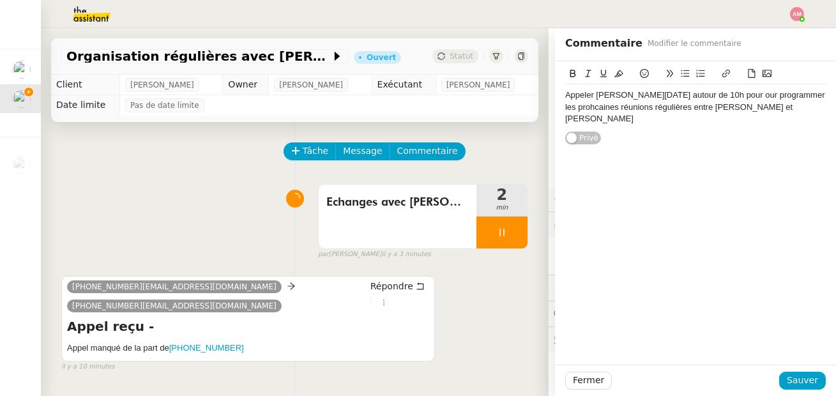
click at [759, 95] on div "Appeler [PERSON_NAME][DATE] autour de 10h pour our programmer les prohcaines ré…" at bounding box center [695, 106] width 260 height 35
click at [591, 111] on div "Appeler [PERSON_NAME][DATE] autour de 10h pour programmer les prohcaines réunio…" at bounding box center [695, 106] width 260 height 35
click at [799, 376] on span "Sauver" at bounding box center [802, 380] width 31 height 15
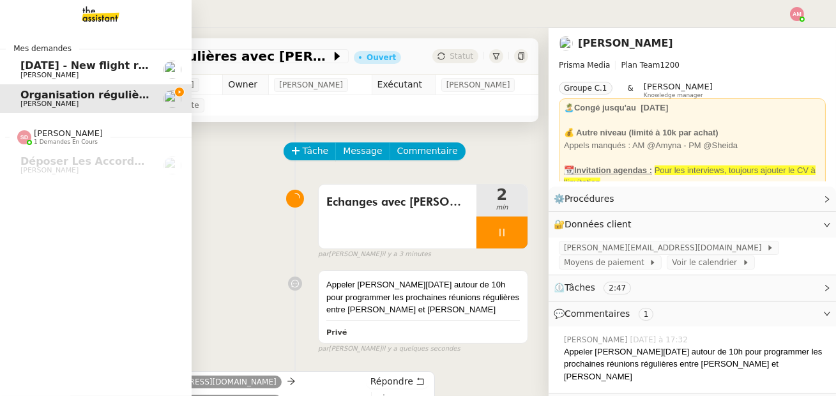
click at [31, 72] on span "[PERSON_NAME]" at bounding box center [49, 75] width 58 height 8
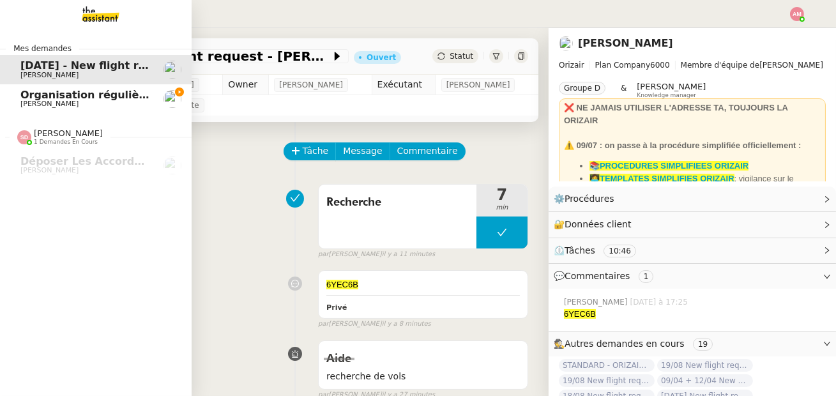
click at [29, 93] on span "Organisation régulières avec [PERSON_NAME]" at bounding box center [152, 95] width 265 height 12
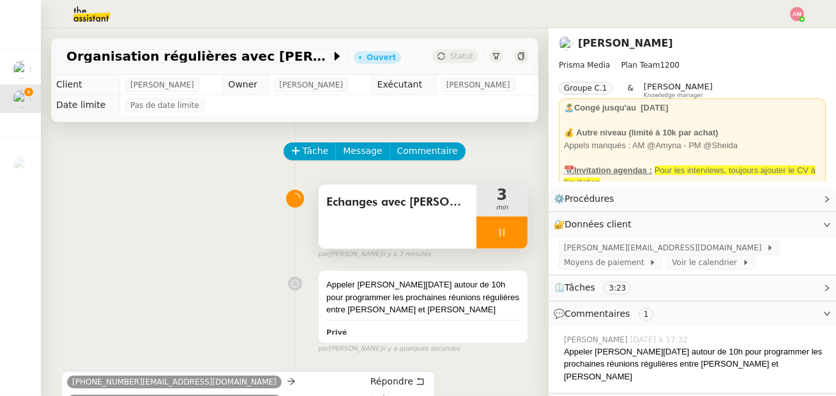
click at [518, 237] on div at bounding box center [501, 232] width 51 height 32
click at [518, 237] on button at bounding box center [515, 232] width 26 height 32
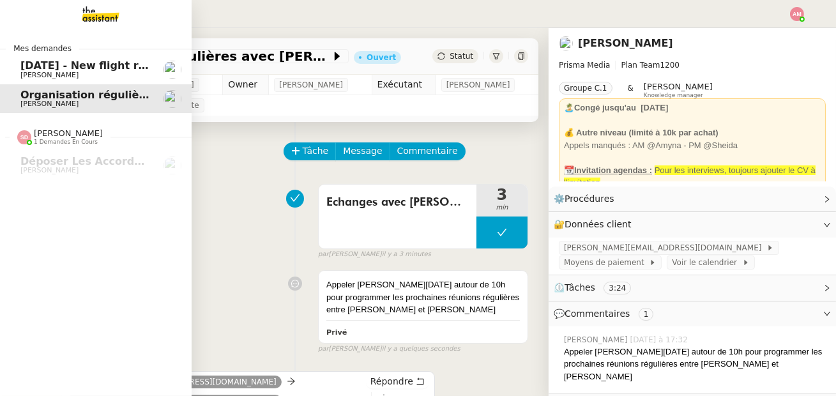
click at [31, 70] on span "[DATE] - New flight request - [PERSON_NAME]" at bounding box center [152, 65] width 264 height 12
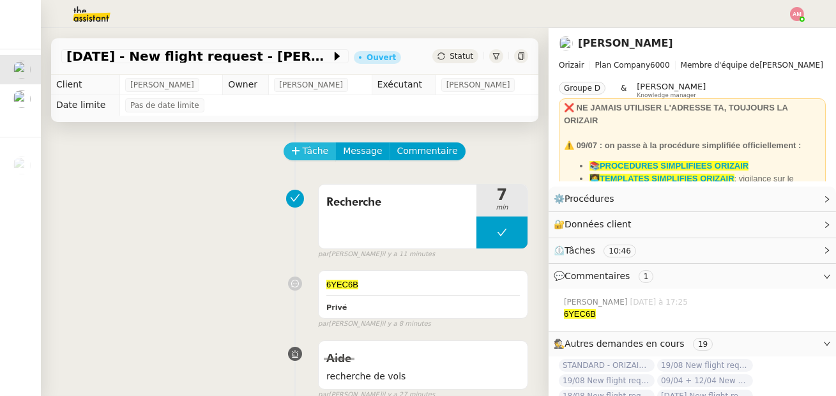
click at [310, 144] on span "Tâche" at bounding box center [316, 151] width 26 height 15
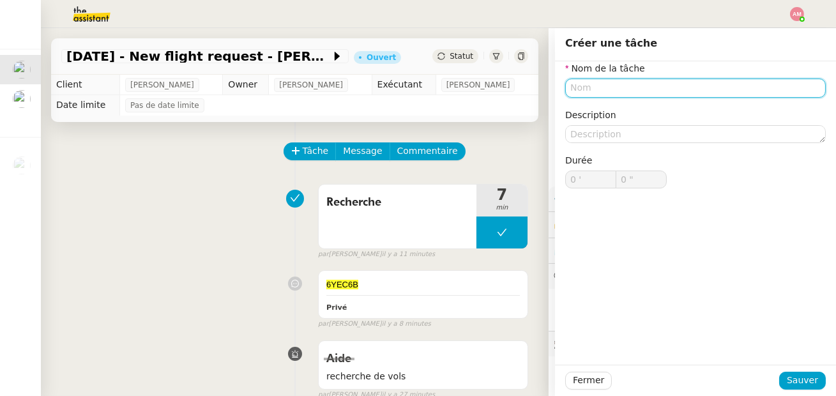
type input "t"
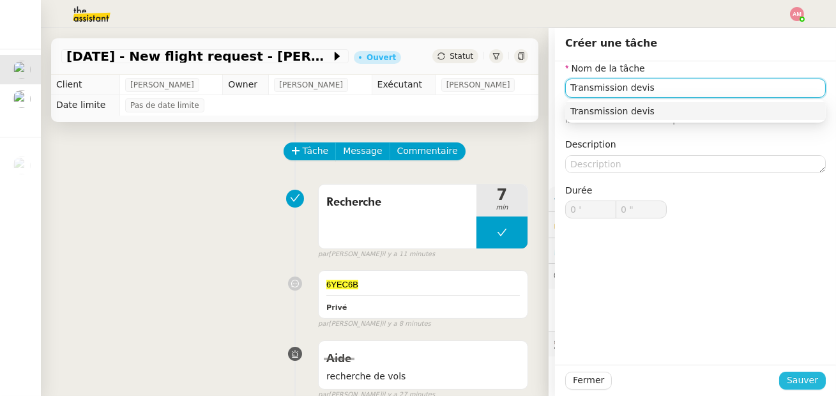
type input "Transmission devis"
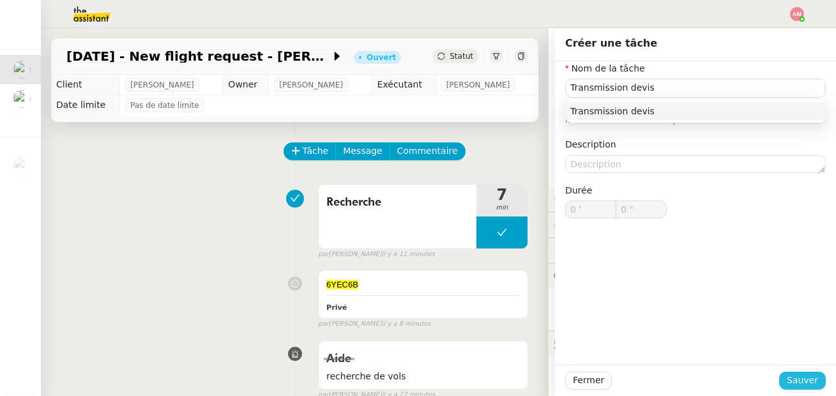
click at [794, 384] on span "Sauver" at bounding box center [802, 380] width 31 height 15
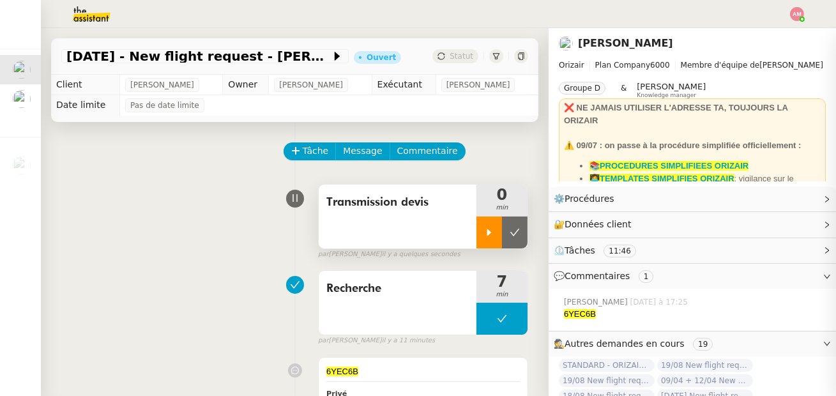
click at [492, 232] on icon at bounding box center [489, 232] width 10 height 10
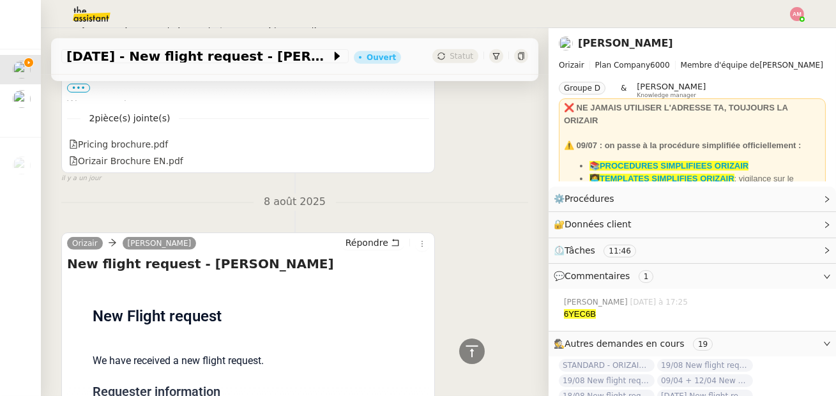
scroll to position [1475, 0]
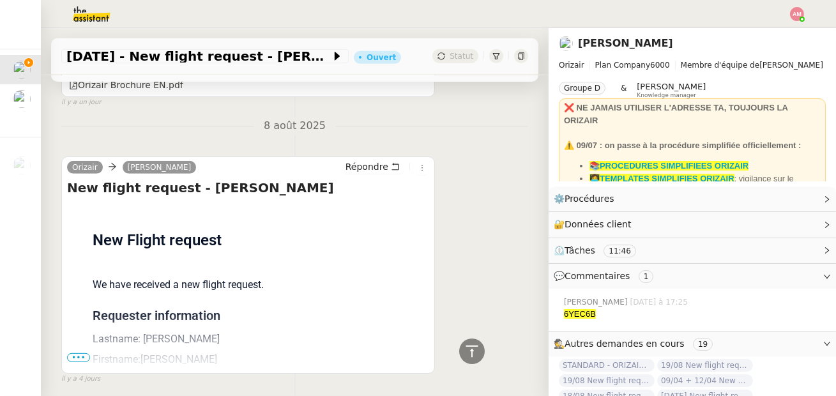
click at [75, 353] on span "•••" at bounding box center [78, 357] width 23 height 9
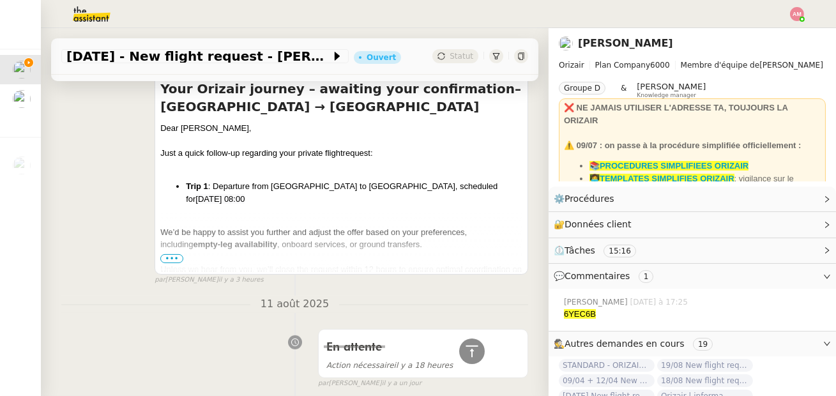
scroll to position [1473, 0]
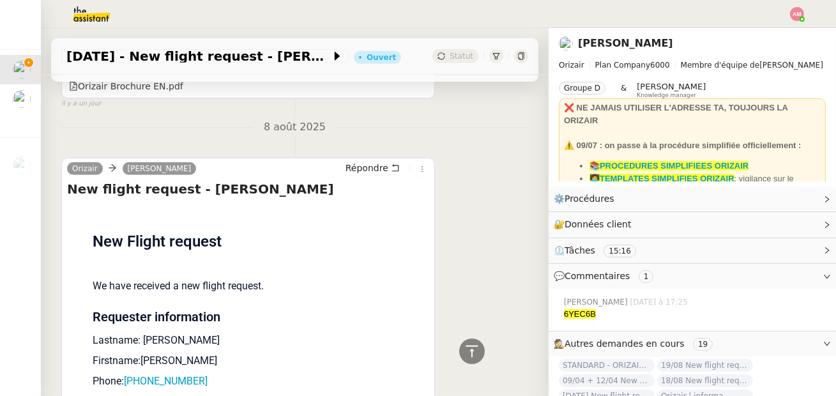
click at [156, 333] on p "Lastname: [PERSON_NAME]" at bounding box center [249, 340] width 312 height 15
drag, startPoint x: 146, startPoint y: 291, endPoint x: 174, endPoint y: 291, distance: 28.1
click at [174, 333] on p "Lastname: [PERSON_NAME]" at bounding box center [249, 340] width 312 height 15
drag, startPoint x: 172, startPoint y: 291, endPoint x: 144, endPoint y: 290, distance: 28.7
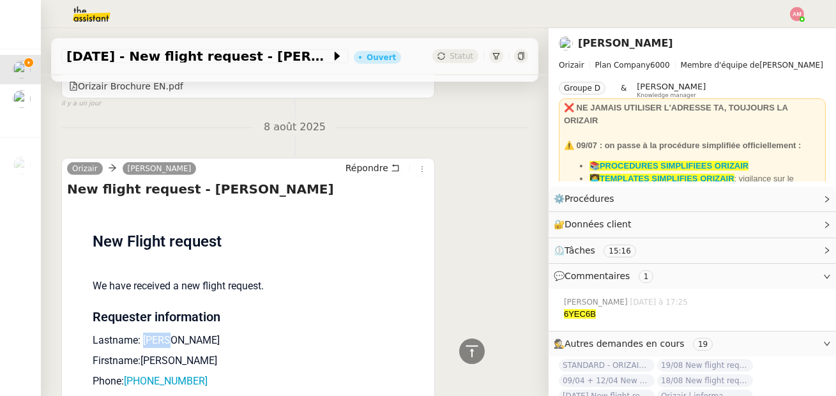
click at [144, 333] on p "Lastname: [PERSON_NAME]" at bounding box center [249, 340] width 312 height 15
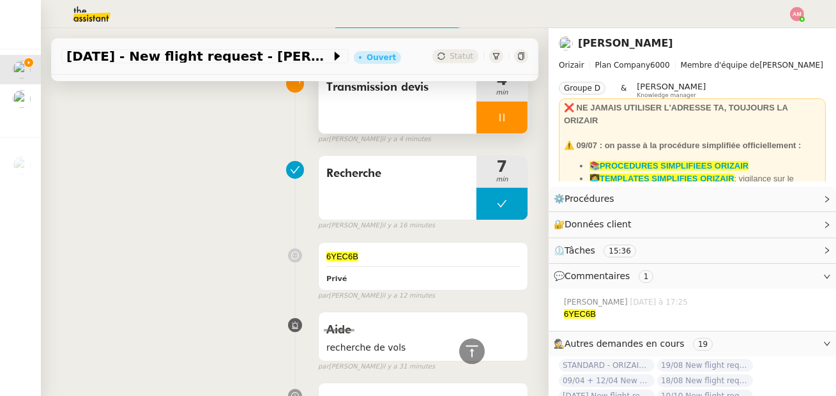
scroll to position [0, 0]
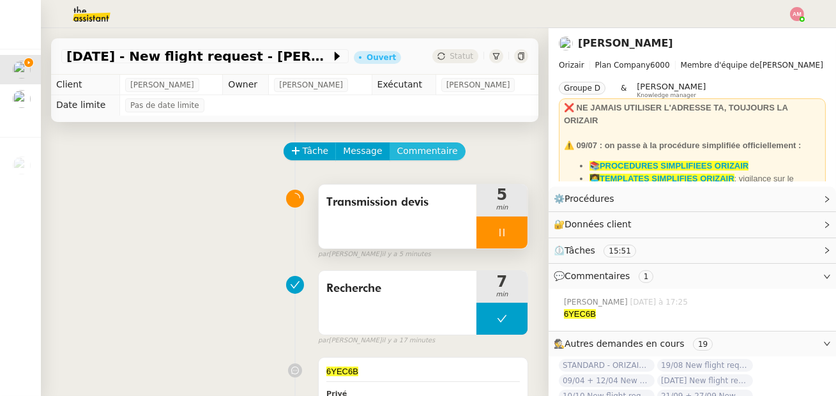
click at [432, 149] on span "Commentaire" at bounding box center [427, 151] width 61 height 15
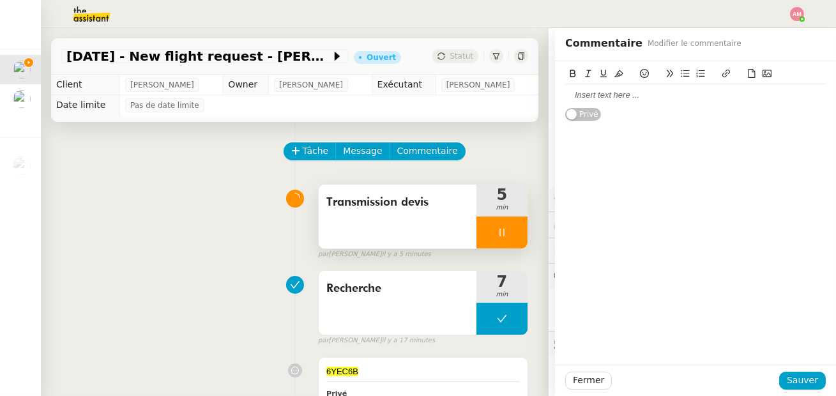
click at [749, 73] on icon at bounding box center [751, 73] width 9 height 9
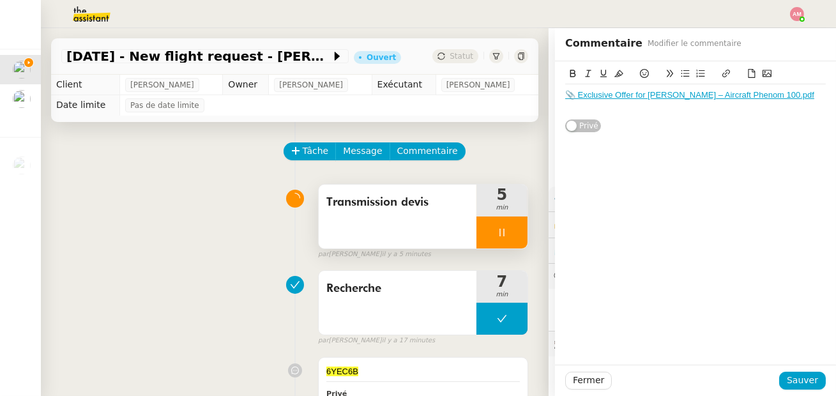
click at [748, 73] on icon at bounding box center [751, 73] width 9 height 9
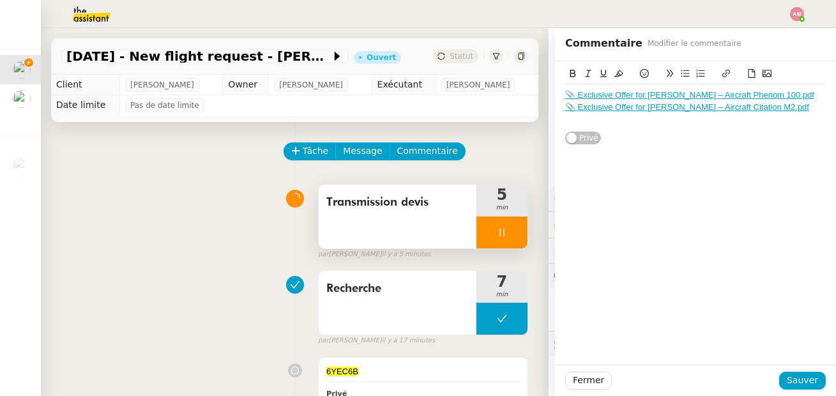
click at [749, 75] on icon at bounding box center [751, 73] width 9 height 9
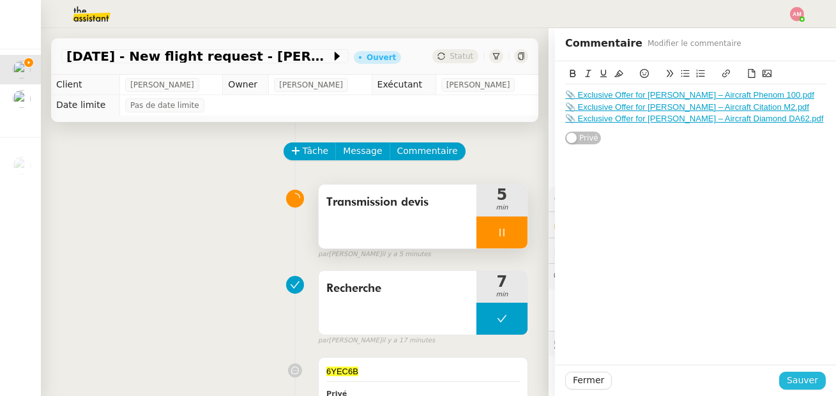
click at [790, 374] on span "Sauver" at bounding box center [802, 380] width 31 height 15
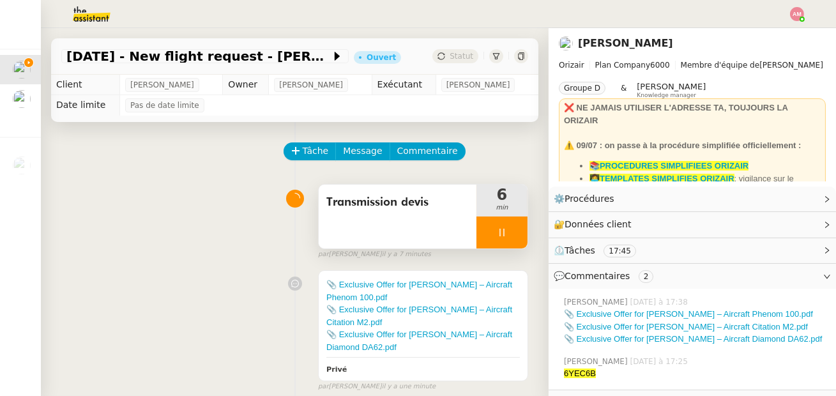
click at [426, 215] on div "Transmission devis" at bounding box center [398, 216] width 158 height 64
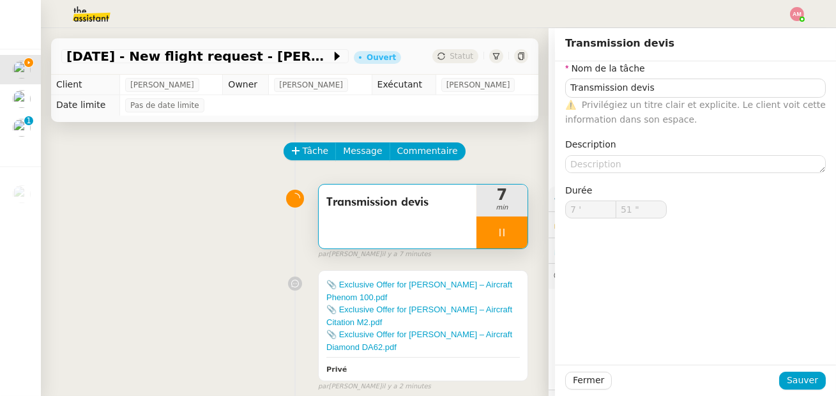
type input "52 ""
type input "59 ""
type input "8 '"
type input "1 ""
click at [507, 228] on div at bounding box center [501, 232] width 51 height 32
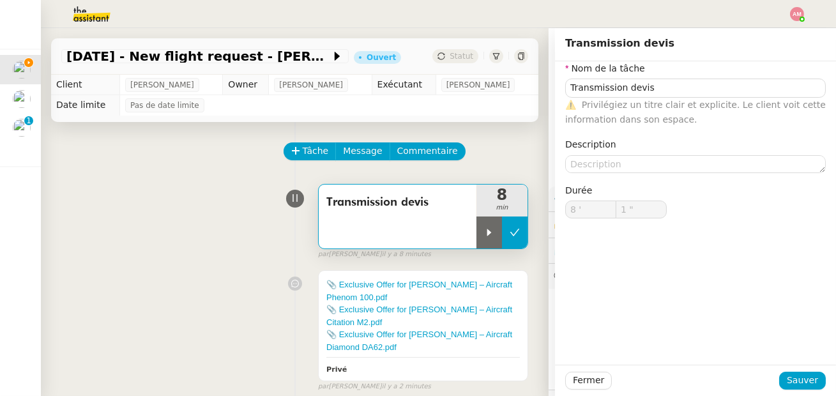
click at [515, 230] on icon at bounding box center [514, 232] width 10 height 10
type input "Transmission devis"
type input "8 '"
type input "1 ""
type input "Transmission devis"
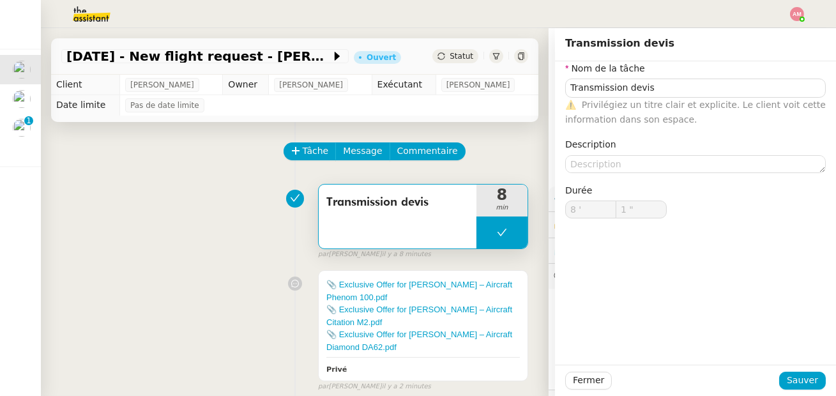
type input "8 '"
type input "1 ""
type input "Transmission devis"
type input "8 '"
type input "1 ""
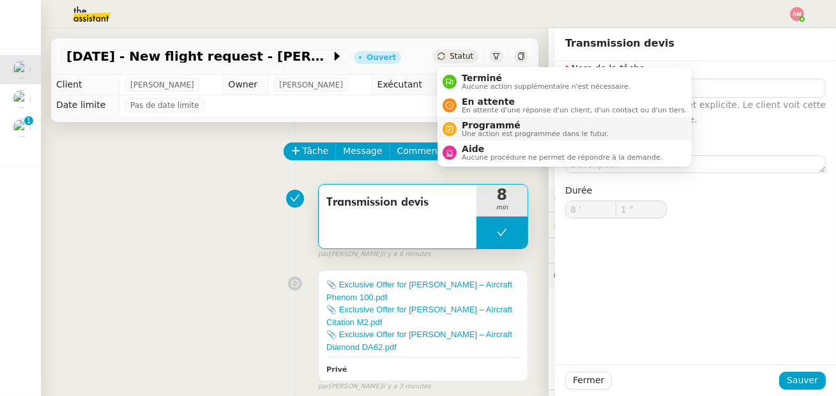
click at [472, 121] on span "Programmé" at bounding box center [535, 125] width 147 height 10
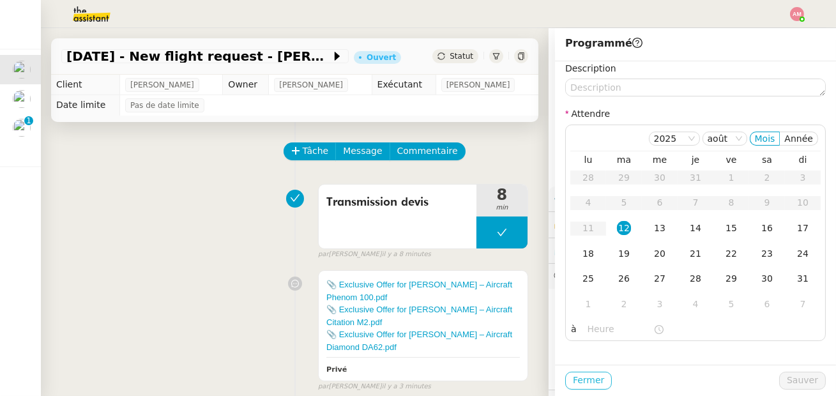
click at [580, 372] on button "Fermer" at bounding box center [588, 381] width 47 height 18
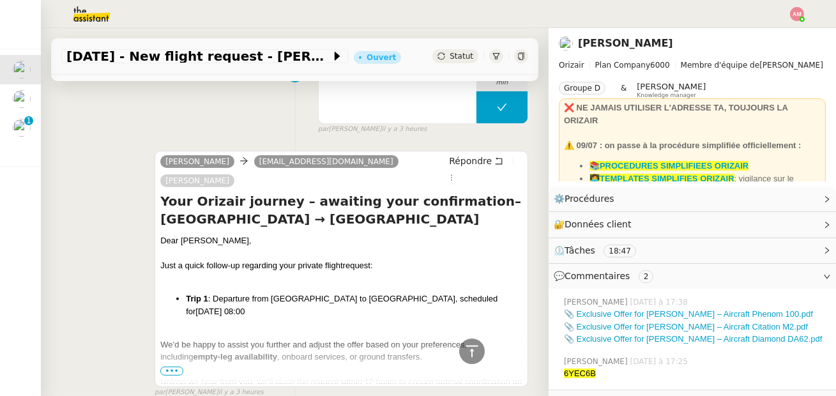
scroll to position [901, 0]
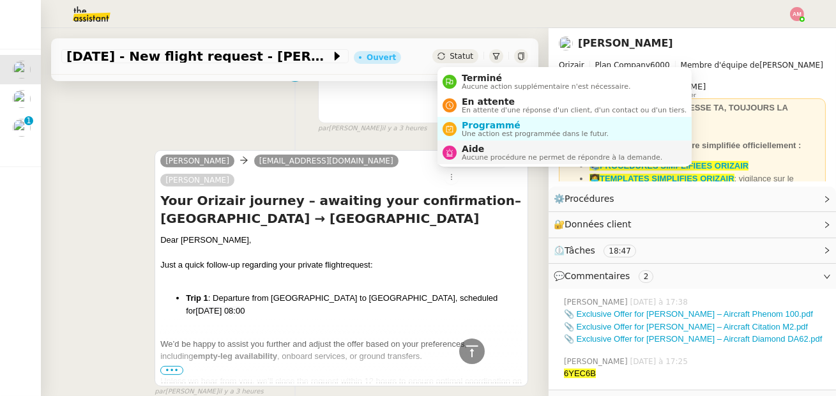
click at [469, 146] on span "Aide" at bounding box center [562, 149] width 200 height 10
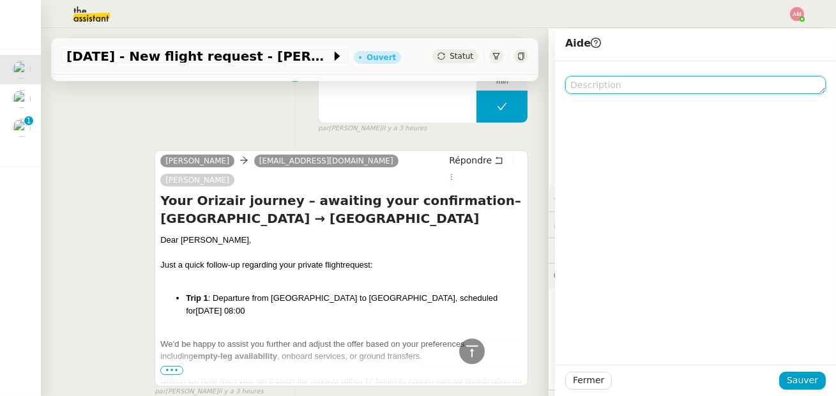
click at [682, 80] on textarea at bounding box center [695, 85] width 260 height 18
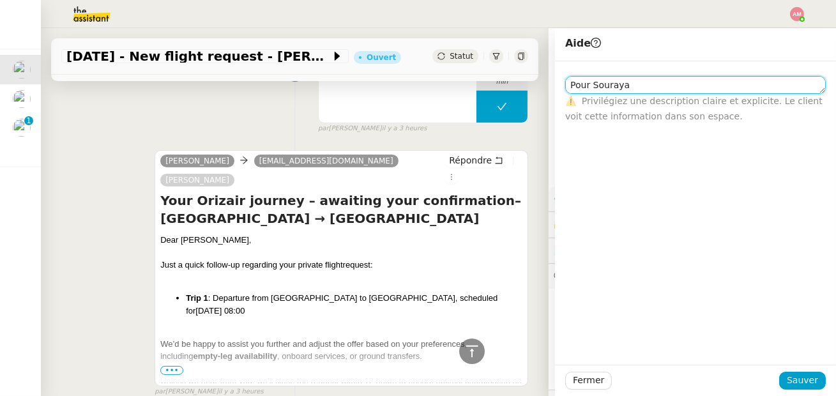
type textarea "Pour Souraya"
click at [794, 389] on div "Fermer Sauver" at bounding box center [695, 380] width 281 height 31
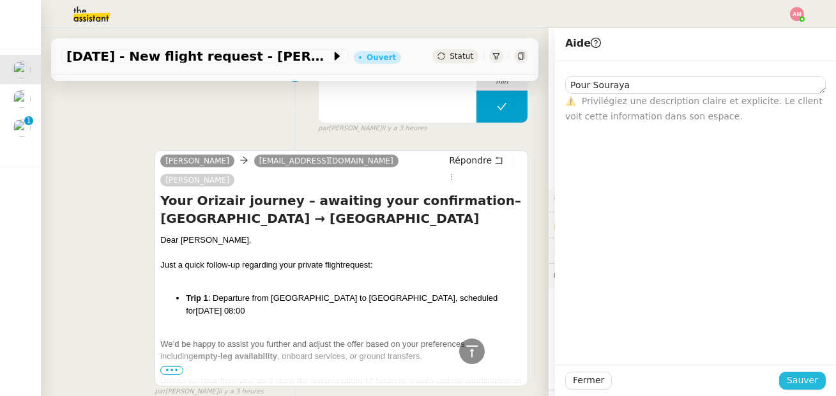
click at [794, 384] on span "Sauver" at bounding box center [802, 380] width 31 height 15
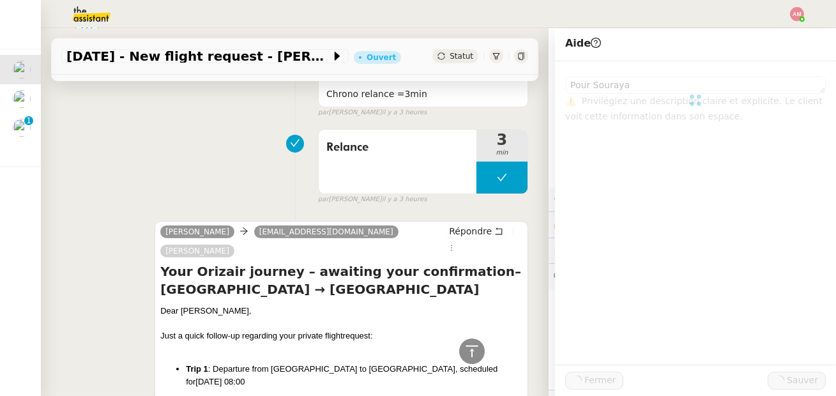
scroll to position [972, 0]
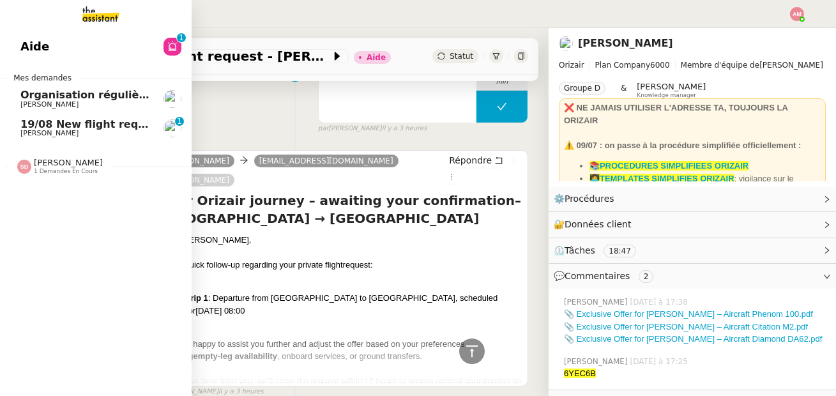
click at [43, 133] on span "[PERSON_NAME]" at bounding box center [49, 133] width 58 height 8
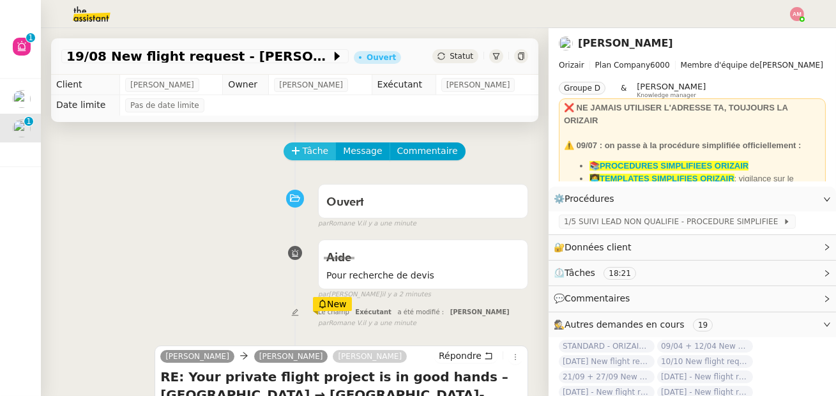
click at [304, 152] on span "Tâche" at bounding box center [316, 151] width 26 height 15
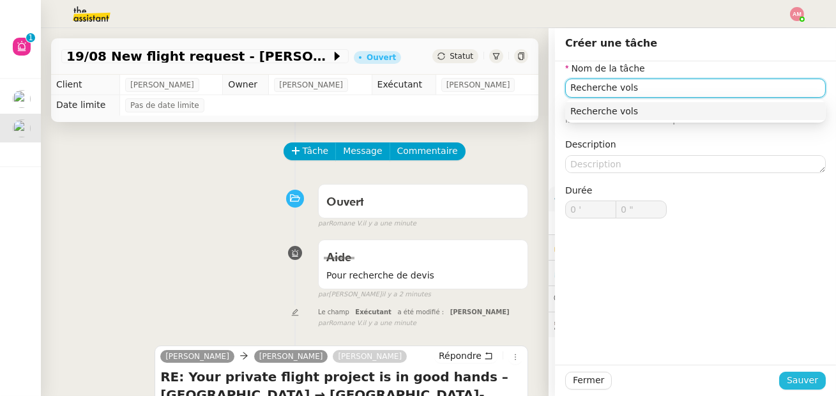
type input "Recherche vols"
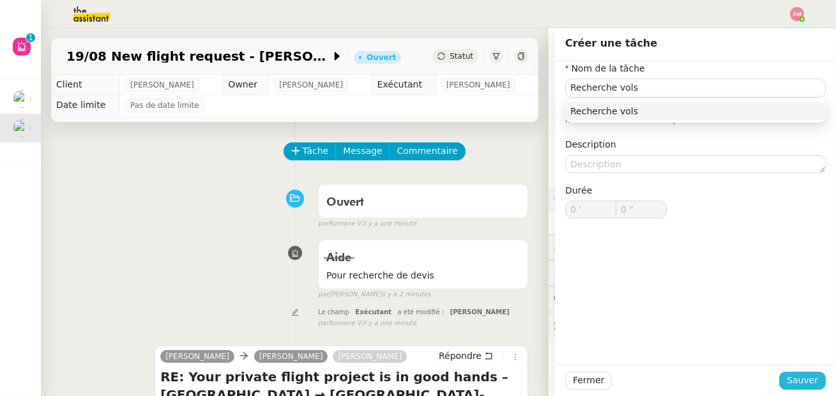
click at [814, 373] on span "Sauver" at bounding box center [802, 380] width 31 height 15
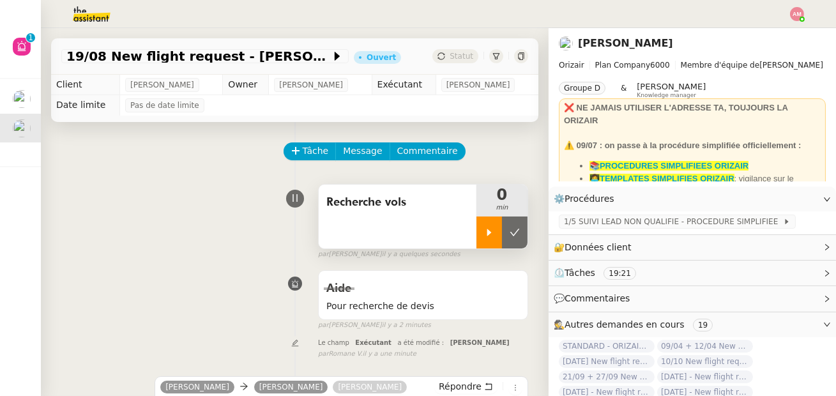
click at [492, 223] on div at bounding box center [489, 232] width 26 height 32
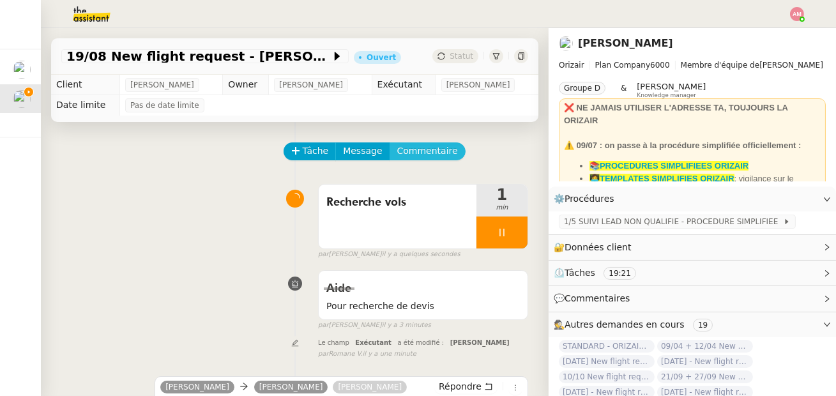
click at [410, 149] on span "Commentaire" at bounding box center [427, 151] width 61 height 15
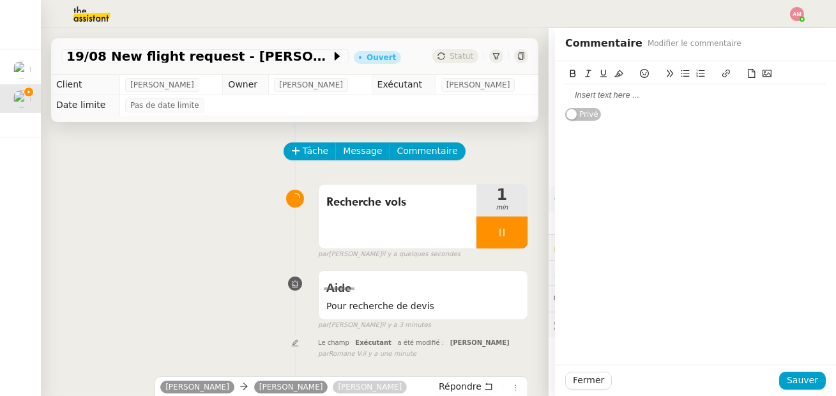
click at [595, 95] on div at bounding box center [695, 94] width 260 height 11
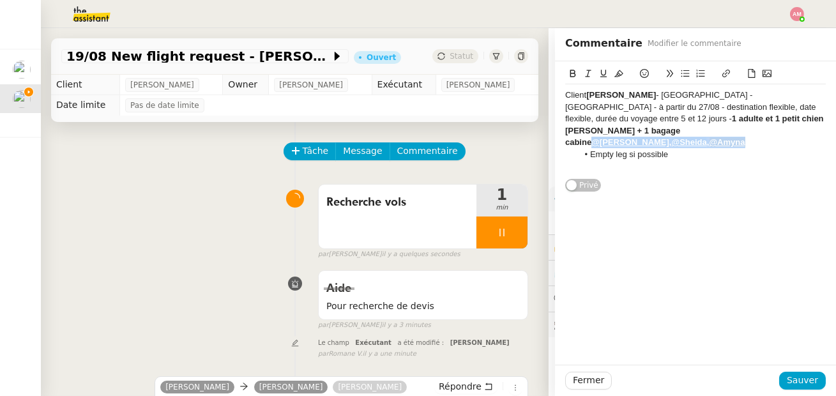
drag, startPoint x: 763, startPoint y: 130, endPoint x: 625, endPoint y: 127, distance: 137.9
click at [625, 127] on div "Client [PERSON_NAME][GEOGRAPHIC_DATA] - [GEOGRAPHIC_DATA] [GEOGRAPHIC_DATA] - à…" at bounding box center [695, 118] width 260 height 59
click at [796, 376] on span "Sauver" at bounding box center [802, 380] width 31 height 15
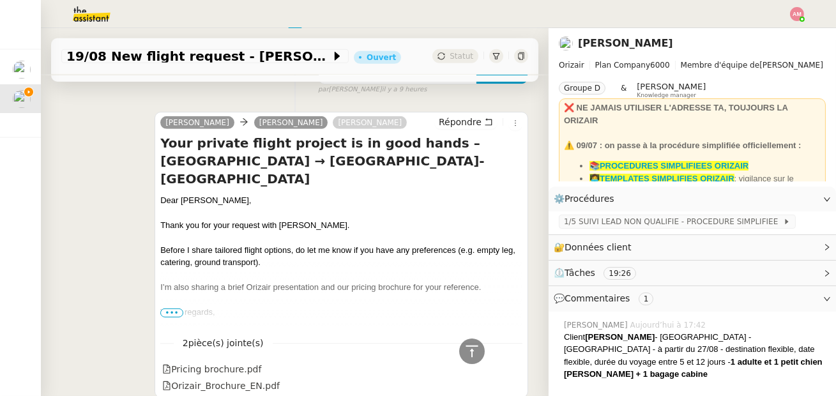
scroll to position [1921, 0]
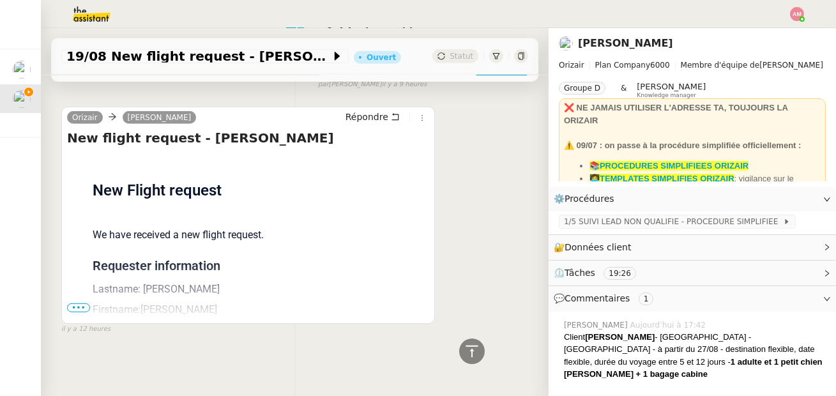
click at [80, 304] on span "•••" at bounding box center [78, 307] width 23 height 9
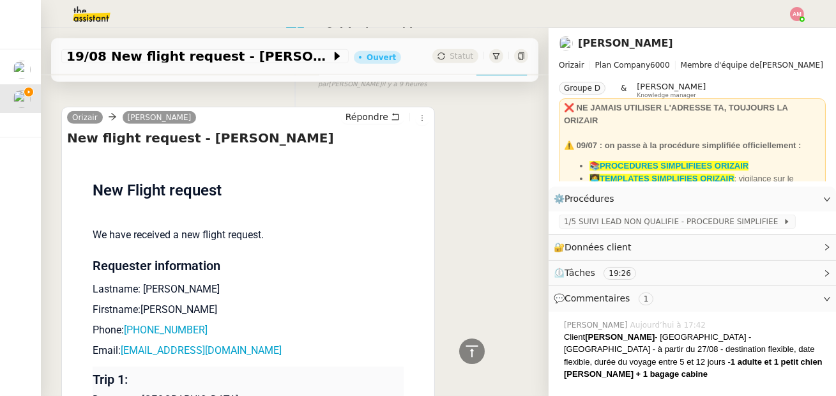
click at [77, 305] on div "Flight request created by [PERSON_NAME] New Flight request We have received a n…" at bounding box center [248, 363] width 362 height 420
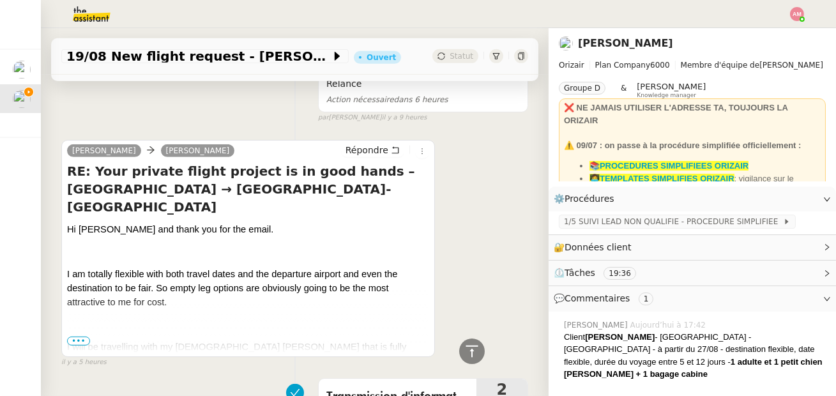
scroll to position [1168, 0]
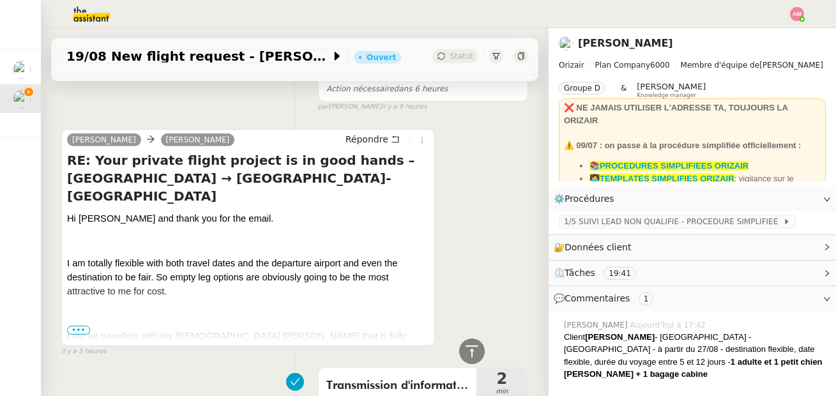
click at [74, 327] on span "•••" at bounding box center [78, 330] width 23 height 9
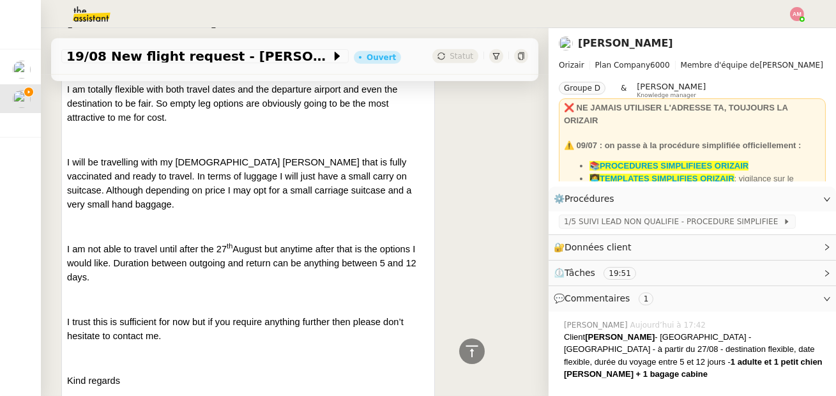
scroll to position [1337, 0]
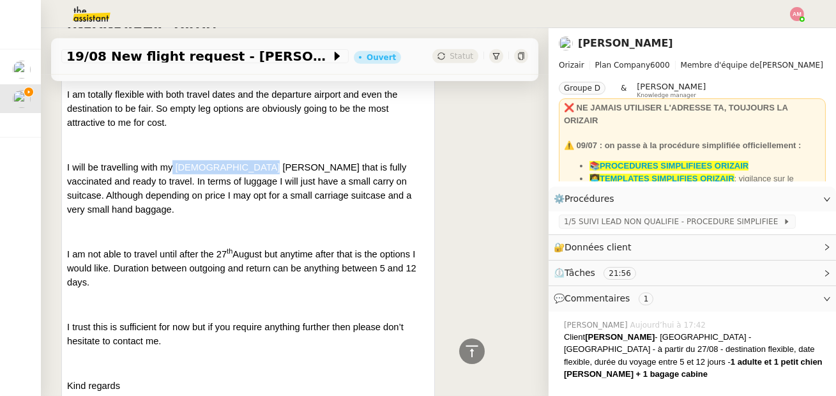
drag, startPoint x: 174, startPoint y: 147, endPoint x: 249, endPoint y: 146, distance: 75.3
click at [249, 162] on span "I will be travelling with my [DEMOGRAPHIC_DATA] [PERSON_NAME] that is fully vac…" at bounding box center [239, 188] width 344 height 52
click at [264, 162] on span "I will be travelling with my [DEMOGRAPHIC_DATA] [PERSON_NAME] that is fully vac…" at bounding box center [239, 188] width 344 height 52
drag, startPoint x: 264, startPoint y: 149, endPoint x: 213, endPoint y: 152, distance: 50.5
click at [213, 162] on span "I will be travelling with my [DEMOGRAPHIC_DATA] [PERSON_NAME] that is fully vac…" at bounding box center [239, 188] width 344 height 52
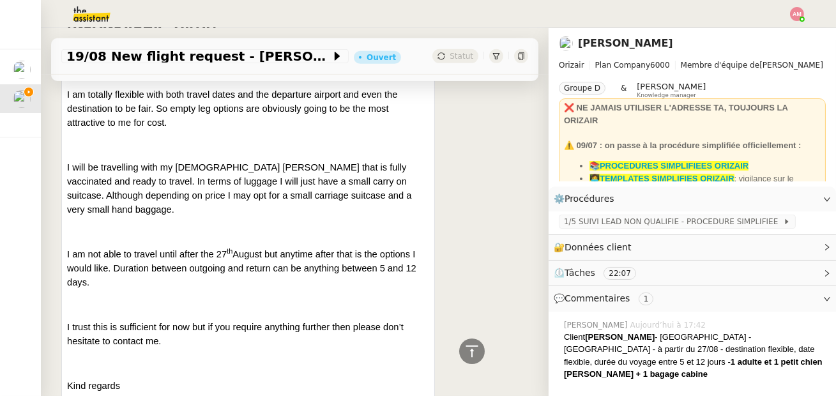
drag, startPoint x: 176, startPoint y: 147, endPoint x: 262, endPoint y: 151, distance: 86.3
click at [262, 162] on span "I will be travelling with my [DEMOGRAPHIC_DATA] [PERSON_NAME] that is fully vac…" at bounding box center [239, 188] width 344 height 52
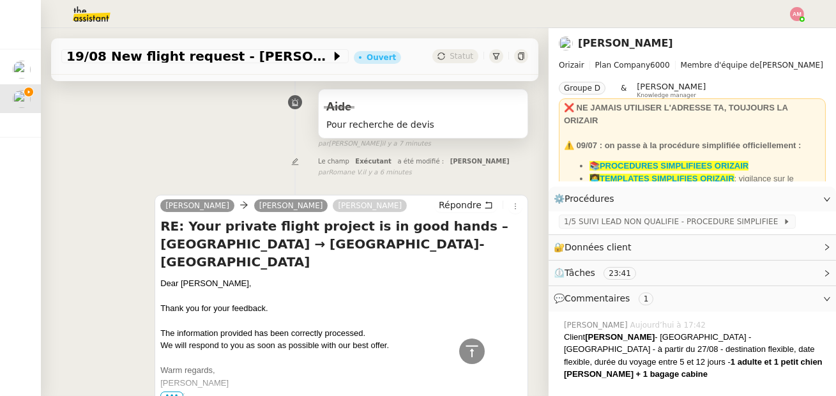
scroll to position [0, 0]
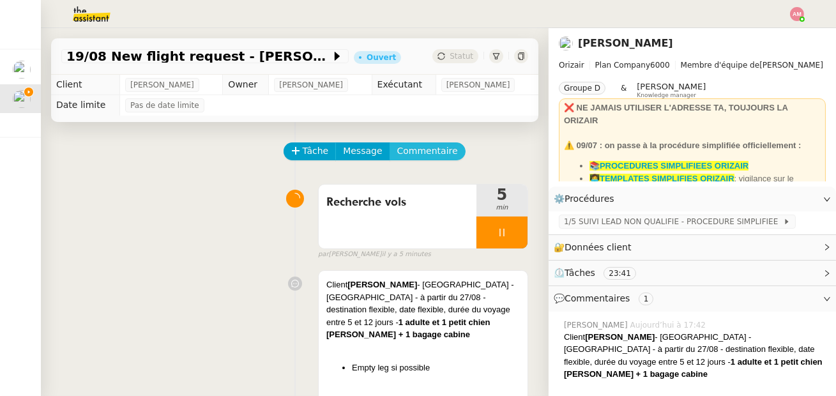
click at [397, 151] on span "Commentaire" at bounding box center [427, 151] width 61 height 15
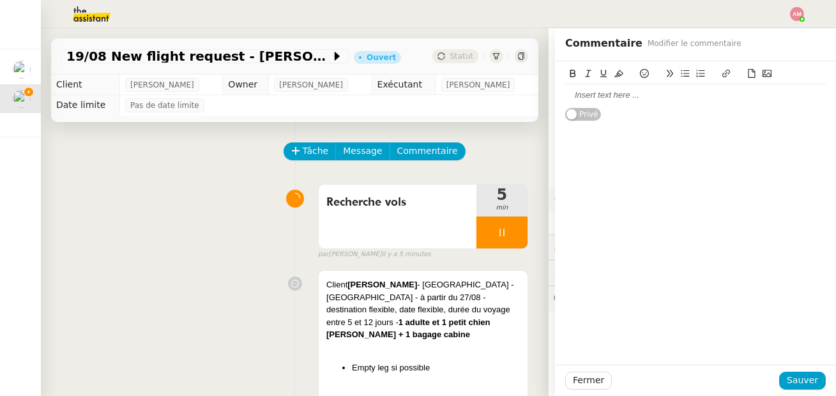
click at [594, 105] on div at bounding box center [695, 95] width 260 height 22
drag, startPoint x: 615, startPoint y: 90, endPoint x: 520, endPoint y: 90, distance: 94.5
click at [520, 90] on app-ticket "19/08 New flight request - [PERSON_NAME] Ouvert Statut Client [PERSON_NAME] Own…" at bounding box center [438, 212] width 795 height 368
click at [612, 73] on button at bounding box center [618, 73] width 15 height 15
click at [792, 375] on span "Sauver" at bounding box center [802, 380] width 31 height 15
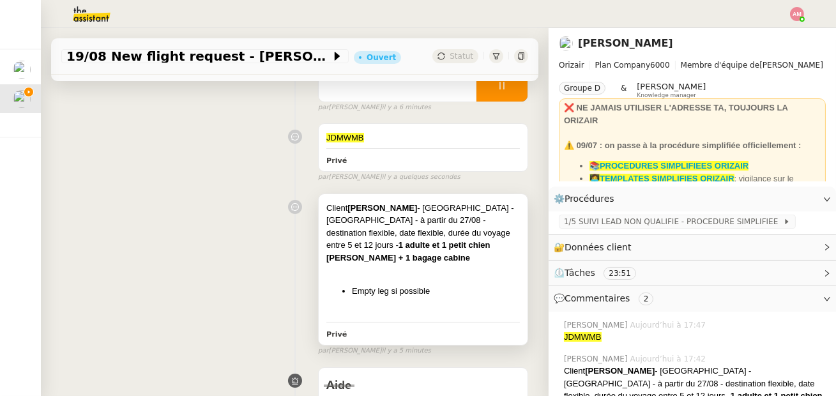
scroll to position [144, 0]
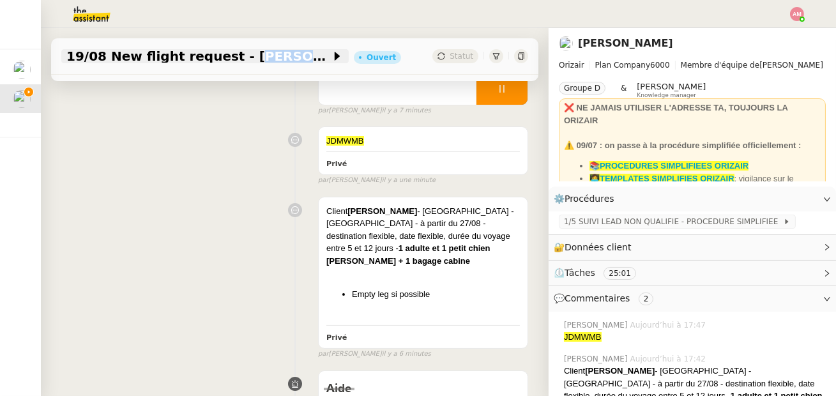
drag, startPoint x: 225, startPoint y: 55, endPoint x: 307, endPoint y: 61, distance: 82.6
click at [307, 61] on span "19/08 New flight request - [PERSON_NAME]" at bounding box center [198, 56] width 264 height 13
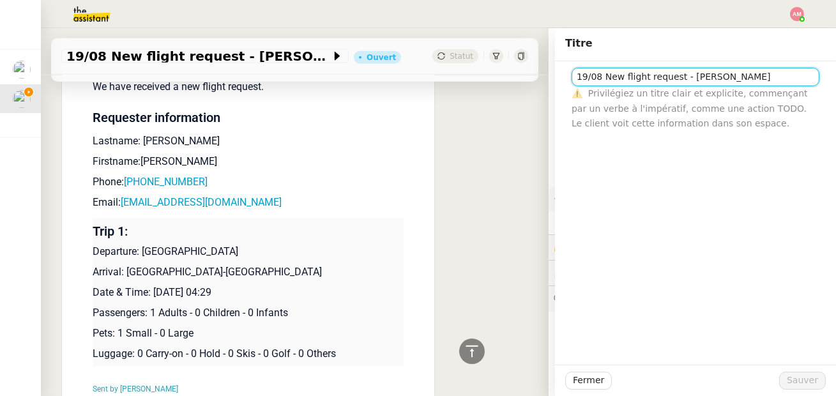
scroll to position [3150, 0]
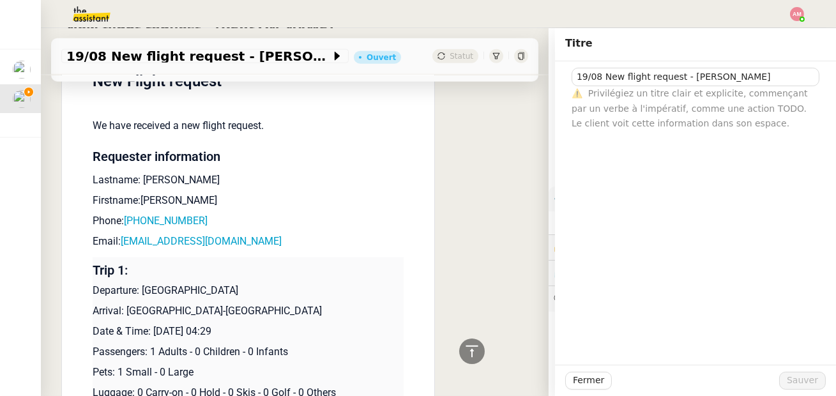
click at [183, 178] on td "New Flight request We have received a new flight request. Requester information…" at bounding box center [249, 254] width 312 height 420
drag, startPoint x: 193, startPoint y: 189, endPoint x: 125, endPoint y: 189, distance: 67.7
click at [125, 213] on p "Phone: [PHONE_NUMBER]" at bounding box center [249, 220] width 312 height 15
click at [259, 234] on p "Email: [EMAIL_ADDRESS][DOMAIN_NAME]" at bounding box center [249, 241] width 312 height 15
drag, startPoint x: 259, startPoint y: 209, endPoint x: 125, endPoint y: 210, distance: 133.4
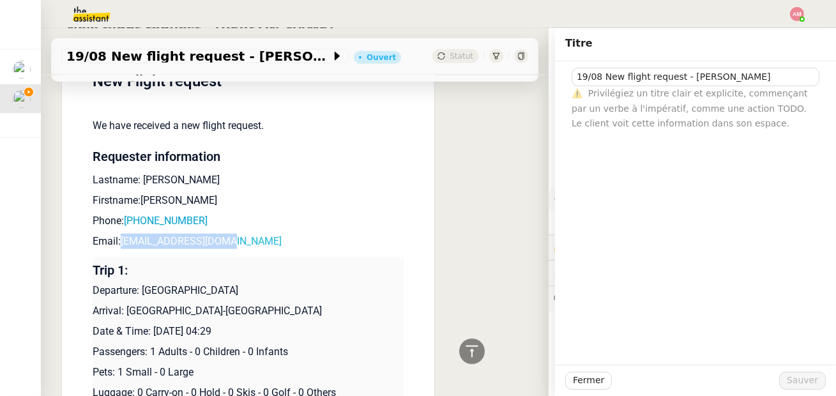
click at [125, 234] on p "Email: [EMAIL_ADDRESS][DOMAIN_NAME]" at bounding box center [249, 241] width 312 height 15
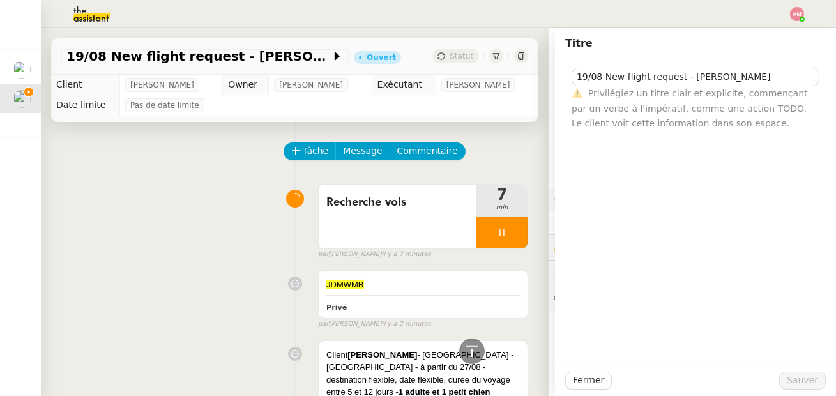
scroll to position [3150, 0]
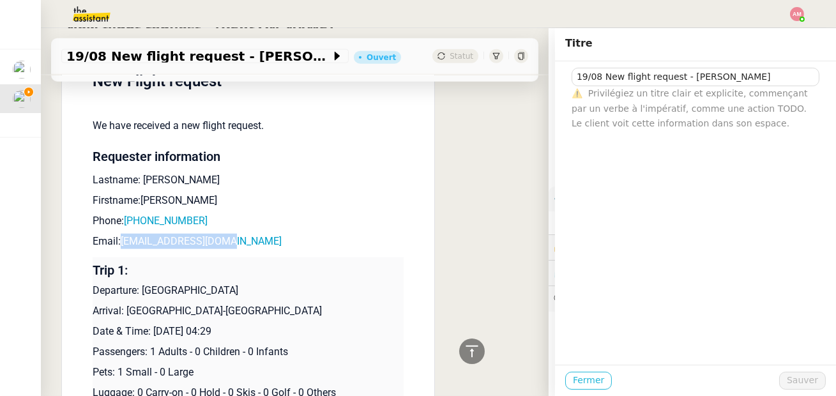
click at [584, 376] on span "Fermer" at bounding box center [588, 380] width 31 height 15
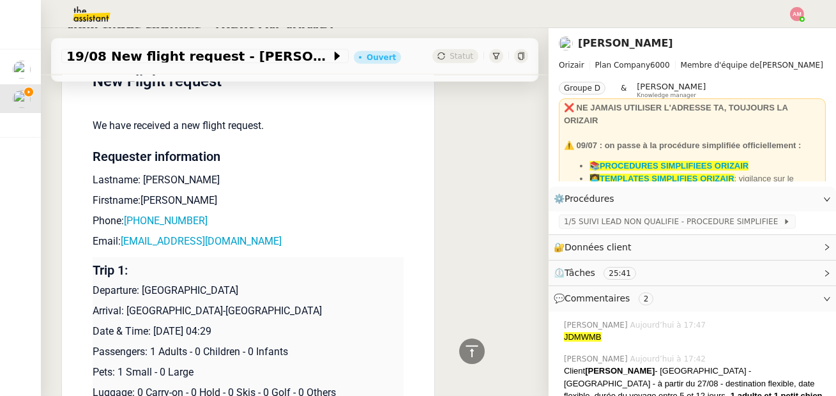
click at [601, 346] on div "Amyna Mehrez Aujourd’hui à 17:47 JDMWMB" at bounding box center [692, 331] width 267 height 34
drag, startPoint x: 607, startPoint y: 343, endPoint x: 565, endPoint y: 340, distance: 42.3
click at [565, 340] on div "Amyna Mehrez Aujourd’hui à 17:47 JDMWMB" at bounding box center [692, 331] width 267 height 34
copy span "JDMWMB"
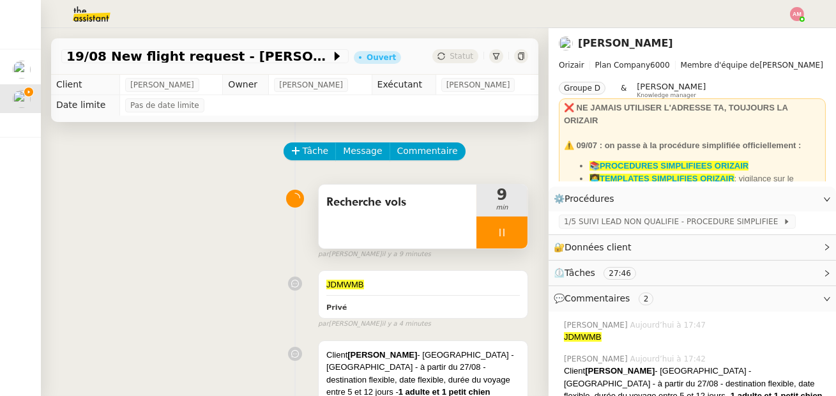
click at [379, 209] on span "Recherche vols" at bounding box center [397, 202] width 142 height 19
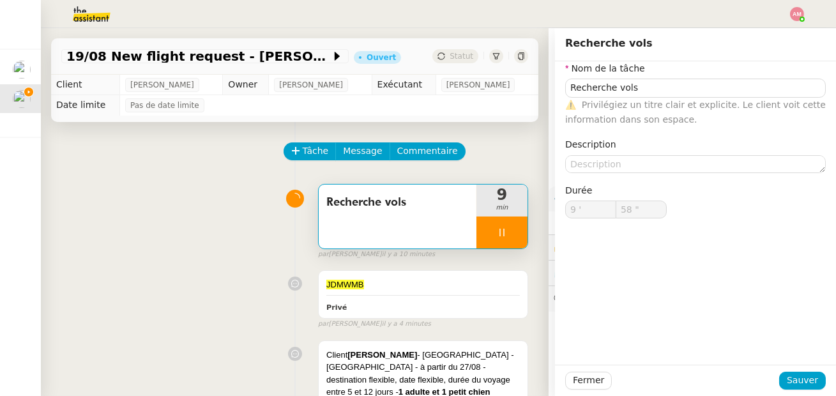
type input "59 ""
type input "10 '"
type input "4 ""
click at [521, 245] on div at bounding box center [501, 232] width 51 height 32
type input "Recherche vols"
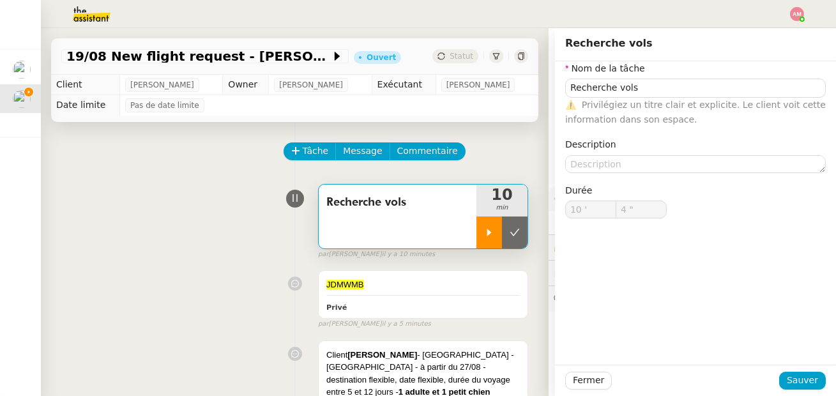
type input "10 '"
type input "4 ""
click at [521, 245] on button at bounding box center [515, 232] width 26 height 32
type input "Recherche vols"
type input "10 '"
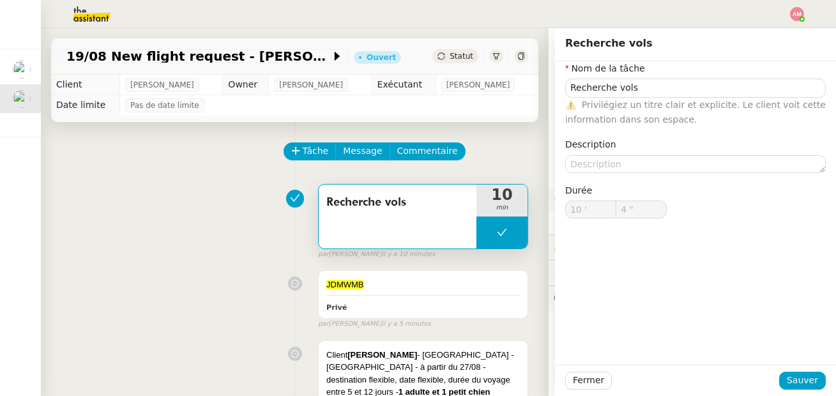
type input "4 ""
type input "Recherche vols"
type input "10 '"
type input "4 ""
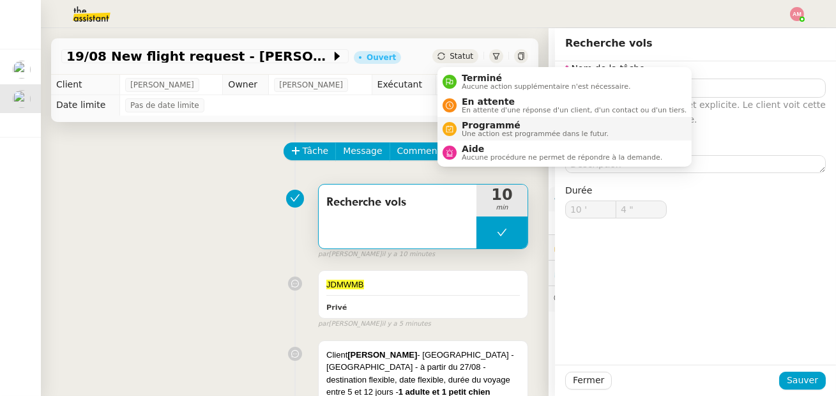
click at [465, 120] on span "Programmé" at bounding box center [535, 125] width 147 height 10
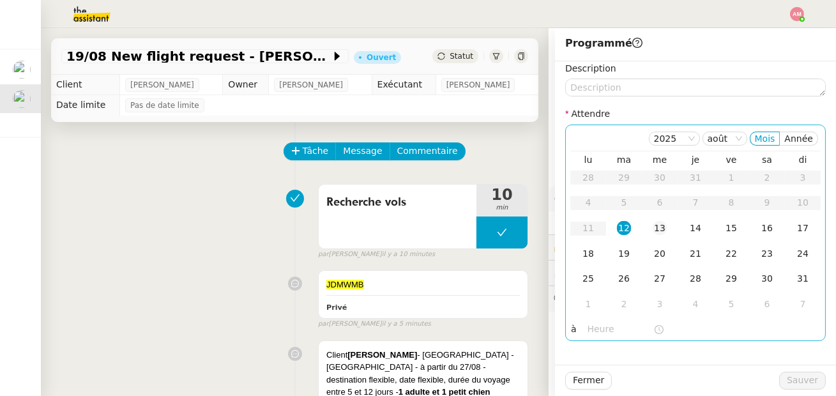
click at [654, 229] on div "13" at bounding box center [659, 228] width 14 height 14
click at [605, 327] on input "text" at bounding box center [620, 329] width 66 height 15
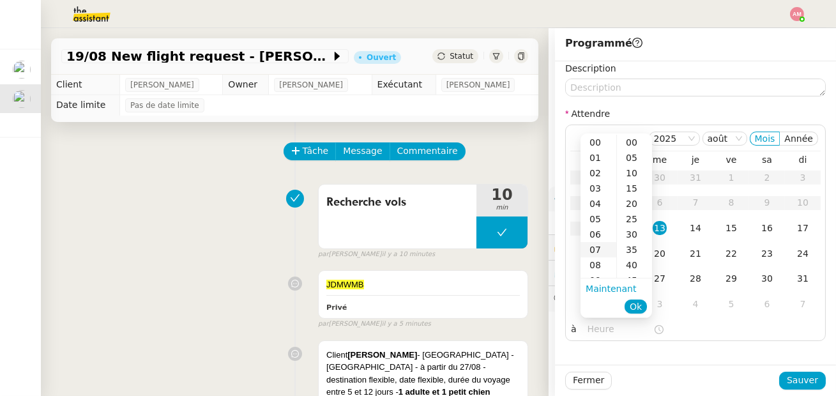
click at [597, 248] on div "07" at bounding box center [598, 249] width 36 height 15
click at [632, 146] on div "00" at bounding box center [634, 142] width 35 height 15
click at [632, 307] on span "Ok" at bounding box center [635, 306] width 12 height 13
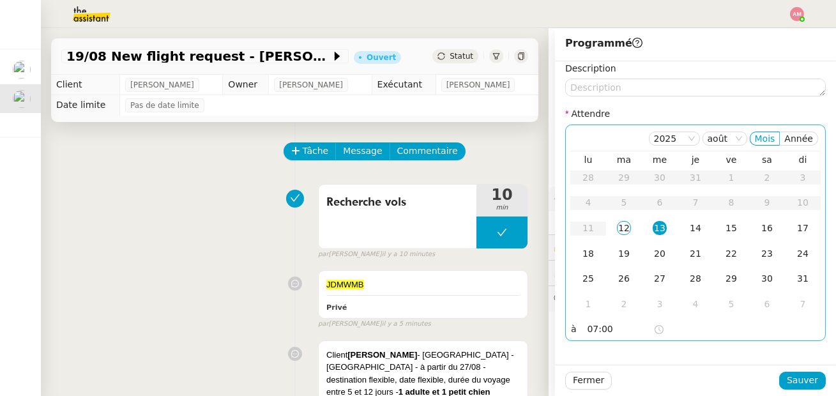
click at [598, 330] on input "07:00" at bounding box center [620, 329] width 66 height 15
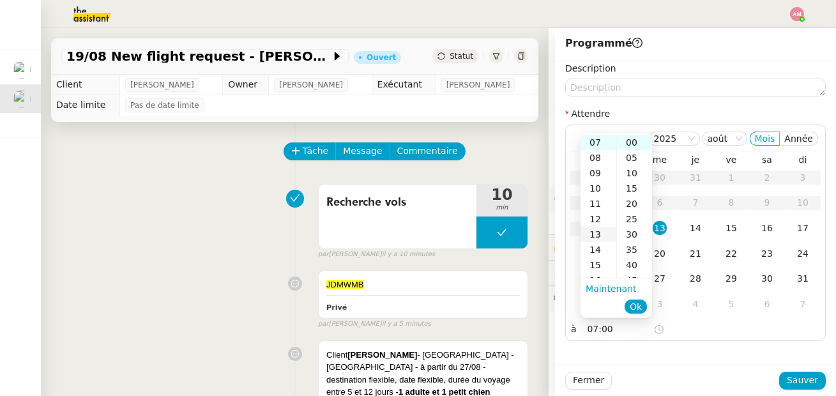
scroll to position [109, 0]
click at [595, 172] on div "09" at bounding box center [598, 170] width 36 height 15
click at [632, 233] on div "30" at bounding box center [634, 234] width 35 height 15
type input "09:30"
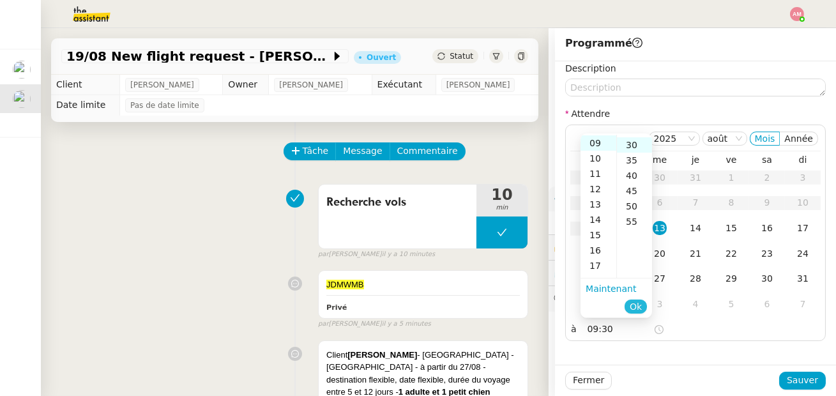
scroll to position [92, 0]
click at [631, 312] on span "Ok" at bounding box center [635, 306] width 12 height 13
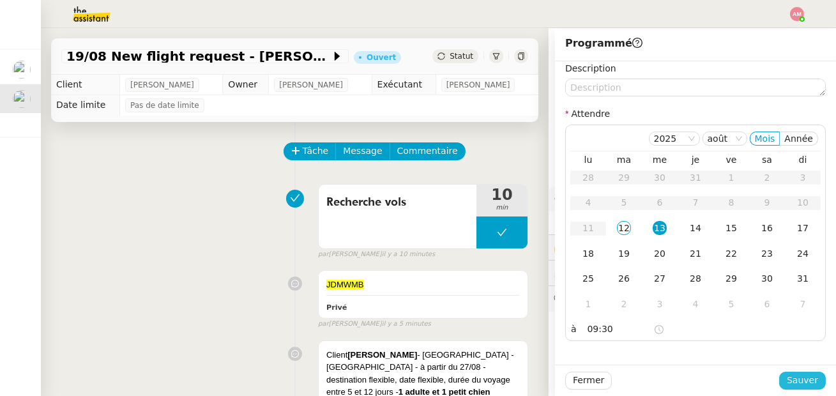
click at [794, 384] on span "Sauver" at bounding box center [802, 380] width 31 height 15
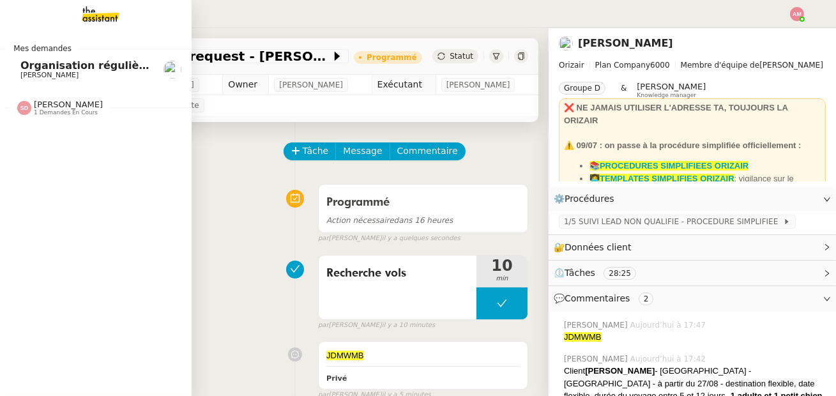
click at [32, 69] on span "Organisation régulières avec [PERSON_NAME]" at bounding box center [152, 65] width 265 height 12
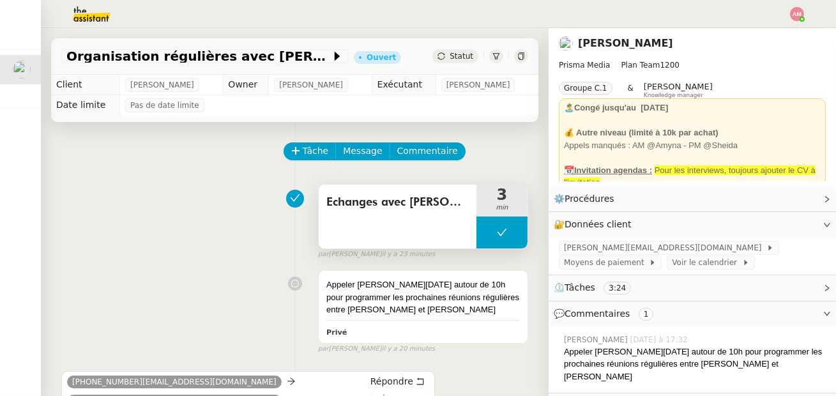
click at [485, 234] on button at bounding box center [501, 232] width 51 height 32
click at [485, 234] on icon at bounding box center [489, 232] width 10 height 10
click at [485, 234] on div at bounding box center [501, 232] width 51 height 32
click at [511, 236] on icon at bounding box center [514, 232] width 10 height 10
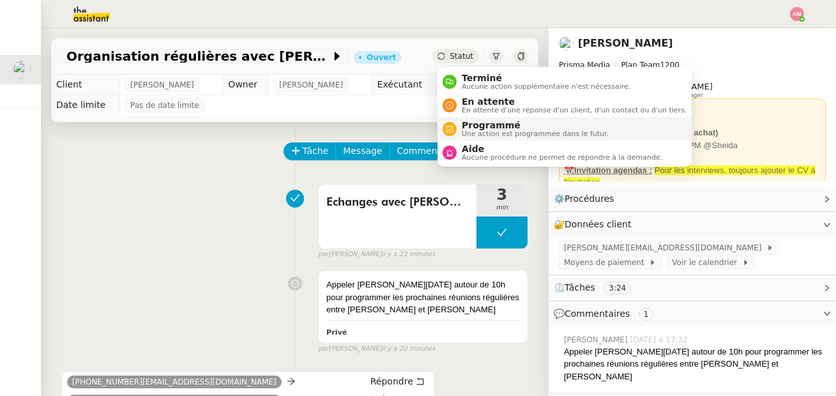
click at [470, 122] on span "Programmé" at bounding box center [535, 125] width 147 height 10
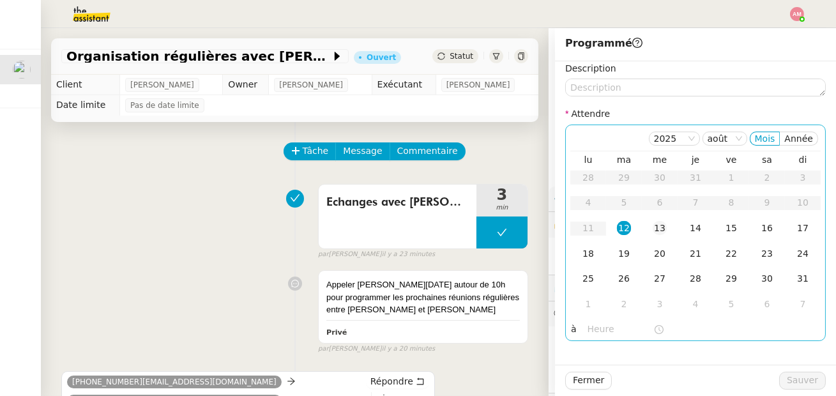
click at [651, 229] on td "13" at bounding box center [660, 229] width 36 height 26
click at [595, 330] on input "text" at bounding box center [620, 329] width 66 height 15
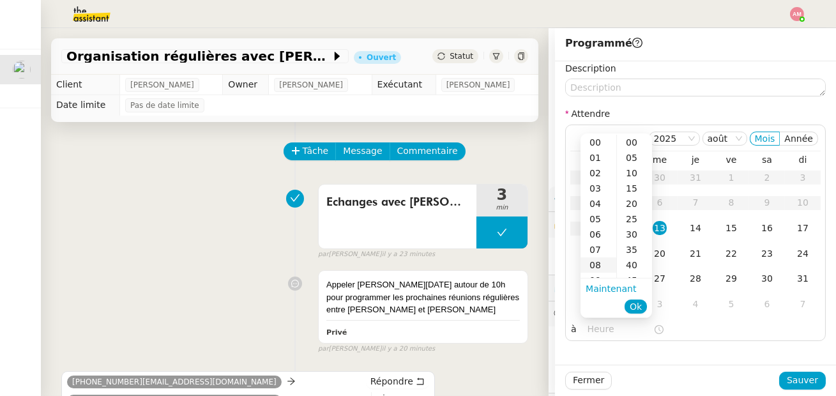
click at [598, 261] on div "08" at bounding box center [598, 264] width 36 height 15
click at [597, 158] on div "09" at bounding box center [598, 158] width 36 height 15
click at [628, 140] on div "00" at bounding box center [634, 142] width 35 height 15
type input "09:00"
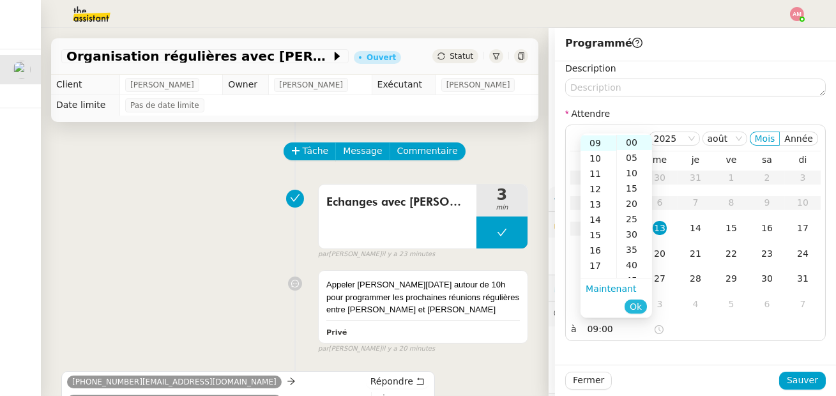
click at [629, 303] on button "Ok" at bounding box center [635, 306] width 22 height 14
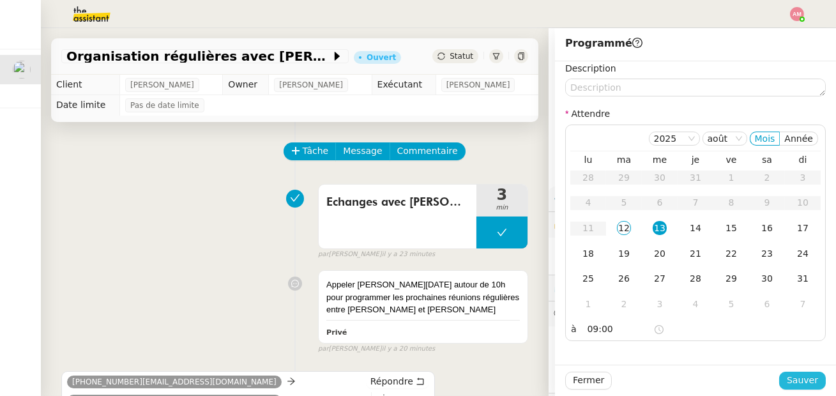
click at [791, 378] on span "Sauver" at bounding box center [802, 380] width 31 height 15
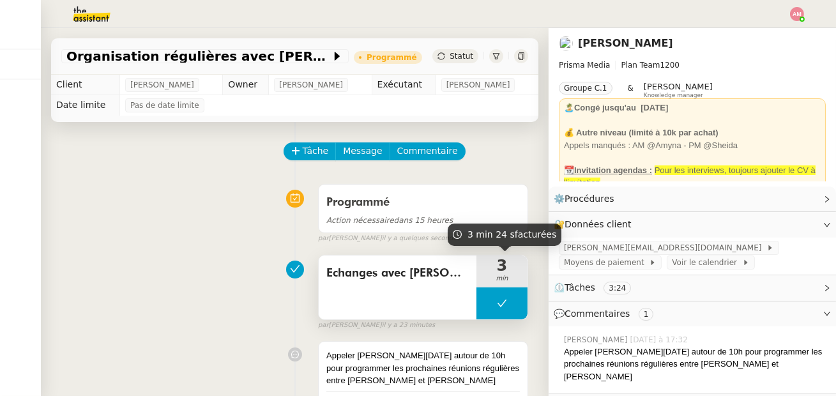
click at [499, 297] on button at bounding box center [501, 303] width 51 height 32
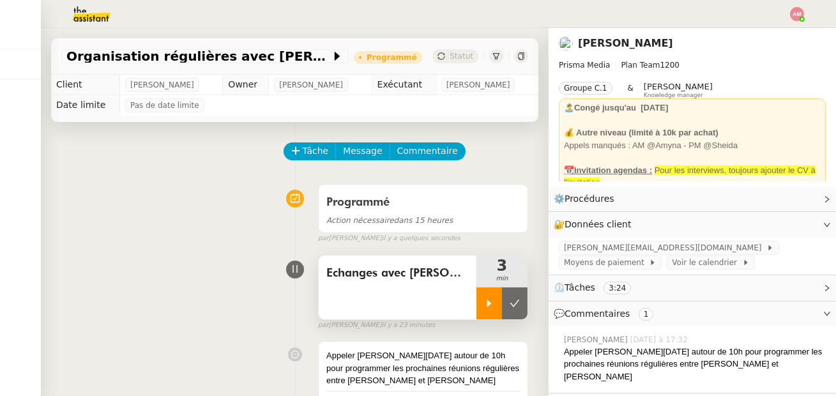
click at [487, 298] on icon at bounding box center [489, 303] width 10 height 10
click at [501, 305] on icon at bounding box center [502, 303] width 10 height 10
click at [504, 305] on button at bounding box center [515, 303] width 26 height 32
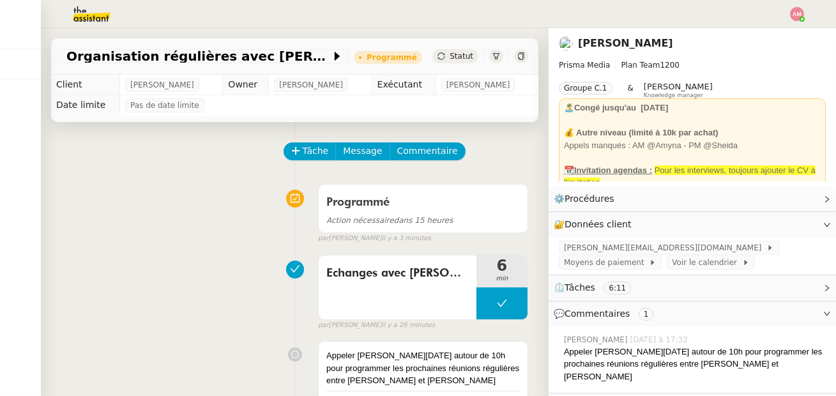
click at [792, 11] on img at bounding box center [797, 14] width 14 height 14
click at [769, 30] on li "Suivi" at bounding box center [762, 36] width 83 height 18
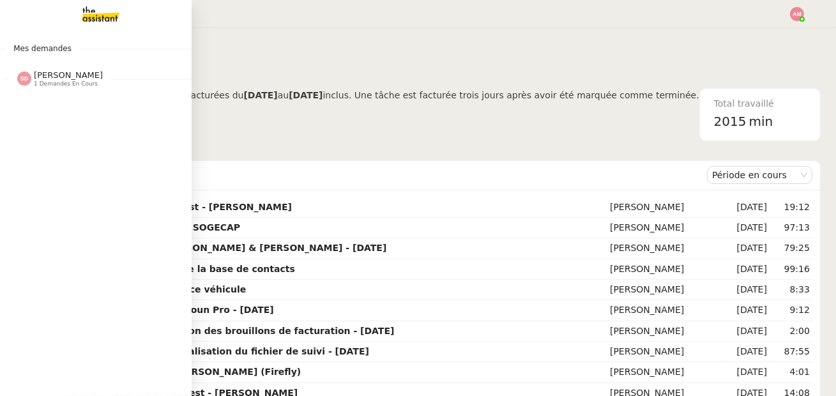
click at [36, 82] on span "1 demandes en cours" at bounding box center [66, 83] width 64 height 7
click at [80, 37] on div "Mes demandes Sheida Delpazir 1 demandes en cours Déposer les accords d'intéress…" at bounding box center [96, 212] width 192 height 368
click at [91, 27] on img at bounding box center [90, 14] width 99 height 28
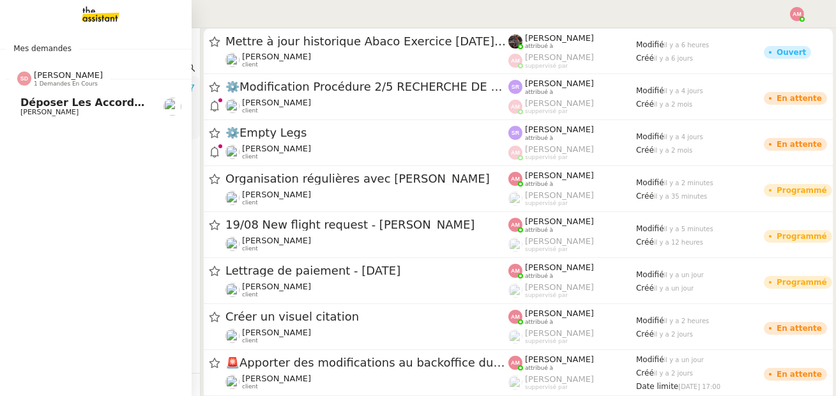
click at [53, 103] on span "Déposer les accords d'intéressement" at bounding box center [129, 102] width 218 height 12
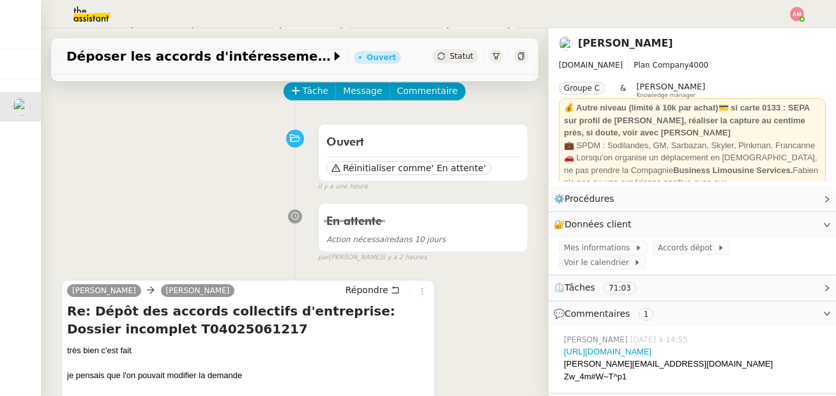
scroll to position [52, 0]
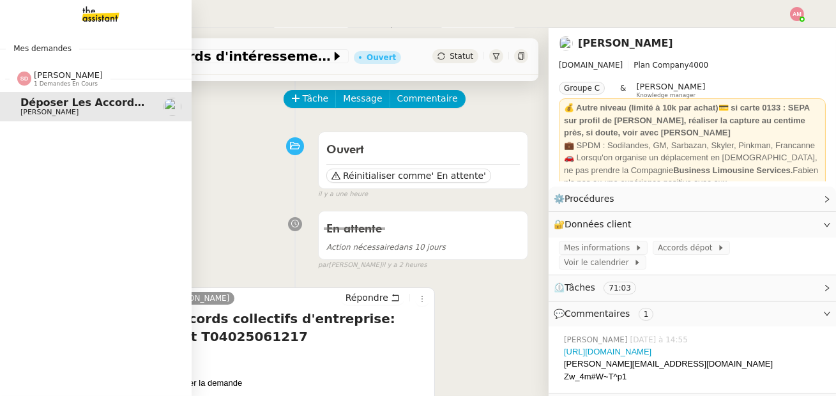
click at [89, 16] on img at bounding box center [90, 14] width 99 height 28
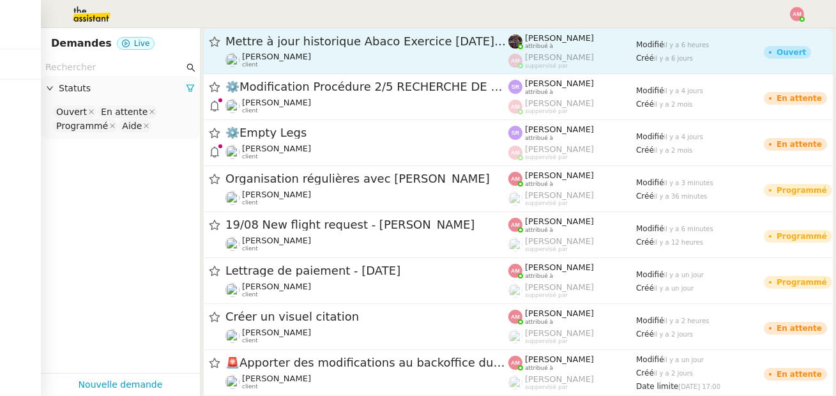
click at [262, 61] on div "[PERSON_NAME] client" at bounding box center [276, 60] width 69 height 17
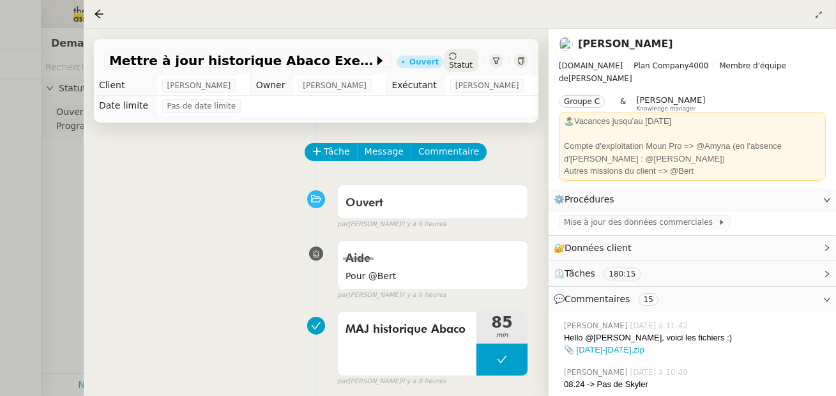
click at [27, 139] on div at bounding box center [418, 198] width 836 height 396
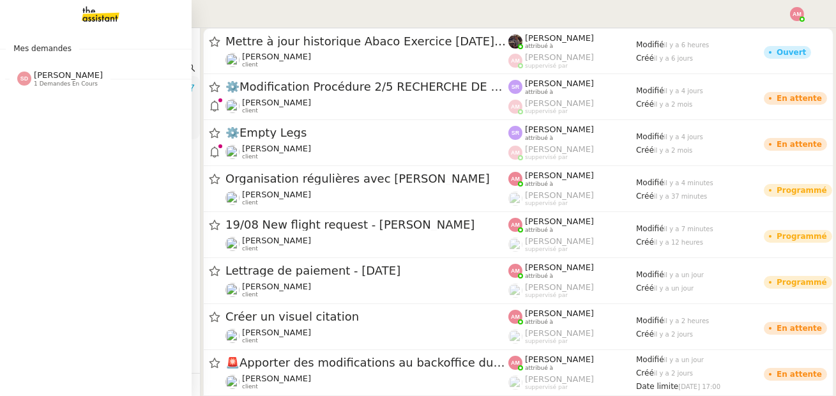
click at [59, 82] on span "1 demandes en cours" at bounding box center [66, 83] width 64 height 7
click at [63, 42] on span "Mes demandes" at bounding box center [42, 48] width 73 height 13
click at [62, 49] on span "Mes demandes" at bounding box center [42, 48] width 73 height 13
click at [79, 17] on img at bounding box center [90, 14] width 99 height 28
click at [92, 14] on img at bounding box center [90, 14] width 99 height 28
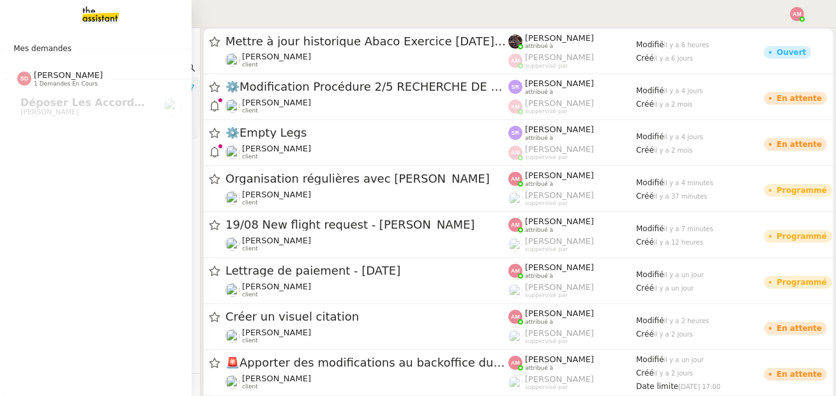
click at [87, 15] on img at bounding box center [90, 14] width 99 height 28
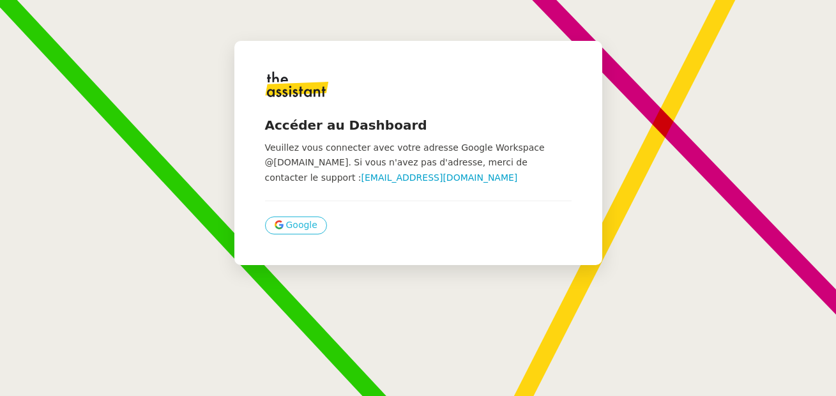
click at [296, 226] on span "Google" at bounding box center [301, 225] width 31 height 15
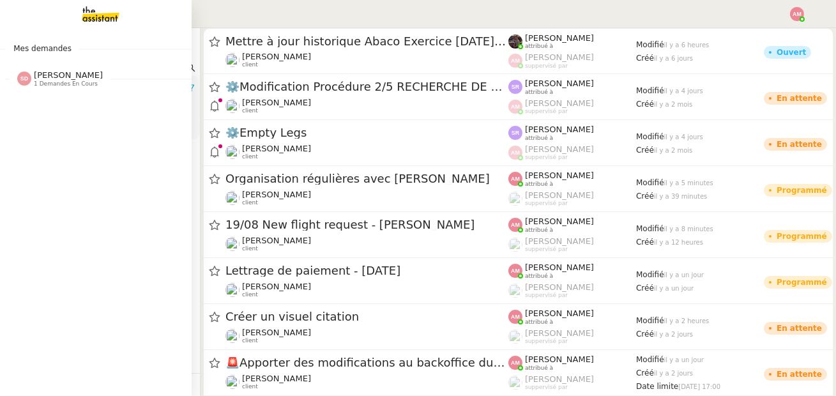
click at [31, 82] on div at bounding box center [24, 79] width 14 height 14
